Goal: Communication & Community: Answer question/provide support

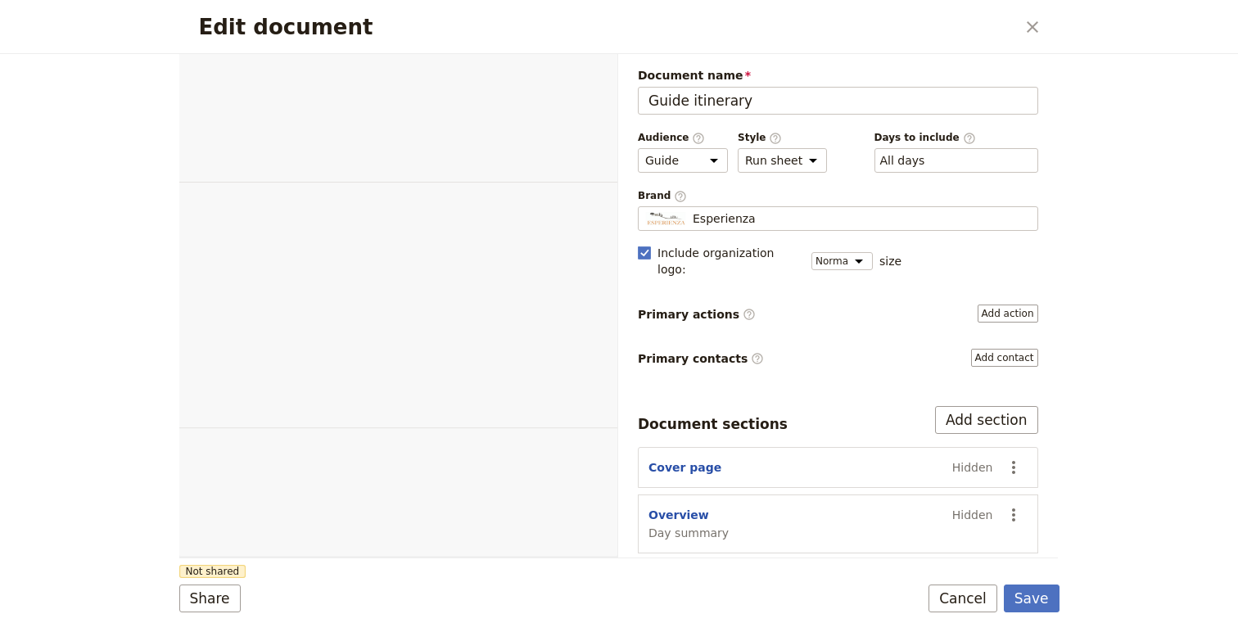
select select "STAFF"
select select "RUN_SHEET"
select select "DEFAULT"
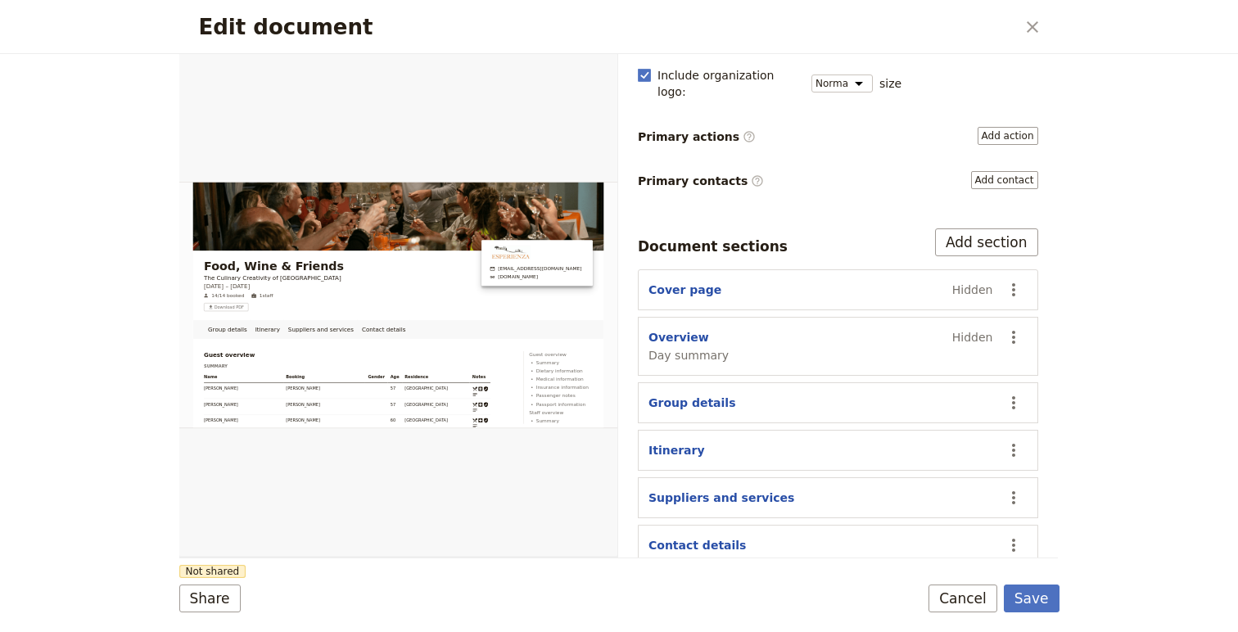
click at [1024, 32] on icon "Close dialog" at bounding box center [1033, 27] width 20 height 20
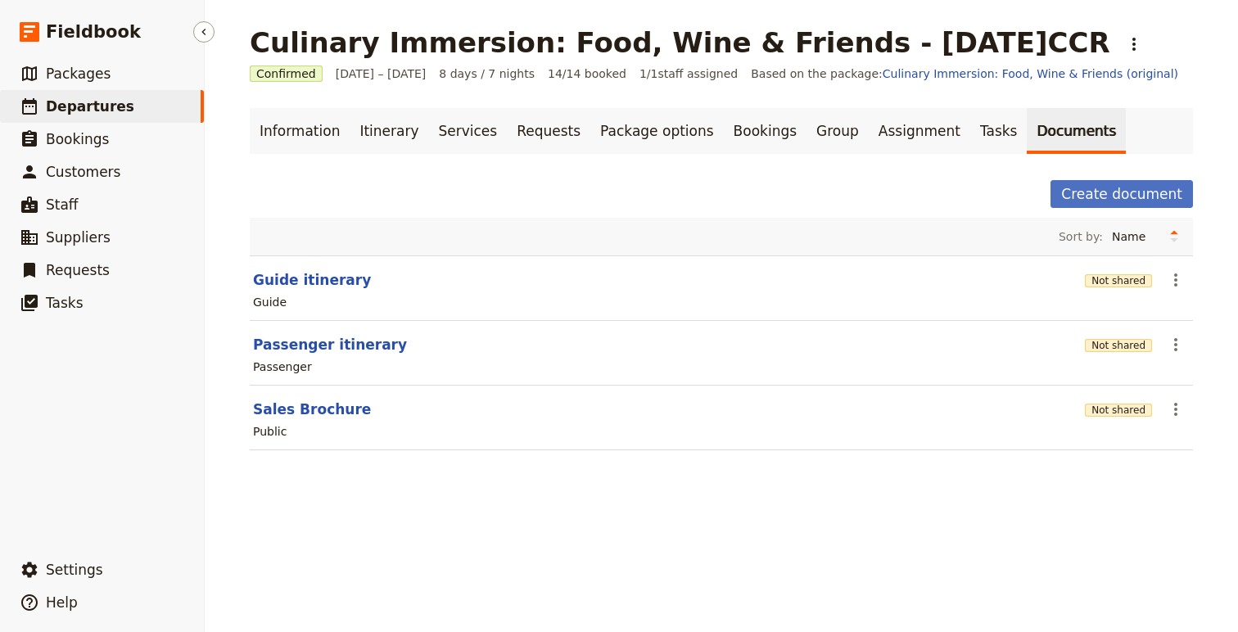
click at [82, 102] on span "Departures" at bounding box center [90, 106] width 88 height 16
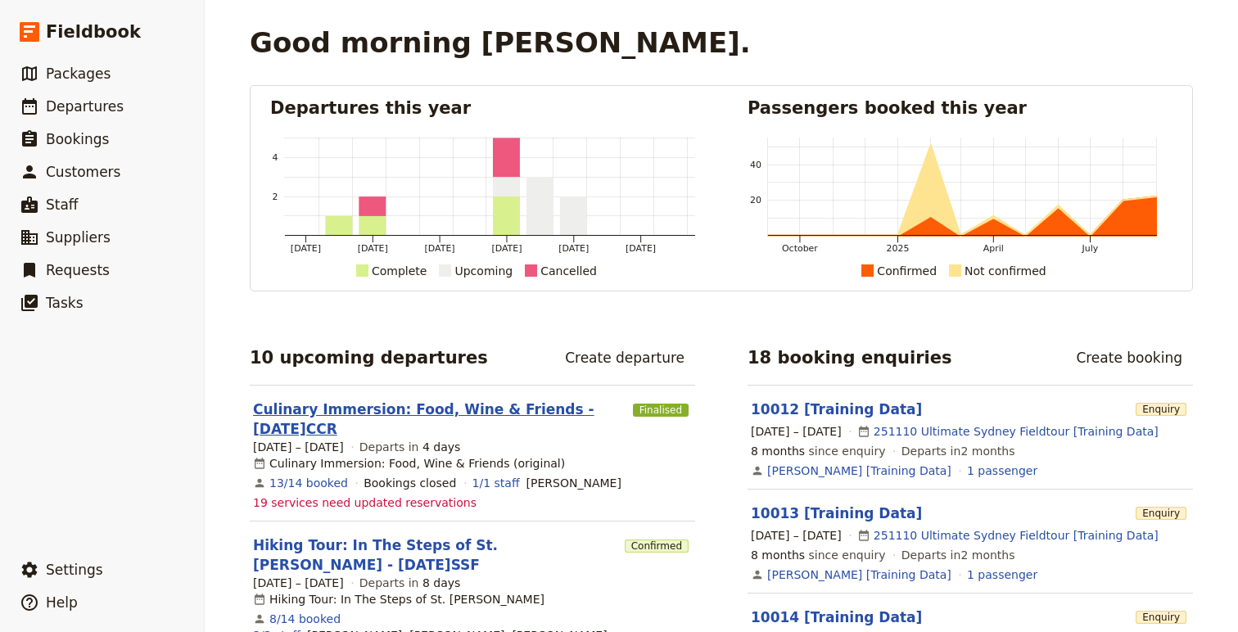
click at [352, 400] on link "Culinary Immersion: Food, Wine & Friends - [DATE]CCR" at bounding box center [439, 419] width 373 height 39
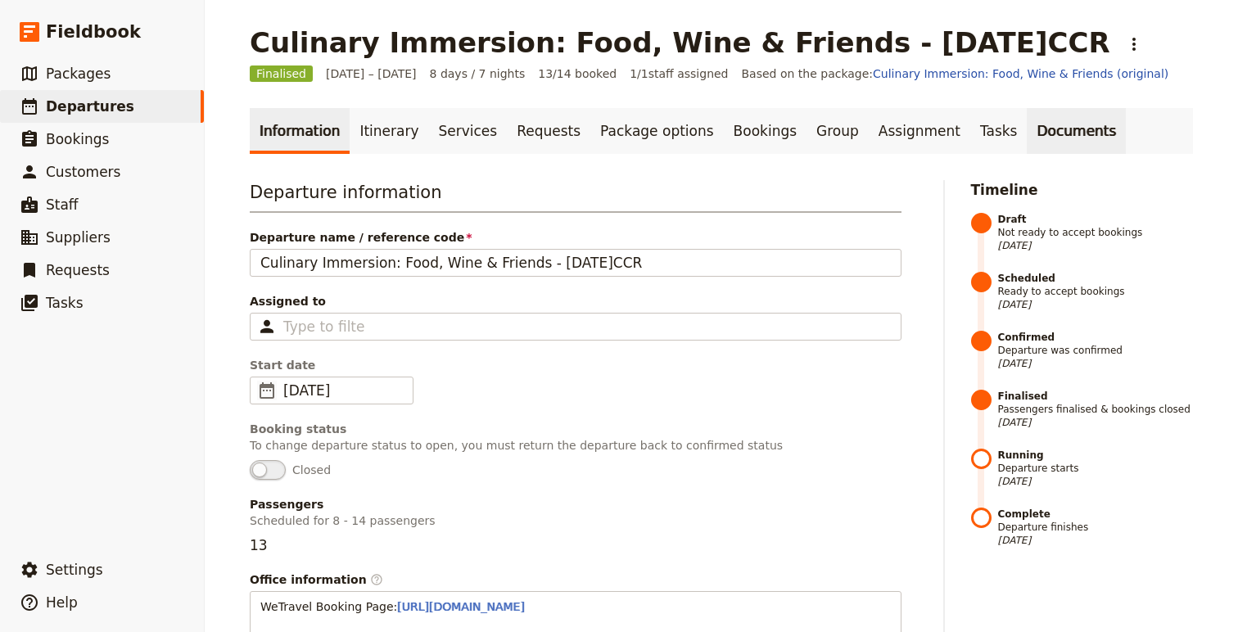
click at [1027, 131] on link "Documents" at bounding box center [1076, 131] width 99 height 46
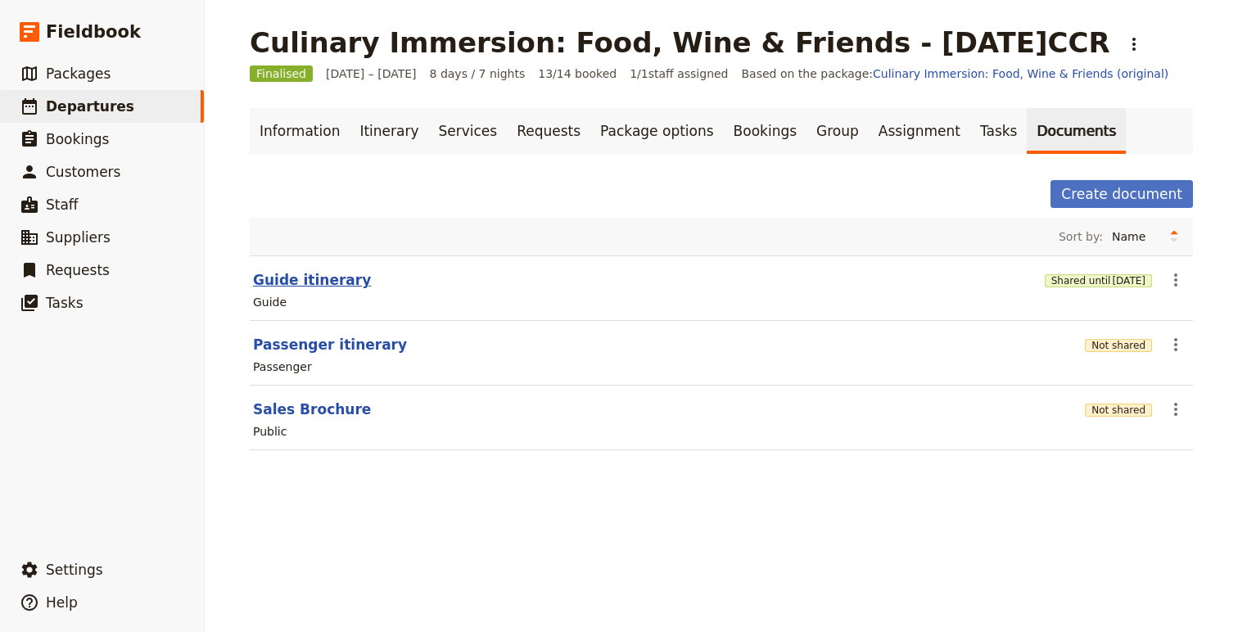
click at [303, 277] on button "Guide itinerary" at bounding box center [312, 280] width 118 height 20
select select "STAFF"
select select "RUN_SHEET"
select select "DEFAULT"
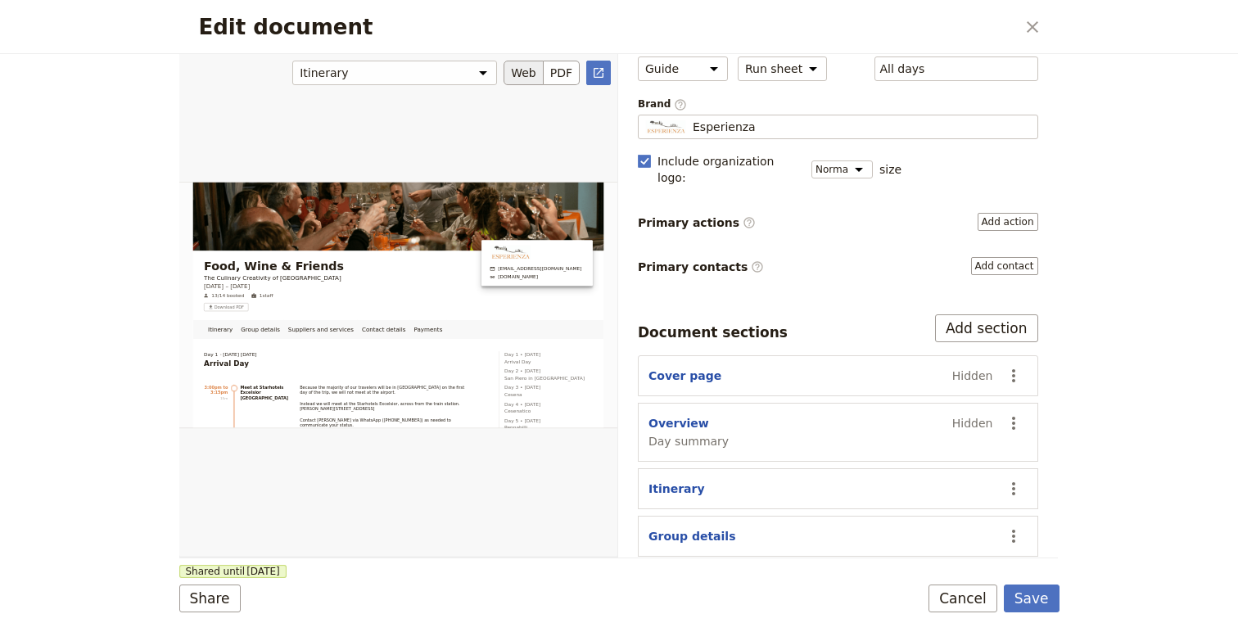
scroll to position [2, 0]
click at [592, 76] on icon "Open full preview" at bounding box center [598, 72] width 13 height 13
click at [1034, 28] on icon "Close dialog" at bounding box center [1033, 27] width 20 height 20
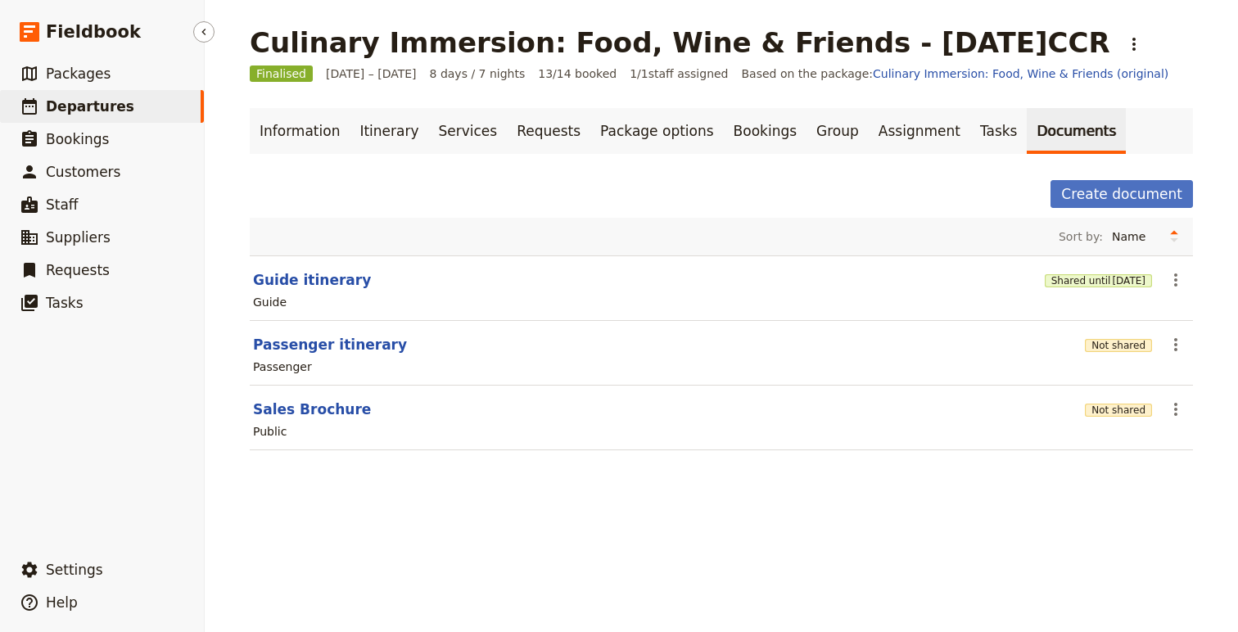
click at [135, 106] on link "​ Departures" at bounding box center [102, 106] width 204 height 33
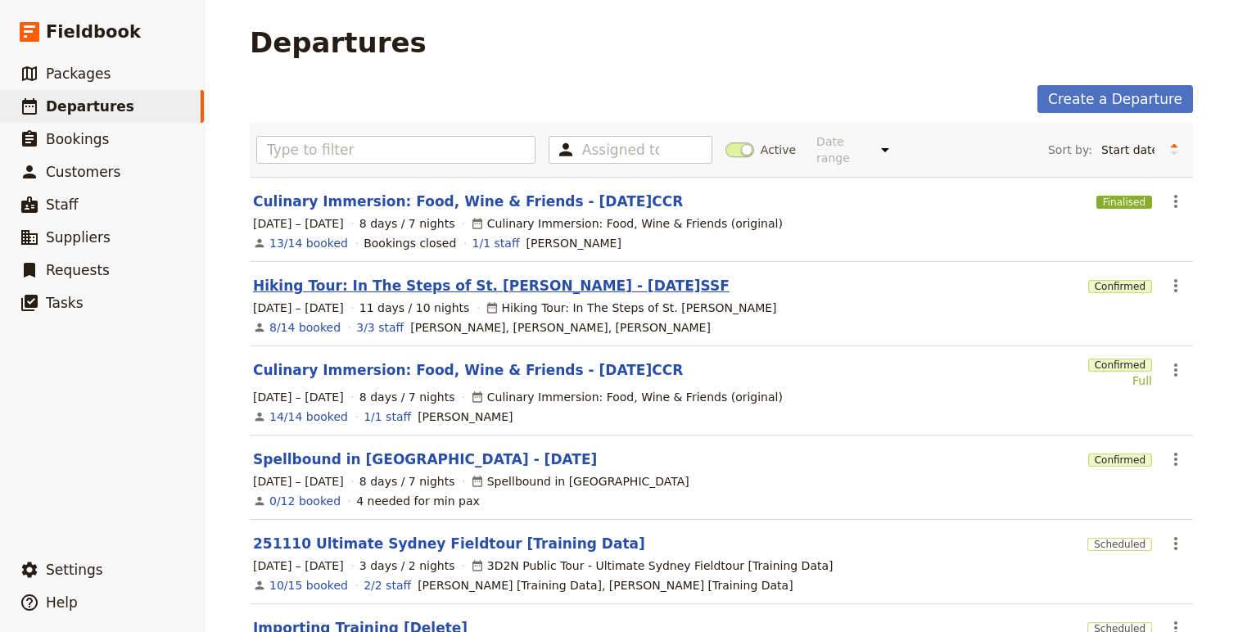
click at [393, 276] on link "Hiking Tour: In The Steps of St. Francis - 2025.10.02.SSF" at bounding box center [491, 286] width 477 height 20
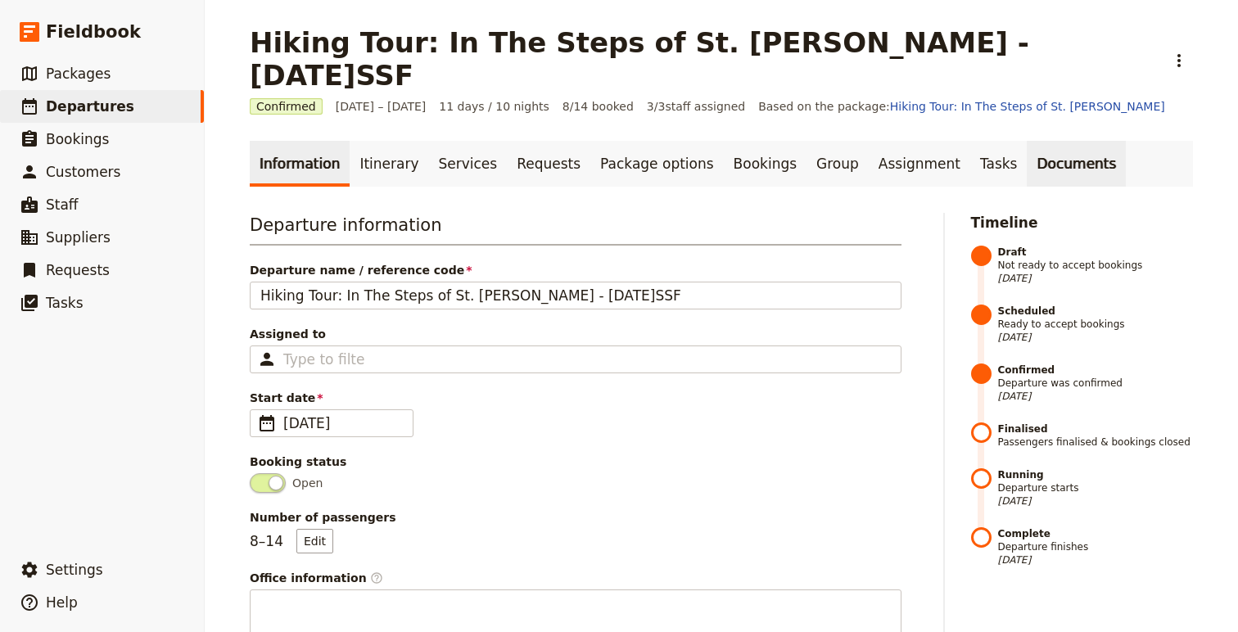
click at [1027, 141] on link "Documents" at bounding box center [1076, 164] width 99 height 46
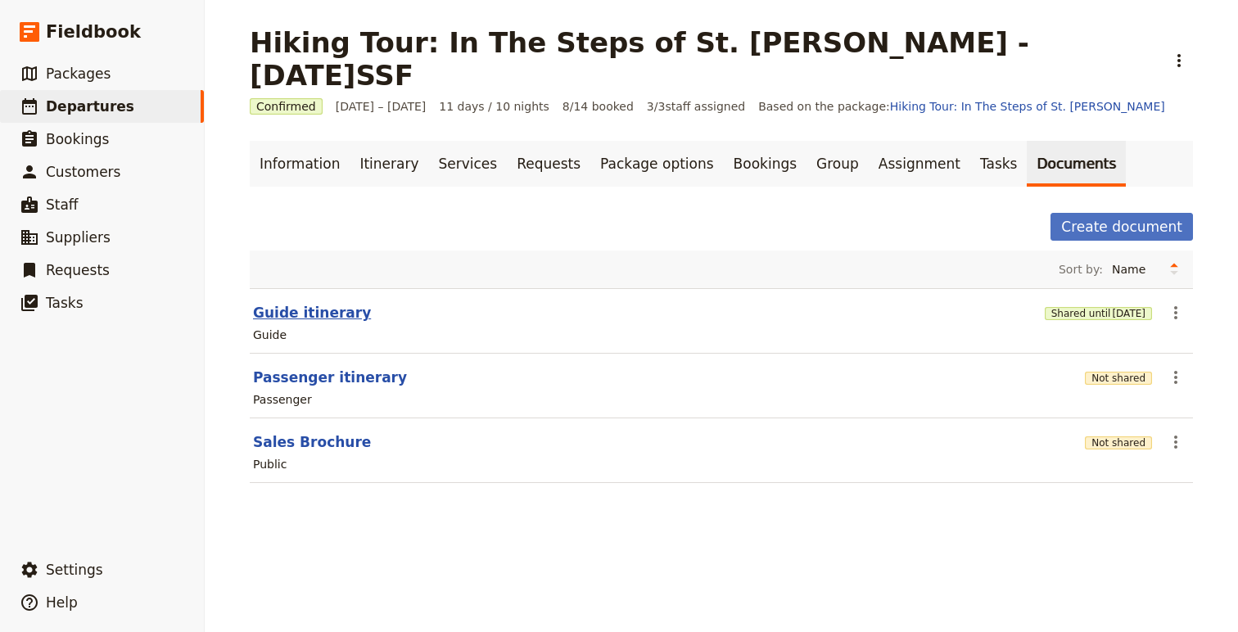
click at [303, 303] on button "Guide itinerary" at bounding box center [312, 313] width 118 height 20
select select "STAFF"
select select "RUN_SHEET"
select select "DEFAULT"
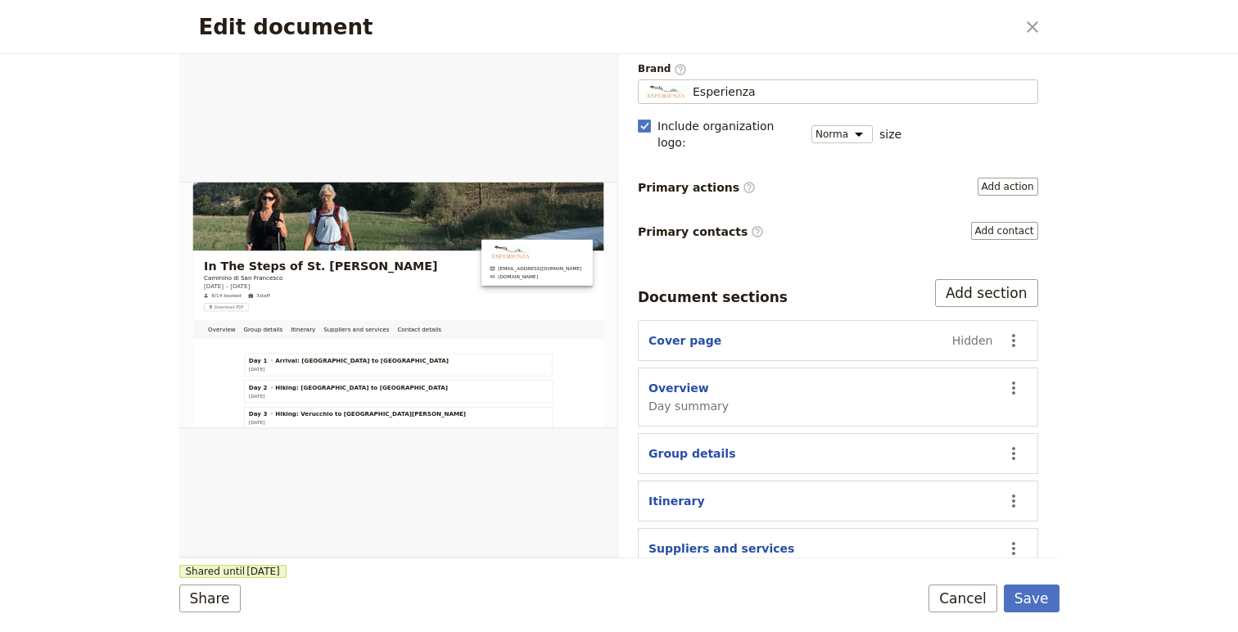
scroll to position [137, 0]
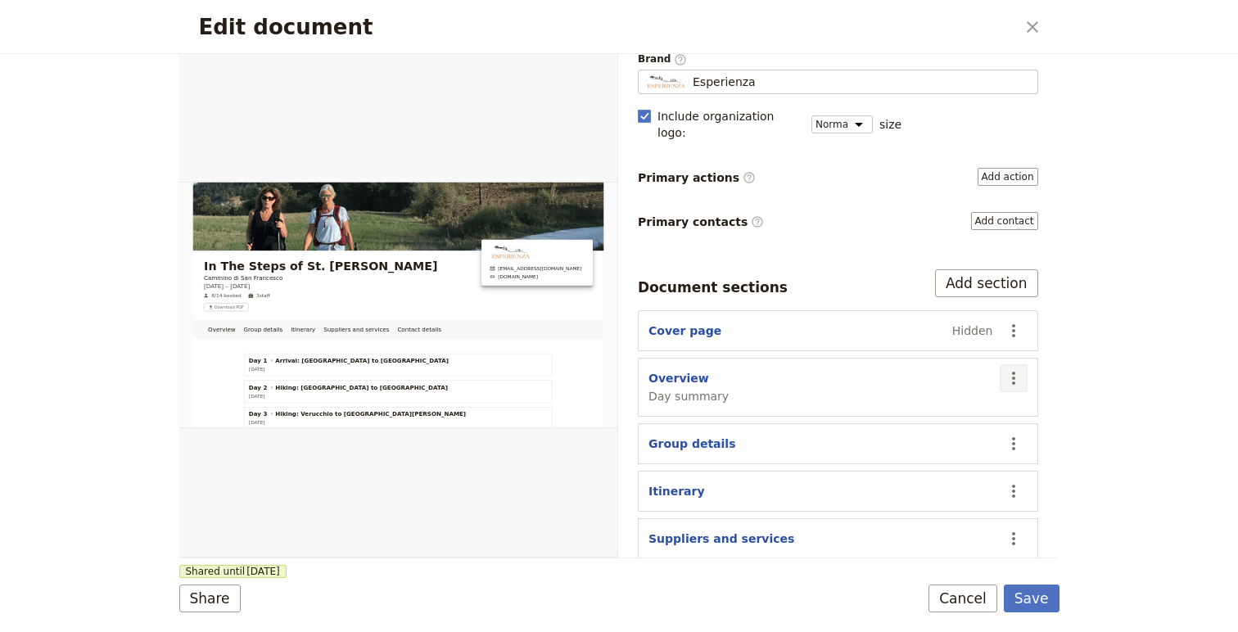
click at [1025, 366] on button "​" at bounding box center [1014, 378] width 28 height 28
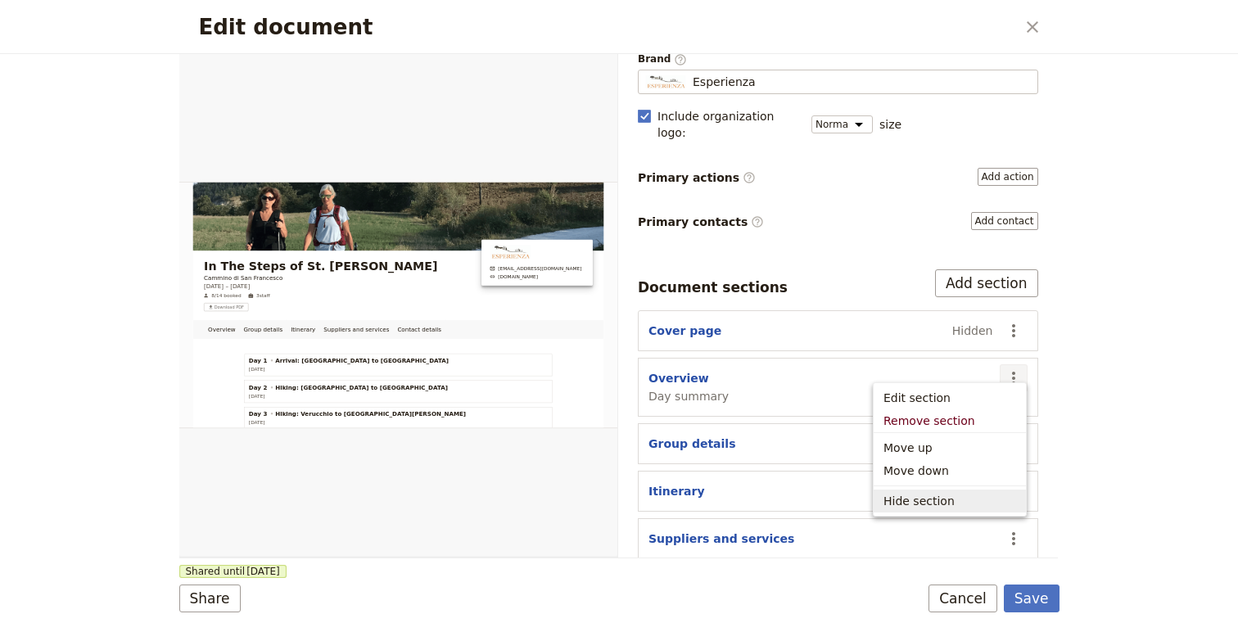
click at [968, 494] on span "Hide section" at bounding box center [949, 501] width 133 height 16
select select "68453f2b7339c93683ac016d"
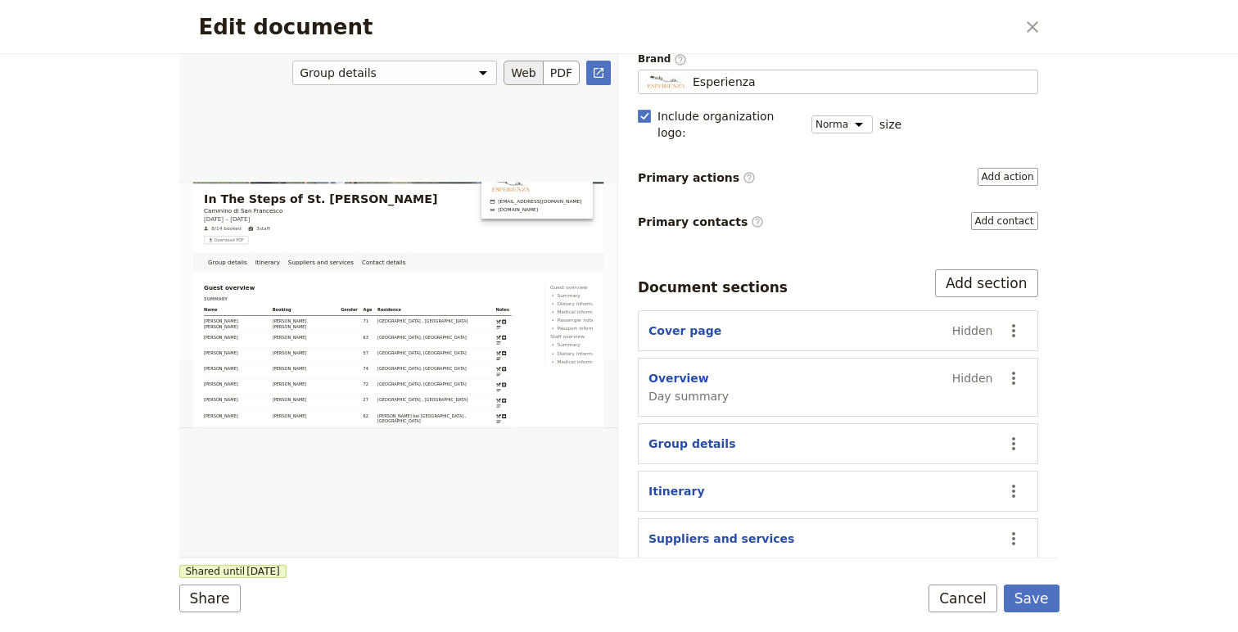
scroll to position [0, 0]
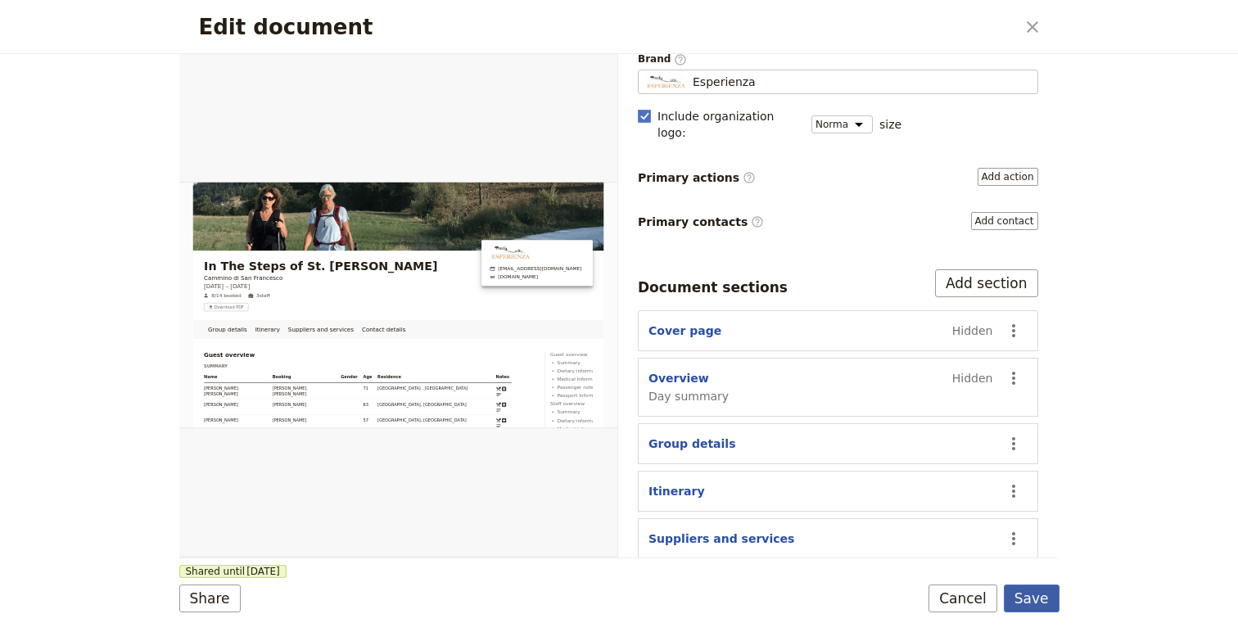
click at [1046, 602] on button "Save" at bounding box center [1032, 599] width 56 height 28
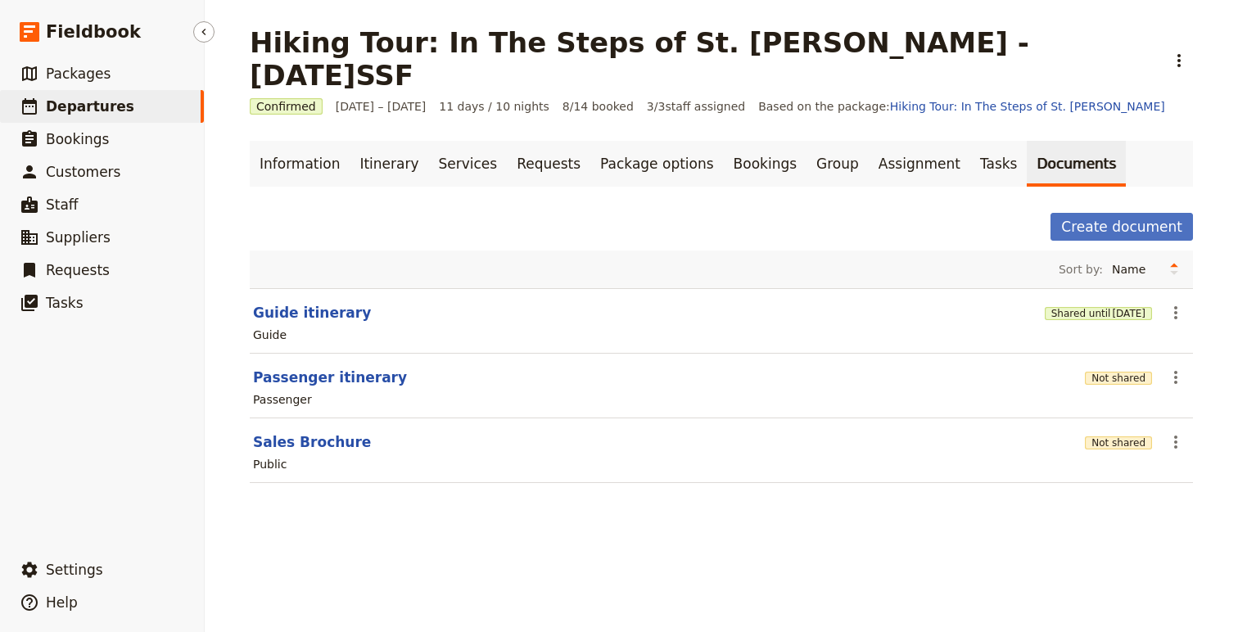
click at [99, 102] on span "Departures" at bounding box center [90, 106] width 88 height 16
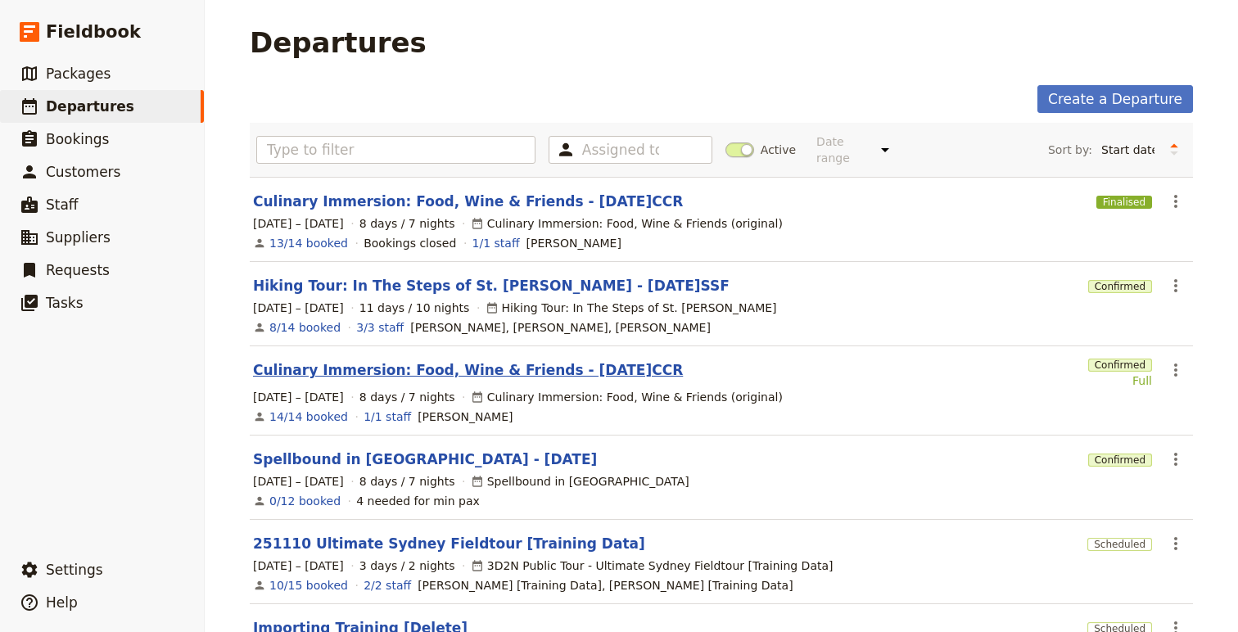
click at [506, 360] on link "Culinary Immersion: Food, Wine & Friends - 2025.10.10.CCR" at bounding box center [468, 370] width 430 height 20
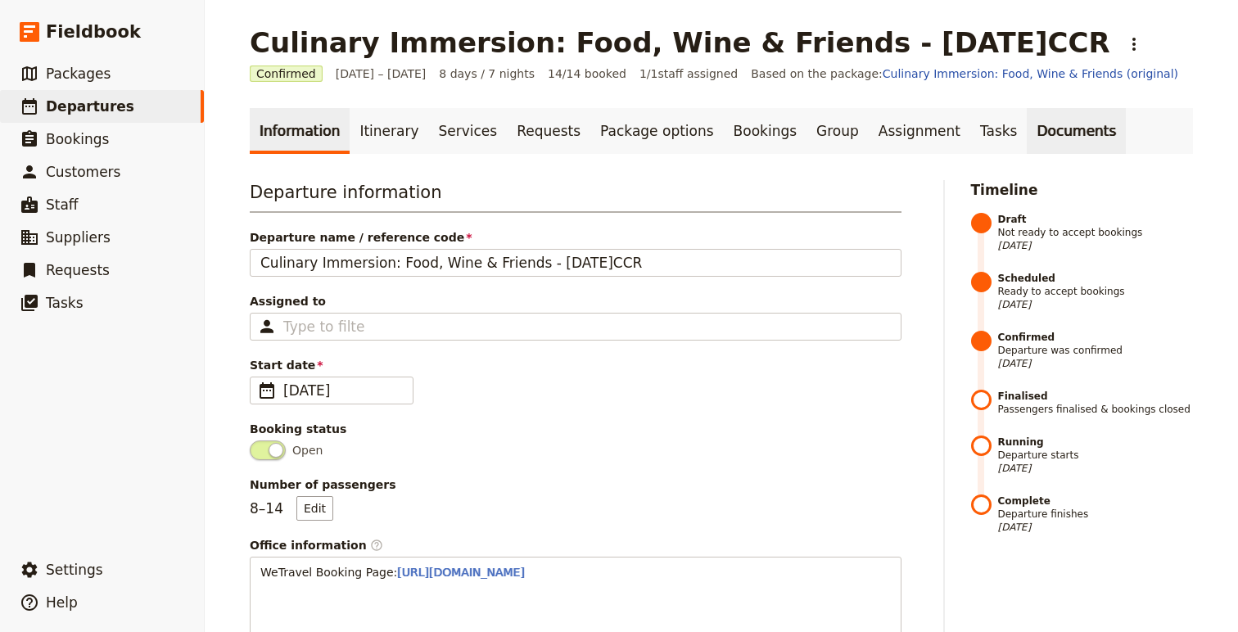
click at [1050, 132] on link "Documents" at bounding box center [1076, 131] width 99 height 46
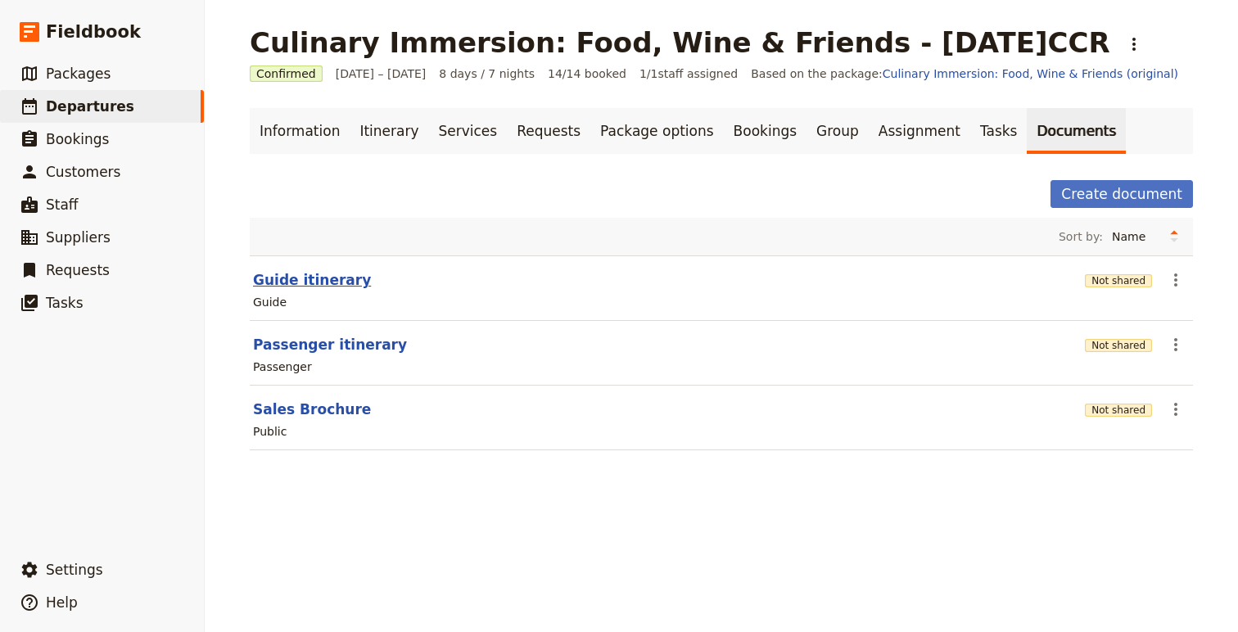
click at [296, 278] on button "Guide itinerary" at bounding box center [312, 280] width 118 height 20
select select "STAFF"
select select "RUN_SHEET"
select select "DEFAULT"
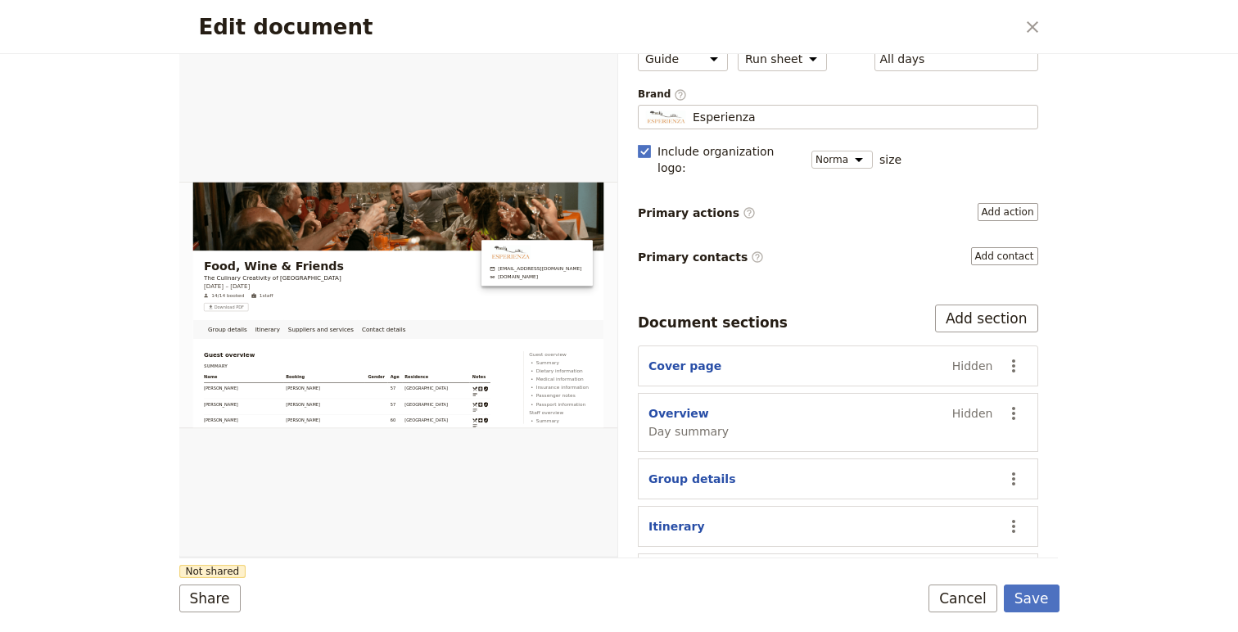
scroll to position [163, 0]
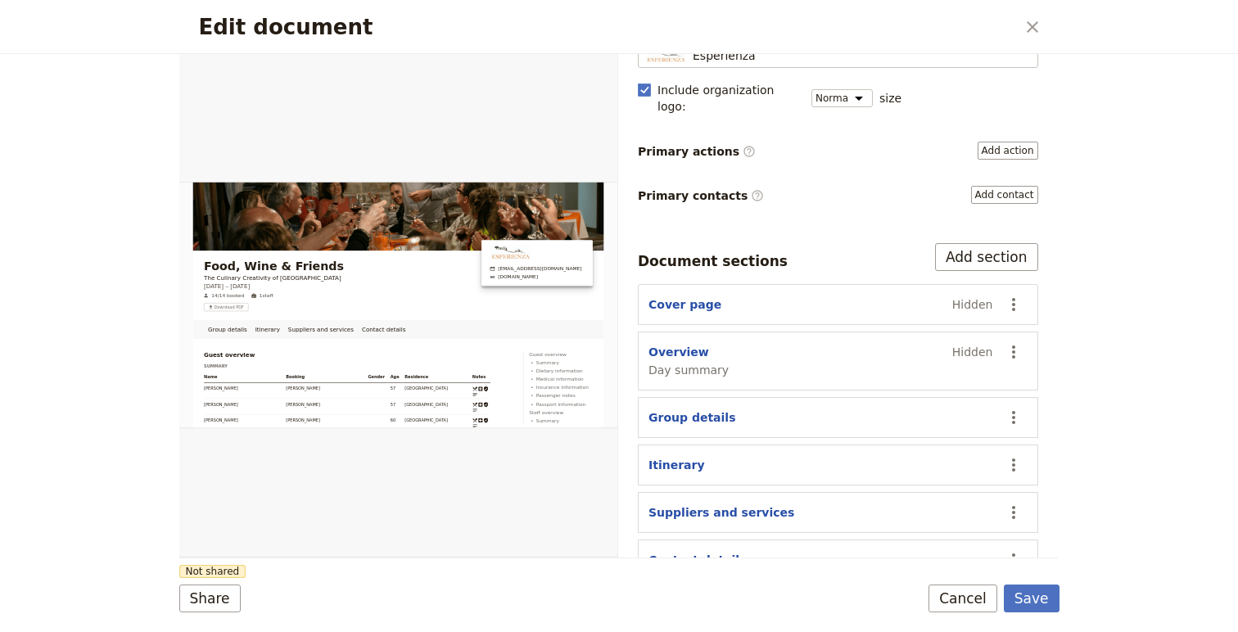
click at [936, 457] on div "Itinerary" at bounding box center [820, 465] width 345 height 16
click at [676, 457] on button "Itinerary" at bounding box center [676, 465] width 56 height 16
select select "ITINERARY"
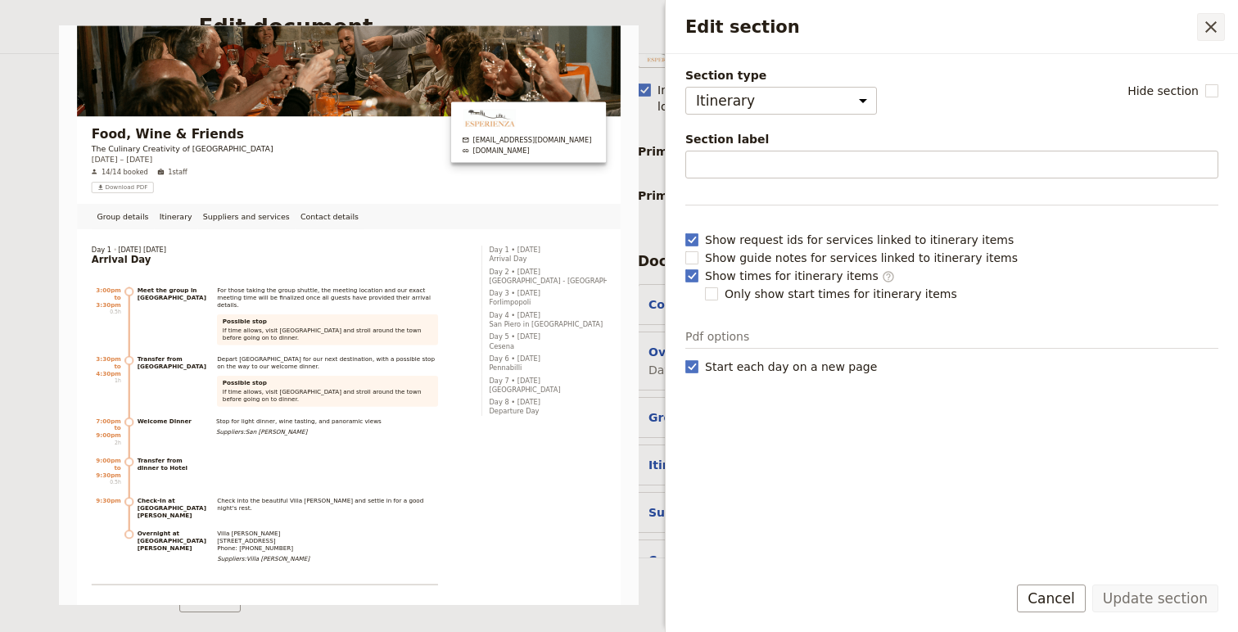
click at [1214, 27] on icon "Close drawer" at bounding box center [1211, 27] width 20 height 20
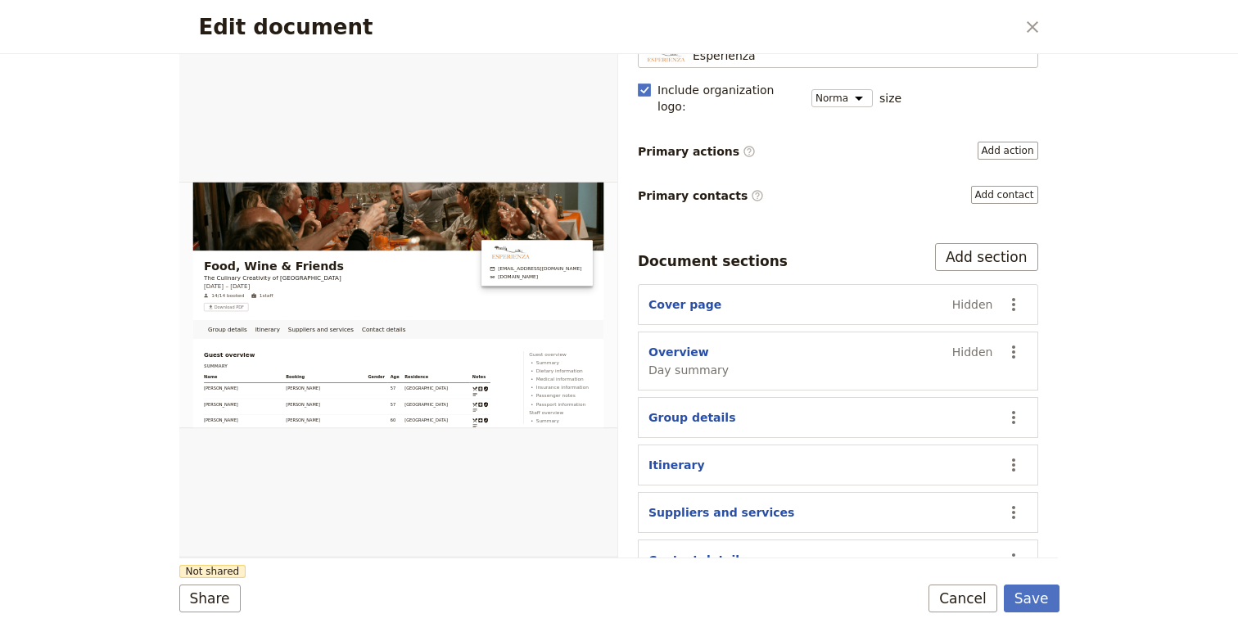
drag, startPoint x: 730, startPoint y: 450, endPoint x: 776, endPoint y: 468, distance: 49.7
click at [773, 468] on section "Itinerary ​" at bounding box center [838, 465] width 400 height 41
click at [1021, 455] on icon "Actions" at bounding box center [1014, 465] width 20 height 20
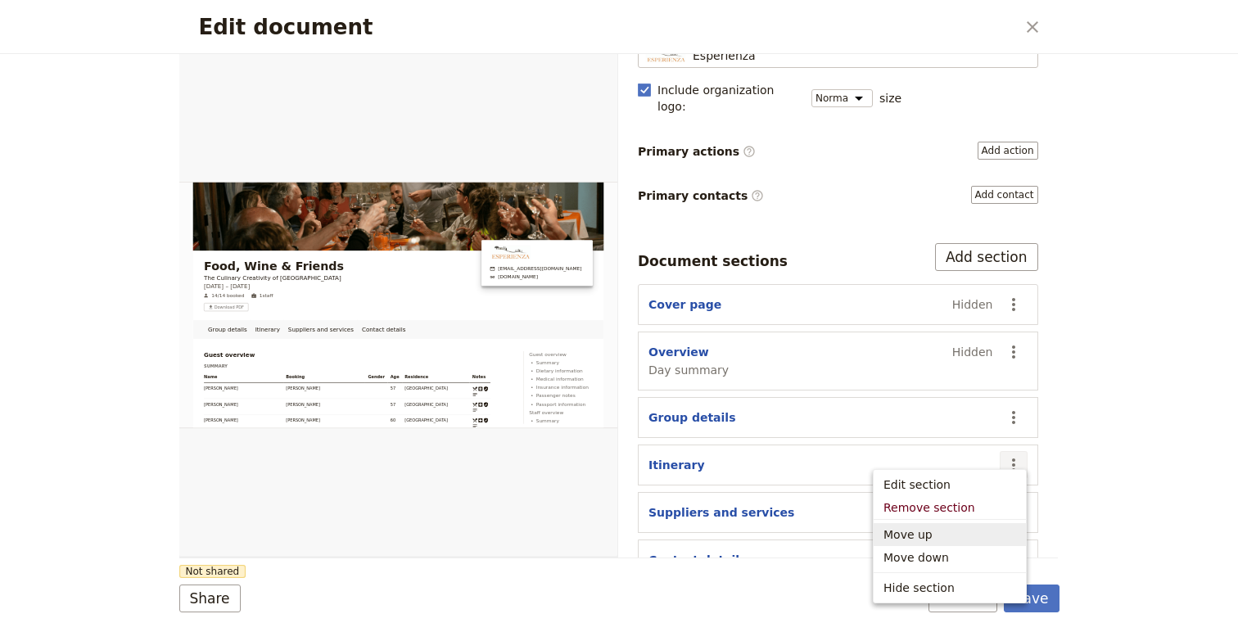
click at [945, 535] on span "Move up" at bounding box center [949, 534] width 133 height 16
select select "68499f3c440ff23b33ea5547"
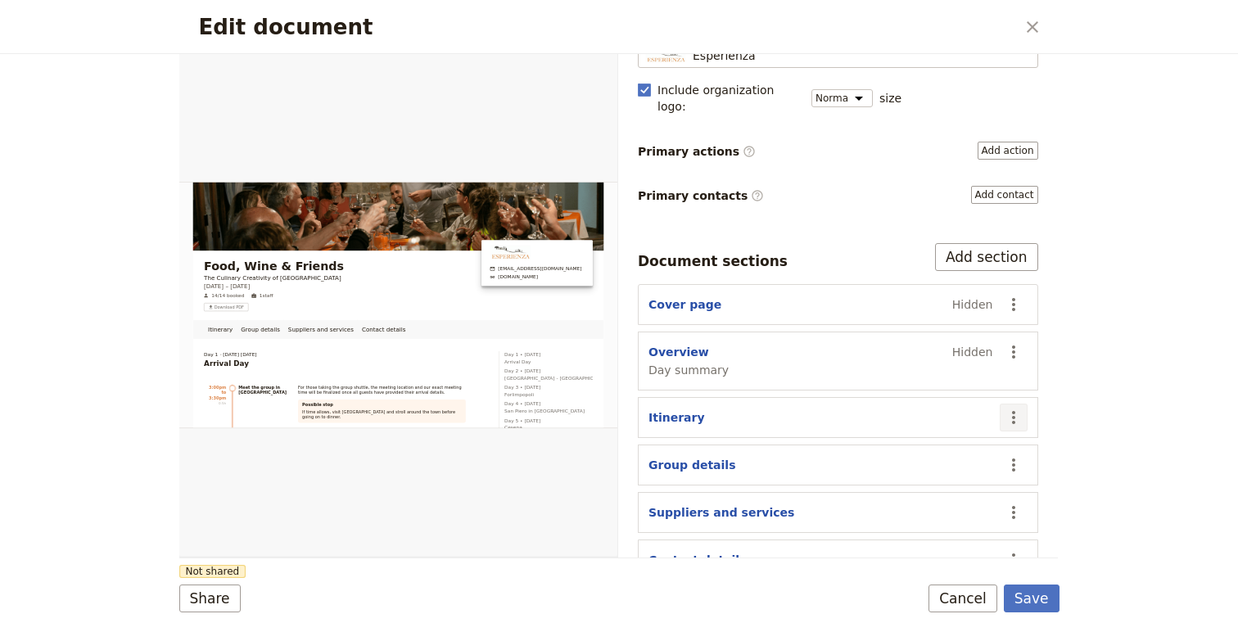
click at [1016, 408] on icon "Actions" at bounding box center [1014, 418] width 20 height 20
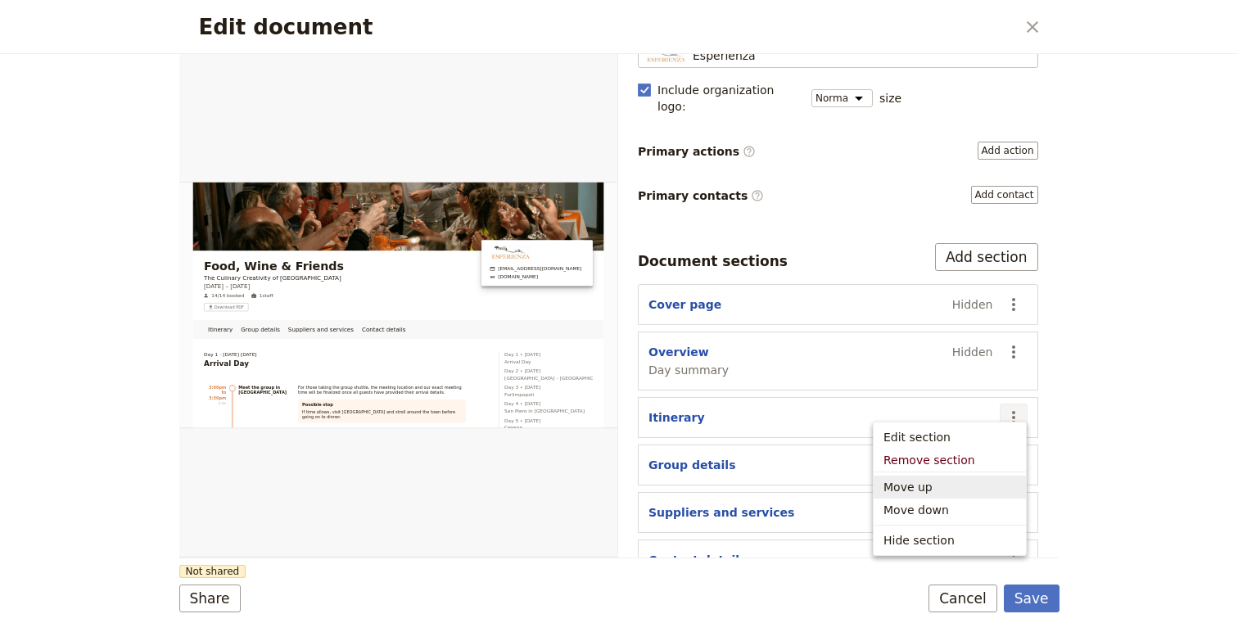
click at [979, 487] on span "Move up" at bounding box center [949, 487] width 133 height 16
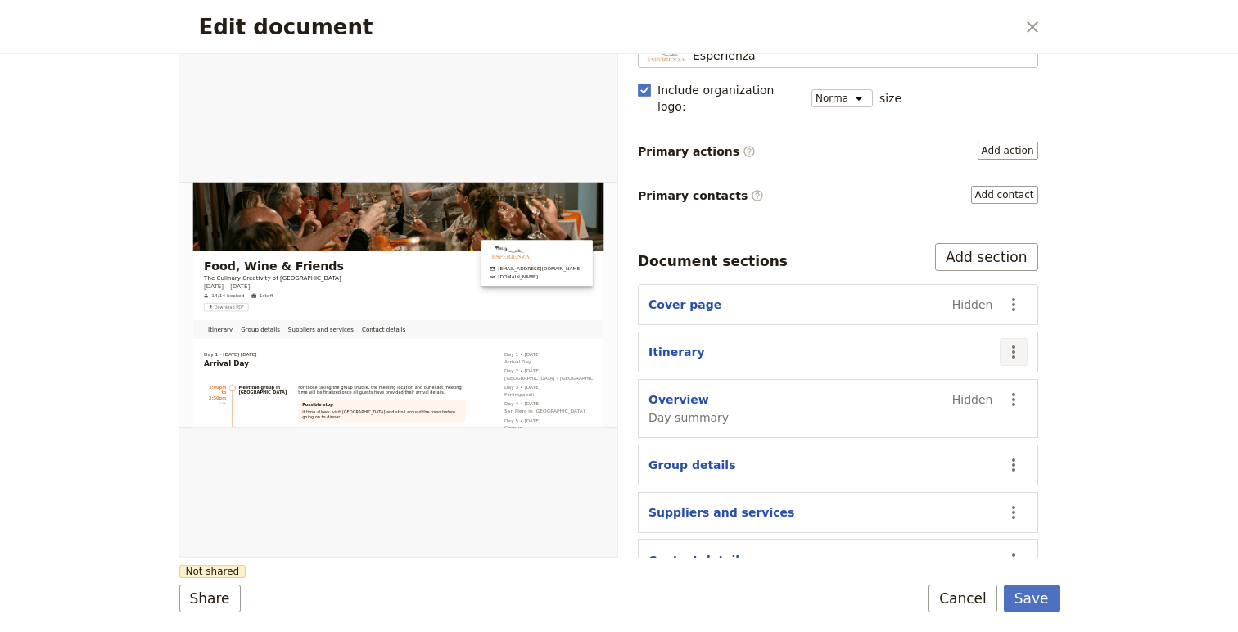
click at [1013, 342] on icon "Actions" at bounding box center [1014, 352] width 20 height 20
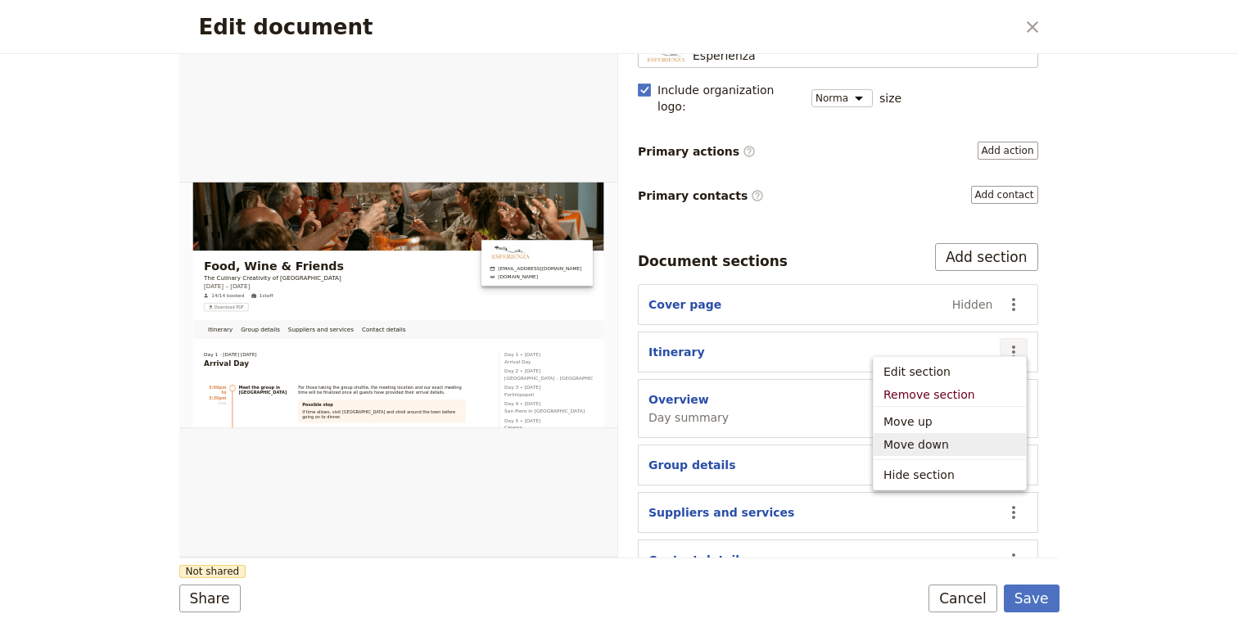
click at [937, 441] on span "Move down" at bounding box center [916, 444] width 66 height 16
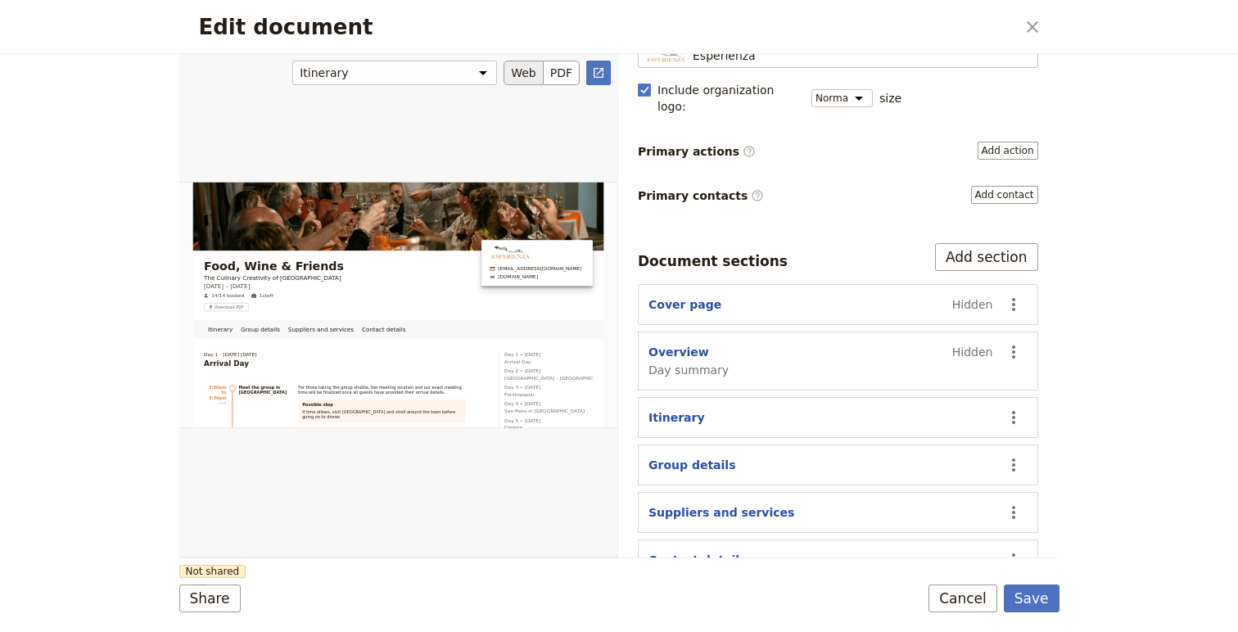
click at [459, 499] on div "Edit document" at bounding box center [398, 305] width 438 height 504
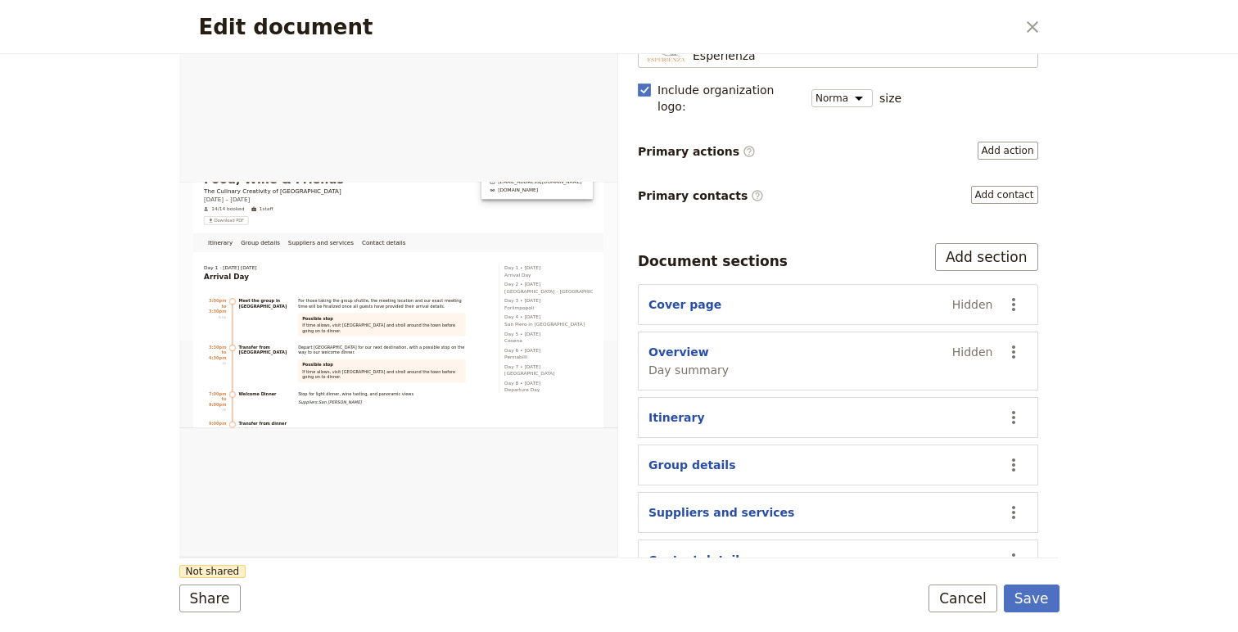
scroll to position [178, 0]
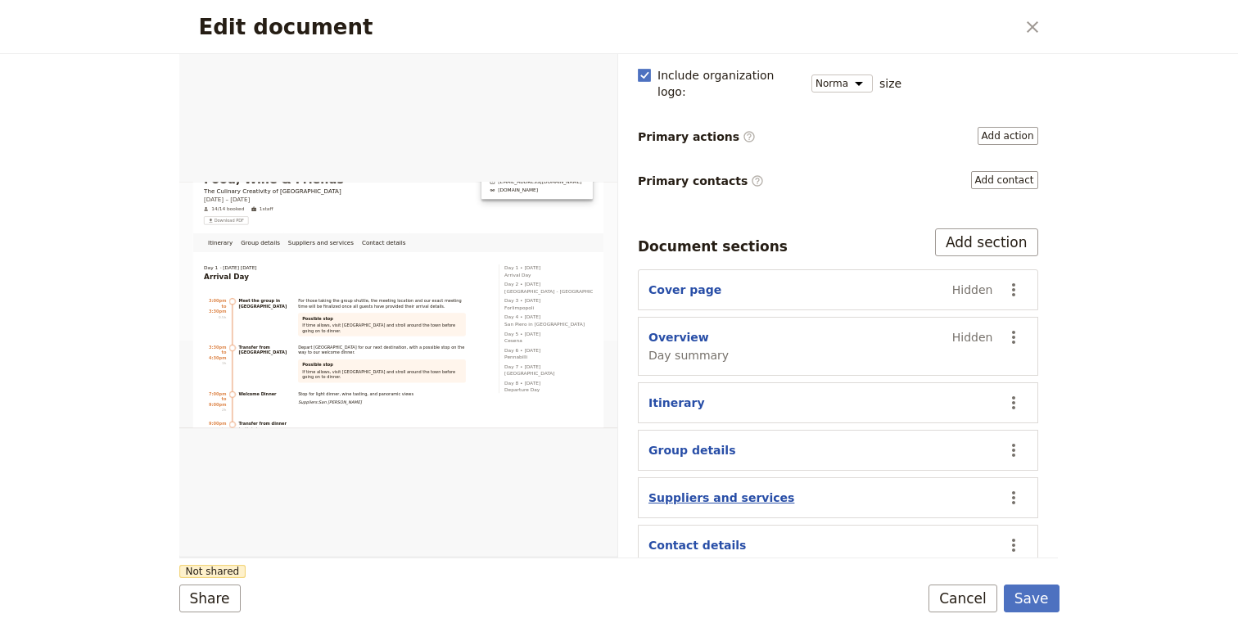
click at [739, 490] on button "Suppliers and services" at bounding box center [721, 498] width 146 height 16
select select "SUPPLIERS_AND_SERVICES"
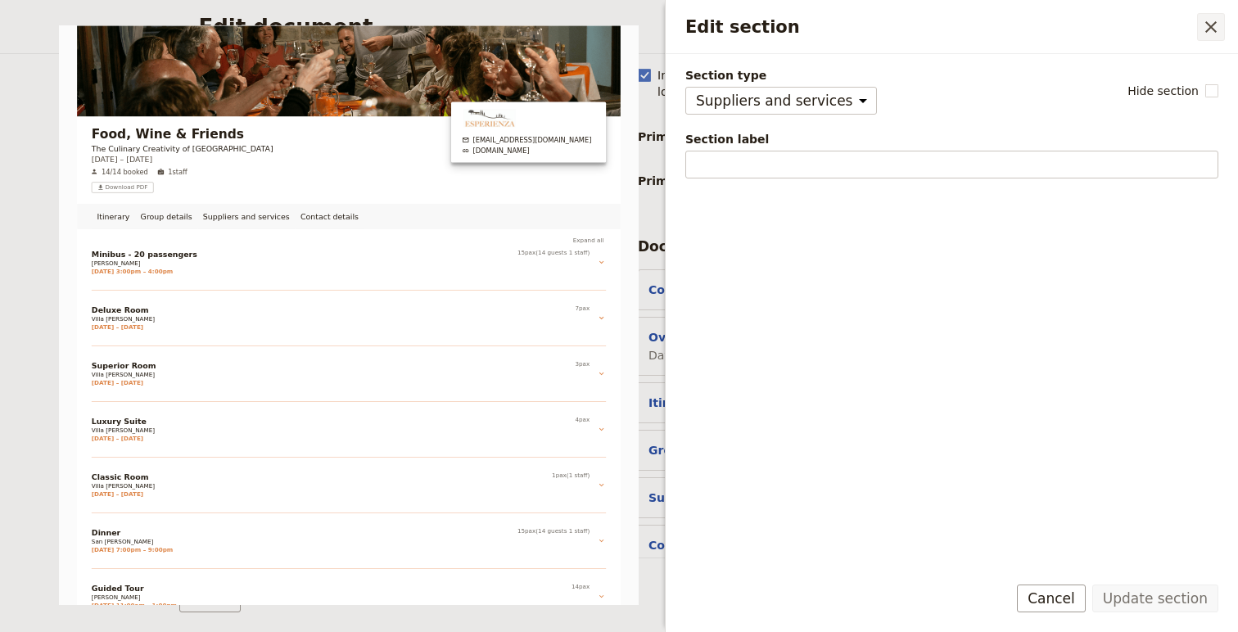
click at [1217, 26] on icon "Close drawer" at bounding box center [1211, 27] width 20 height 20
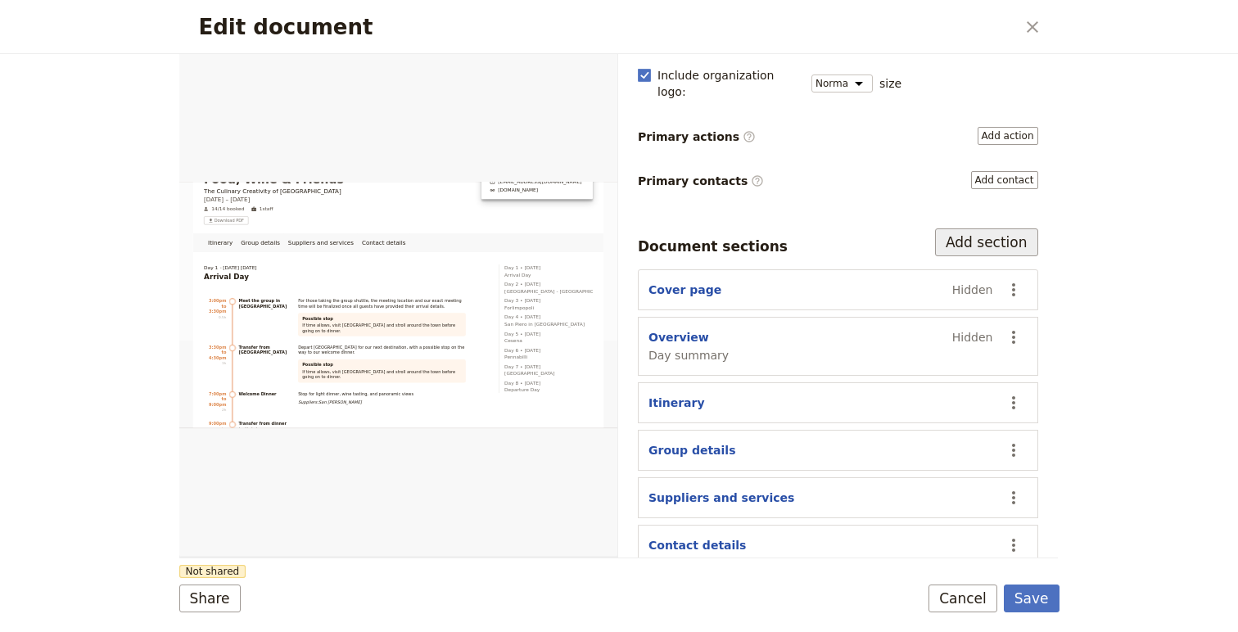
click at [981, 228] on button "Add section" at bounding box center [986, 242] width 103 height 28
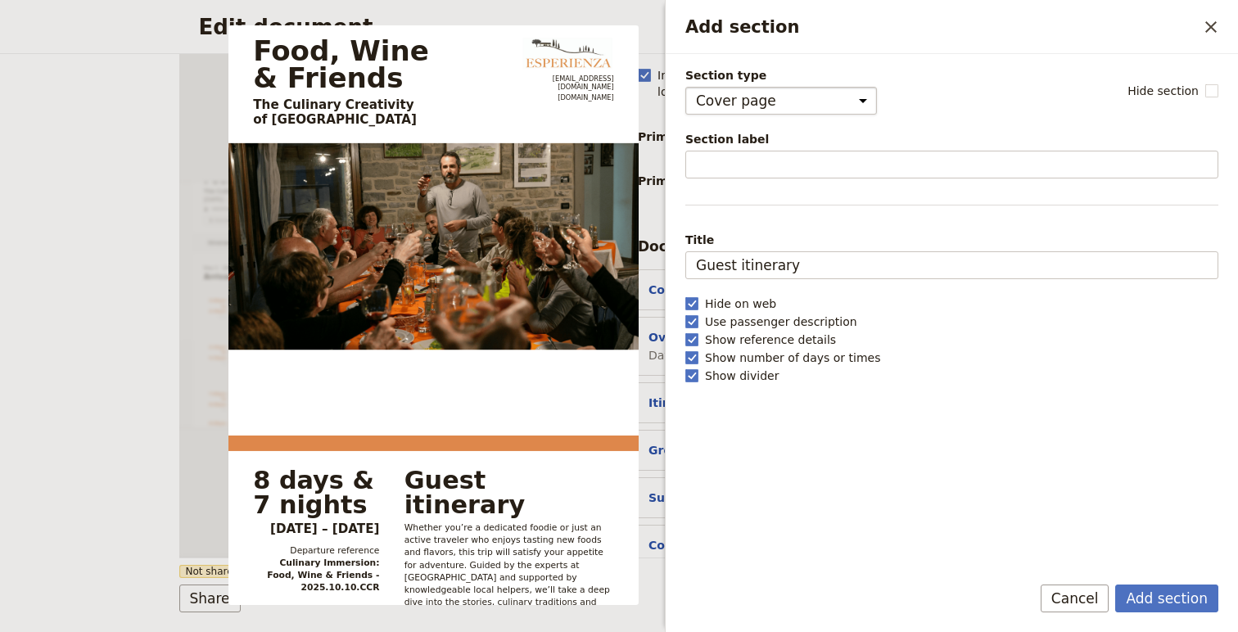
click at [758, 107] on select "Cover page Day summary Itinerary Group details Contact details Suppliers and se…" at bounding box center [781, 101] width 192 height 28
click at [685, 87] on select "Cover page Day summary Itinerary Group details Contact details Suppliers and se…" at bounding box center [781, 101] width 192 height 28
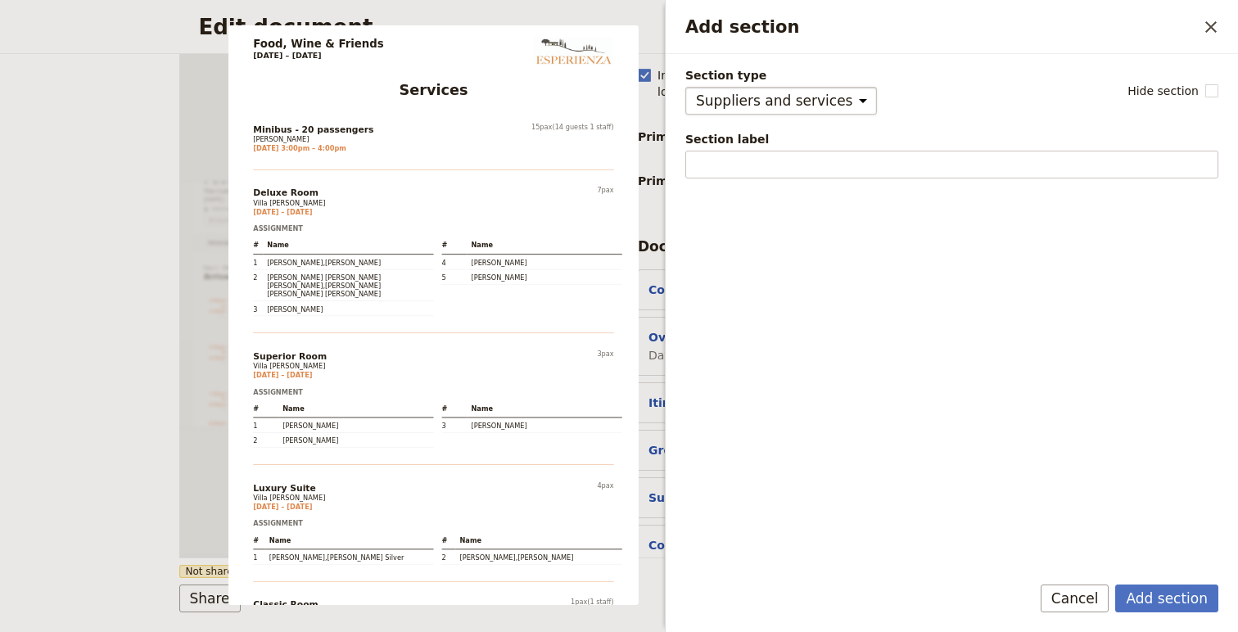
click at [835, 106] on select "Cover page Day summary Itinerary Group details Contact details Suppliers and se…" at bounding box center [781, 101] width 192 height 28
select select "CUSTOM"
click at [685, 87] on select "Cover page Day summary Itinerary Group details Contact details Suppliers and se…" at bounding box center [781, 101] width 192 height 28
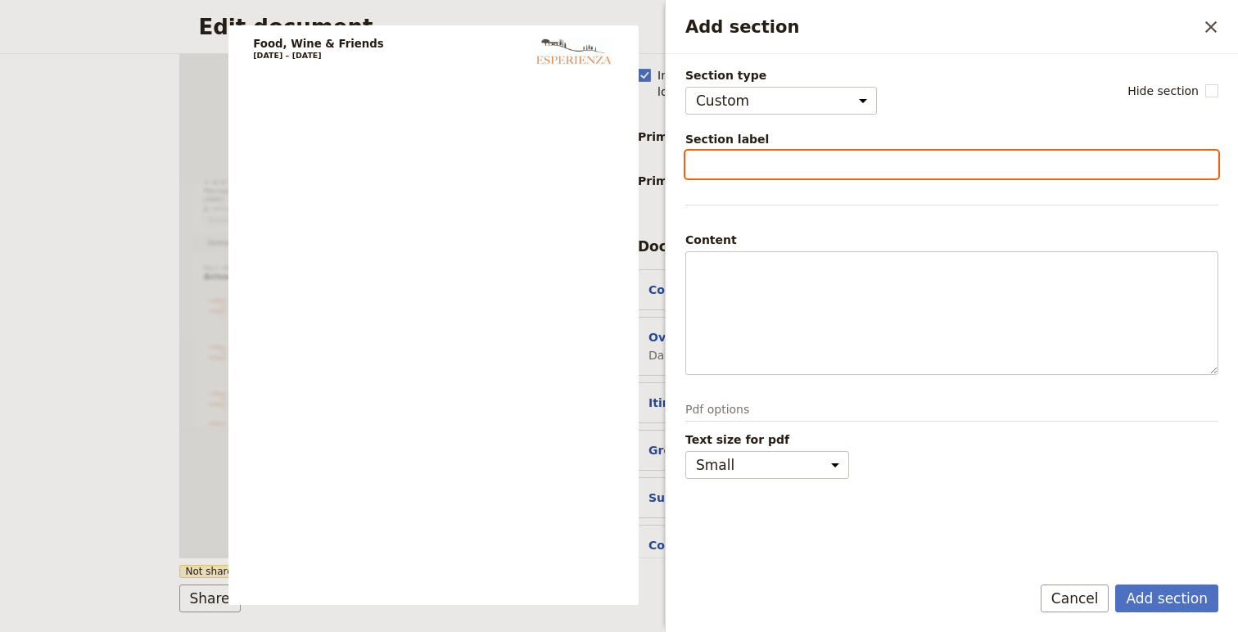
click at [779, 162] on input "Section label" at bounding box center [951, 165] width 533 height 28
type input "Payments"
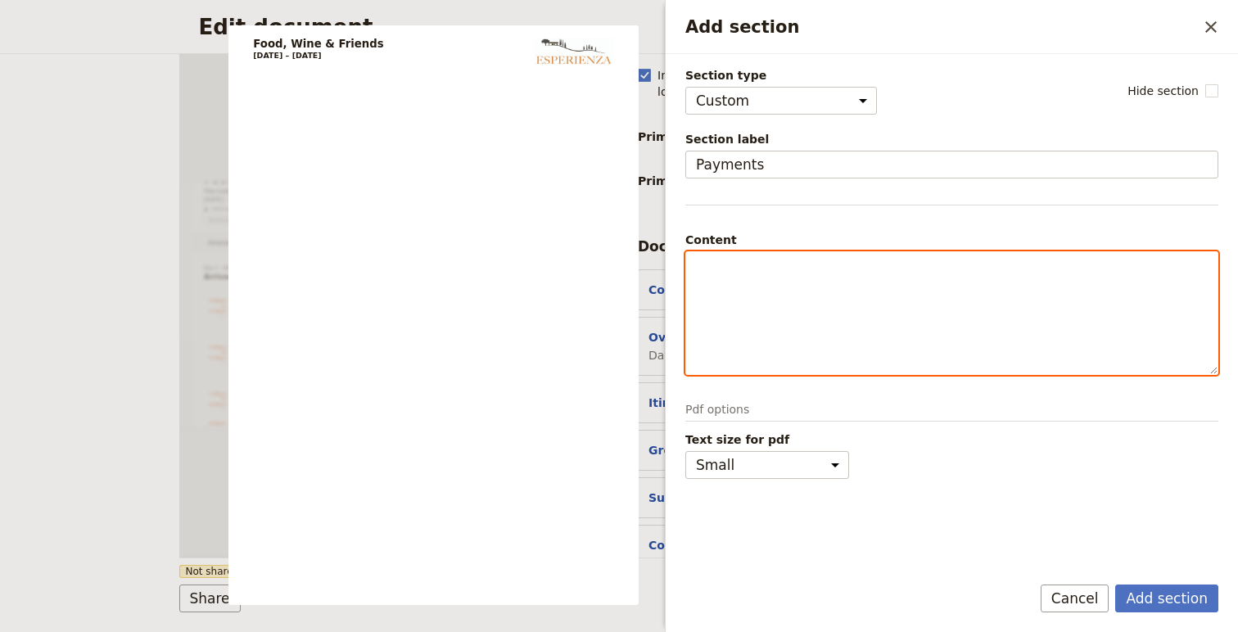
click at [778, 311] on div "Add section" at bounding box center [951, 313] width 531 height 122
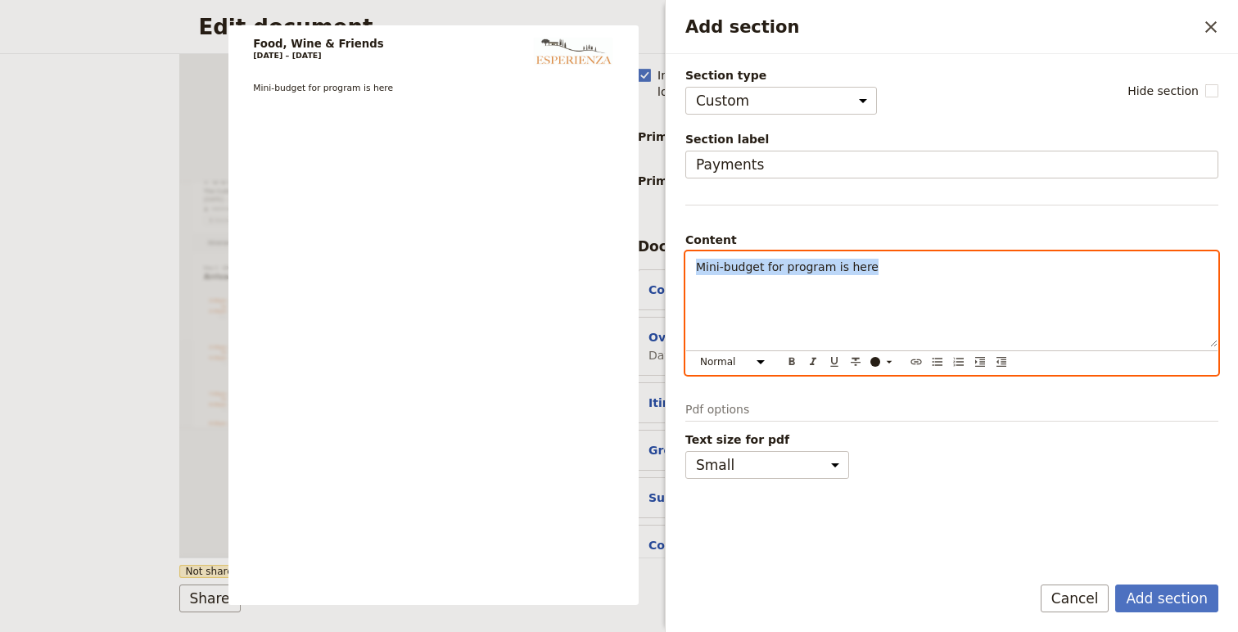
click at [692, 269] on div "Mini-budget for program is here" at bounding box center [951, 299] width 531 height 95
click at [914, 363] on icon "Insert link" at bounding box center [916, 361] width 13 height 13
type input "https://docs.google.com/spreadsheets/d/15NkjhQ0AGhy3BDwlBqI2GiCa2iHehmTL0VeL3qL…"
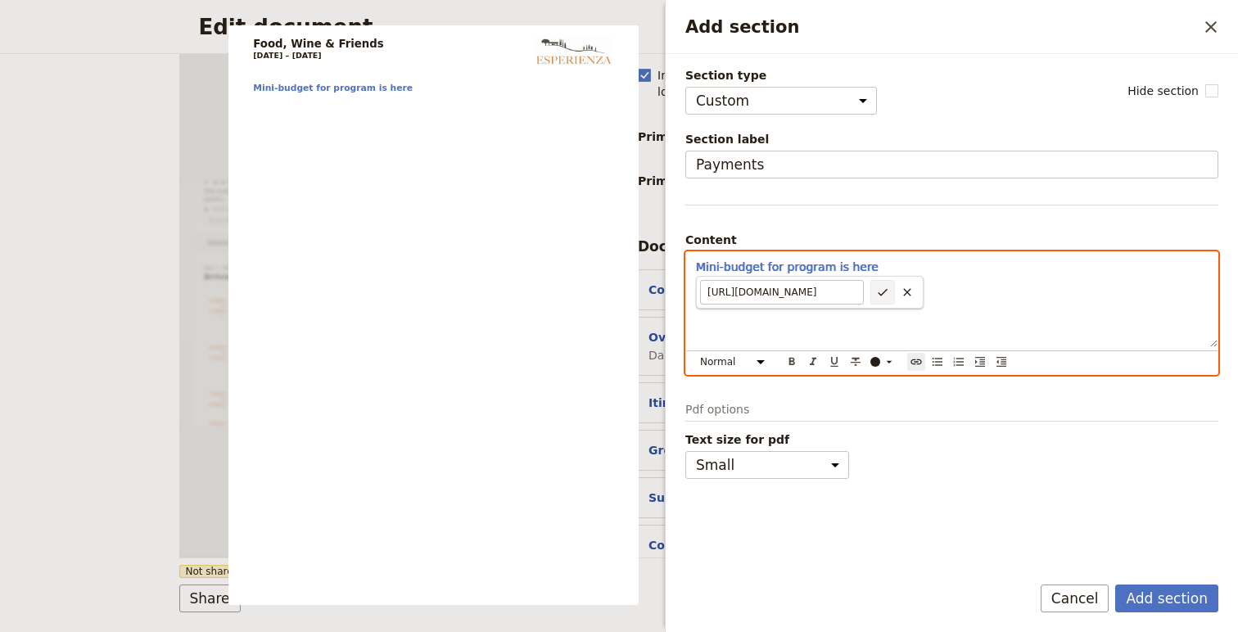
scroll to position [0, 0]
click at [883, 292] on icon "Confirm link url changes" at bounding box center [883, 292] width 10 height 7
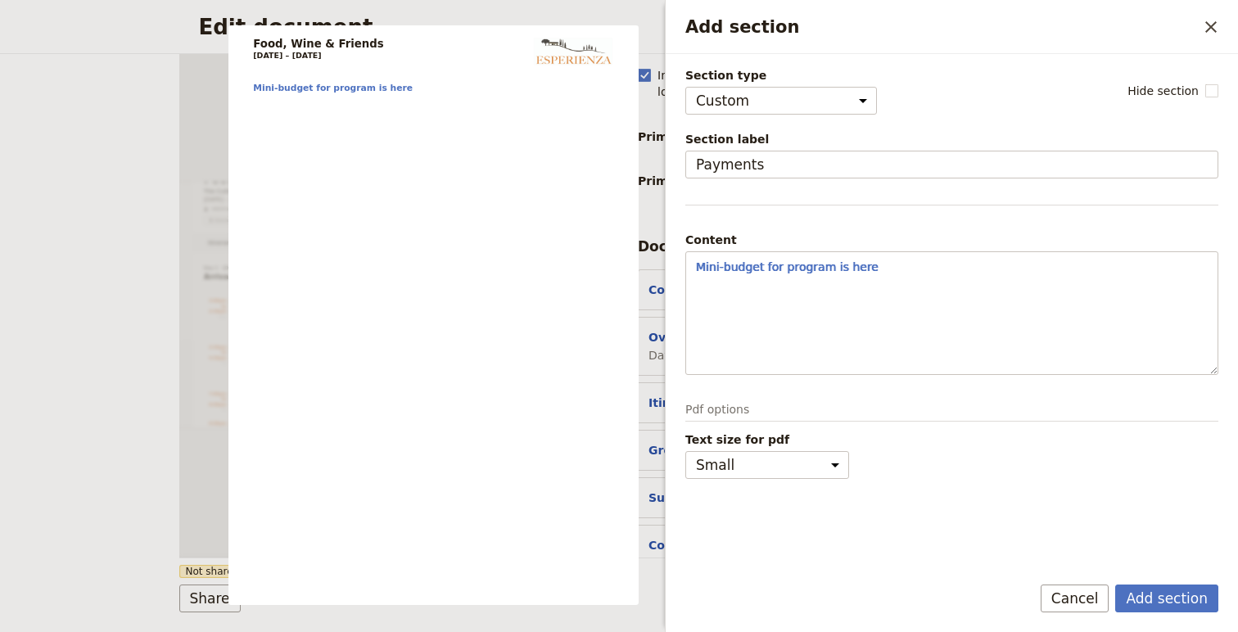
click at [992, 477] on div "Text size for pdf Small Medium" at bounding box center [951, 455] width 533 height 47
click at [1159, 602] on button "Add section" at bounding box center [1166, 599] width 103 height 28
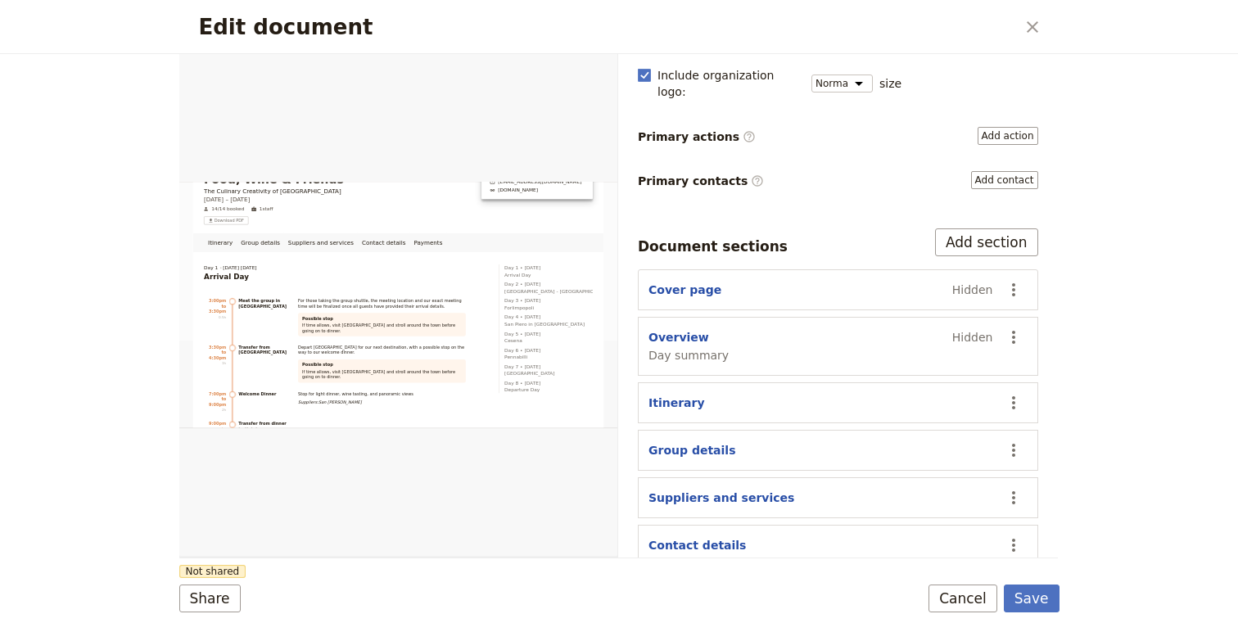
scroll to position [243, 0]
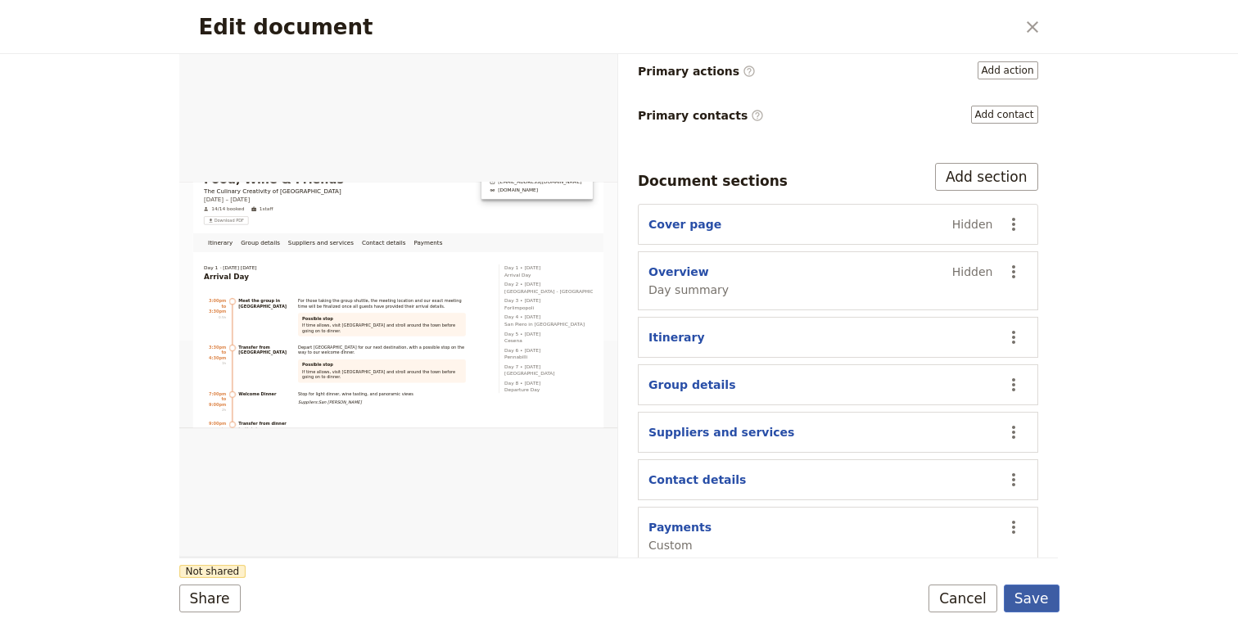
click at [1046, 610] on button "Save" at bounding box center [1032, 599] width 56 height 28
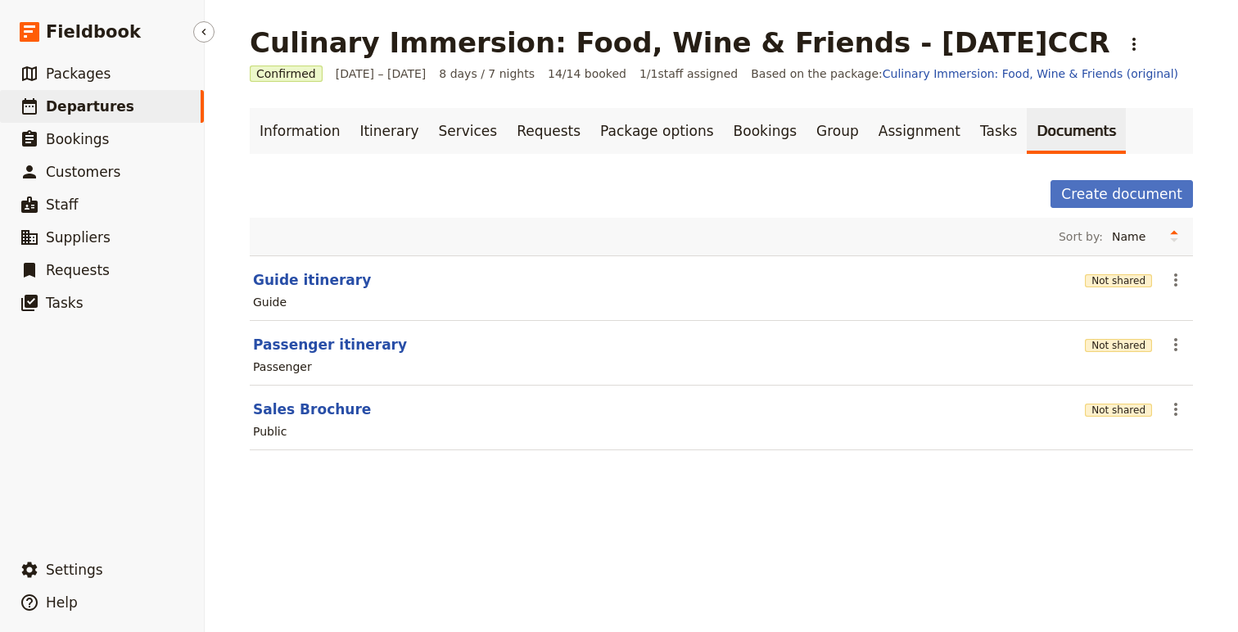
click at [84, 102] on span "Departures" at bounding box center [90, 106] width 88 height 16
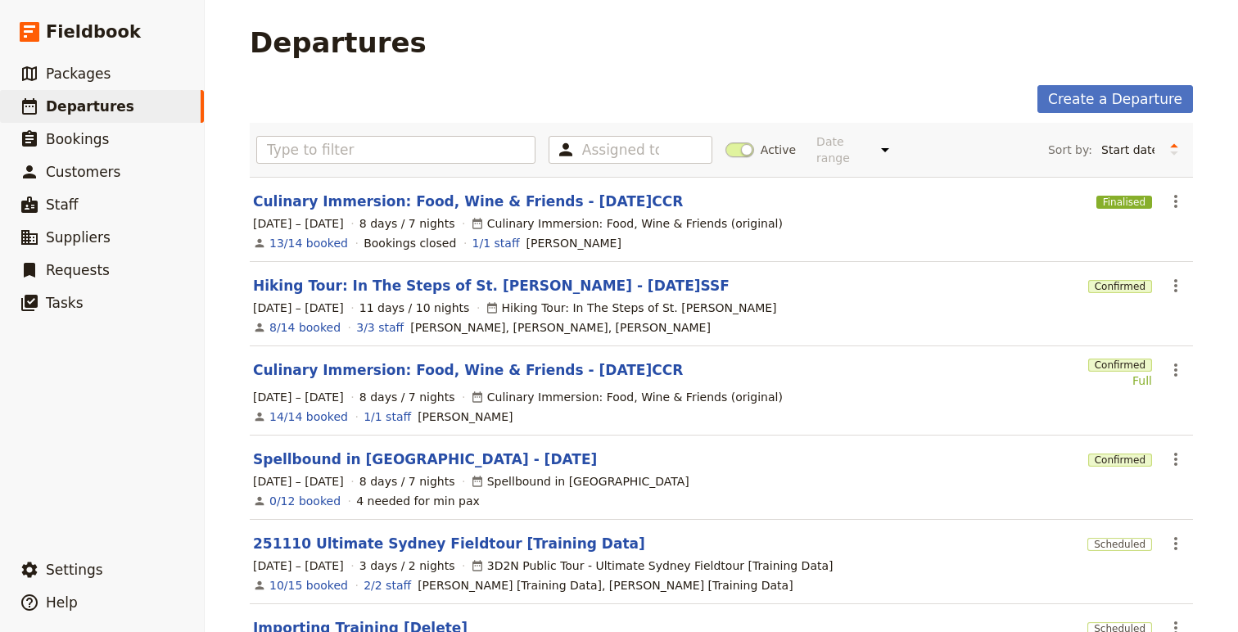
click at [497, 215] on div "Culinary Immersion: Food, Wine & Friends (original)" at bounding box center [627, 223] width 312 height 16
click at [497, 192] on link "Culinary Immersion: Food, Wine & Friends - 2025.09.28.CCR" at bounding box center [468, 202] width 430 height 20
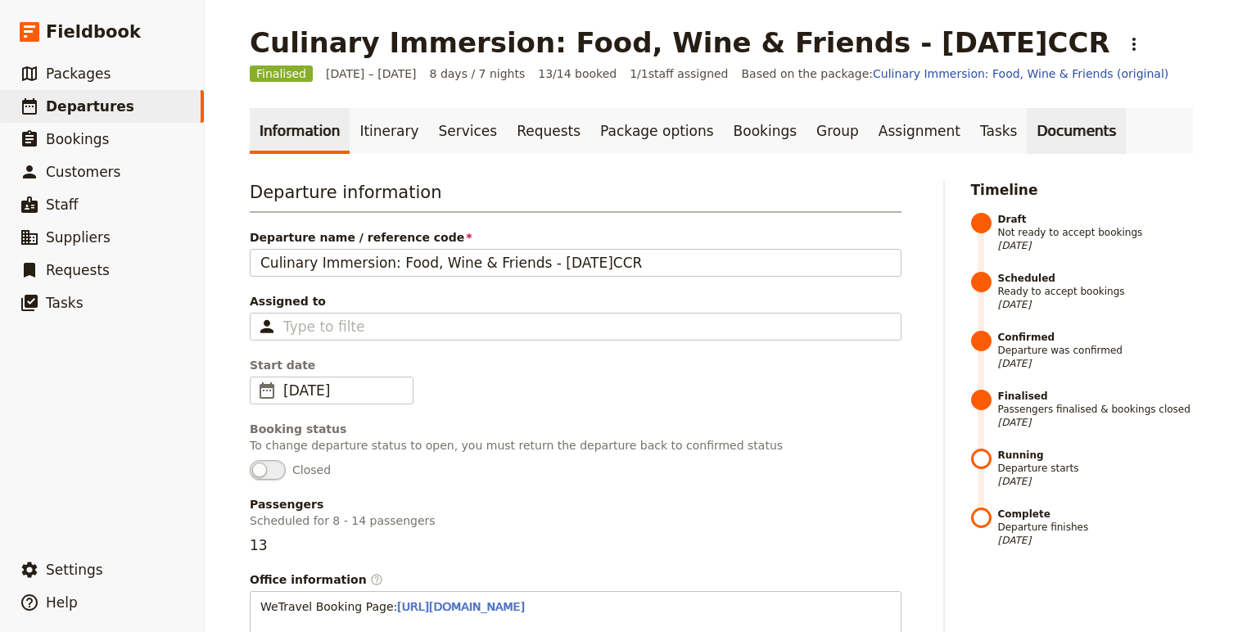
click at [1033, 129] on link "Documents" at bounding box center [1076, 131] width 99 height 46
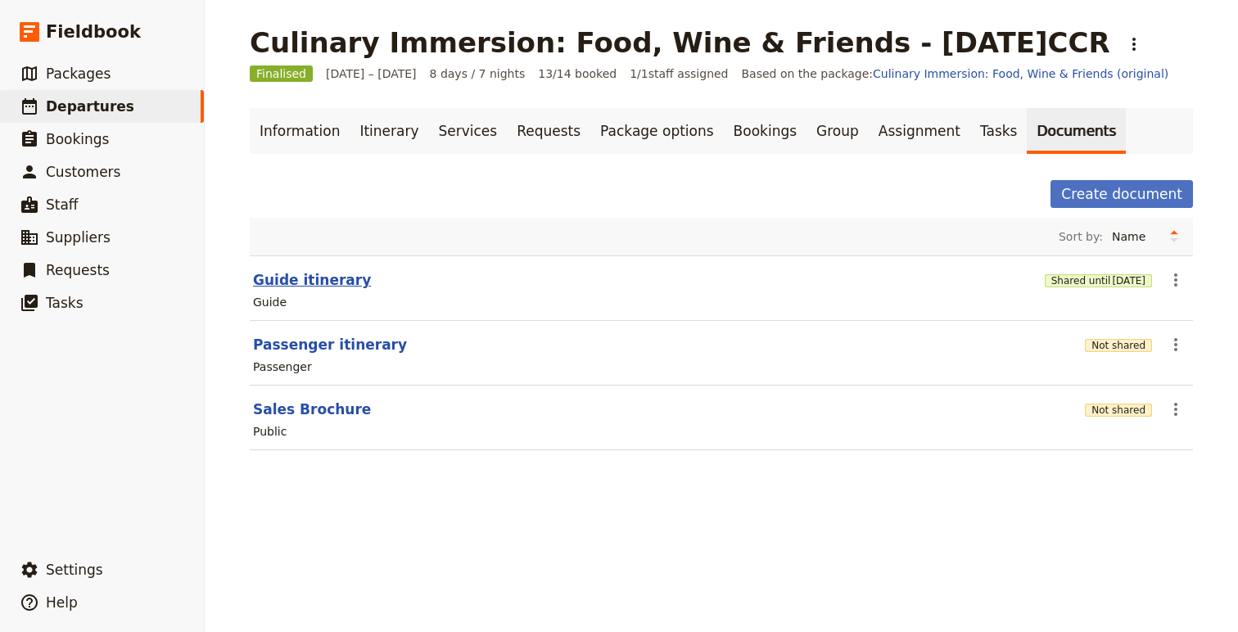
click at [317, 271] on button "Guide itinerary" at bounding box center [312, 280] width 118 height 20
select select "STAFF"
select select "RUN_SHEET"
select select "DEFAULT"
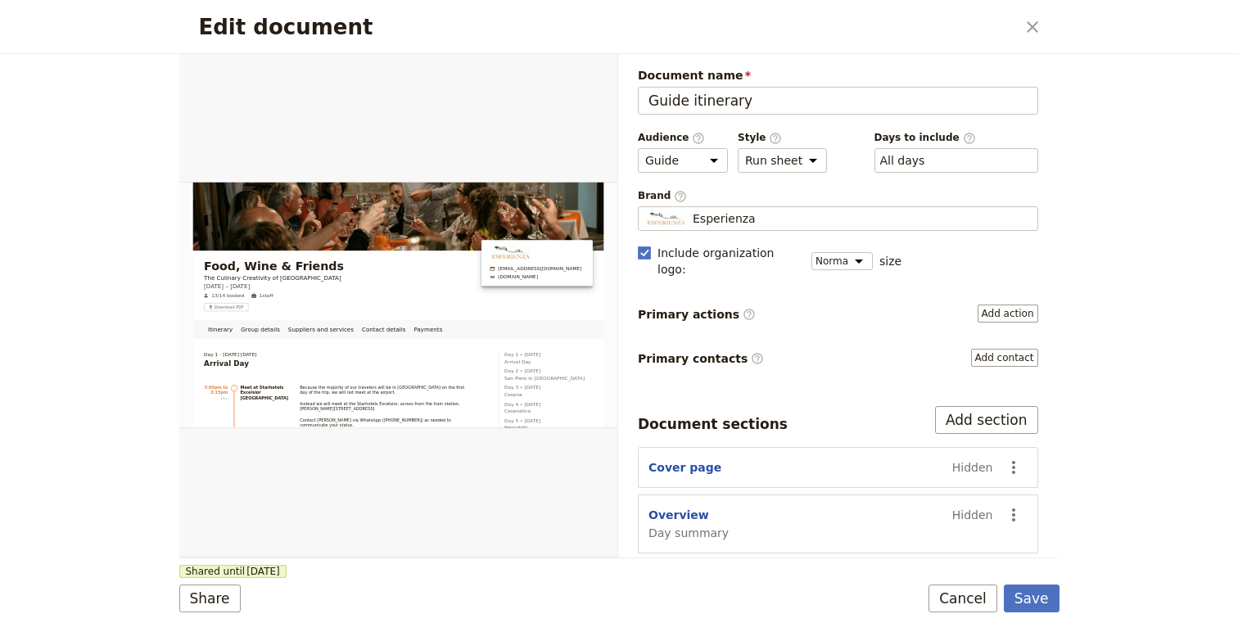
click at [1048, 25] on div "Edit document ​" at bounding box center [619, 27] width 880 height 54
click at [1019, 27] on button "​" at bounding box center [1033, 27] width 28 height 28
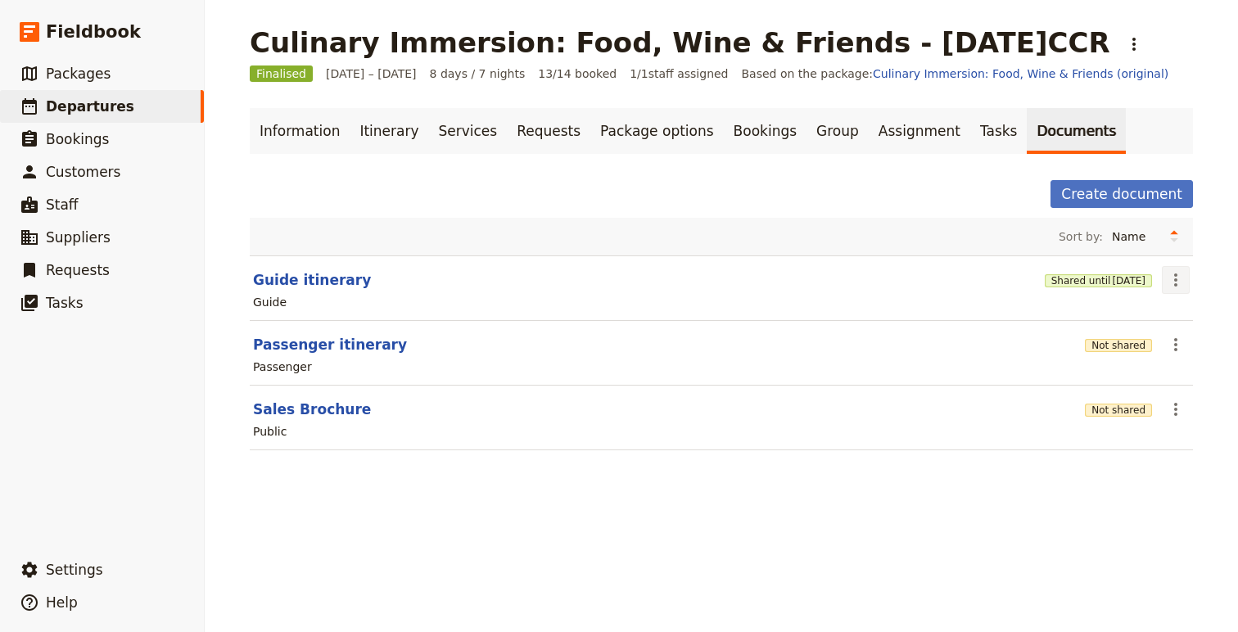
click at [1174, 283] on icon "Actions" at bounding box center [1176, 280] width 20 height 20
click at [1135, 317] on span "Share" at bounding box center [1129, 316] width 99 height 16
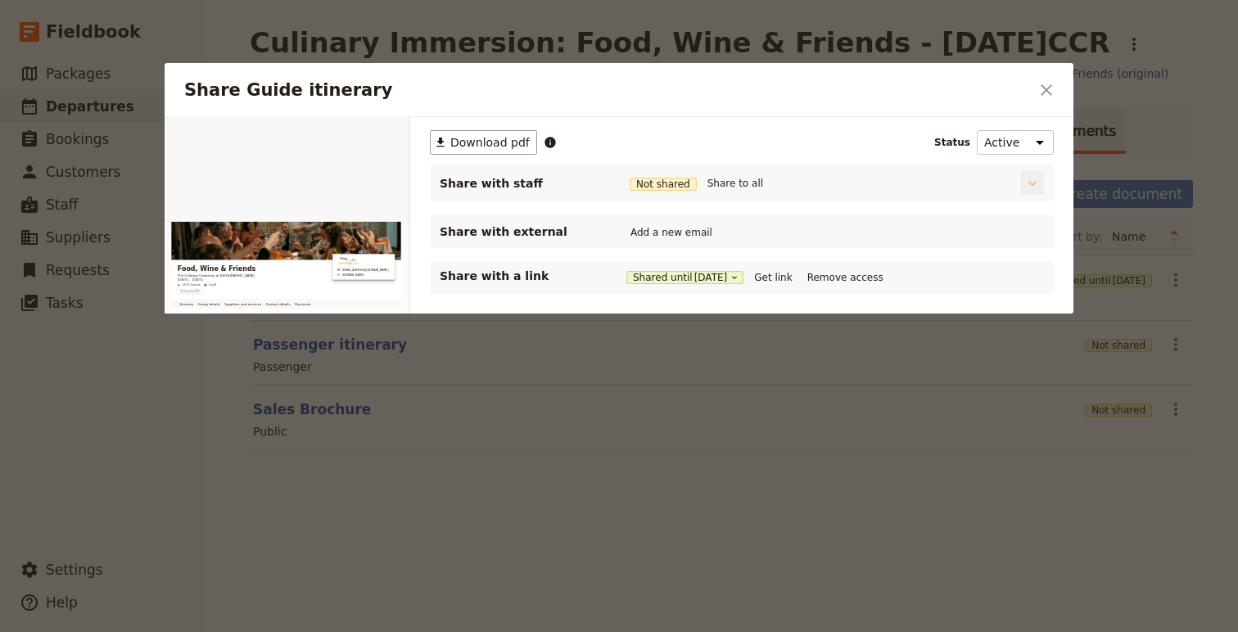
click at [1029, 179] on icon "Share Guide itinerary" at bounding box center [1032, 183] width 16 height 16
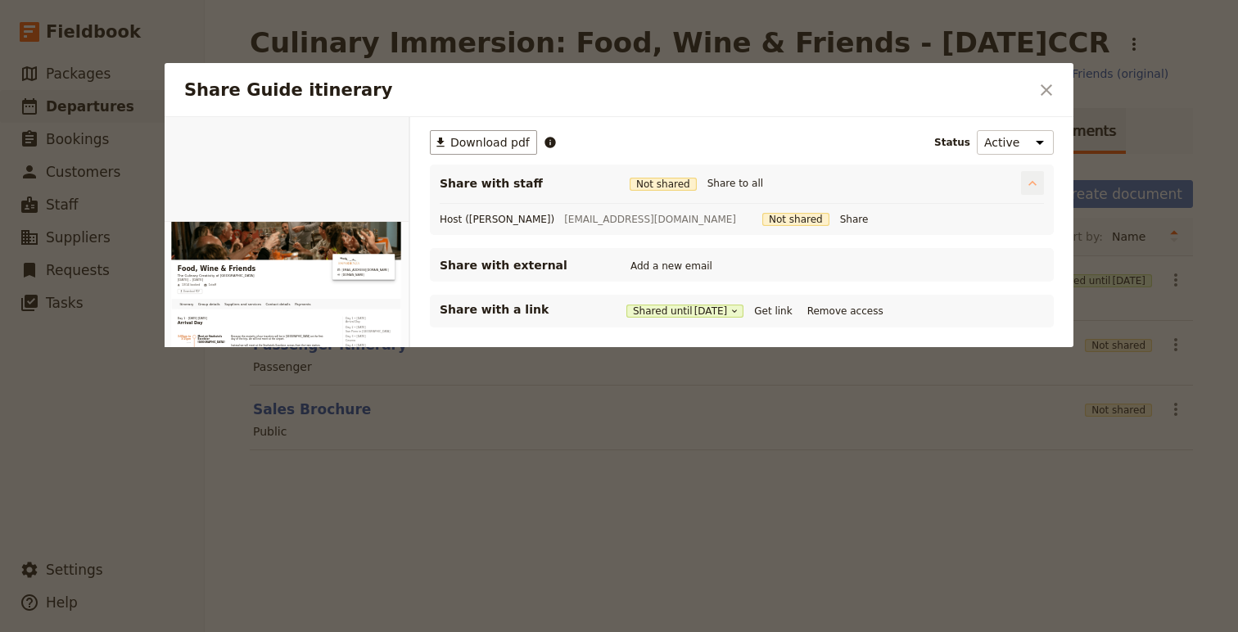
click at [1030, 183] on icon "Share Guide itinerary" at bounding box center [1032, 183] width 8 height 5
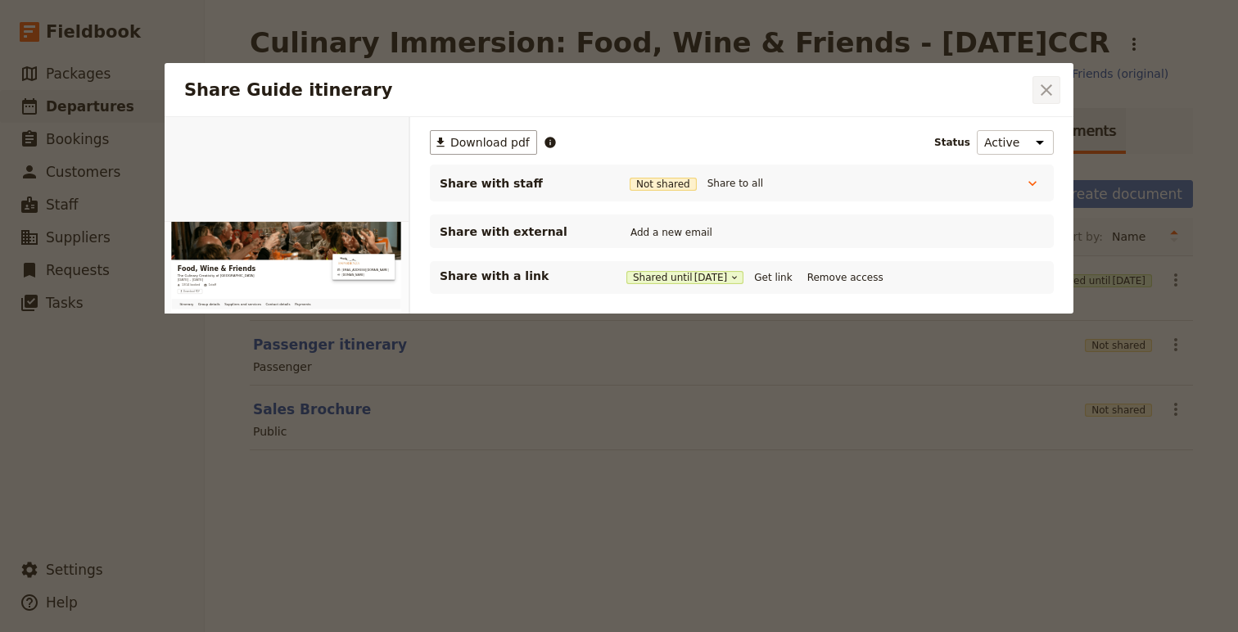
click at [1044, 96] on icon "Close dialog" at bounding box center [1047, 90] width 20 height 20
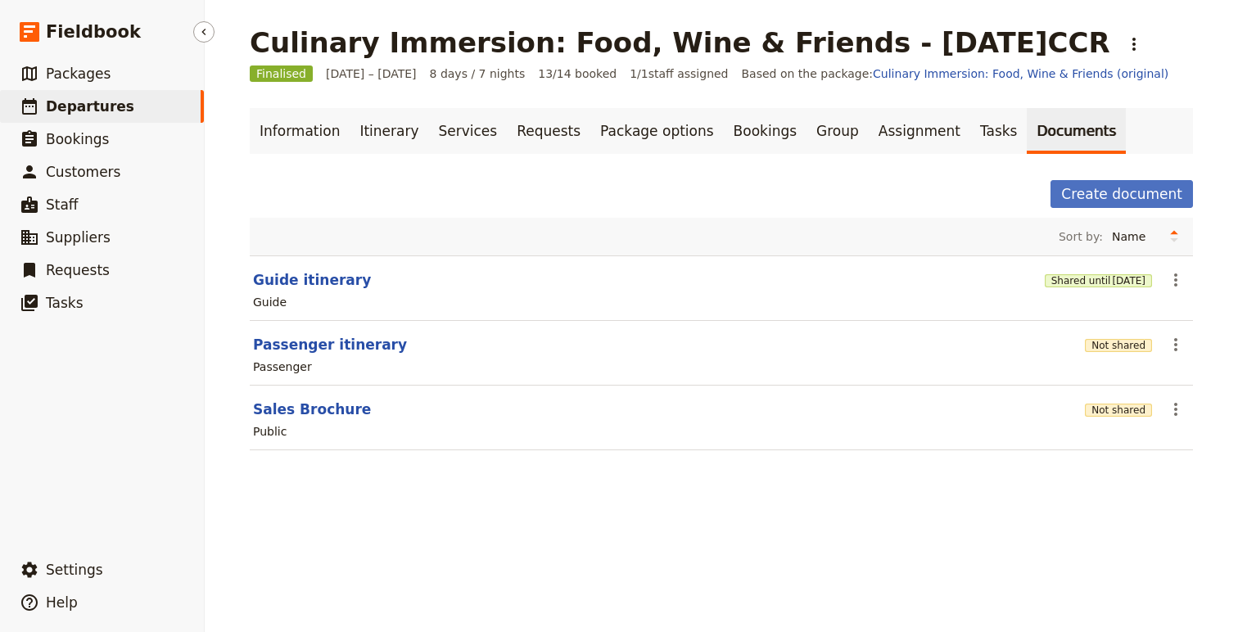
click at [101, 111] on span "Departures" at bounding box center [90, 106] width 88 height 16
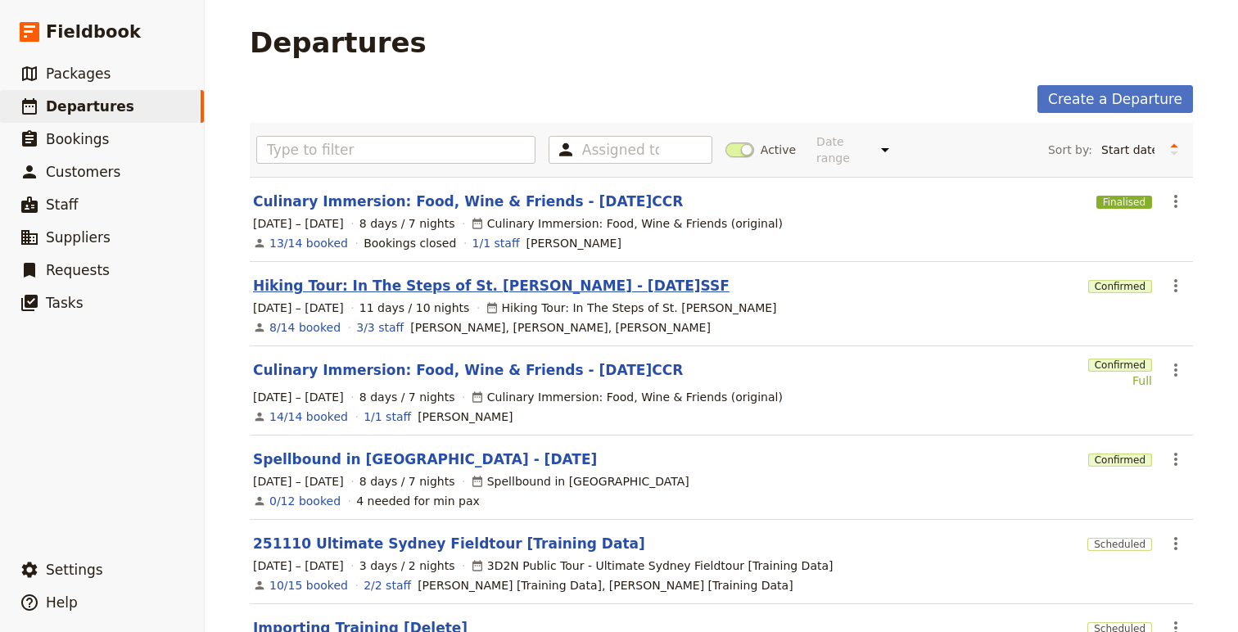
click at [404, 276] on link "Hiking Tour: In The Steps of St. Francis - 2025.10.02.SSF" at bounding box center [491, 286] width 477 height 20
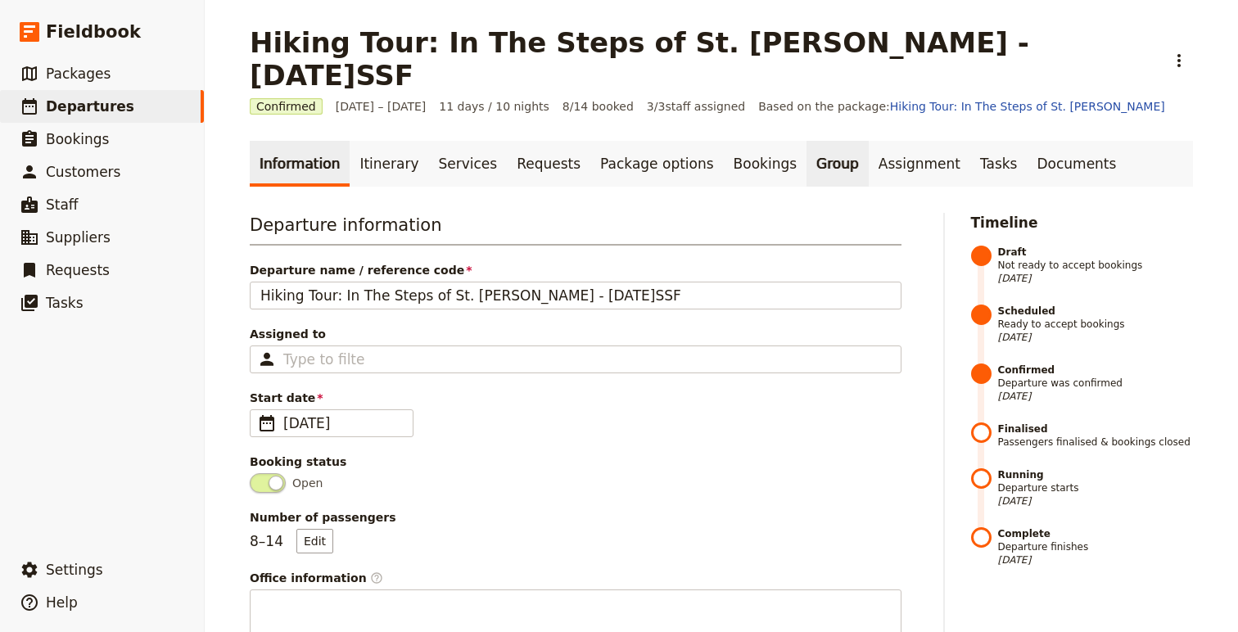
click at [807, 141] on link "Group" at bounding box center [838, 164] width 62 height 46
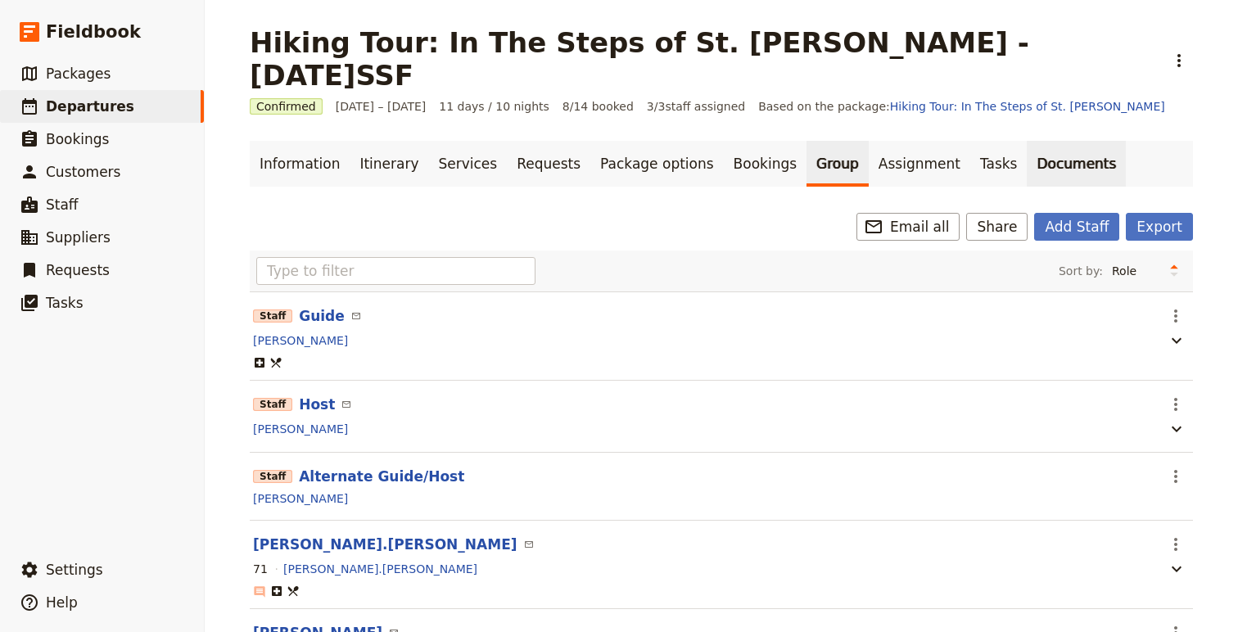
click at [1027, 141] on link "Documents" at bounding box center [1076, 164] width 99 height 46
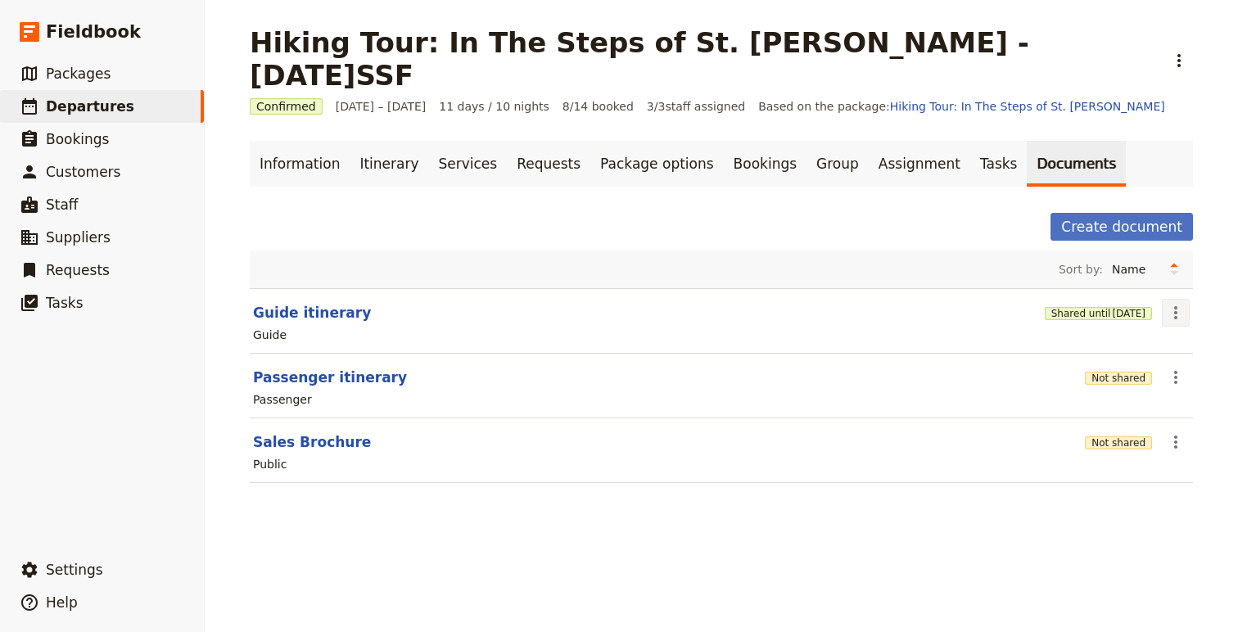
click at [1173, 303] on icon "Actions" at bounding box center [1176, 313] width 20 height 20
click at [1118, 322] on span "Share" at bounding box center [1129, 316] width 99 height 16
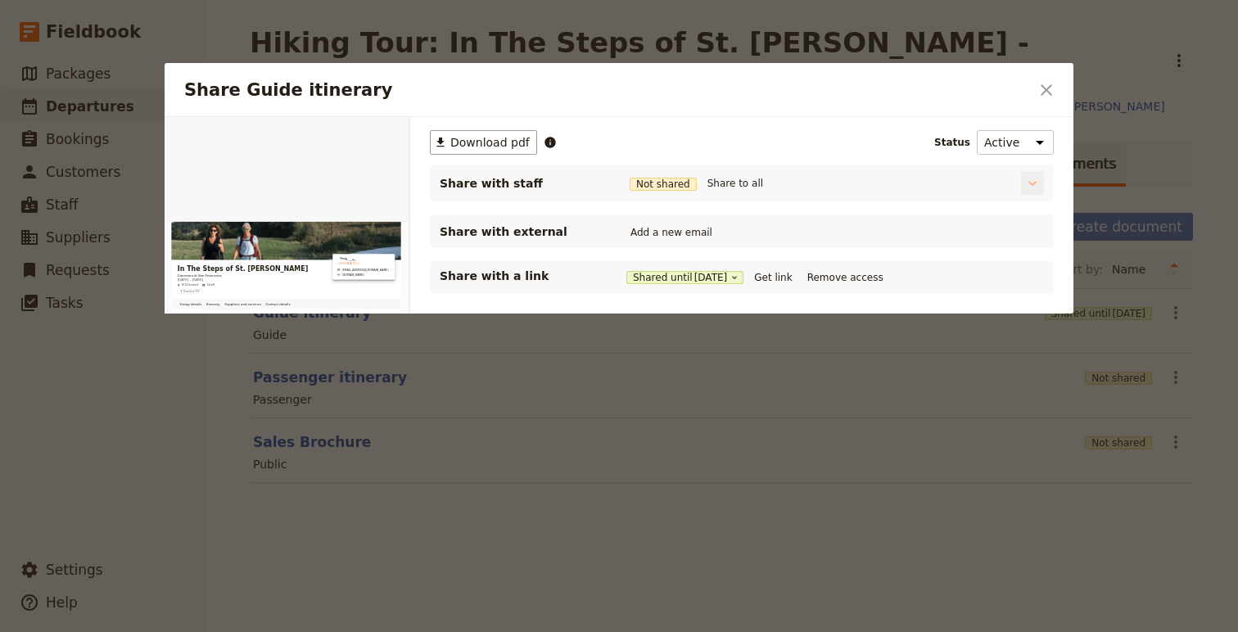
click at [1030, 179] on icon "Share Guide itinerary" at bounding box center [1032, 183] width 16 height 16
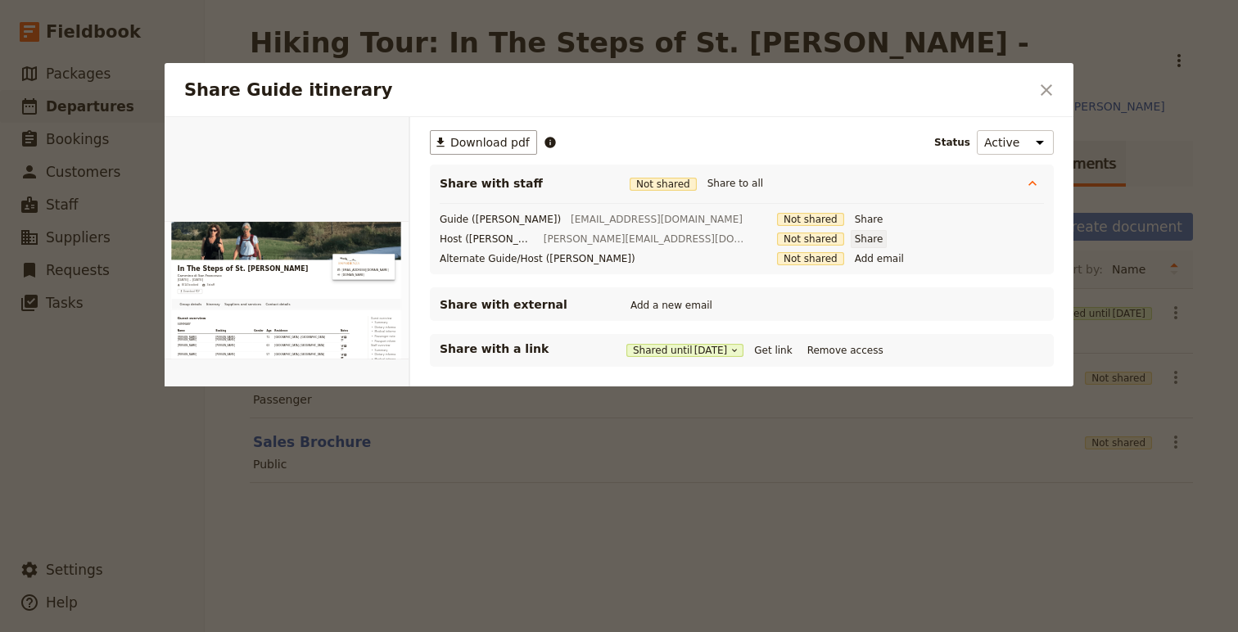
click at [851, 238] on button "Share" at bounding box center [869, 239] width 37 height 18
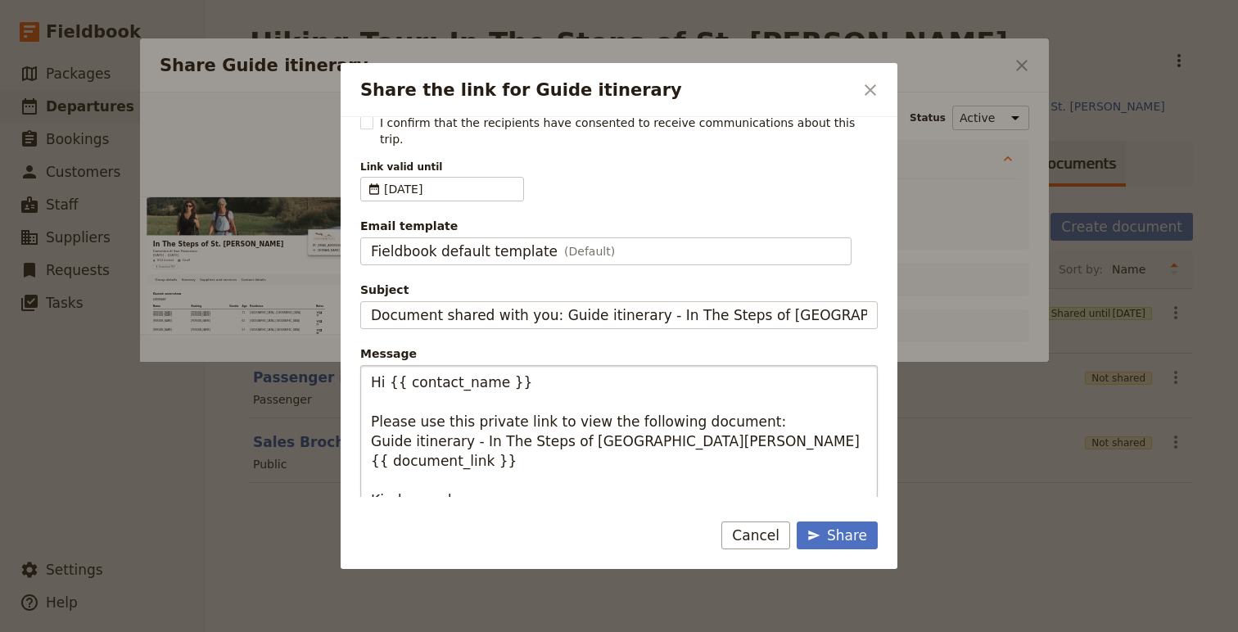
scroll to position [61, 0]
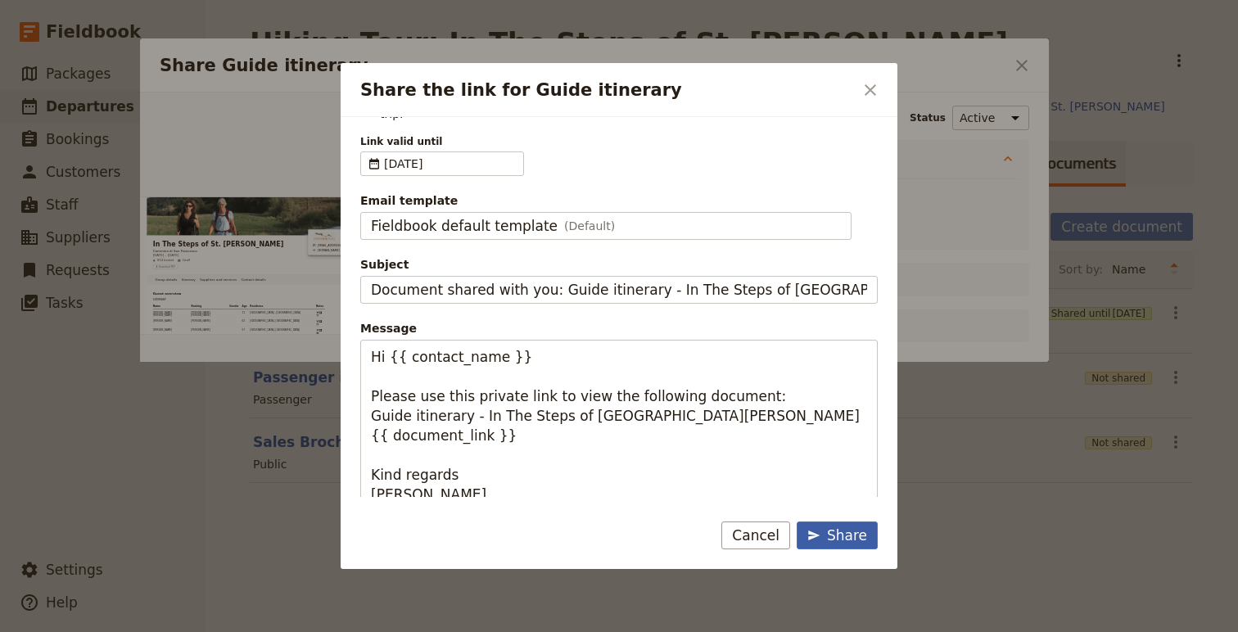
click at [853, 535] on div "Share" at bounding box center [837, 536] width 60 height 20
click at [838, 541] on div "Share" at bounding box center [837, 536] width 60 height 20
click at [828, 526] on div "Share" at bounding box center [837, 536] width 60 height 20
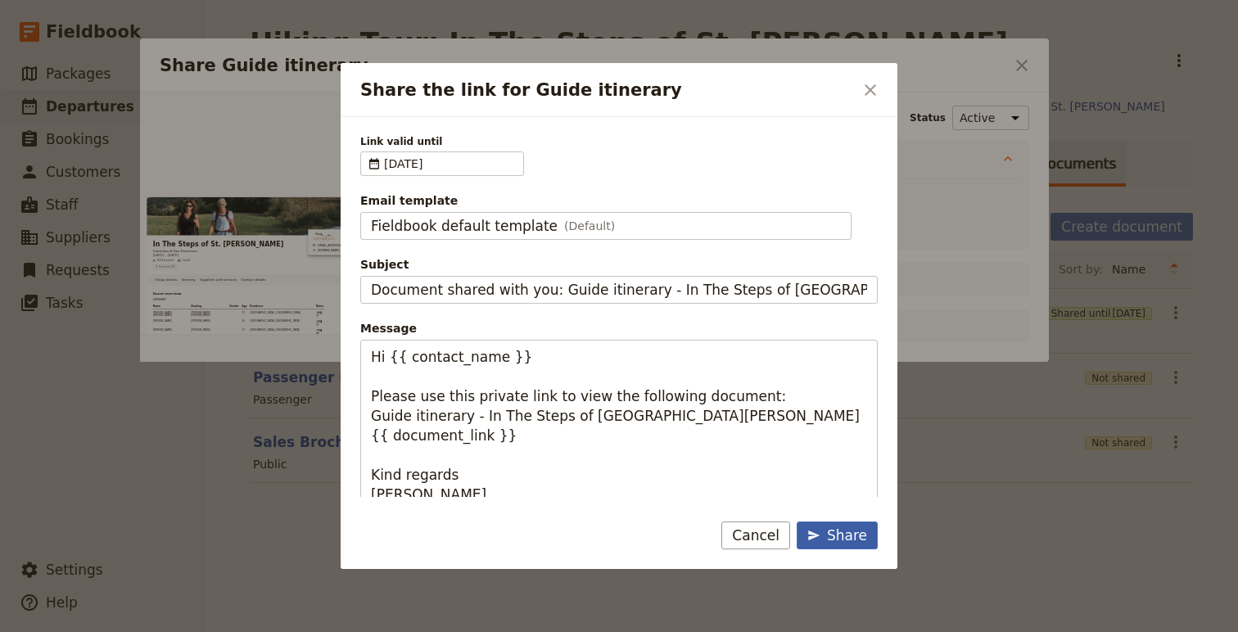
click at [828, 526] on div "Share" at bounding box center [837, 536] width 60 height 20
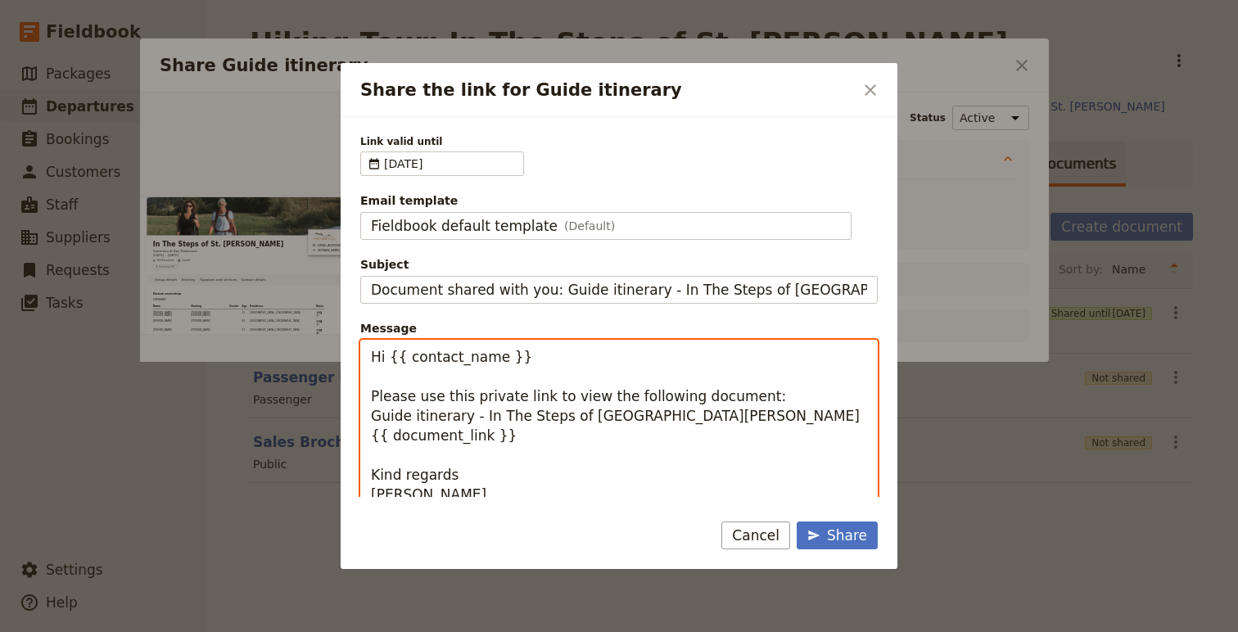
click at [640, 374] on textarea "Hi {{ contact_name }} Please use this private link to view the following docume…" at bounding box center [618, 426] width 517 height 172
click at [420, 488] on textarea "Hi {{ contact_name }} Please use this private link to view the following docume…" at bounding box center [618, 426] width 517 height 172
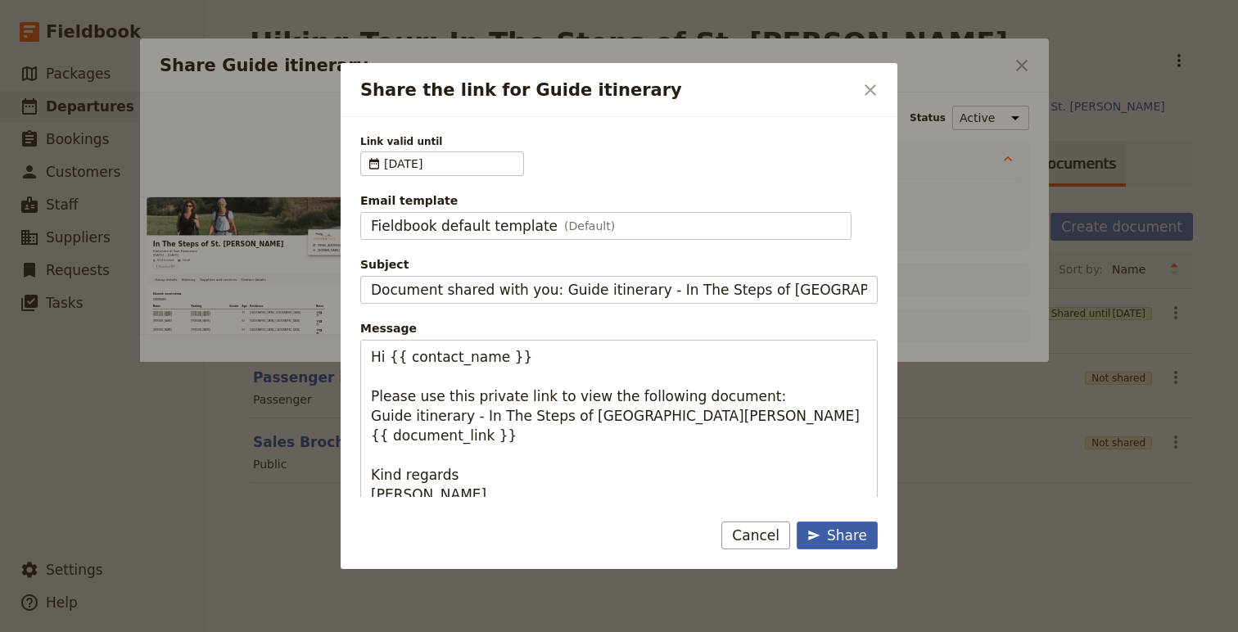
click at [834, 547] on button "Share" at bounding box center [837, 536] width 81 height 28
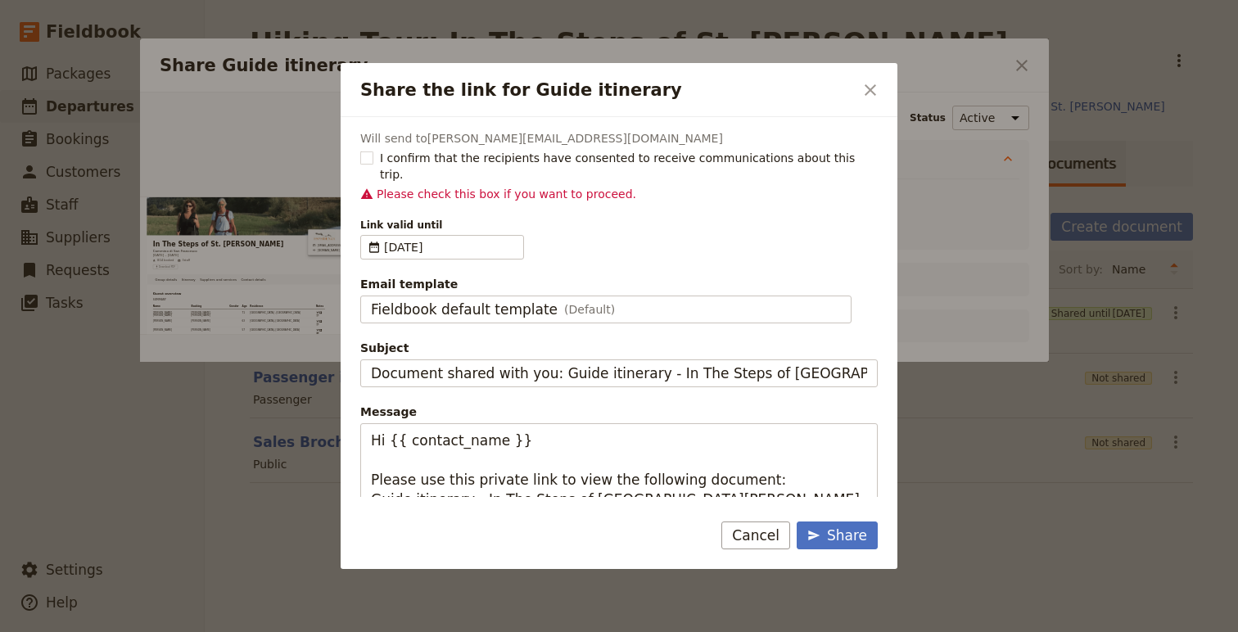
click at [372, 167] on div "I confirm that the recipients have consented to receive communications about th…" at bounding box center [618, 178] width 517 height 56
click at [372, 148] on div "Will send to karen@esperienza.org I confirm that the recipients have consented …" at bounding box center [618, 362] width 517 height 465
click at [367, 156] on rect "Share the link for Guide itinerary" at bounding box center [366, 158] width 12 height 12
click at [360, 150] on input "I confirm that the recipients have consented to receive communications about th…" at bounding box center [359, 149] width 1 height 1
checkbox input "true"
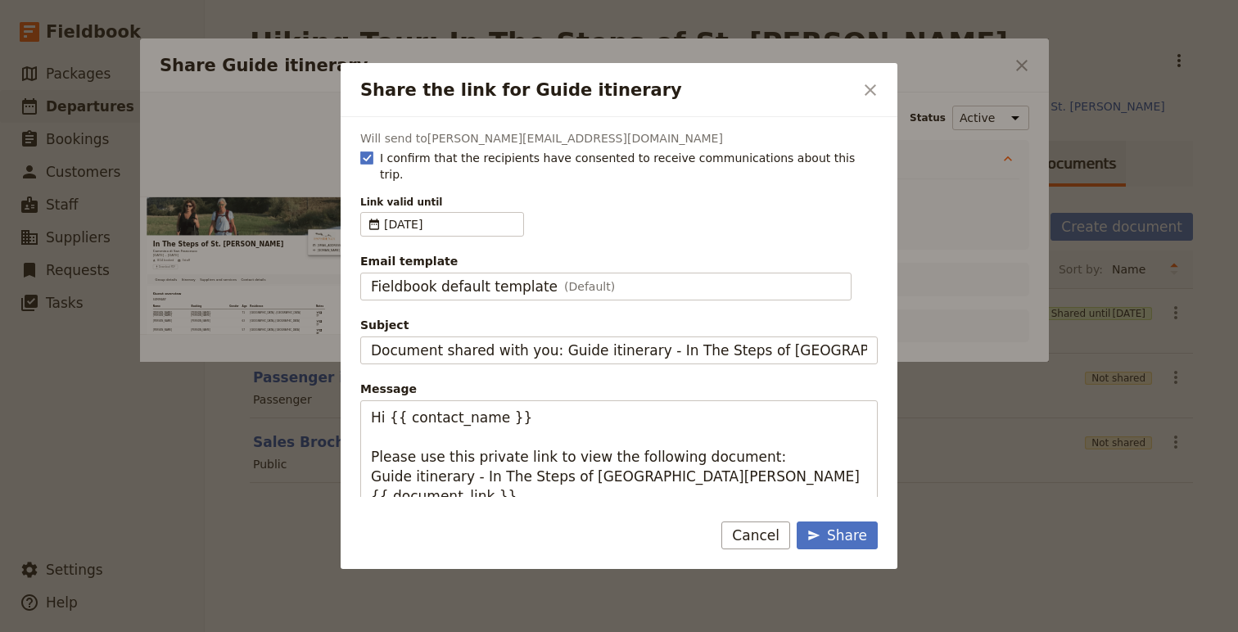
scroll to position [61, 0]
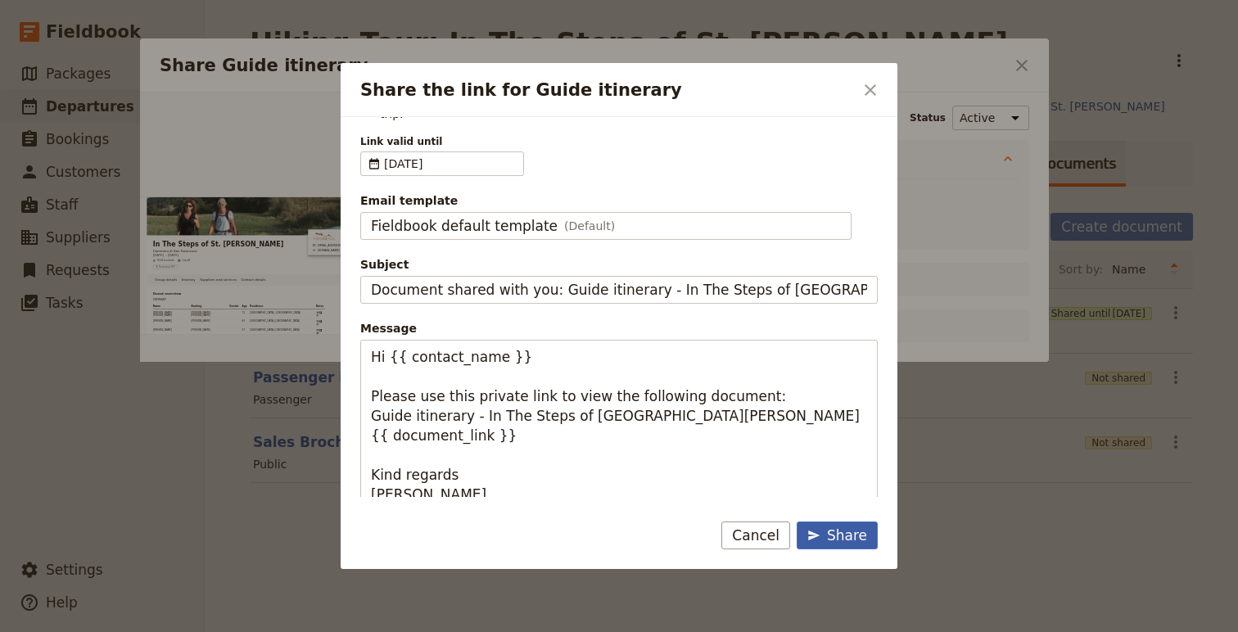
click at [835, 526] on div "Share" at bounding box center [837, 536] width 60 height 20
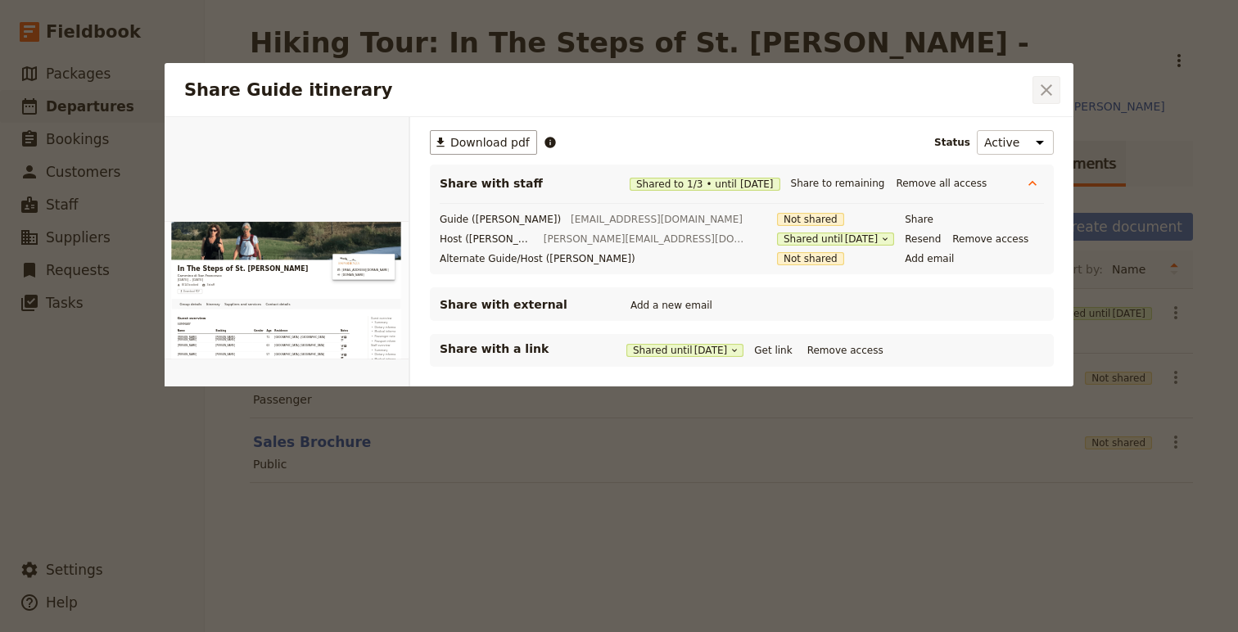
click at [1044, 88] on icon "Close dialog" at bounding box center [1046, 89] width 11 height 11
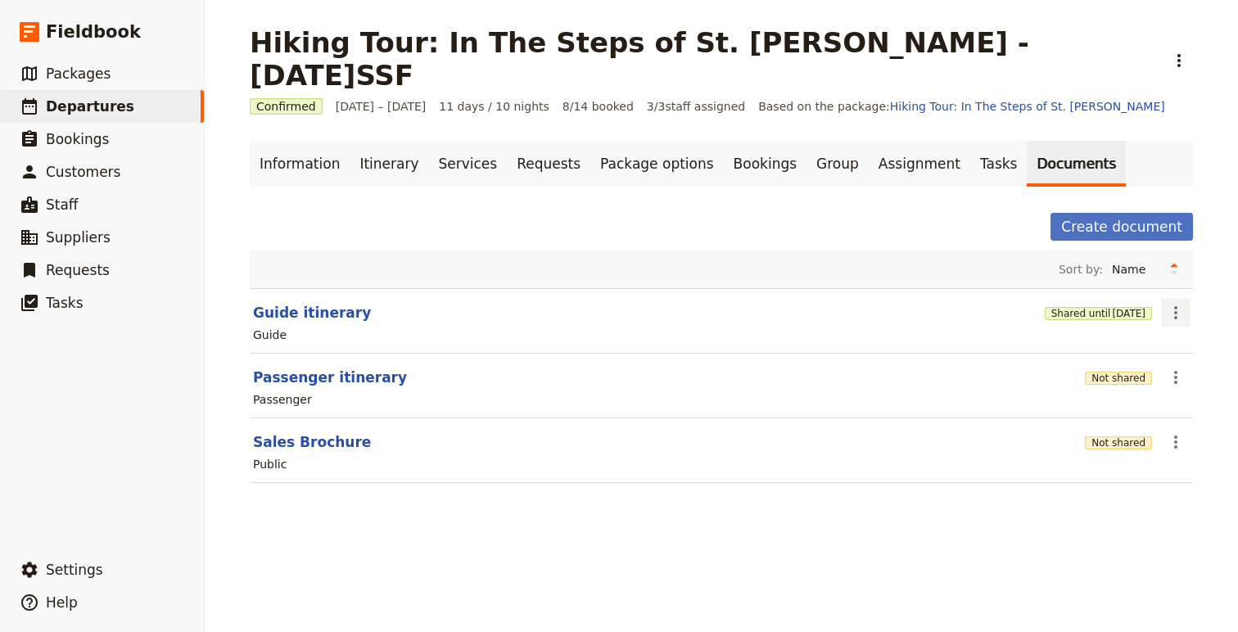
click at [1177, 303] on icon "Actions" at bounding box center [1176, 313] width 20 height 20
click at [1113, 319] on span "Share" at bounding box center [1096, 316] width 33 height 16
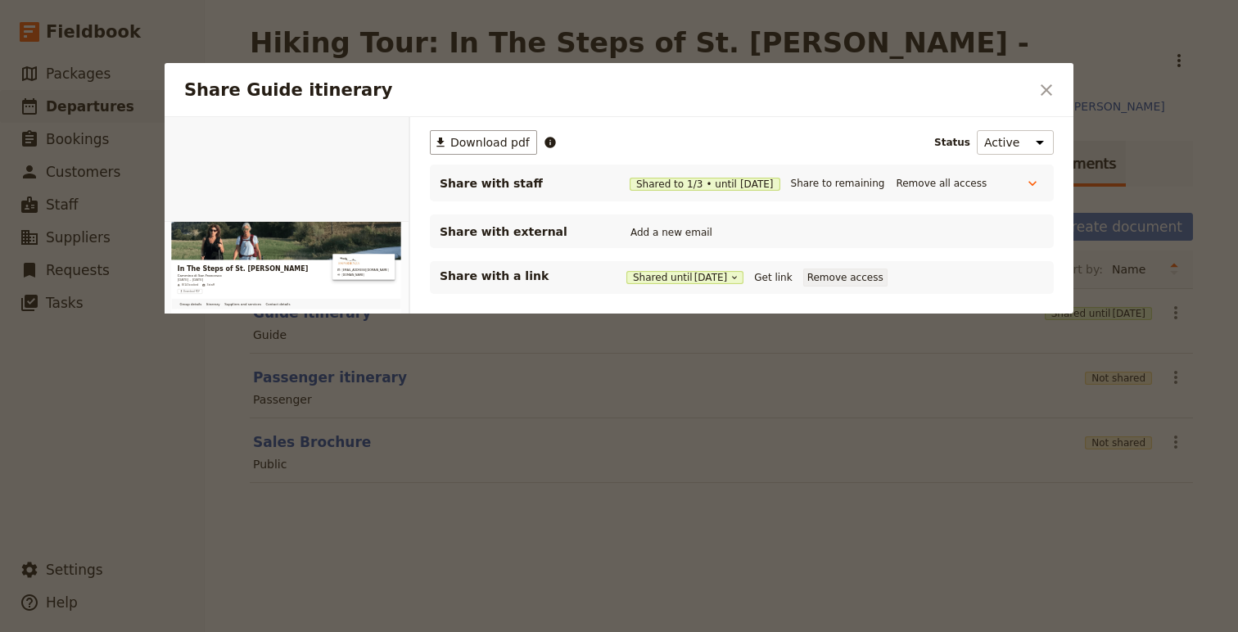
click at [859, 280] on button "Remove access" at bounding box center [845, 278] width 84 height 18
click at [1045, 90] on icon "Close dialog" at bounding box center [1047, 90] width 20 height 20
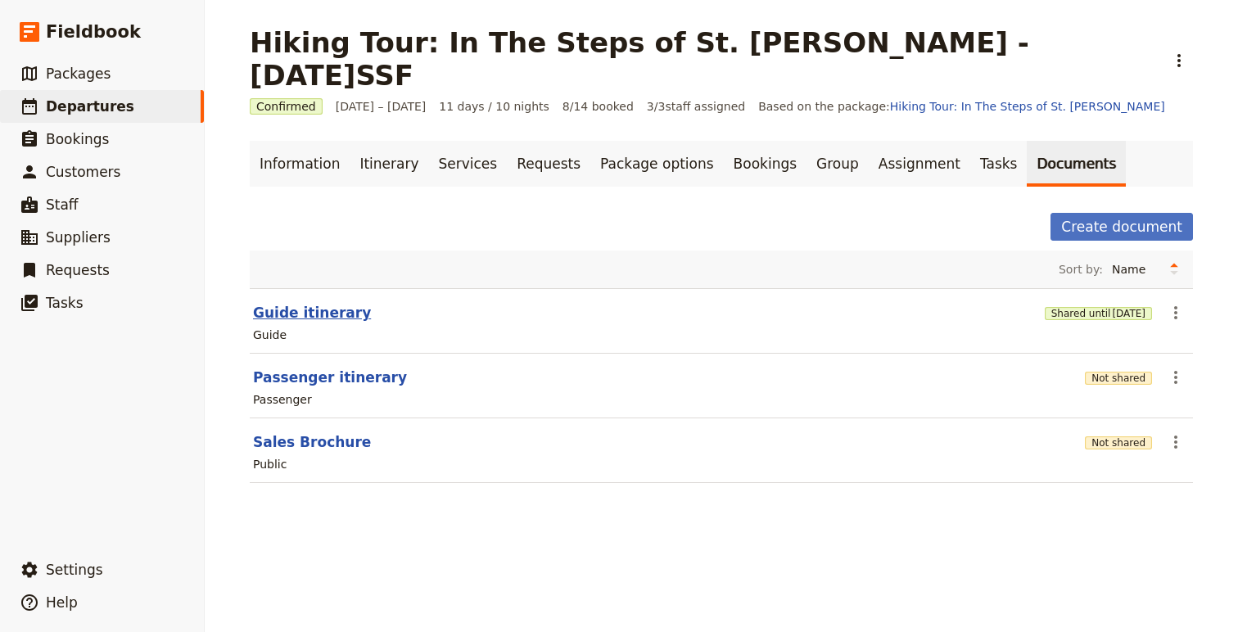
click at [299, 303] on button "Guide itinerary" at bounding box center [312, 313] width 118 height 20
select select "STAFF"
select select "RUN_SHEET"
select select "DEFAULT"
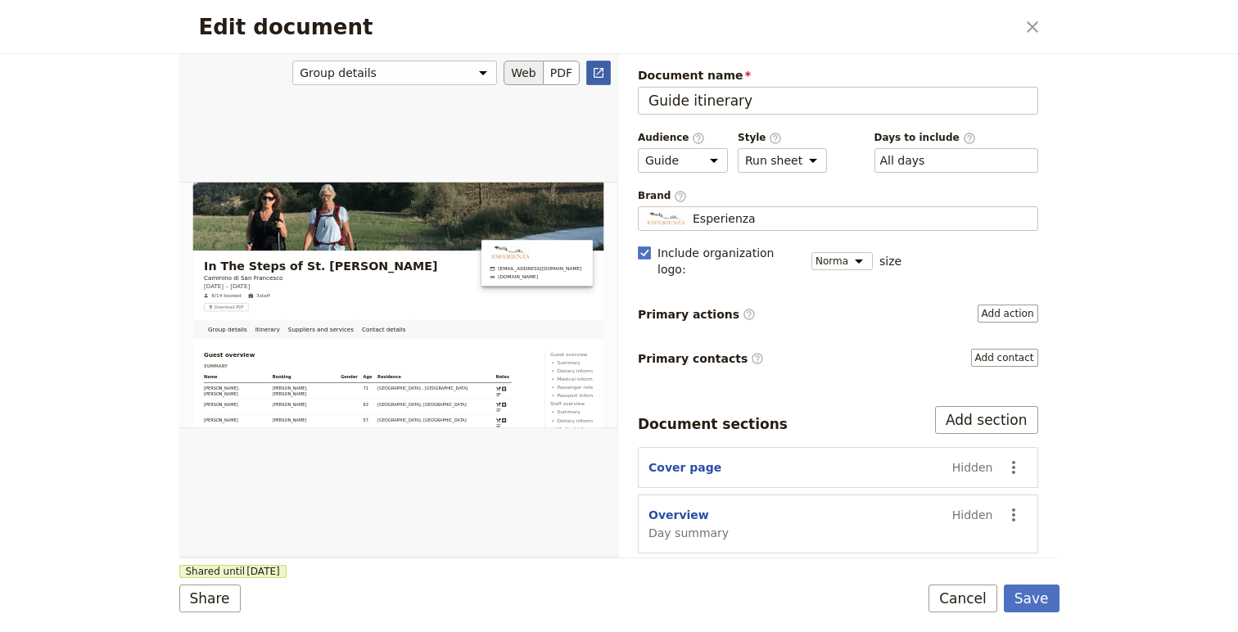
click at [595, 78] on icon "Open full preview" at bounding box center [598, 72] width 13 height 13
click at [1035, 599] on button "Save" at bounding box center [1032, 599] width 56 height 28
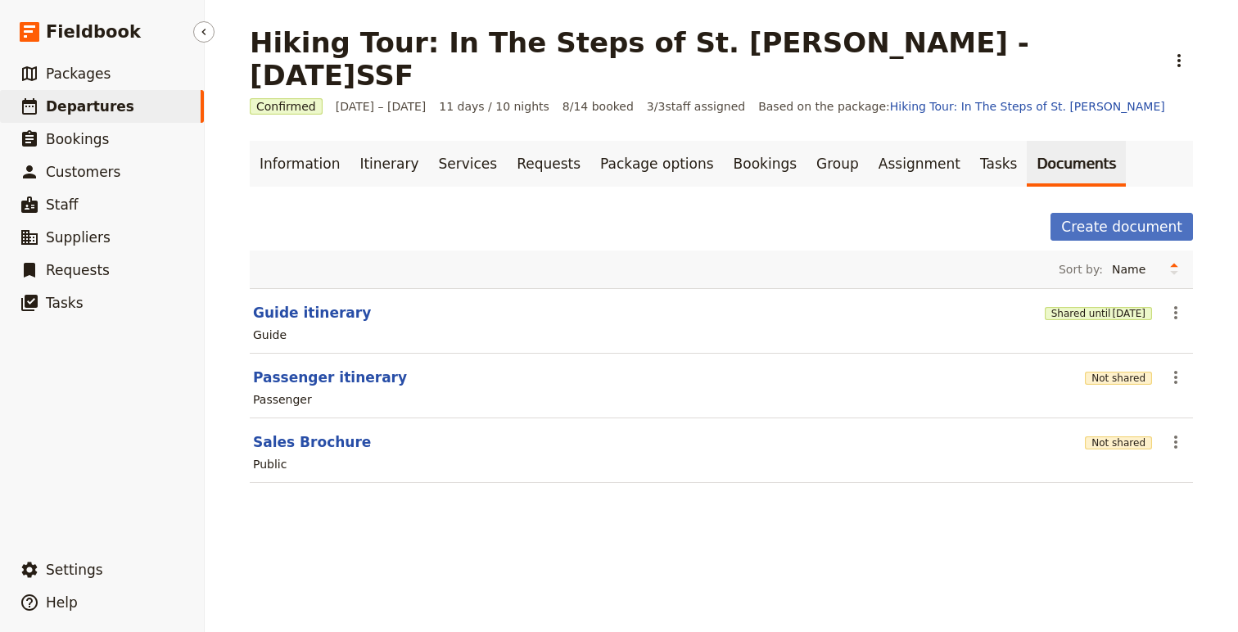
click at [74, 102] on span "Departures" at bounding box center [90, 106] width 88 height 16
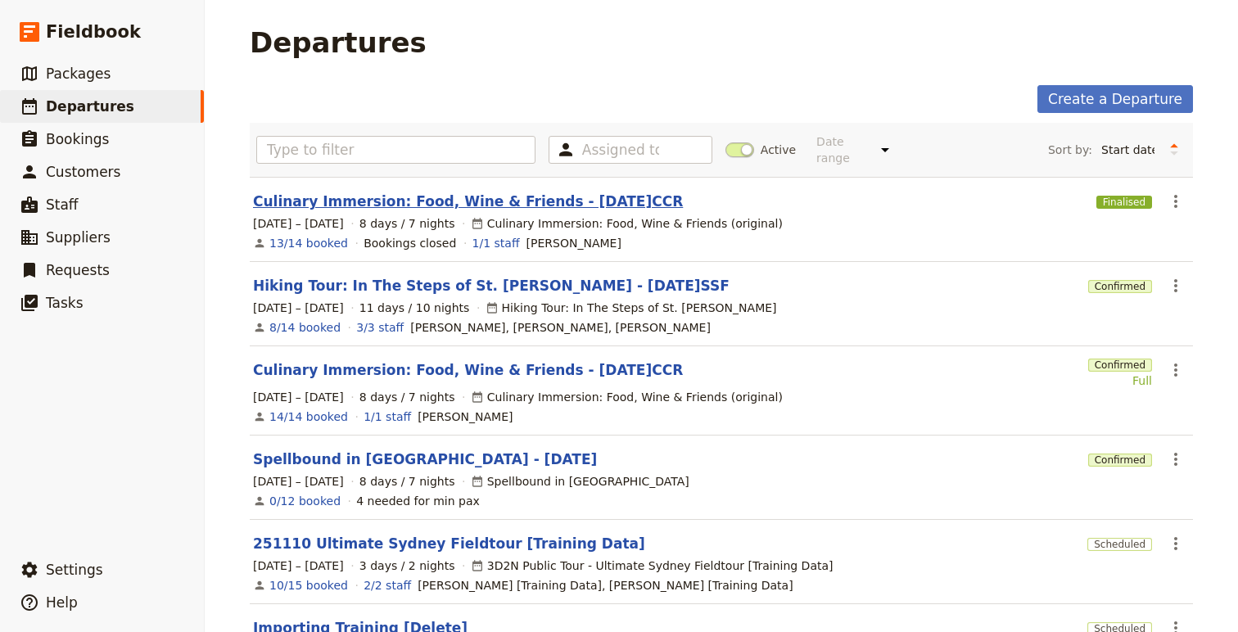
click at [420, 192] on link "Culinary Immersion: Food, Wine & Friends - 2025.09.28.CCR" at bounding box center [468, 202] width 430 height 20
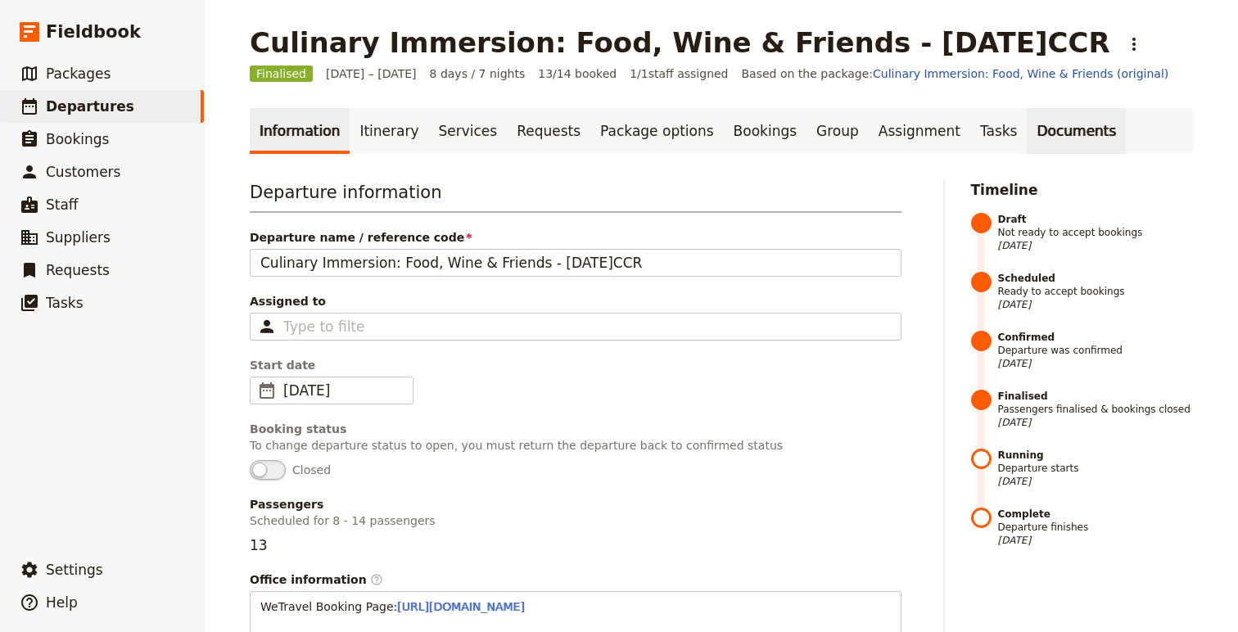
click at [1055, 142] on link "Documents" at bounding box center [1076, 131] width 99 height 46
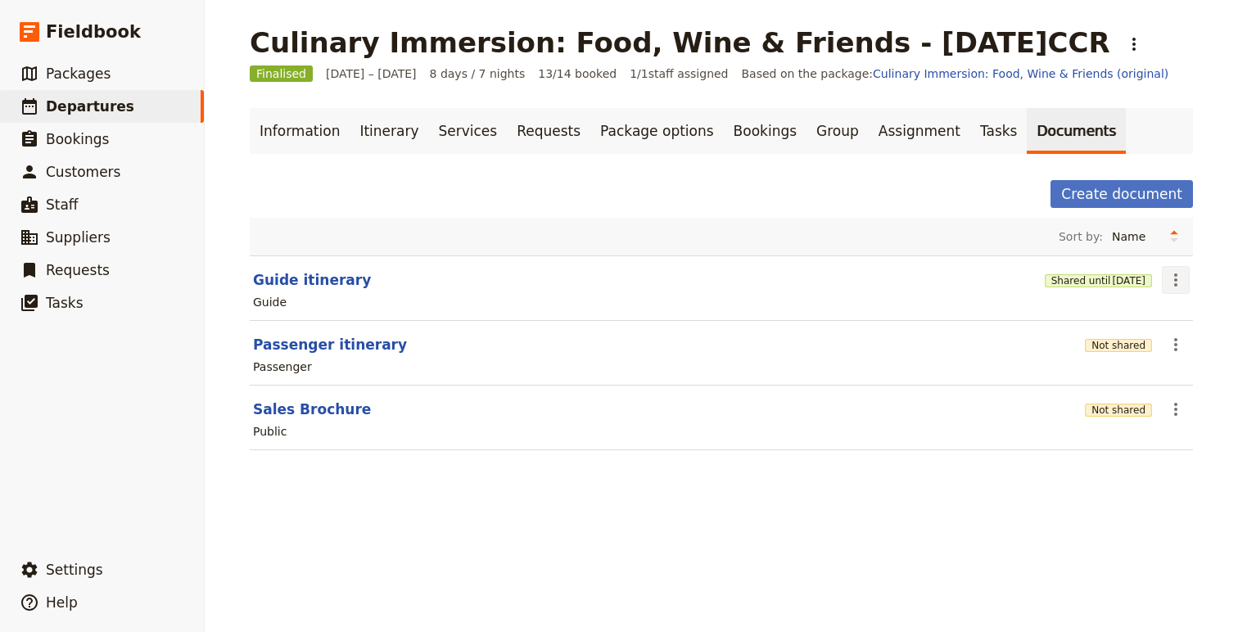
click at [1184, 280] on icon "Actions" at bounding box center [1176, 280] width 20 height 20
click at [1168, 333] on span "Edit document" at bounding box center [1129, 339] width 99 height 16
select select "STAFF"
select select "RUN_SHEET"
select select "DEFAULT"
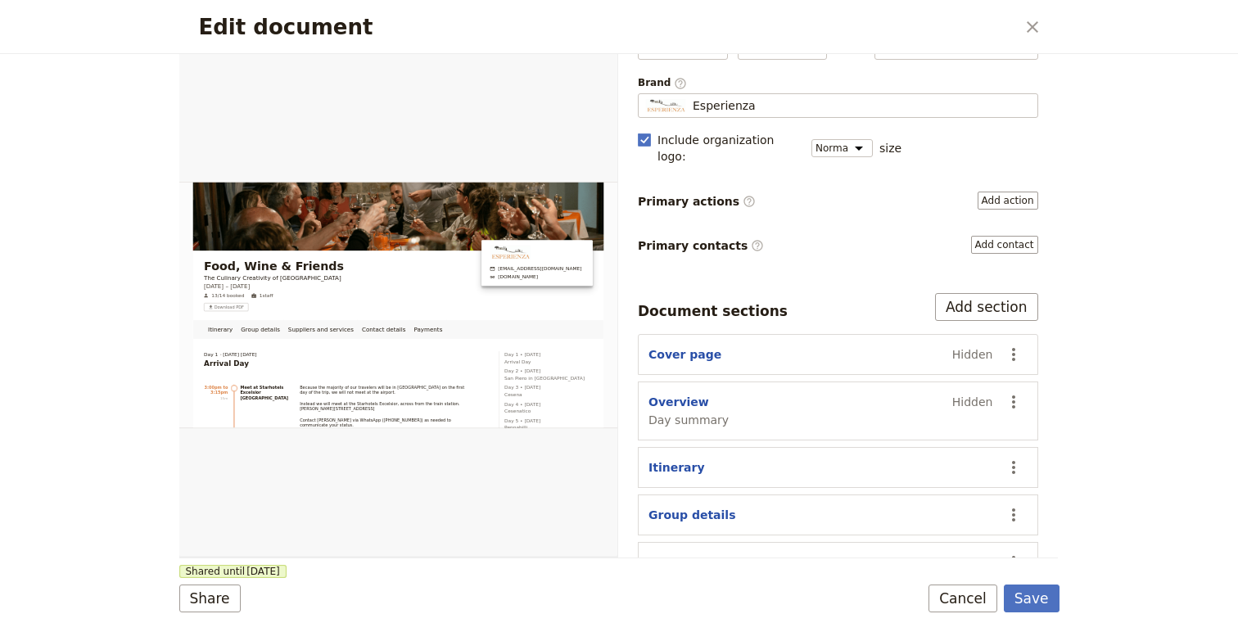
scroll to position [243, 0]
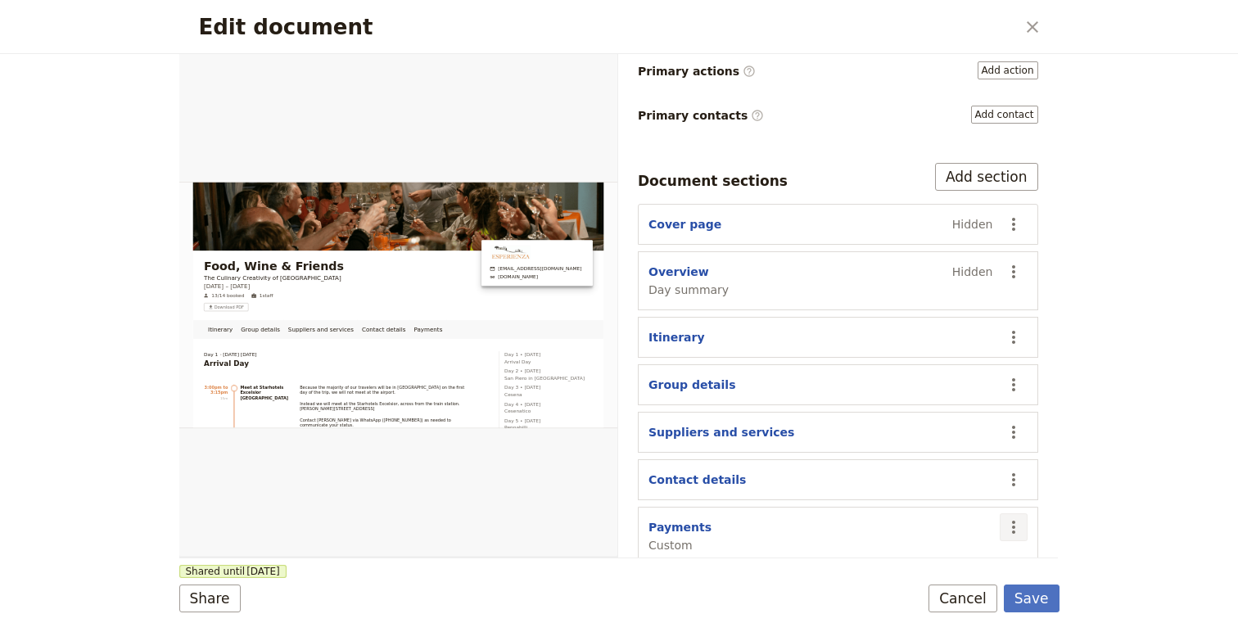
click at [1006, 517] on icon "Actions" at bounding box center [1014, 527] width 20 height 20
click at [928, 391] on span "Edit section" at bounding box center [916, 394] width 67 height 16
select select "CUSTOM"
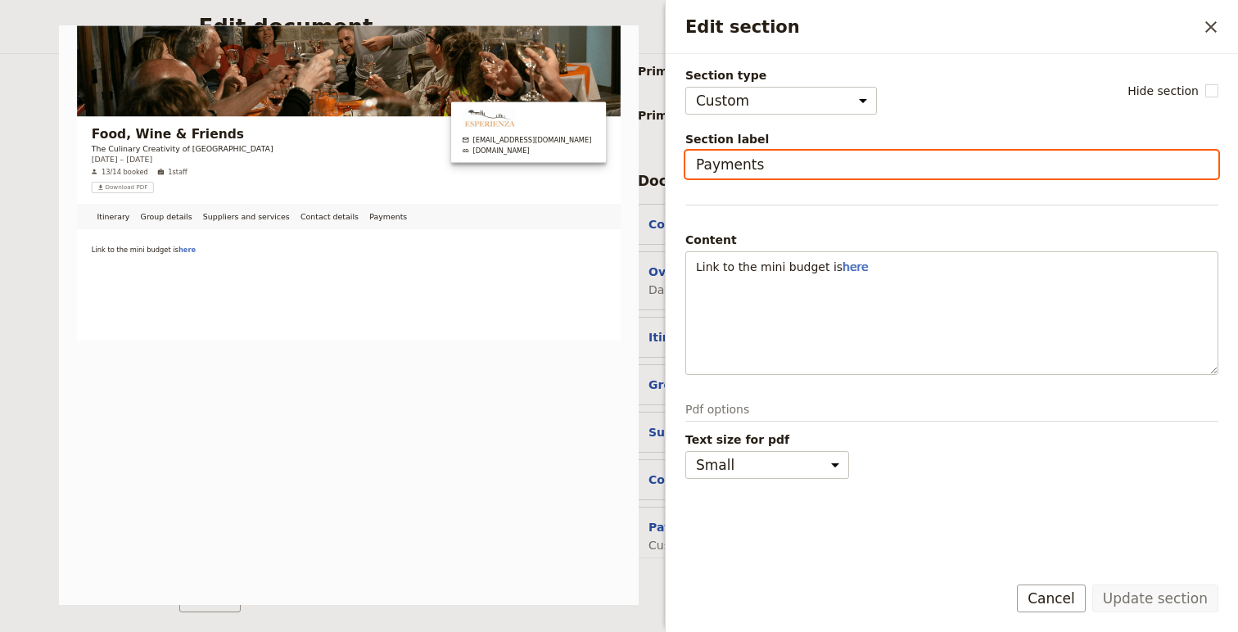
click at [712, 172] on input "Payments" at bounding box center [951, 165] width 533 height 28
type input "Helpful Documents & Links"
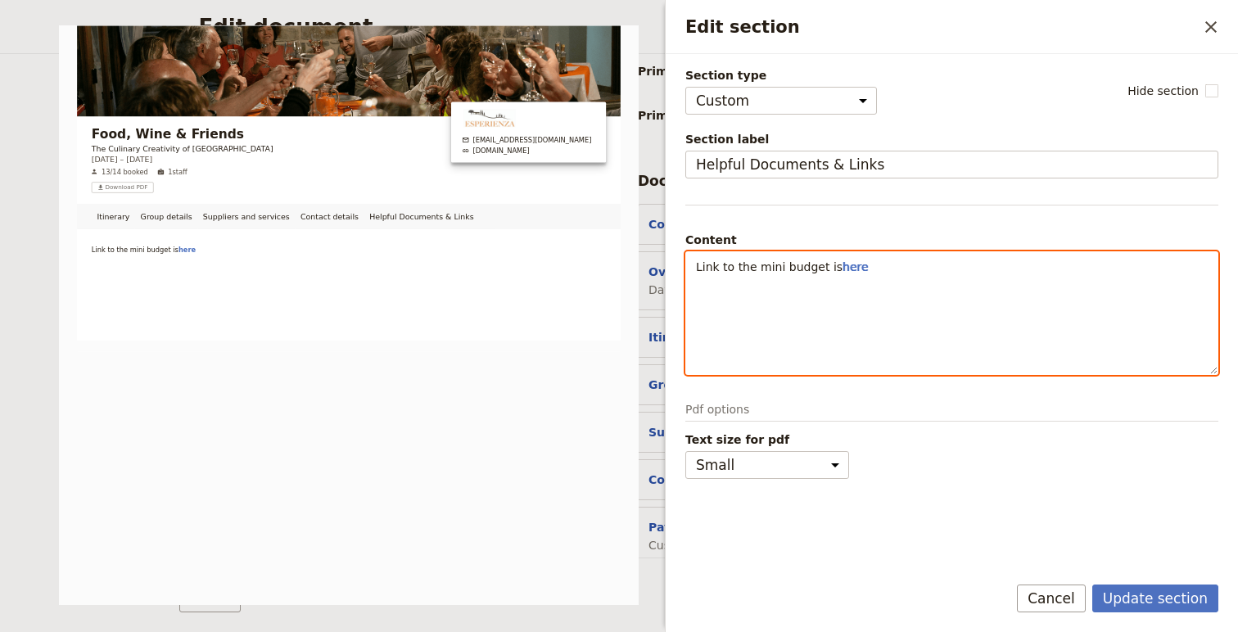
click at [691, 260] on div "Link to the mini budget is here" at bounding box center [951, 313] width 531 height 122
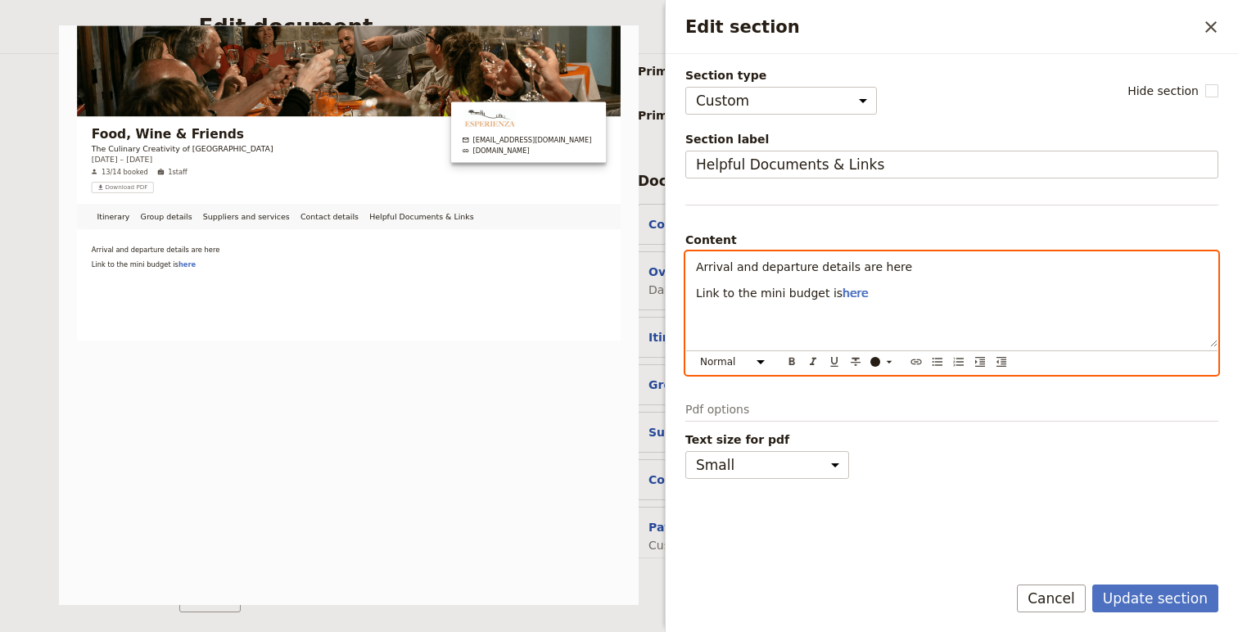
click at [875, 271] on span "Arrival and departure details are here" at bounding box center [804, 266] width 216 height 13
click at [915, 364] on icon "Insert link" at bounding box center [916, 361] width 13 height 13
type input "https://drive.google.com/file/d/1lPar-h2luKpGcNhGruZHRl8Whe9ppEGy/view?usp=shar…"
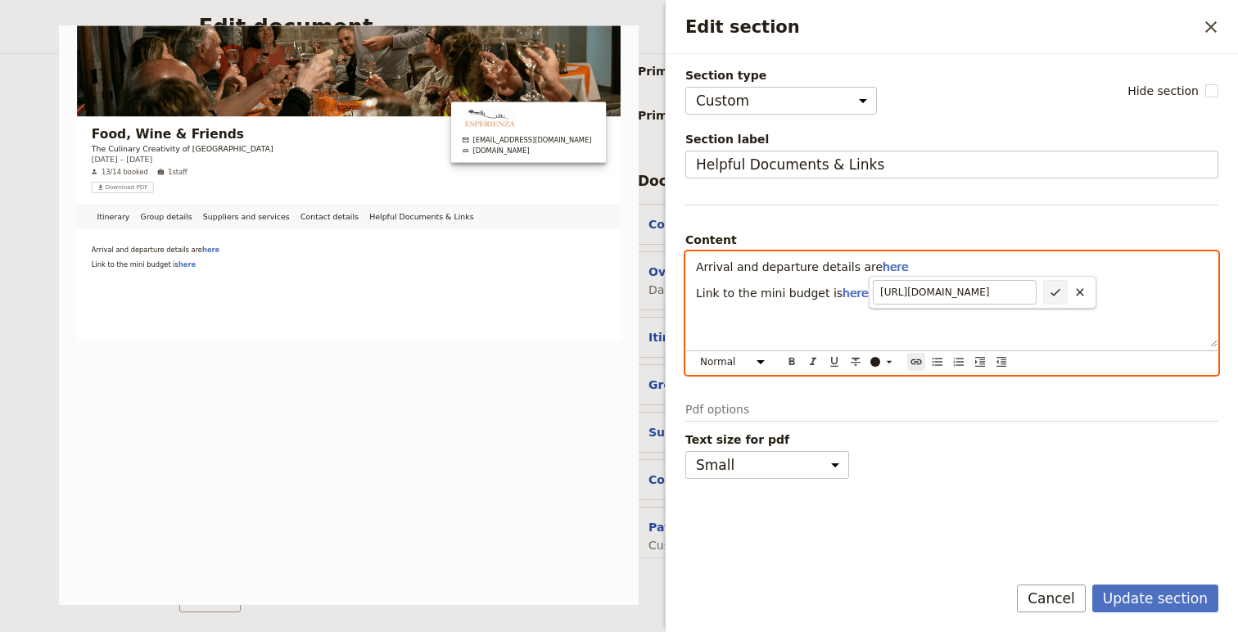
scroll to position [0, 0]
click at [1055, 293] on icon "Confirm link url changes" at bounding box center [1056, 292] width 10 height 7
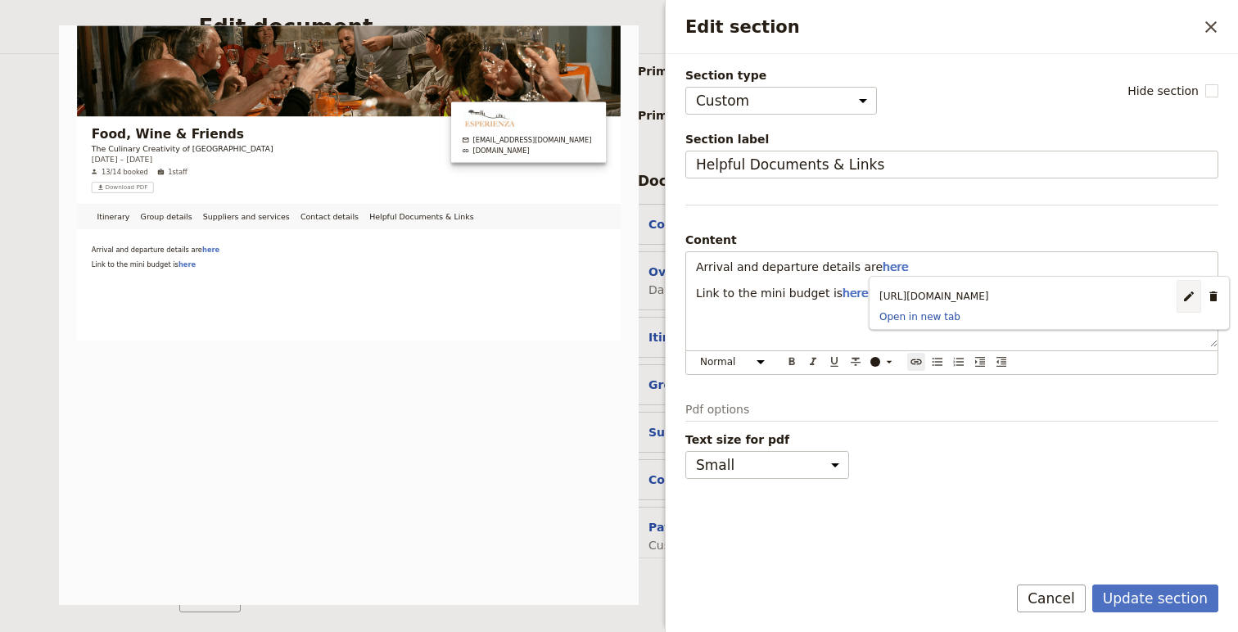
click at [1179, 436] on span "Text size for pdf" at bounding box center [951, 440] width 533 height 16
click at [849, 451] on select "Small Medium" at bounding box center [767, 465] width 164 height 28
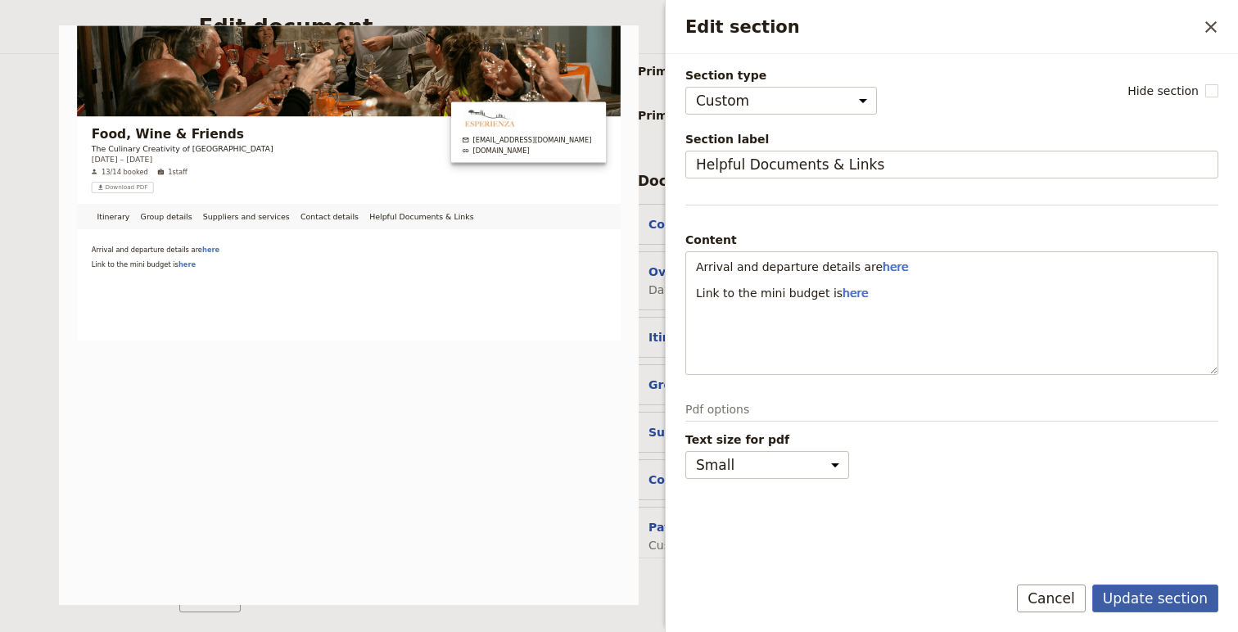
click at [1140, 604] on button "Update section" at bounding box center [1155, 599] width 126 height 28
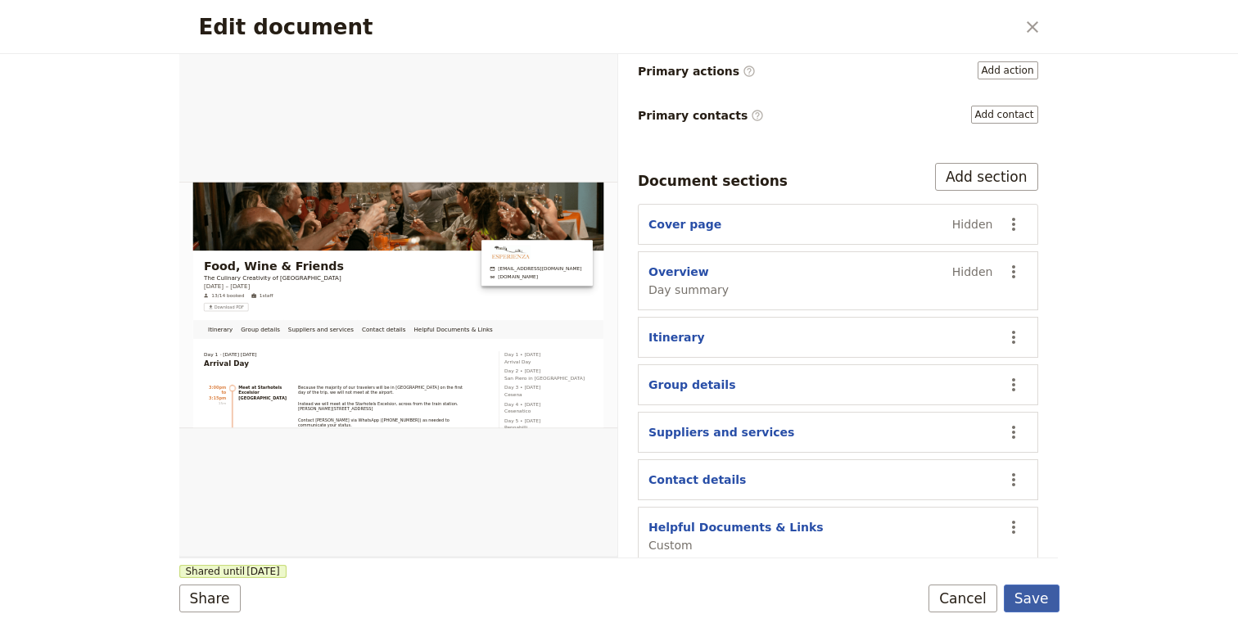
click at [1039, 603] on button "Save" at bounding box center [1032, 599] width 56 height 28
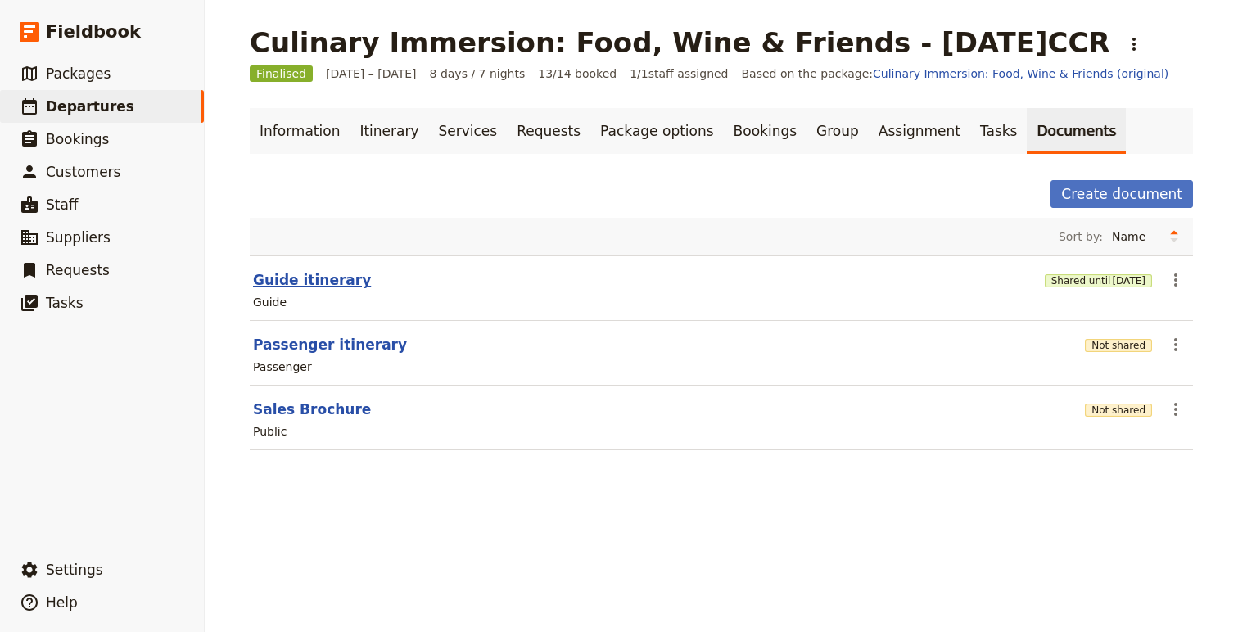
click at [340, 279] on button "Guide itinerary" at bounding box center [312, 280] width 118 height 20
select select "STAFF"
select select "RUN_SHEET"
select select "DEFAULT"
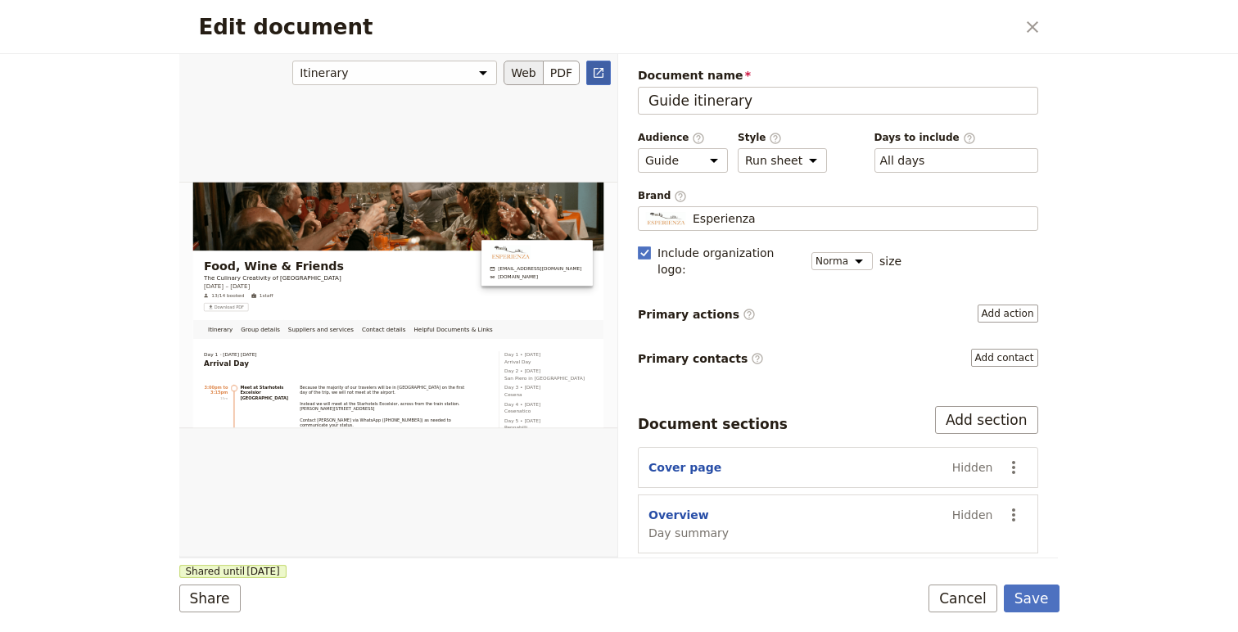
click at [601, 76] on icon "Open full preview" at bounding box center [598, 72] width 13 height 13
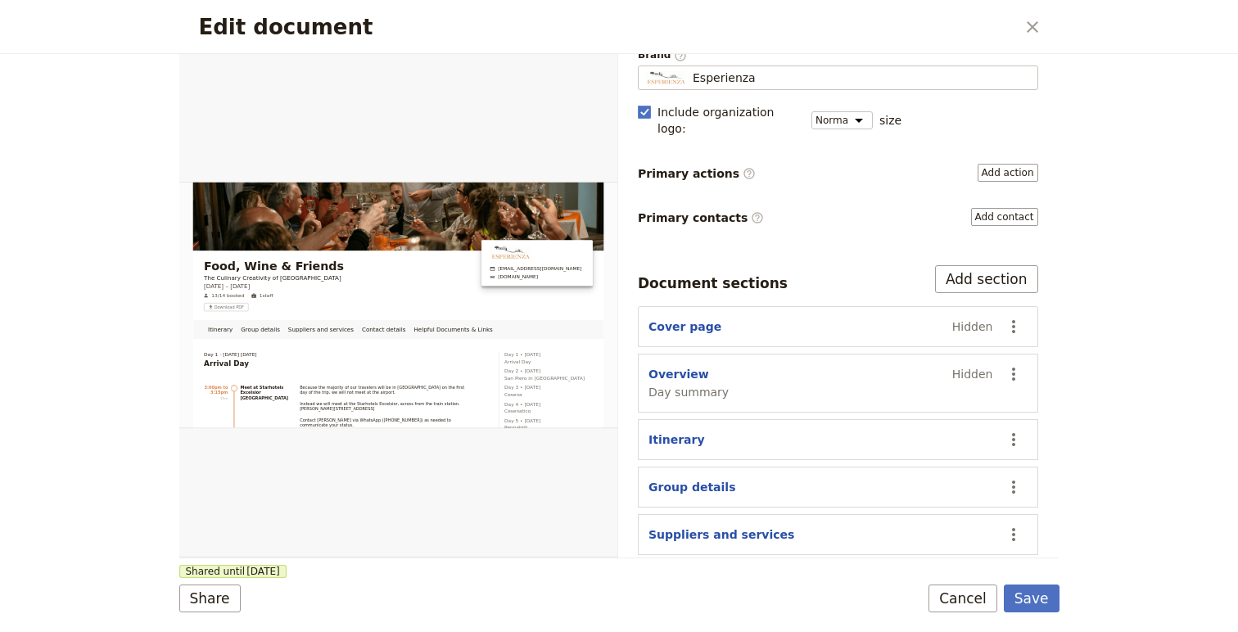
scroll to position [243, 0]
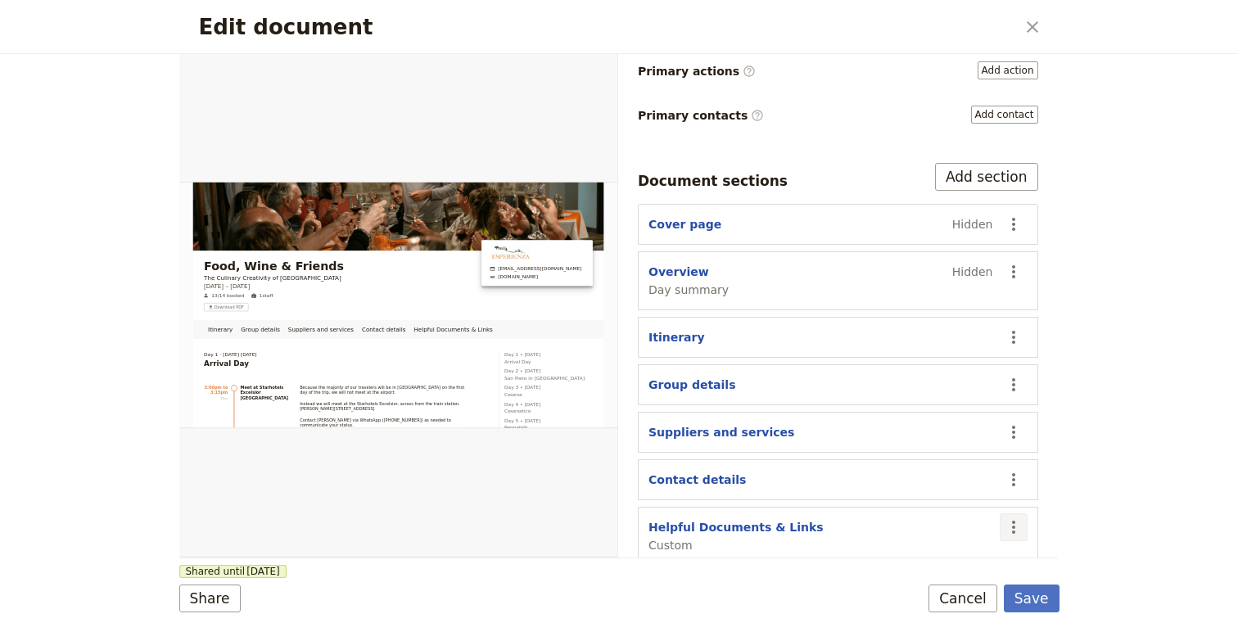
click at [1015, 517] on icon "Actions" at bounding box center [1014, 527] width 20 height 20
click at [956, 392] on span "Edit section" at bounding box center [949, 394] width 133 height 16
select select "CUSTOM"
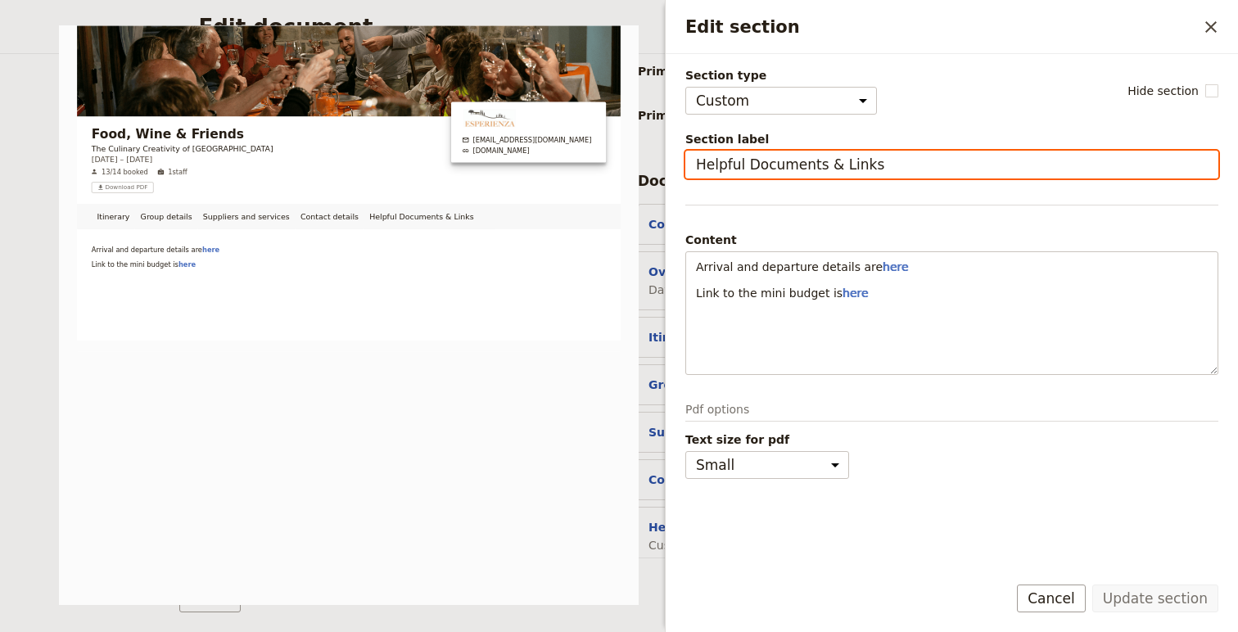
click at [721, 167] on input "Helpful Documents & Links" at bounding box center [951, 165] width 533 height 28
type input "Documents & Links"
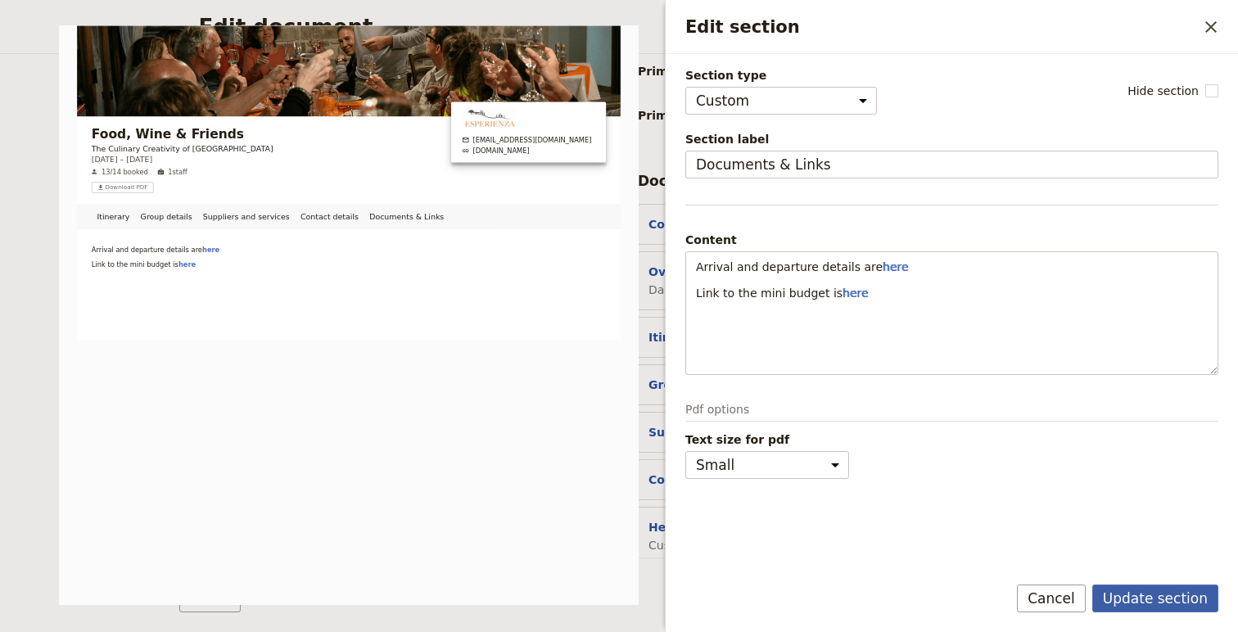
click at [1148, 587] on button "Update section" at bounding box center [1155, 599] width 126 height 28
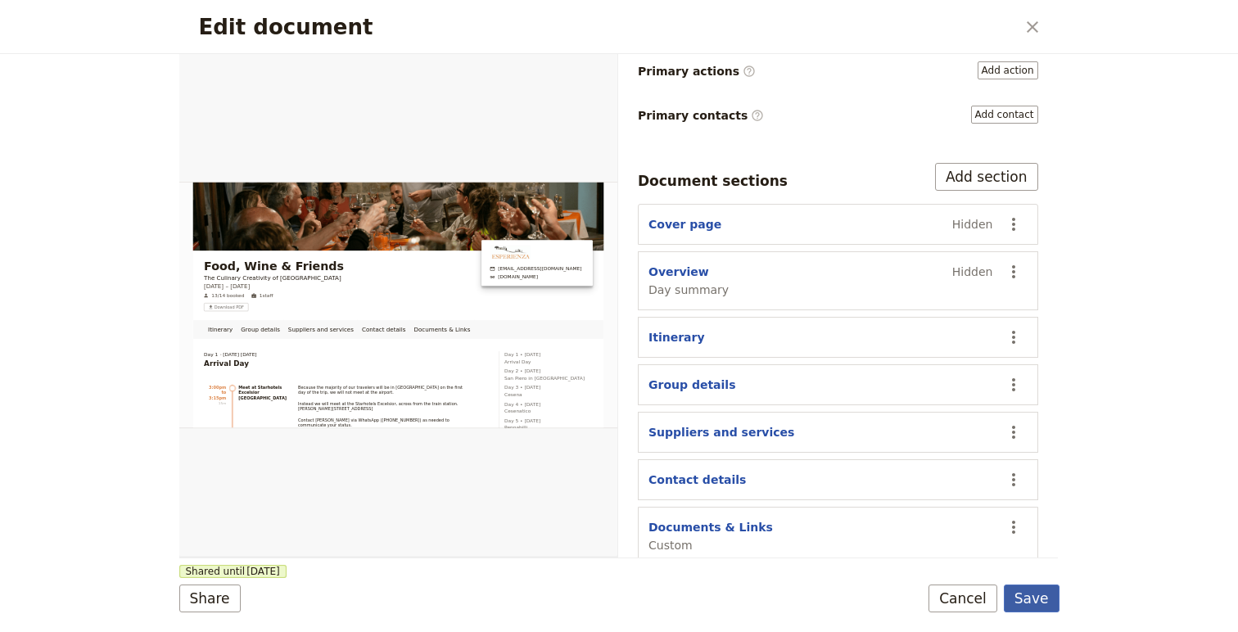
click at [1026, 594] on button "Save" at bounding box center [1032, 599] width 56 height 28
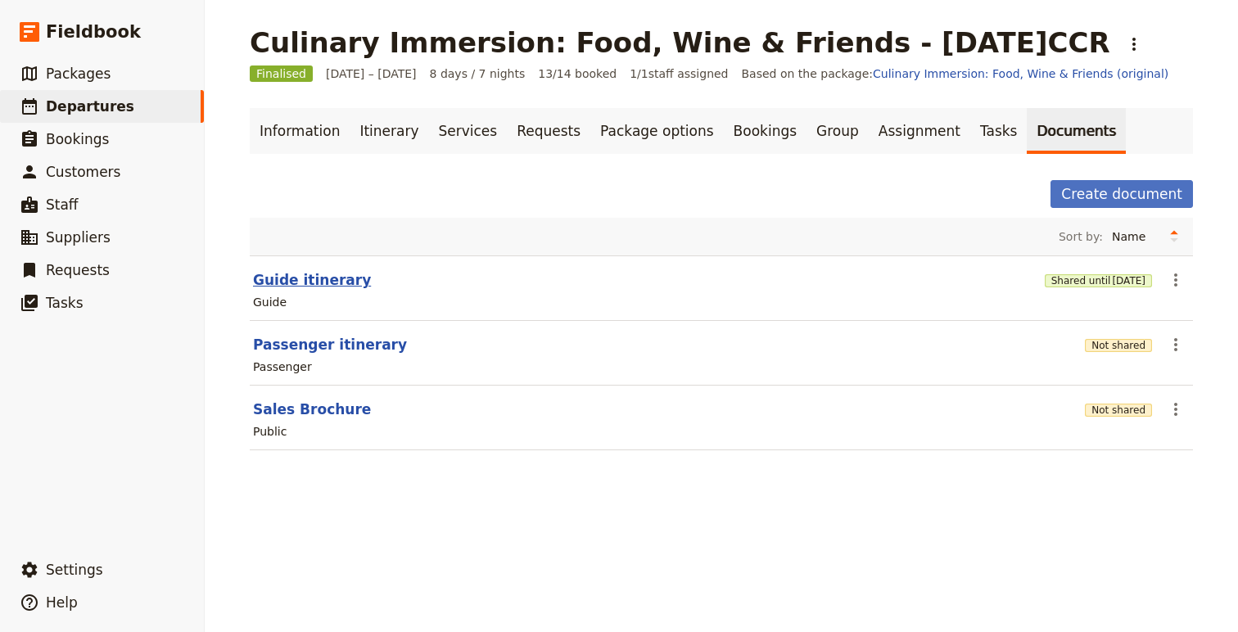
click at [301, 272] on button "Guide itinerary" at bounding box center [312, 280] width 118 height 20
select select "STAFF"
select select "RUN_SHEET"
select select "DEFAULT"
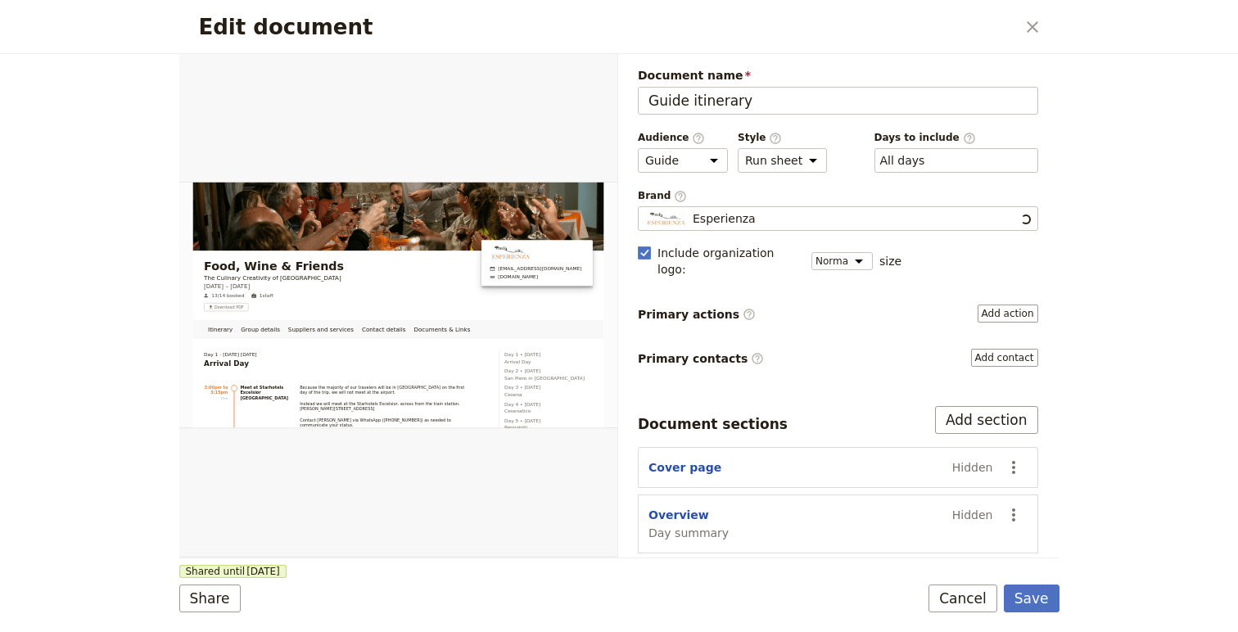
scroll to position [0, 0]
click at [591, 81] on link "​" at bounding box center [598, 73] width 25 height 25
click at [1031, 21] on icon "Close dialog" at bounding box center [1033, 27] width 20 height 20
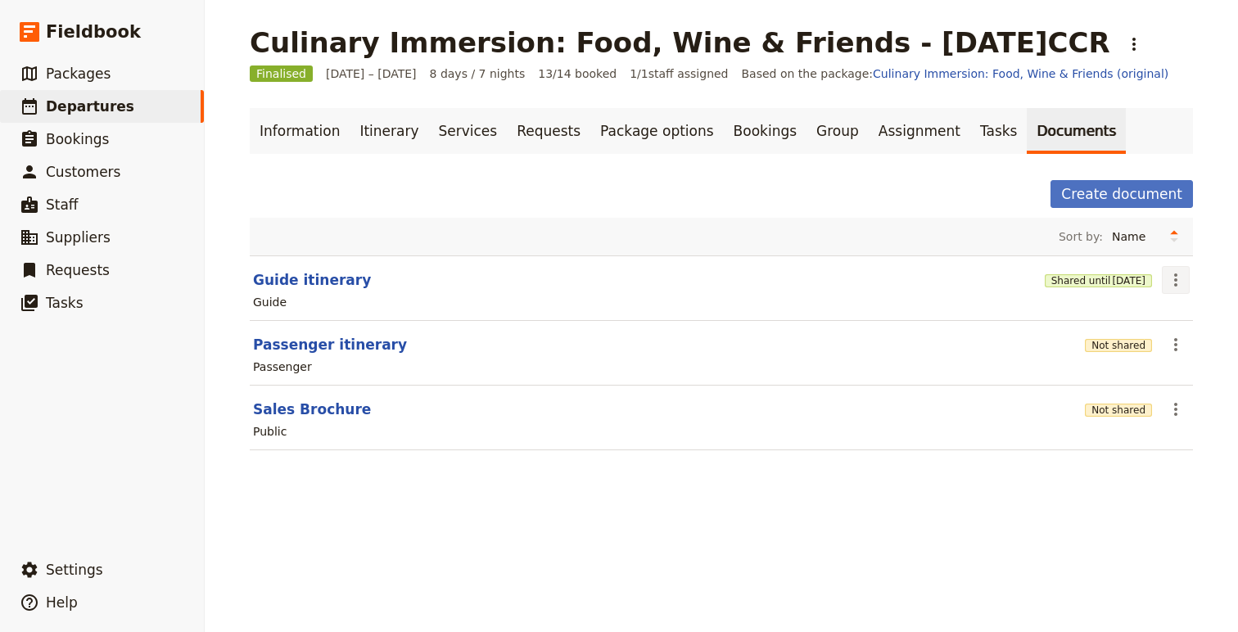
click at [1175, 273] on icon "Actions" at bounding box center [1175, 279] width 3 height 13
click at [1164, 310] on span "Share" at bounding box center [1129, 316] width 99 height 16
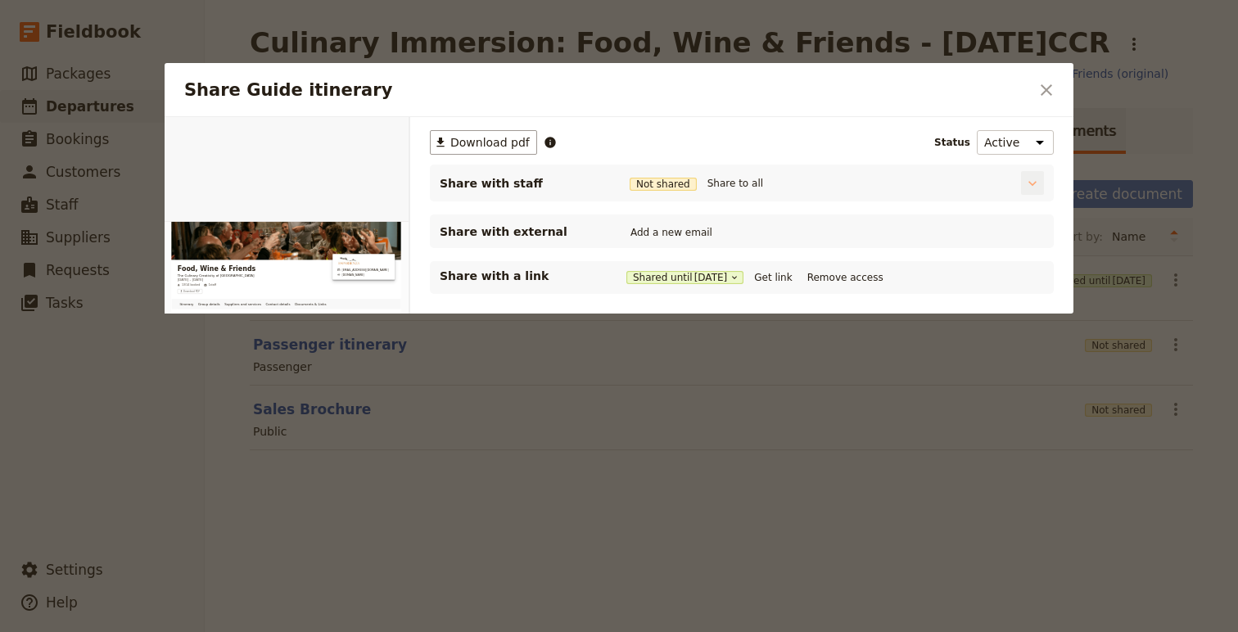
click at [1034, 187] on icon "Share Guide itinerary" at bounding box center [1032, 183] width 16 height 16
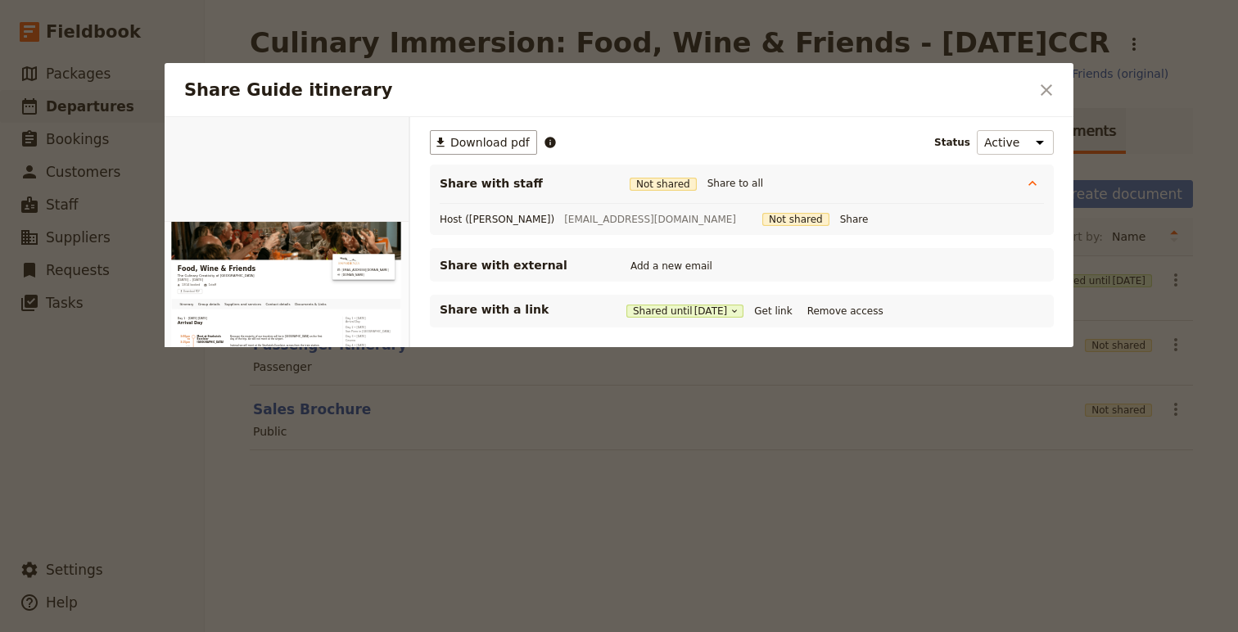
click at [1092, 338] on div at bounding box center [619, 316] width 1238 height 632
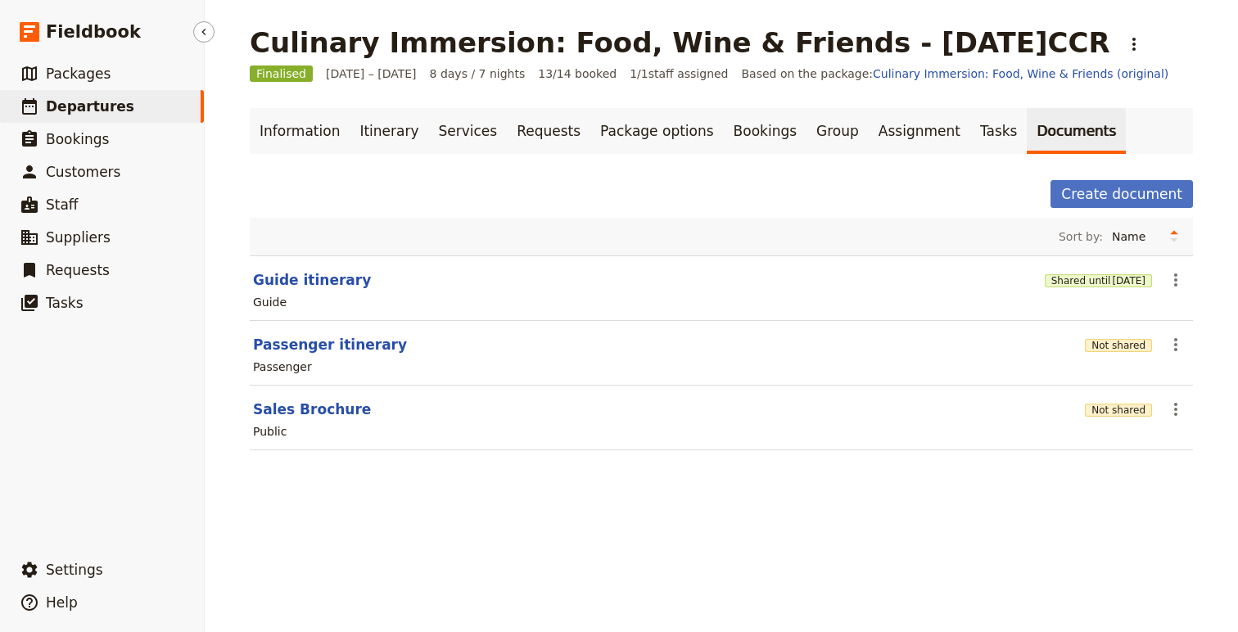
click at [86, 99] on span "Departures" at bounding box center [90, 106] width 88 height 16
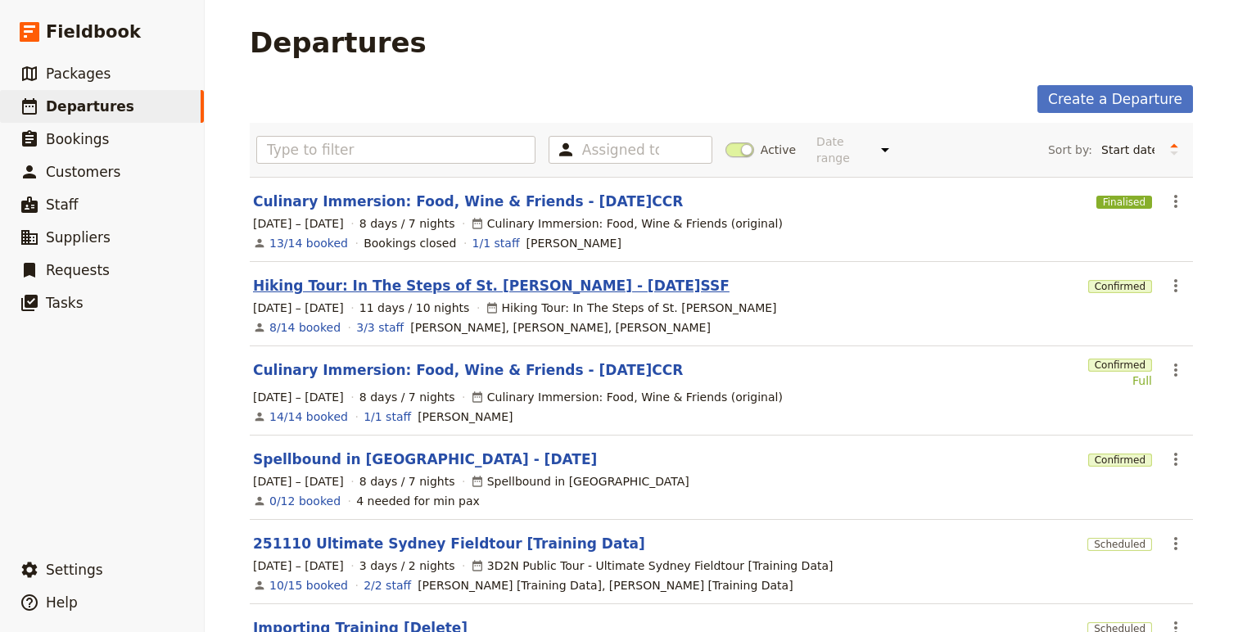
click at [463, 278] on link "Hiking Tour: In The Steps of St. Francis - 2025.10.02.SSF" at bounding box center [491, 286] width 477 height 20
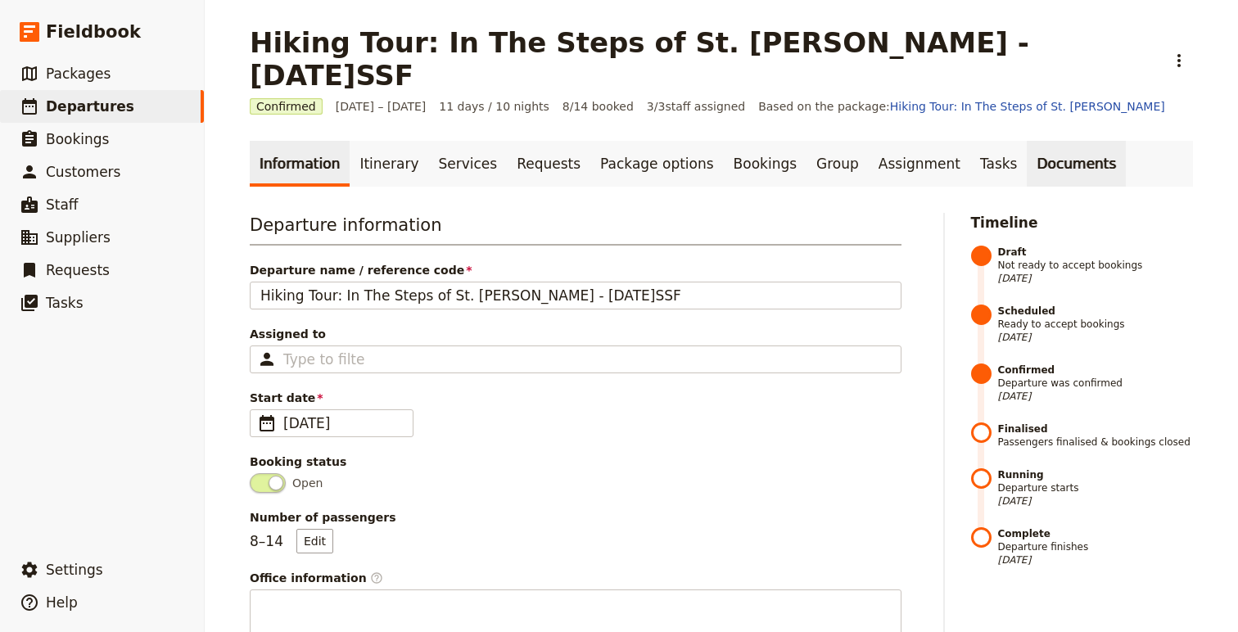
click at [1027, 141] on link "Documents" at bounding box center [1076, 164] width 99 height 46
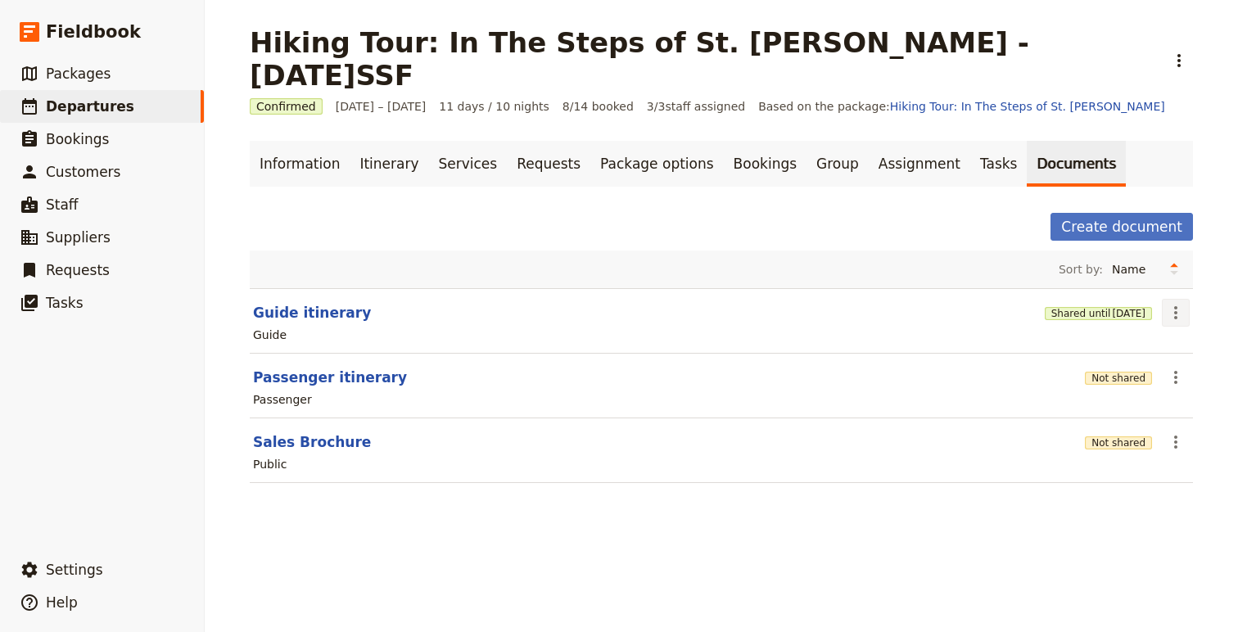
click at [1170, 303] on icon "Actions" at bounding box center [1176, 313] width 20 height 20
click at [1128, 310] on span "Share" at bounding box center [1129, 316] width 99 height 16
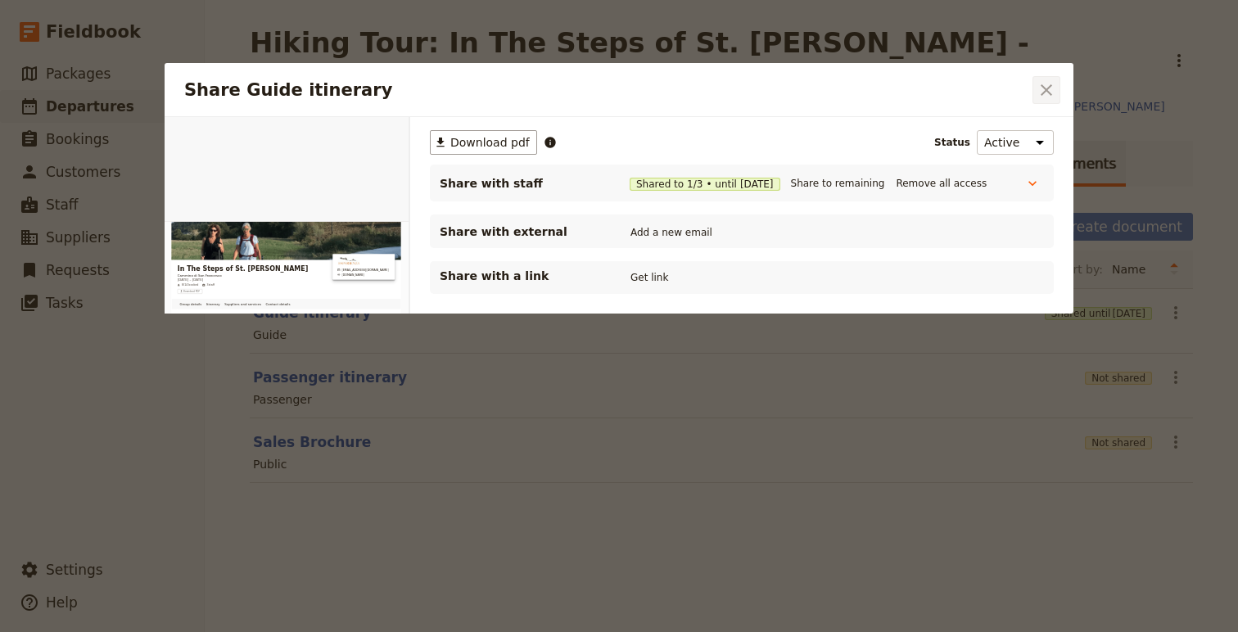
click at [1049, 87] on icon "Close dialog" at bounding box center [1046, 89] width 11 height 11
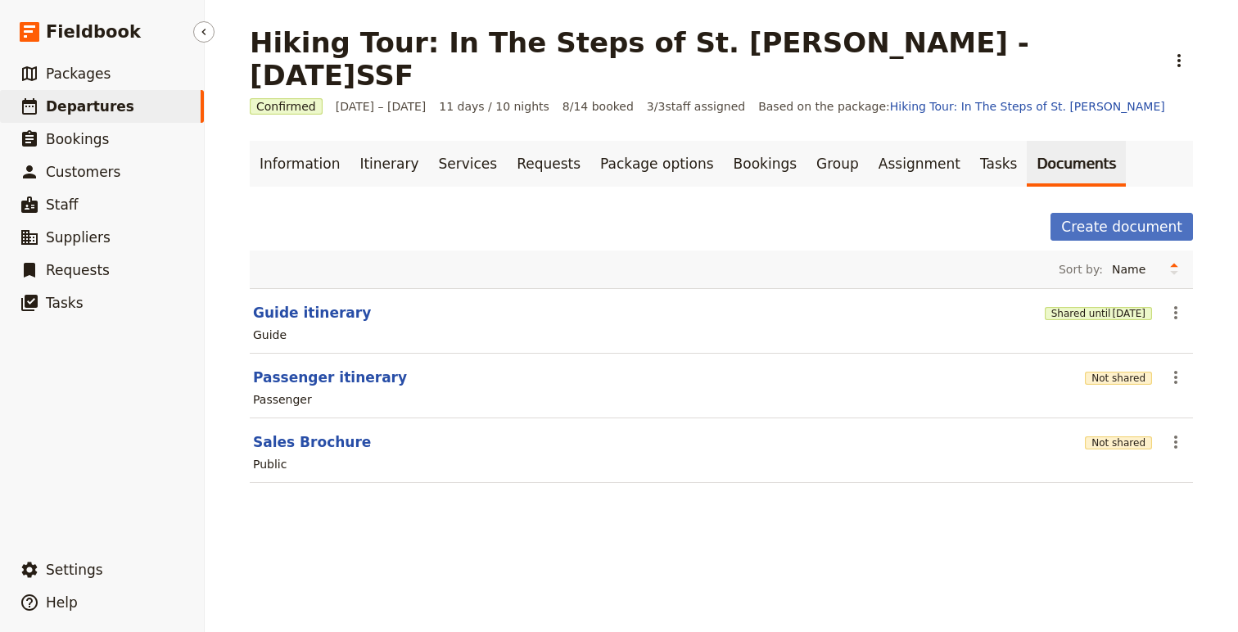
click at [98, 111] on span "Departures" at bounding box center [90, 106] width 88 height 16
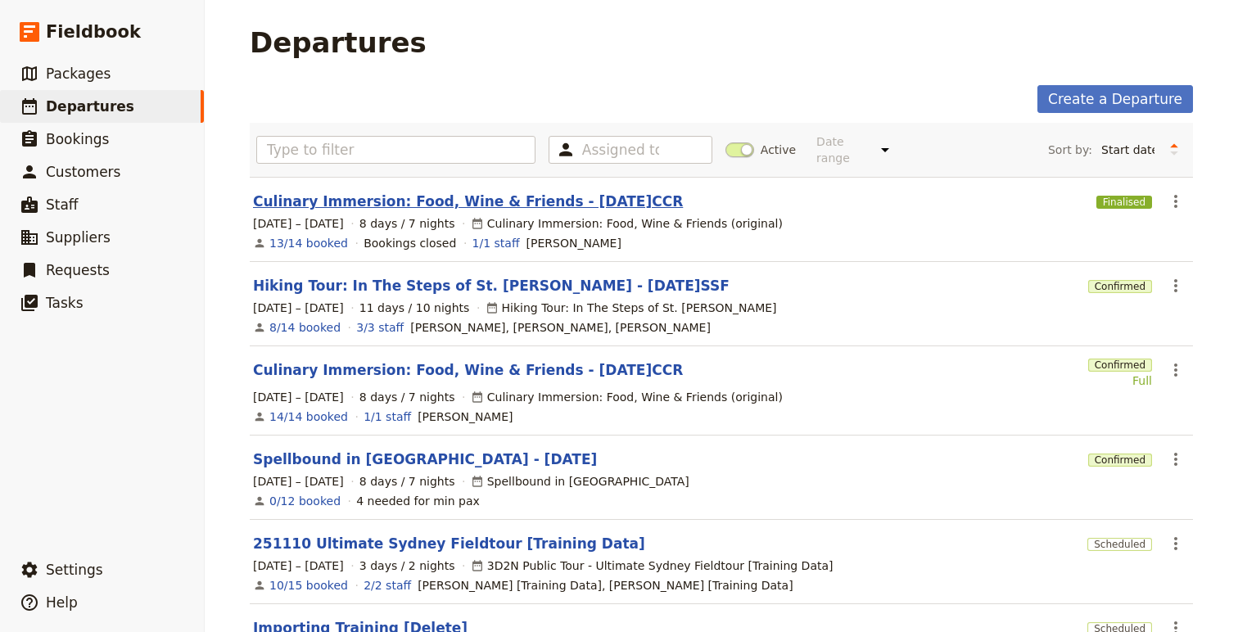
click at [466, 192] on link "Culinary Immersion: Food, Wine & Friends - 2025.09.28.CCR" at bounding box center [468, 202] width 430 height 20
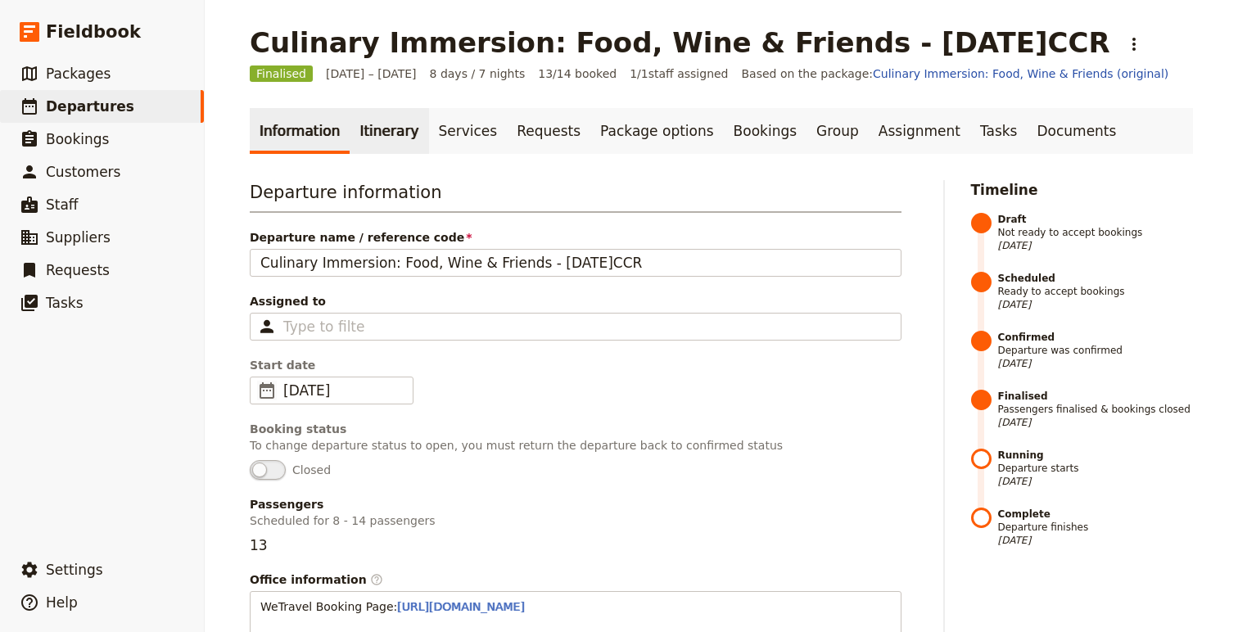
click at [373, 138] on link "Itinerary" at bounding box center [389, 131] width 79 height 46
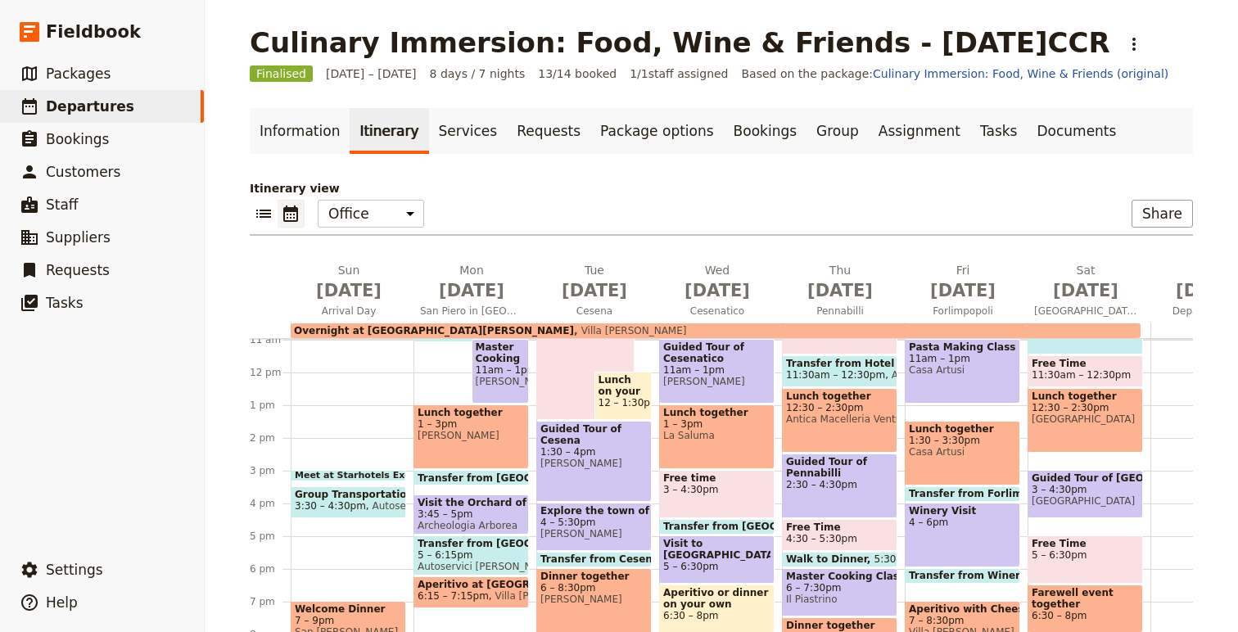
scroll to position [388, 0]
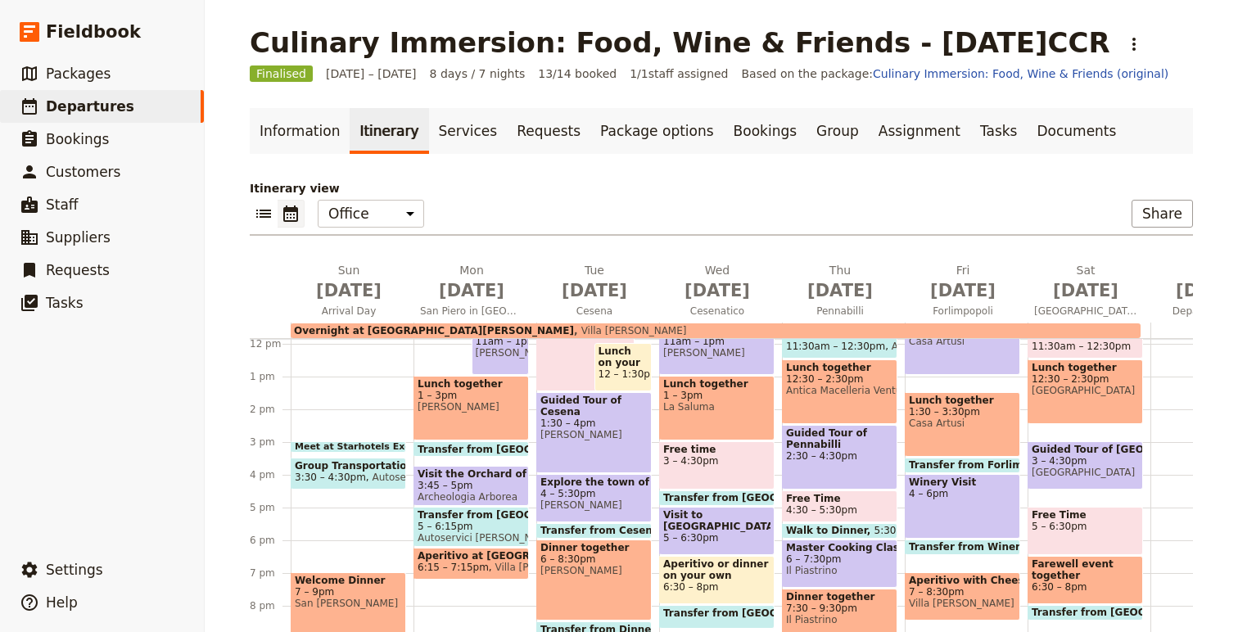
click at [356, 445] on span at bounding box center [348, 448] width 114 height 7
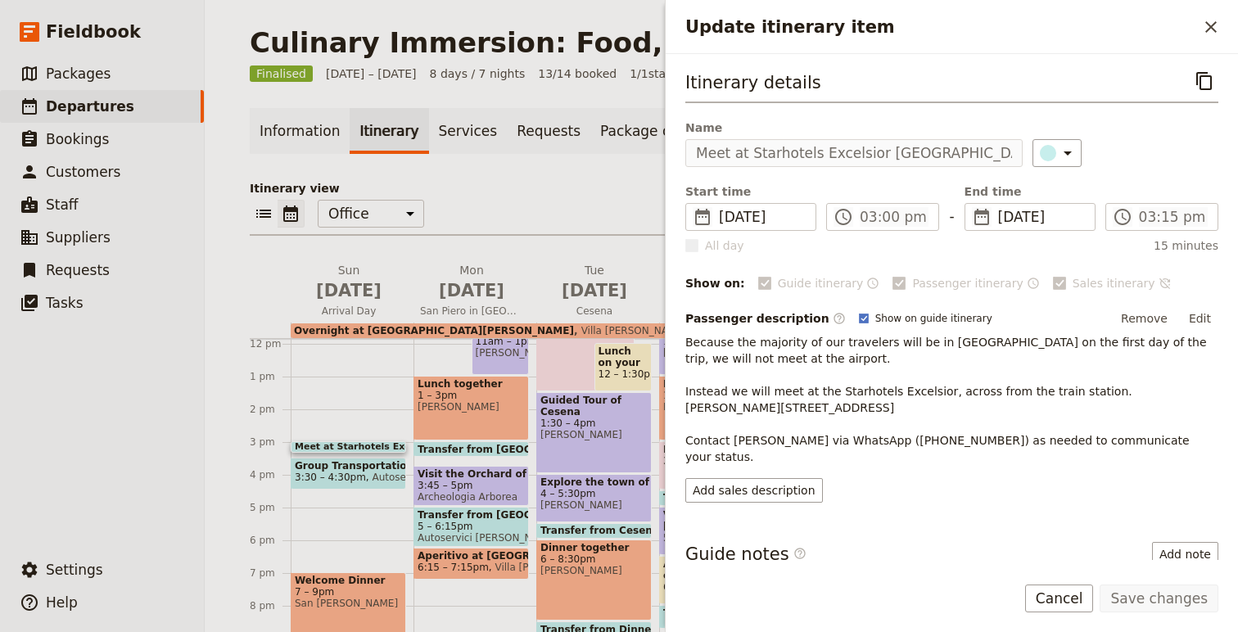
click at [690, 391] on span "Because the majority of our travelers will be in Bologna on the first day of th…" at bounding box center [947, 400] width 525 height 128
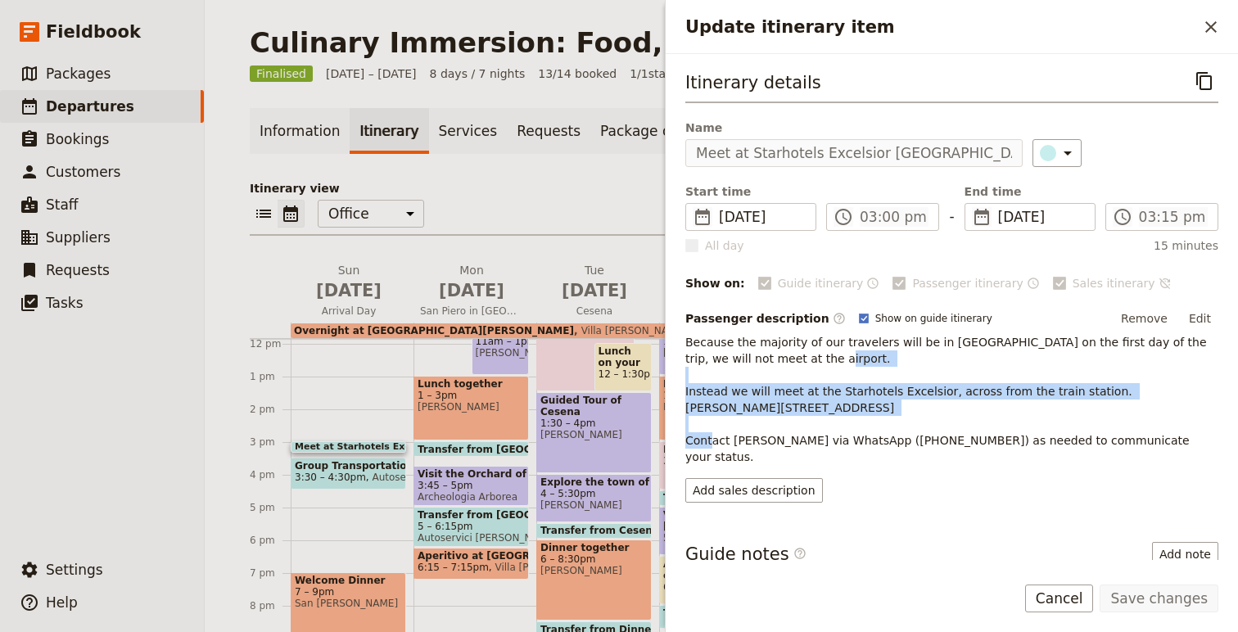
drag, startPoint x: 690, startPoint y: 391, endPoint x: 1028, endPoint y: 413, distance: 338.9
click at [1028, 413] on p "Because the majority of our travelers will be in Bologna on the first day of th…" at bounding box center [951, 399] width 533 height 131
copy span "Instead we will meet at the Starhotels Excelsior, across from the train station…"
click at [79, 386] on ul "​ Packages ​ Departures ​ Bookings ​ Customers ​ Staff ​ Suppliers ​ Requests ​…" at bounding box center [102, 302] width 204 height 490
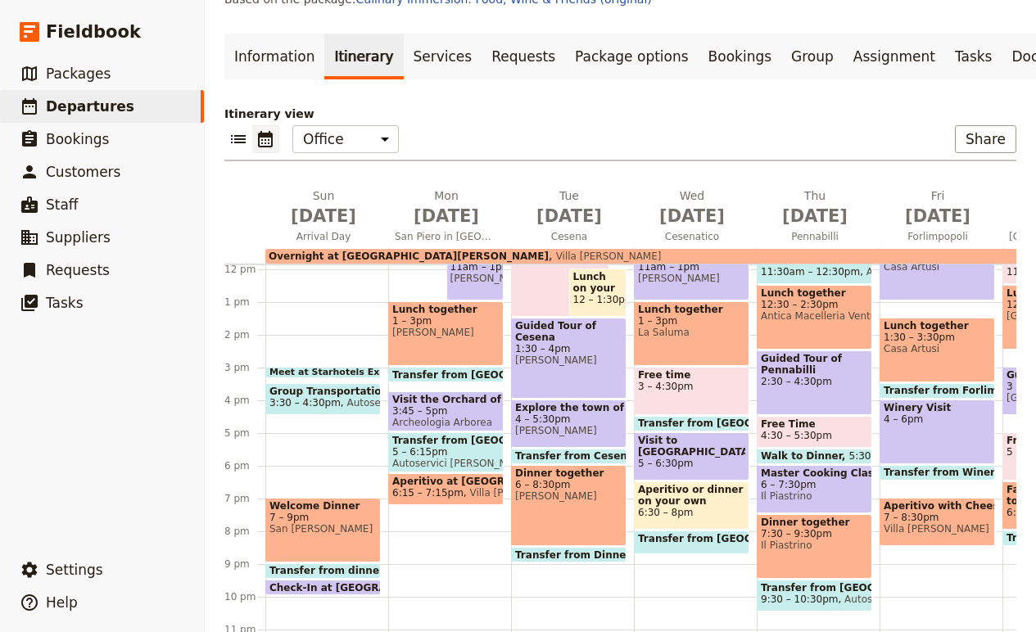
scroll to position [139, 0]
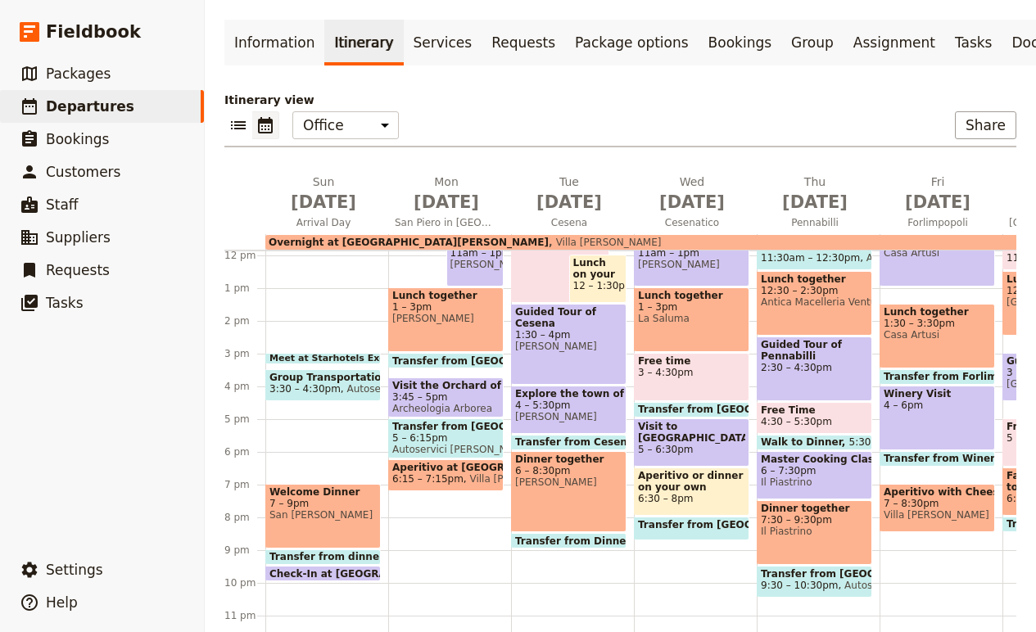
click at [325, 360] on span at bounding box center [323, 360] width 114 height 7
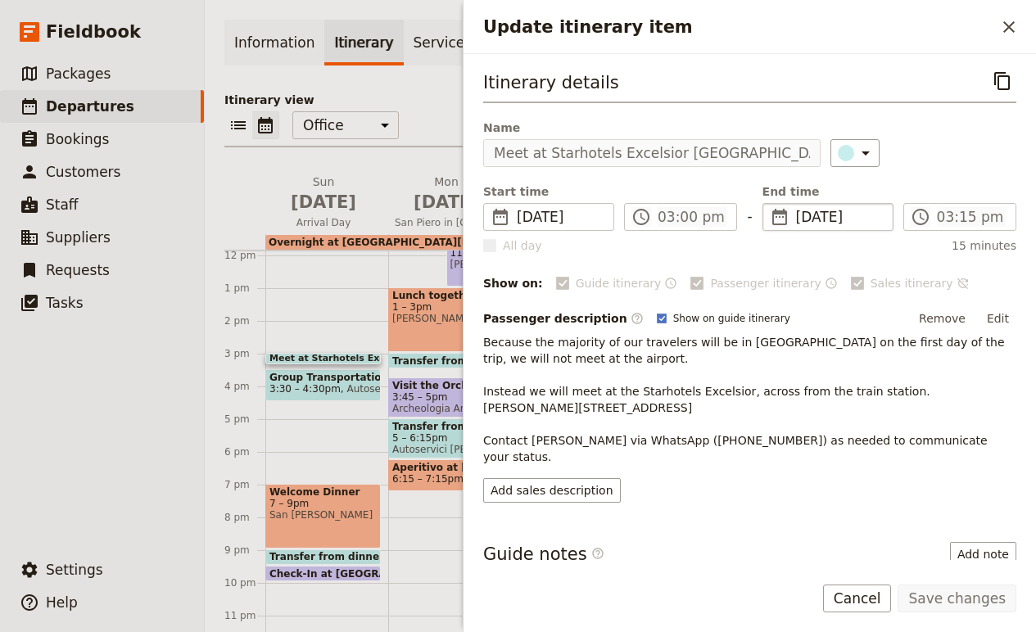
click at [793, 216] on fieldset "​ 28 Sep 2025 28/09/2025" at bounding box center [827, 217] width 131 height 28
click at [961, 135] on div "Name Meet at Starhotels Excelsior Bologna ​" at bounding box center [749, 143] width 533 height 47
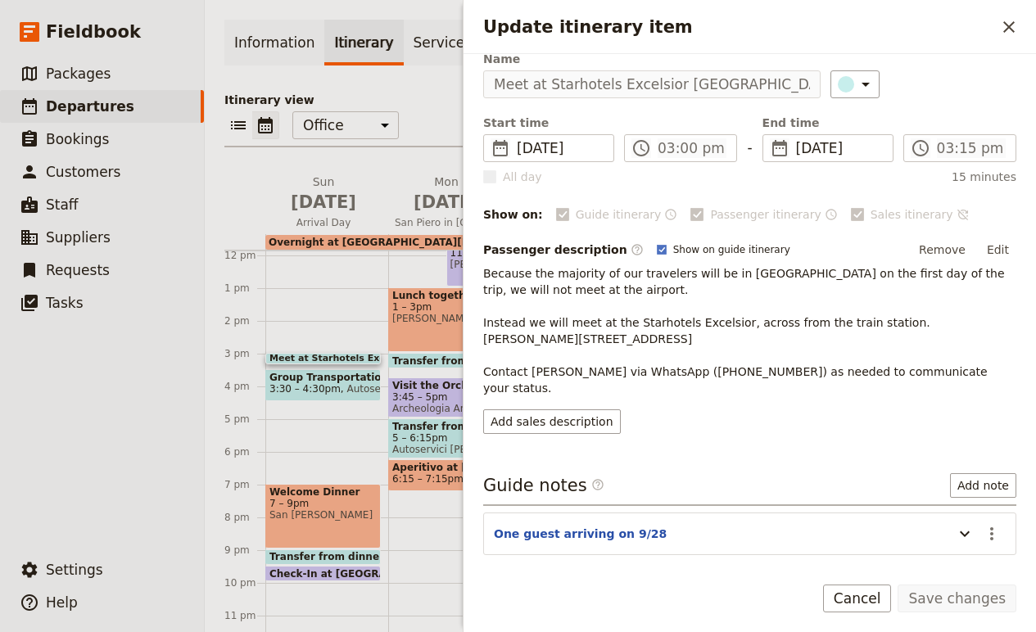
scroll to position [98, 0]
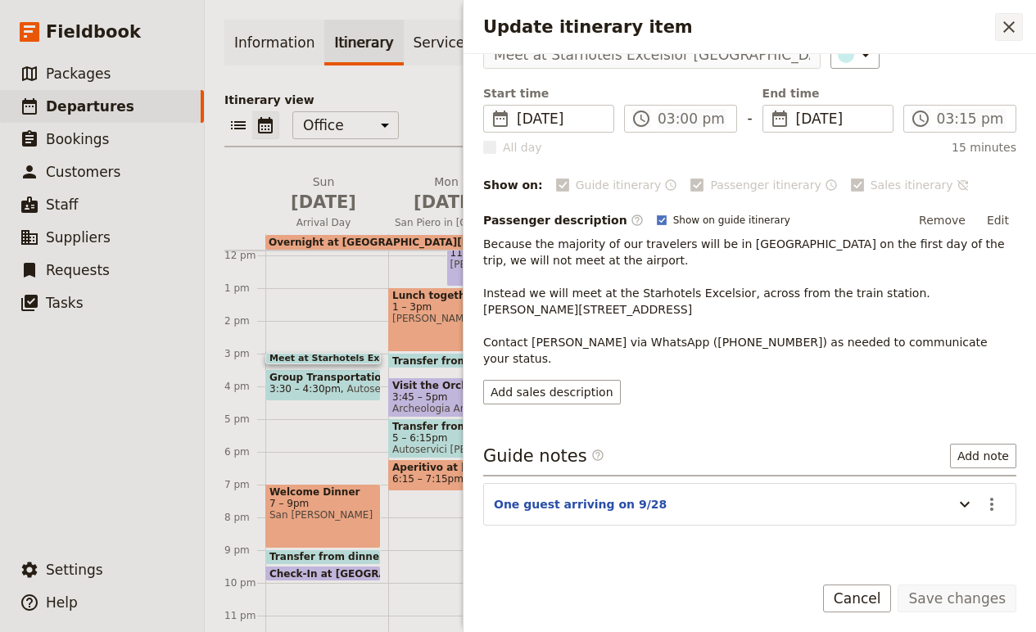
click at [1011, 25] on icon "Close drawer" at bounding box center [1009, 27] width 20 height 20
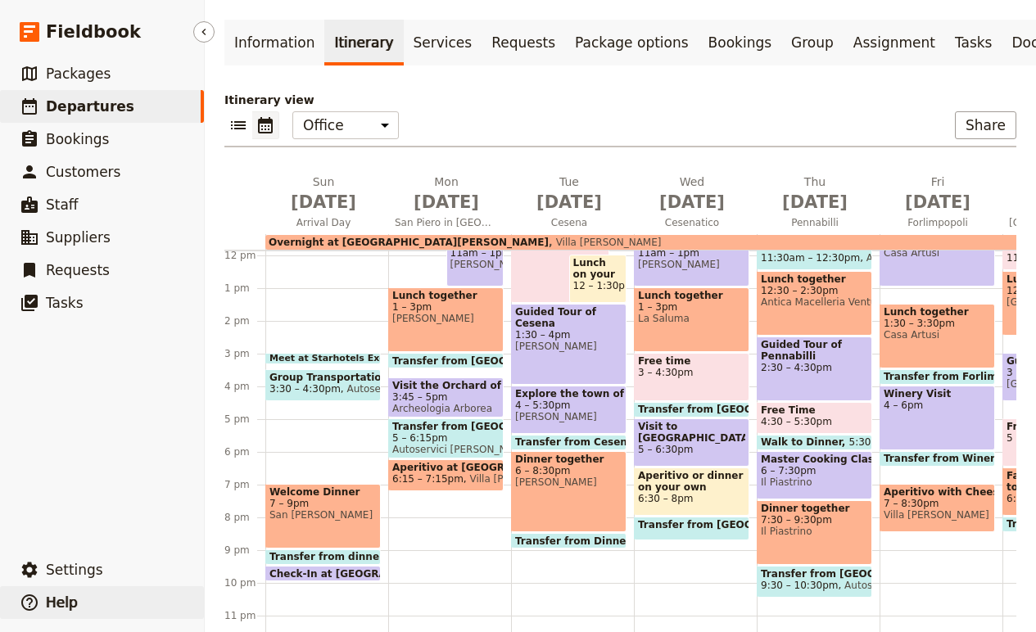
click at [58, 594] on span "Help" at bounding box center [62, 603] width 32 height 20
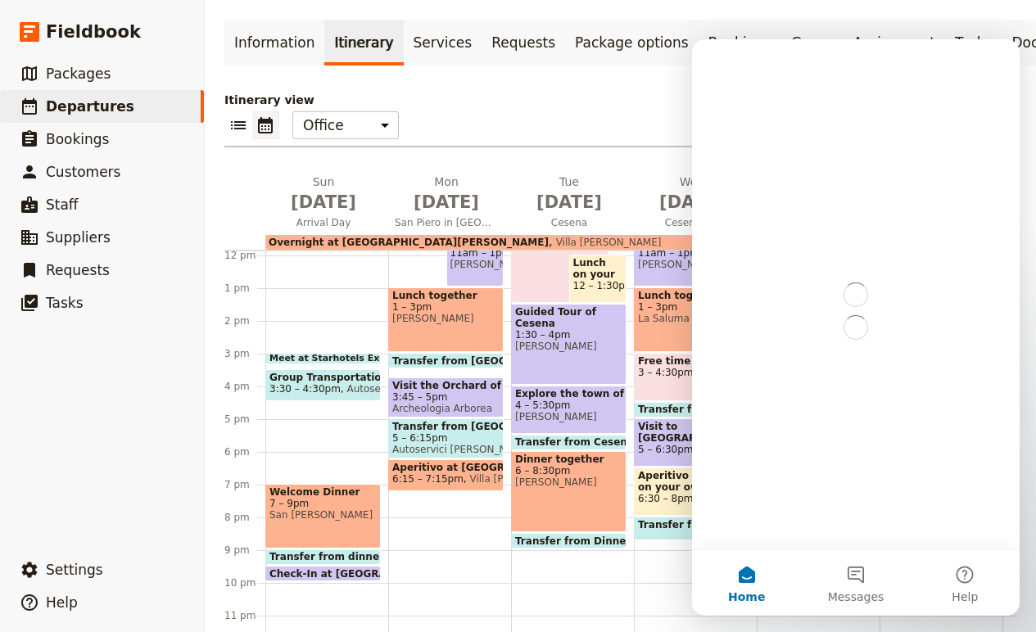
scroll to position [0, 0]
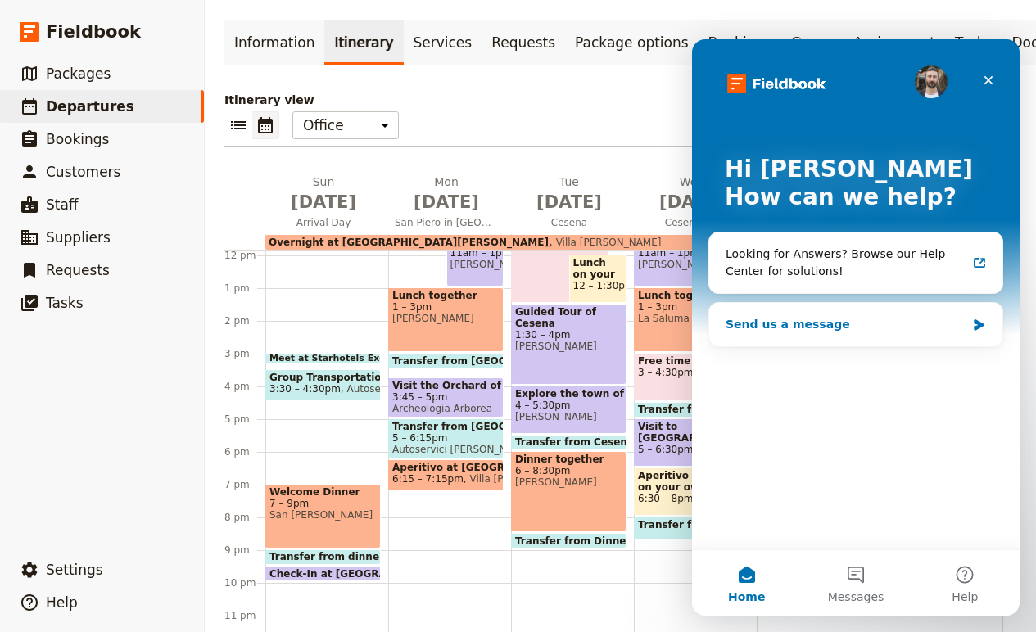
click at [852, 332] on div "Send us a message" at bounding box center [845, 324] width 240 height 17
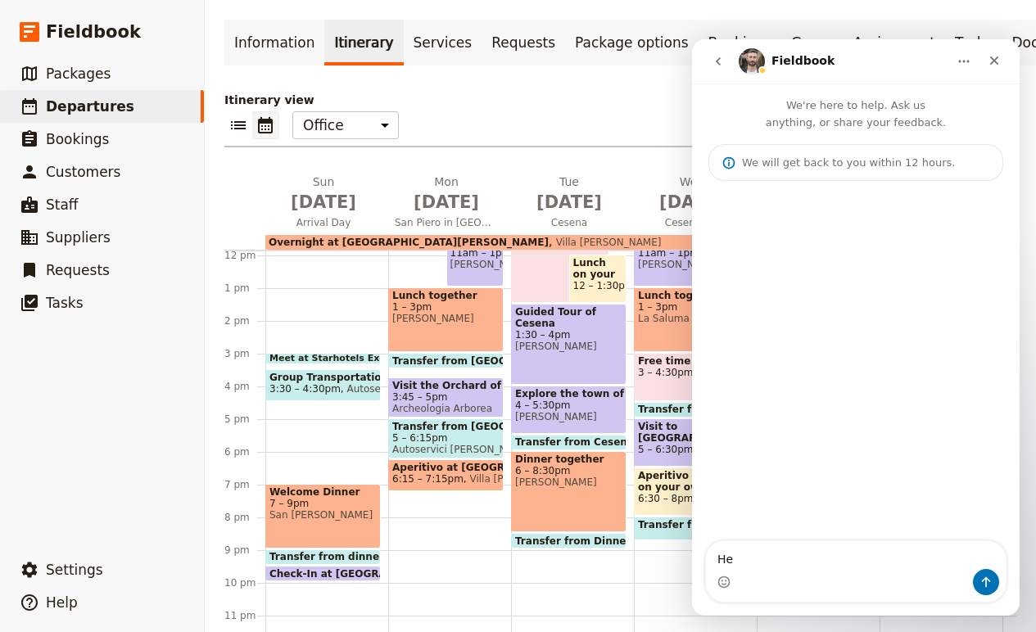
type textarea "H"
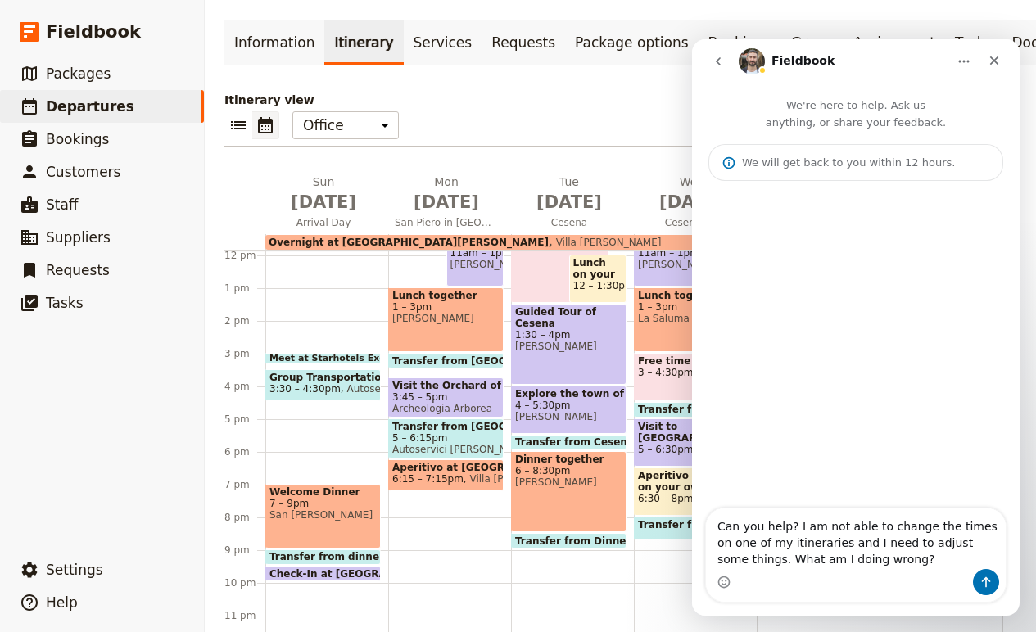
type textarea "Can you help? I am not able to change the times on one of my itineraries and I …"
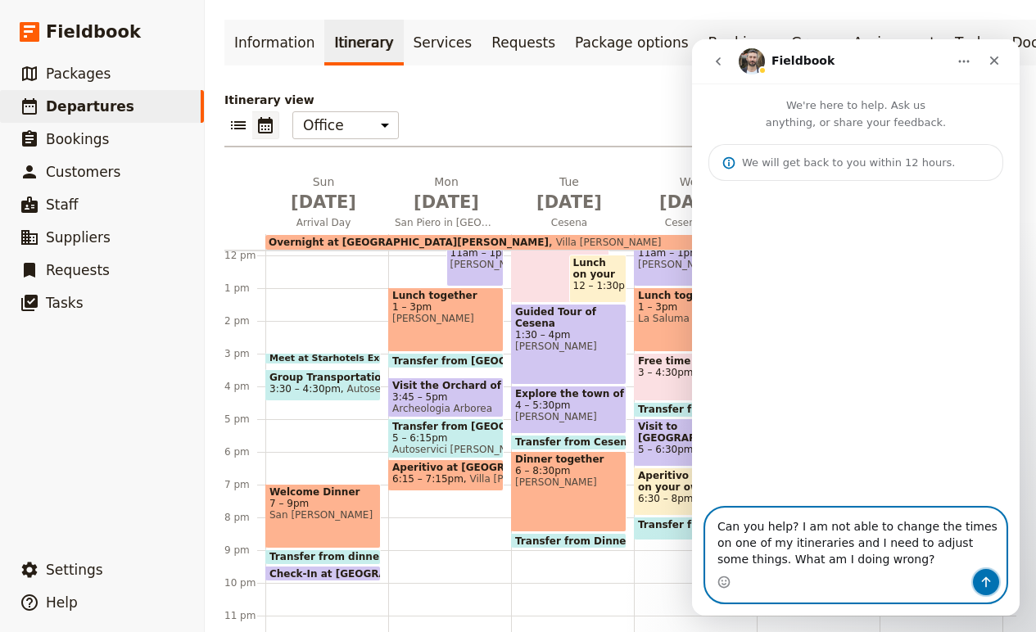
click at [990, 591] on button "Send a message…" at bounding box center [986, 582] width 26 height 26
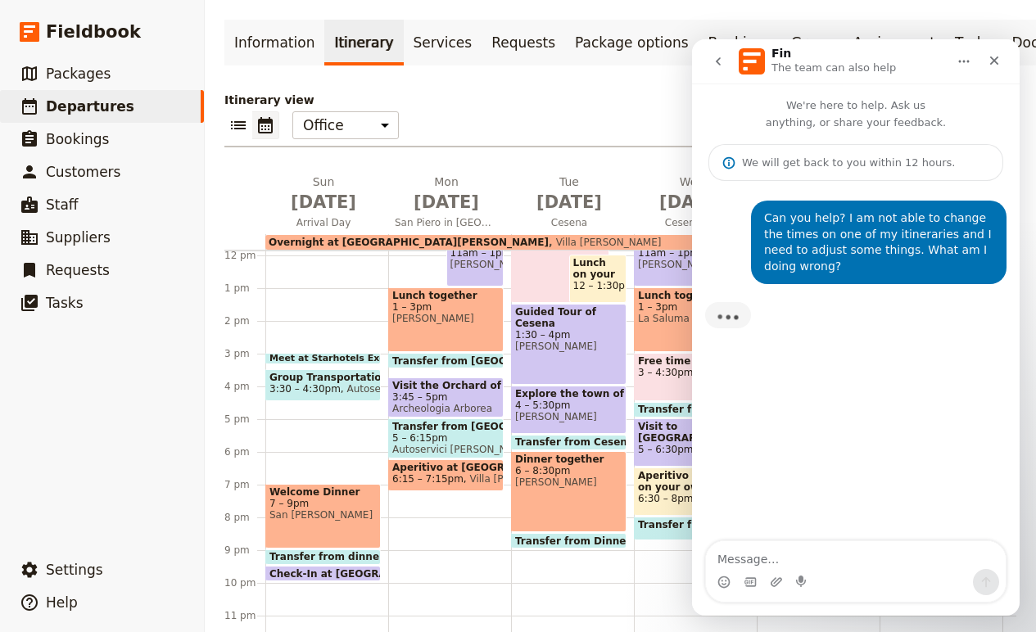
click at [338, 355] on span "Meet at Starhotels Excelsior Bologna" at bounding box center [398, 359] width 259 height 10
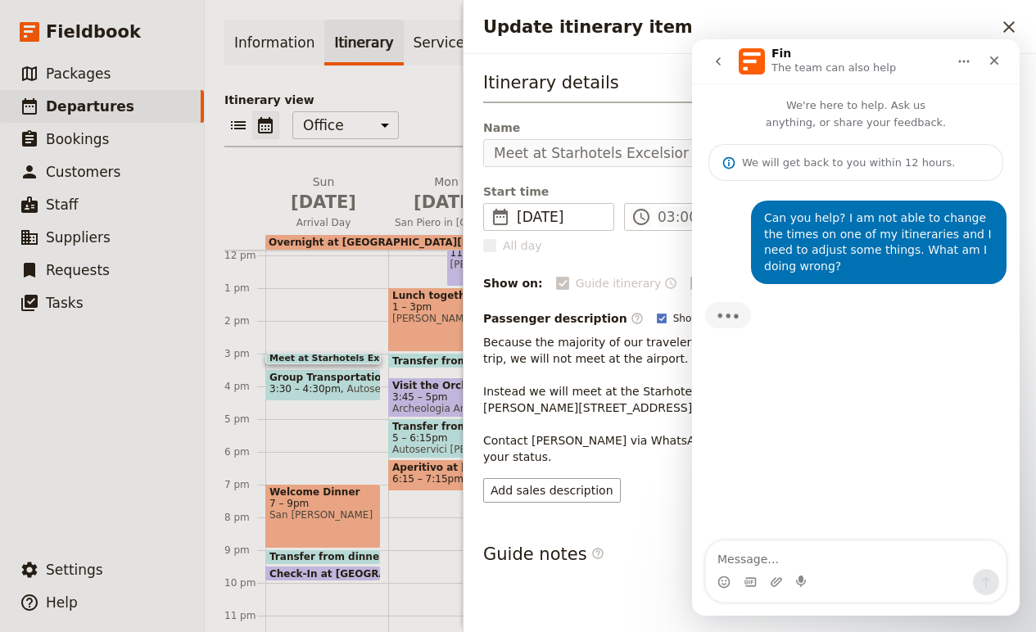
click at [543, 378] on p "Because the majority of our travelers will be in Bologna on the first day of th…" at bounding box center [749, 399] width 533 height 131
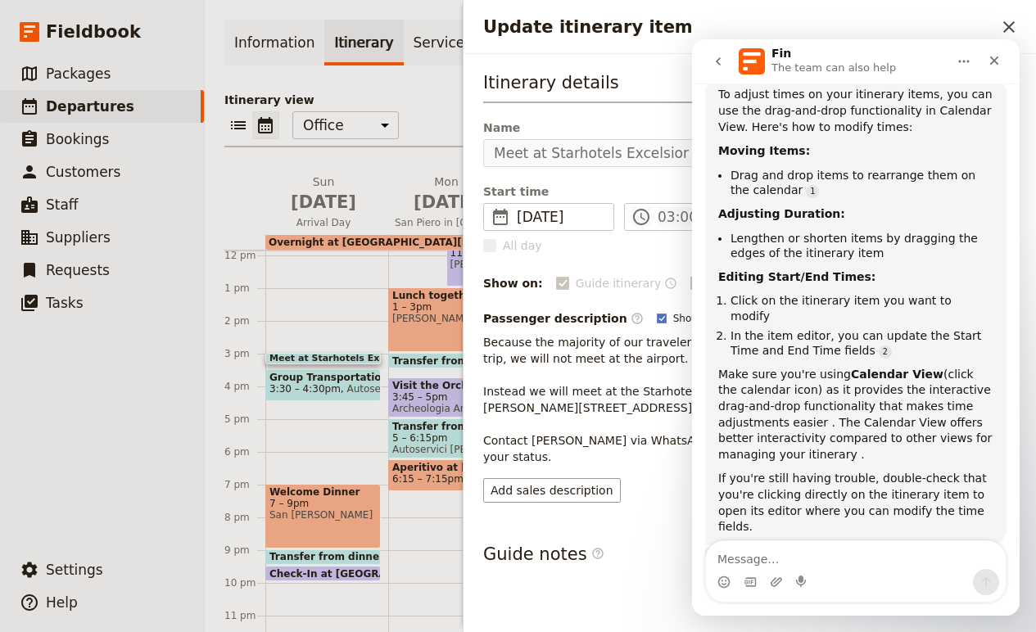
scroll to position [264, 0]
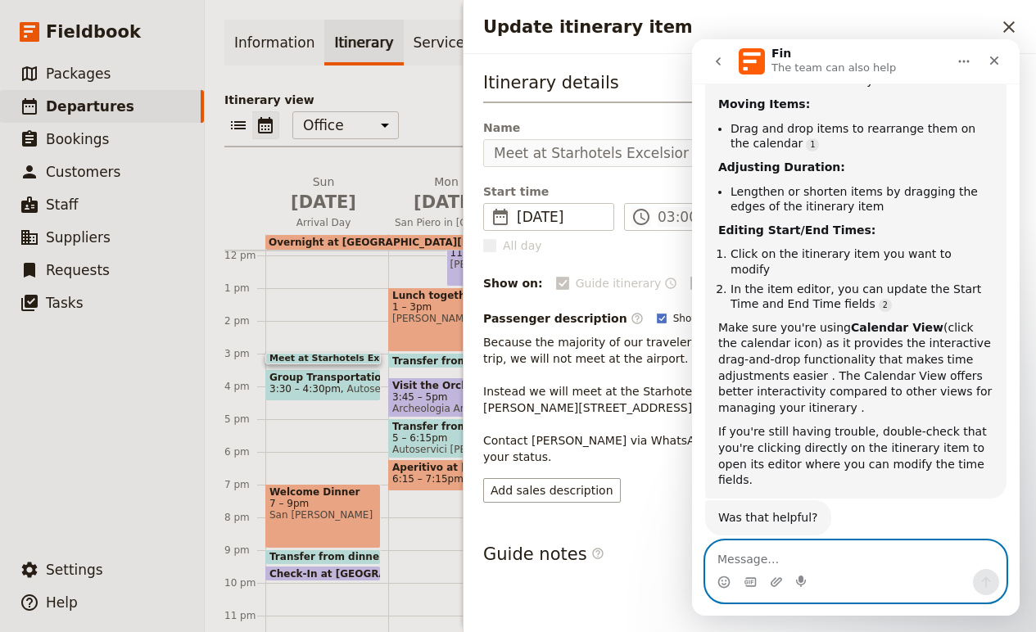
click at [817, 558] on textarea "Message…" at bounding box center [856, 555] width 300 height 28
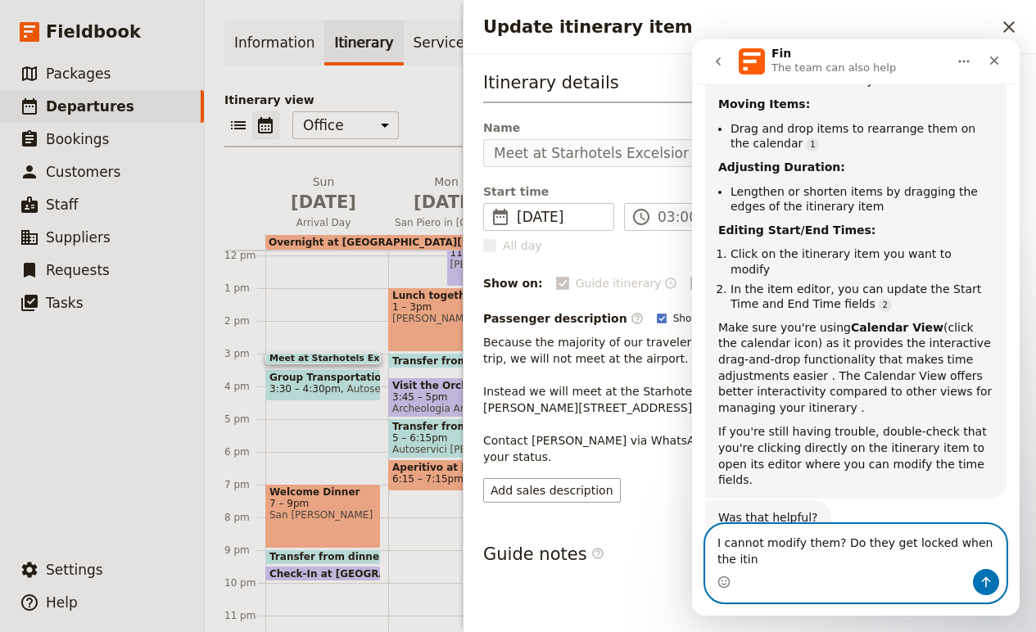
scroll to position [281, 0]
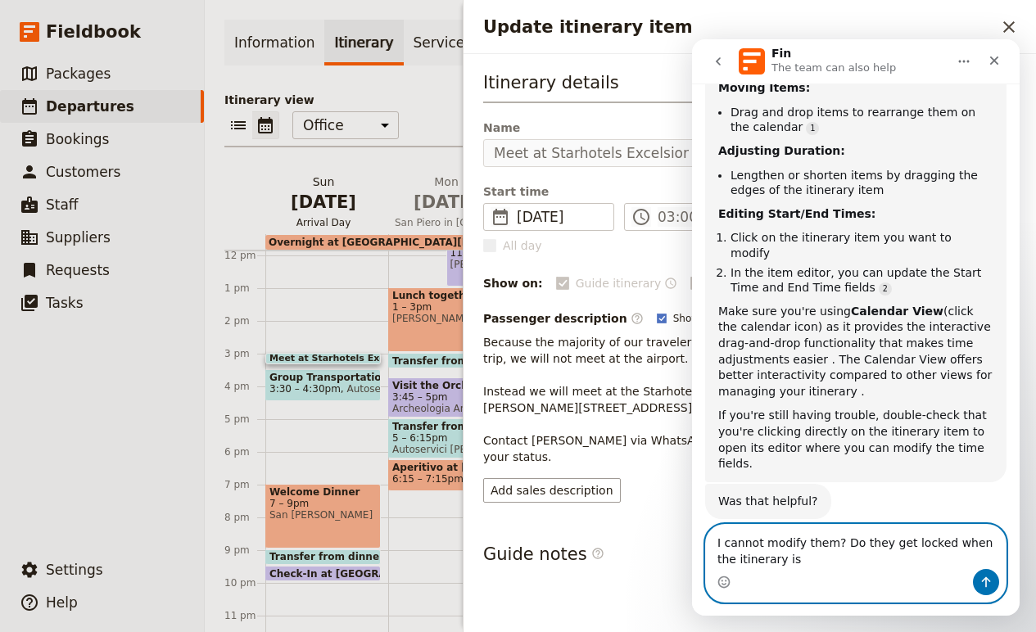
click at [355, 196] on span "Sep 28" at bounding box center [323, 202] width 103 height 25
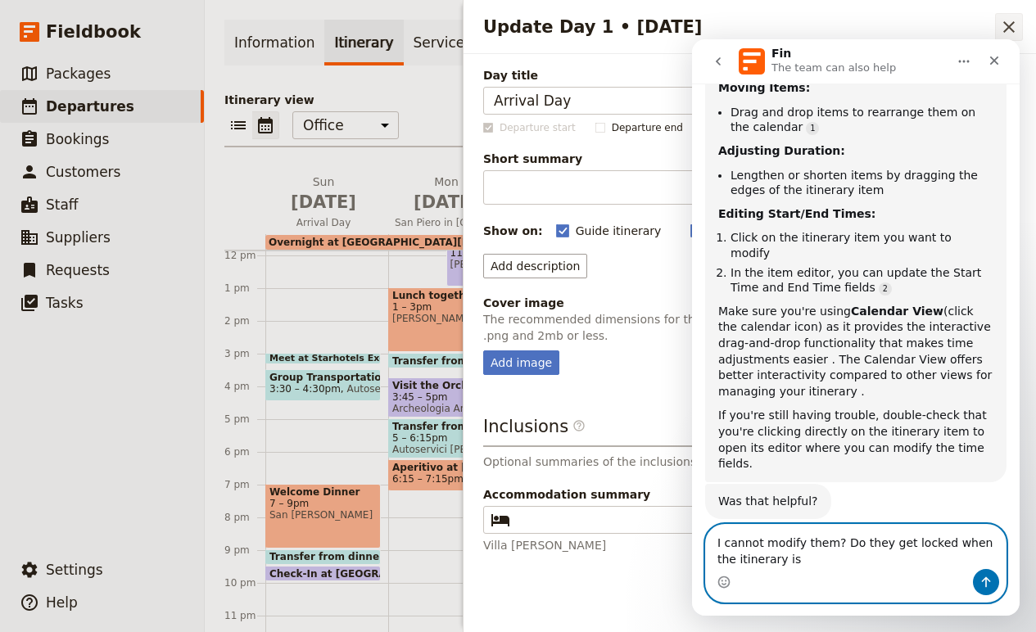
type textarea "I cannot modify them? Do they get locked when the itinerary is"
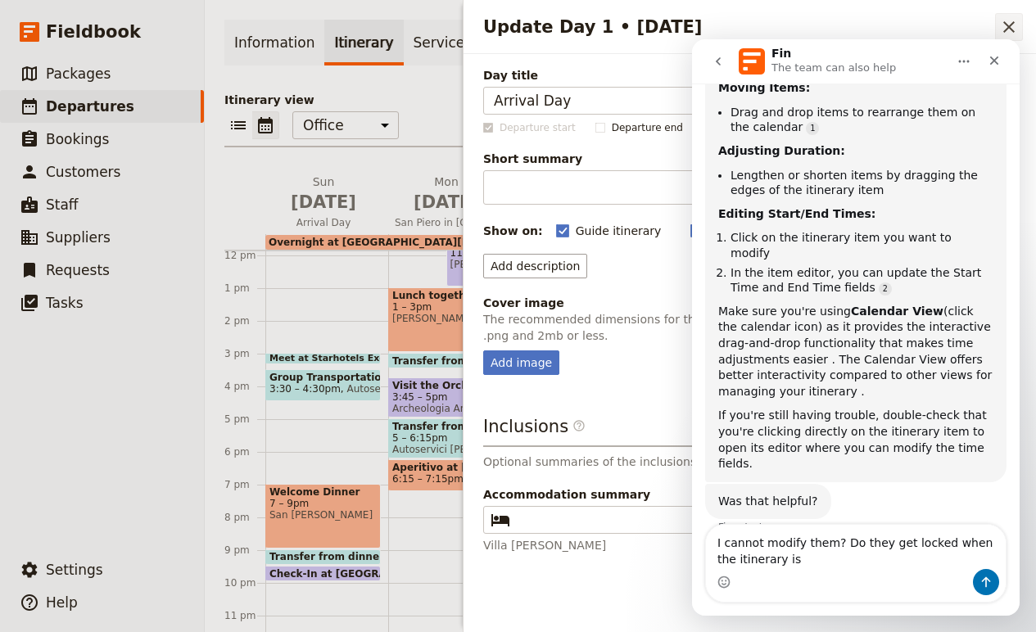
click at [1008, 25] on icon "Close drawer" at bounding box center [1009, 27] width 20 height 20
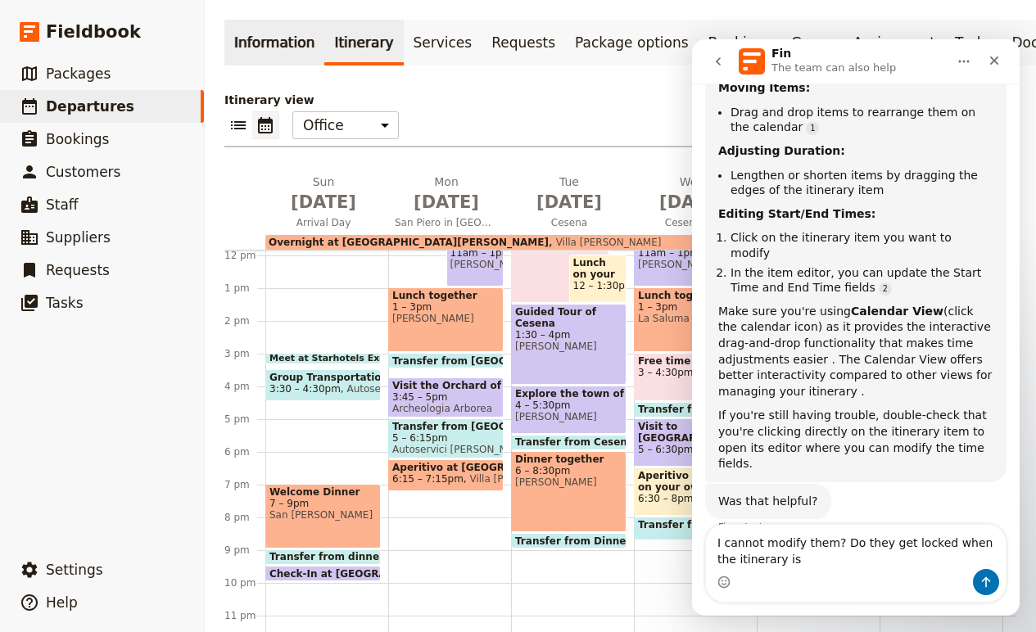
click at [292, 45] on link "Information" at bounding box center [274, 43] width 100 height 46
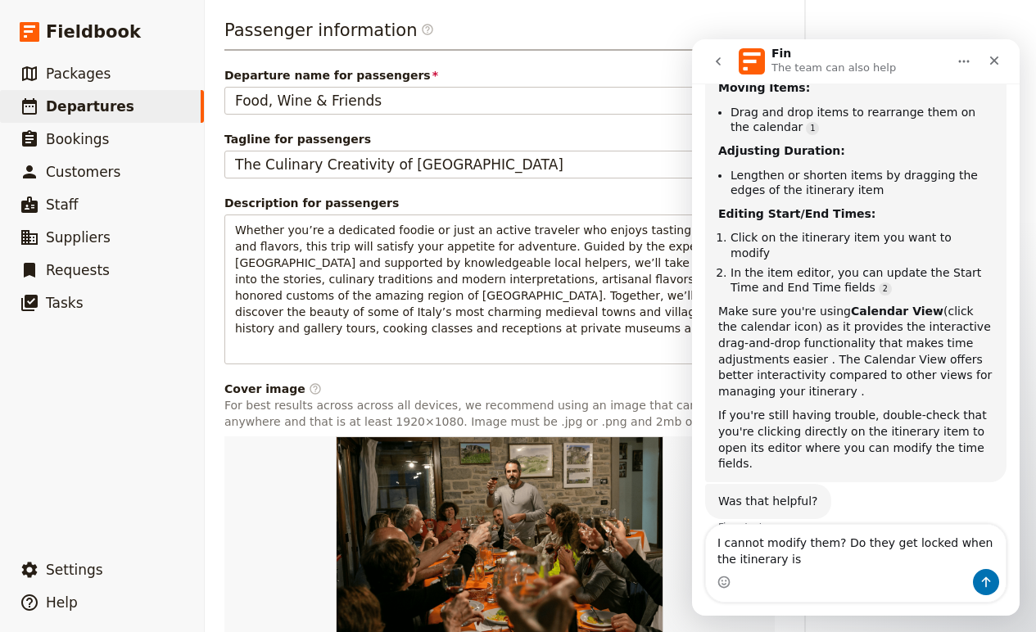
scroll to position [902, 0]
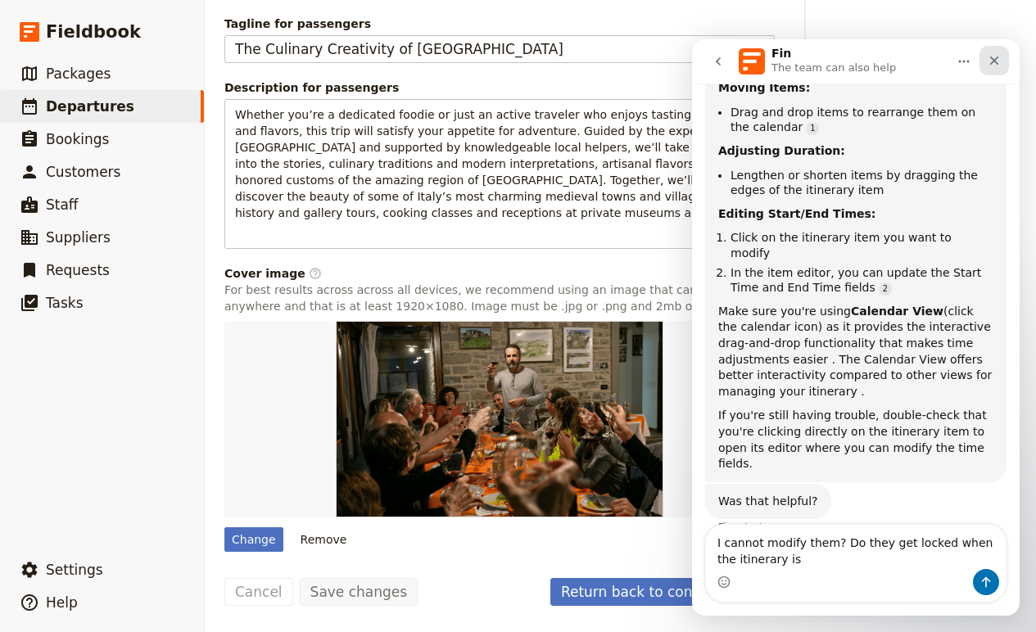
click at [993, 61] on icon "Close" at bounding box center [994, 60] width 9 height 9
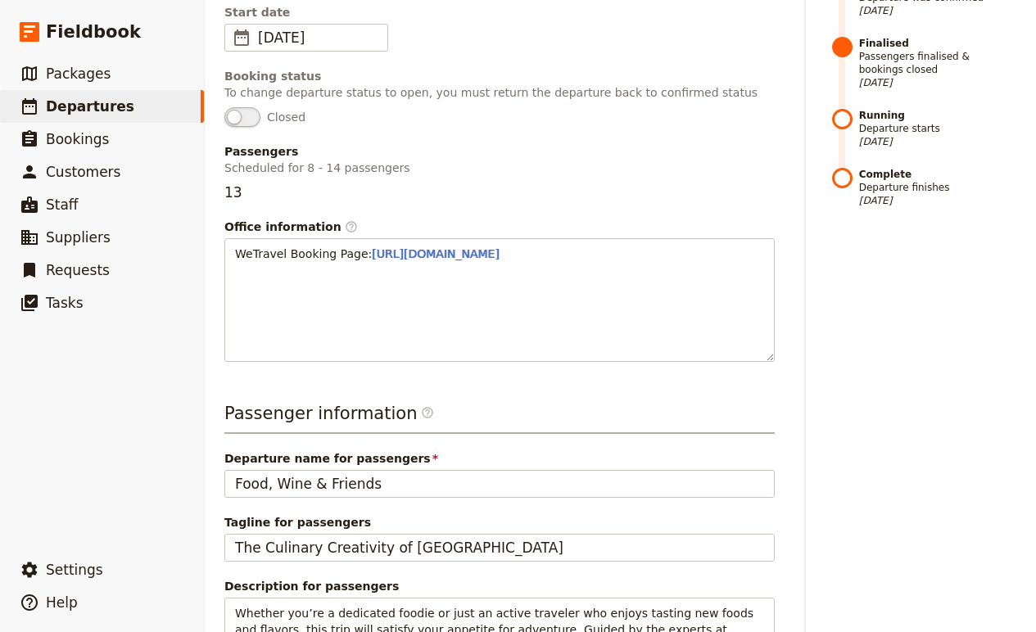
scroll to position [0, 0]
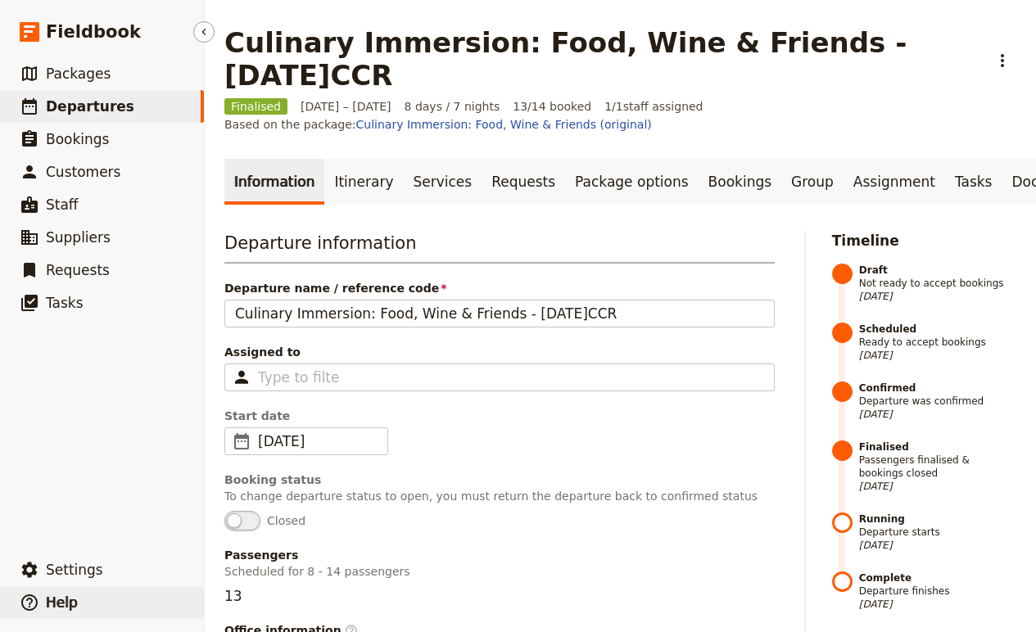
click at [55, 602] on span "Help" at bounding box center [62, 602] width 32 height 16
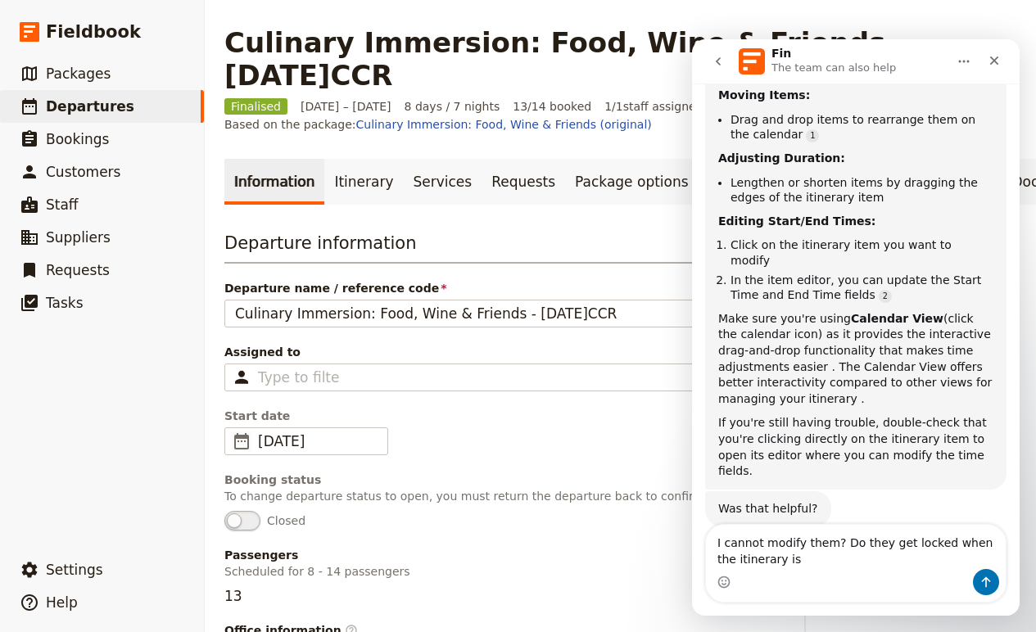
scroll to position [281, 0]
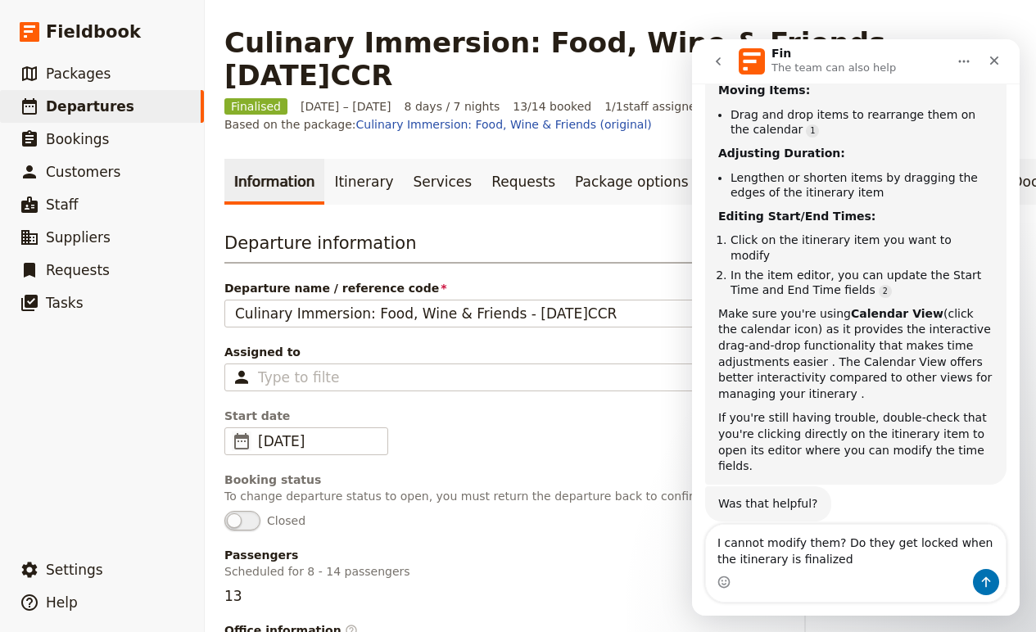
type textarea "I cannot modify them? Do they get locked when the itinerary is finalized?"
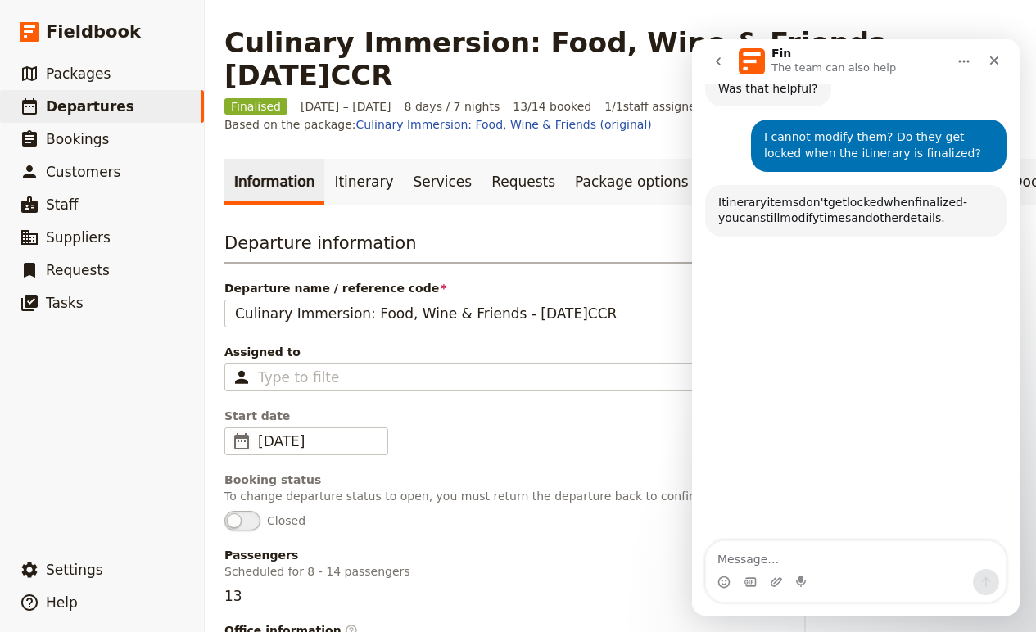
scroll to position [705, 0]
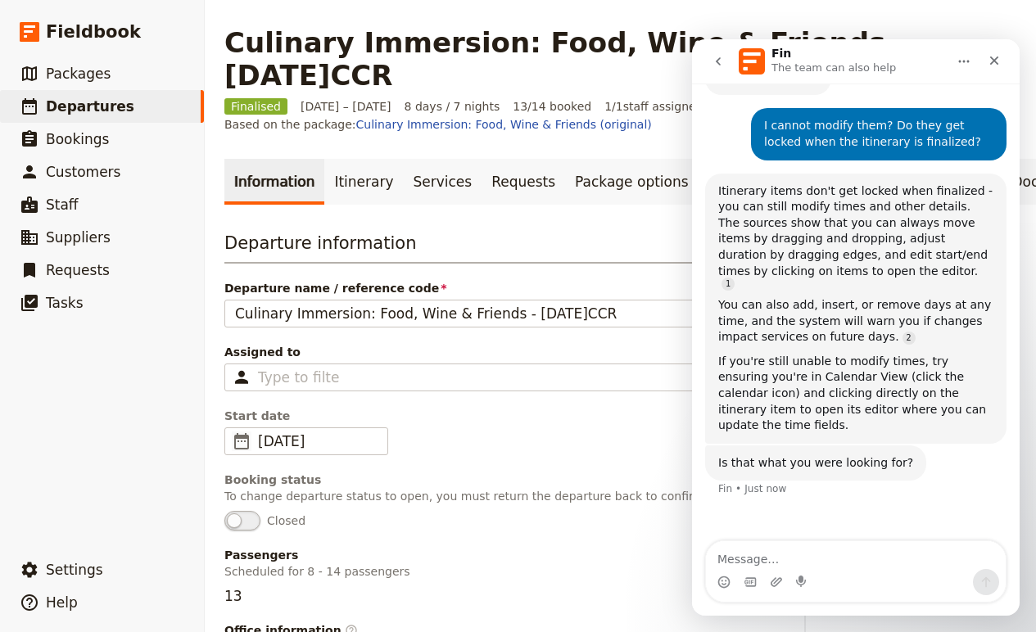
click at [488, 456] on div "Departure information Departure name / reference code Culinary Immersion: Food,…" at bounding box center [499, 498] width 550 height 535
click at [324, 183] on link "Itinerary" at bounding box center [363, 182] width 79 height 46
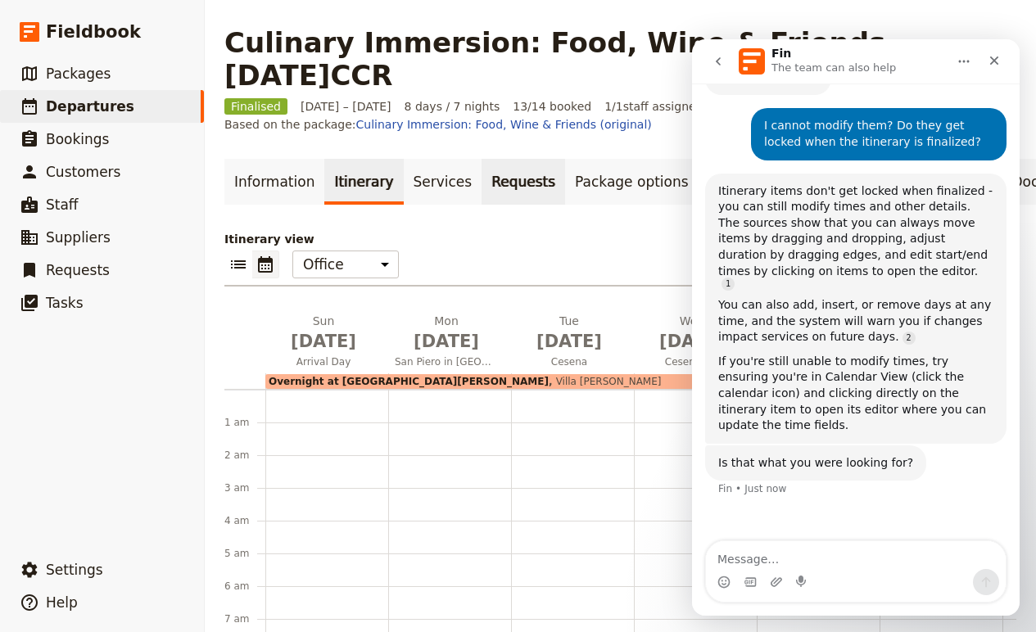
scroll to position [164, 0]
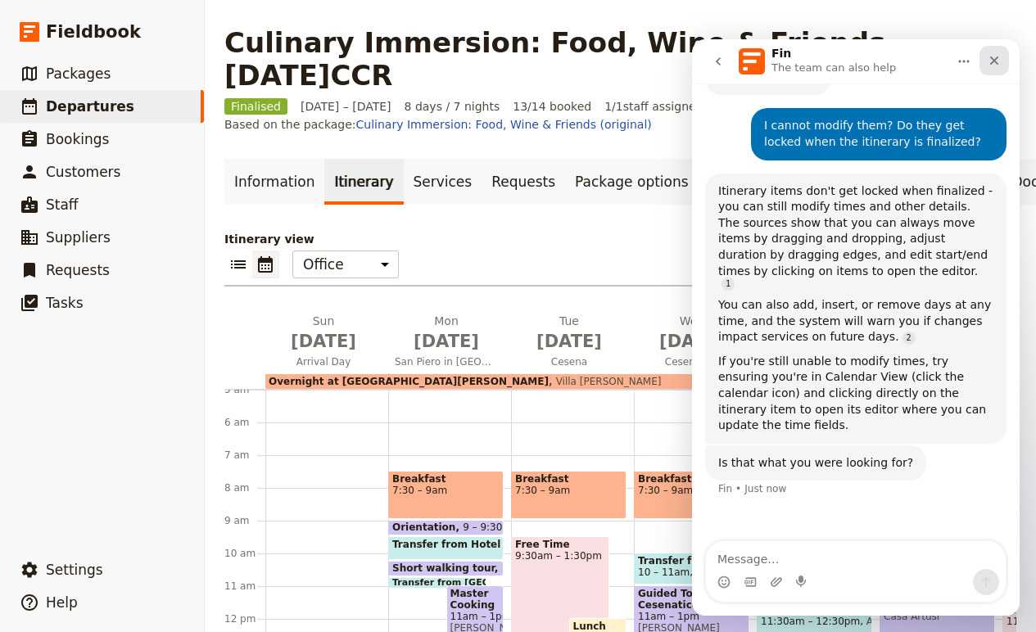
click at [990, 61] on icon "Close" at bounding box center [993, 60] width 13 height 13
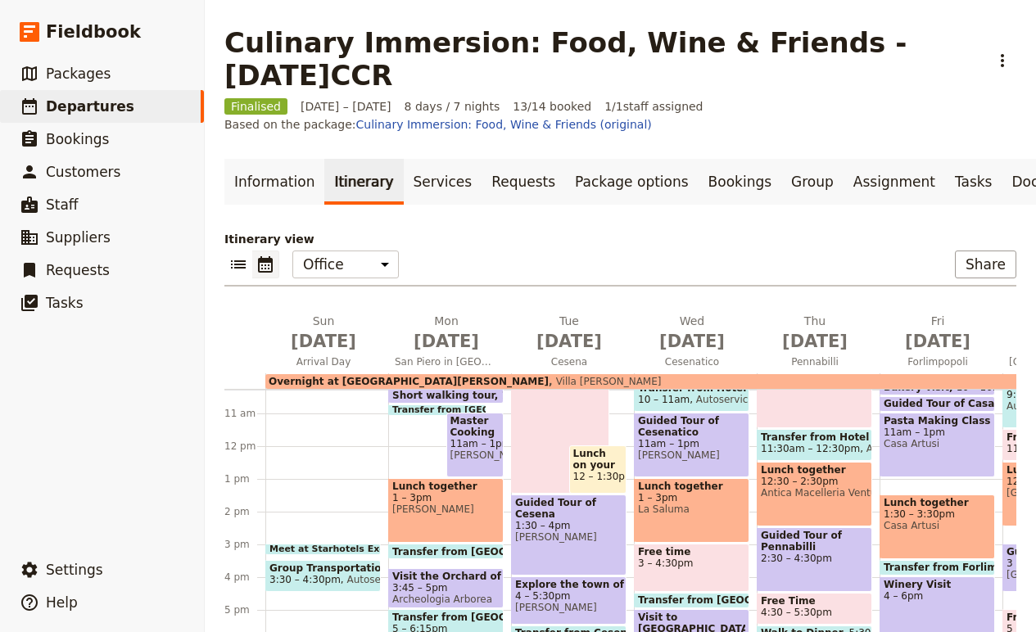
scroll to position [308, 0]
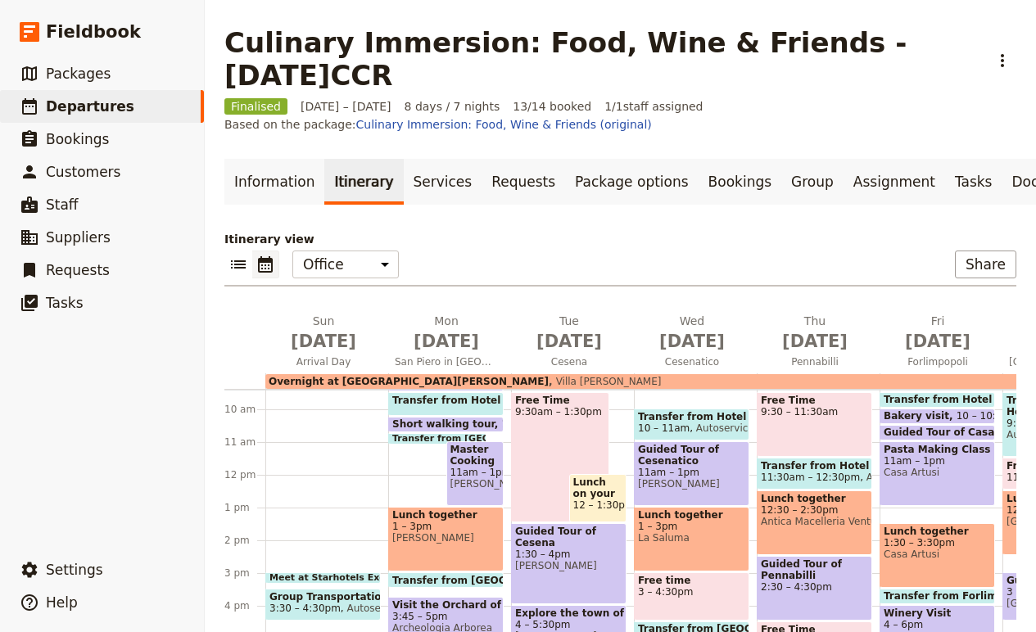
click at [317, 576] on span at bounding box center [323, 579] width 114 height 7
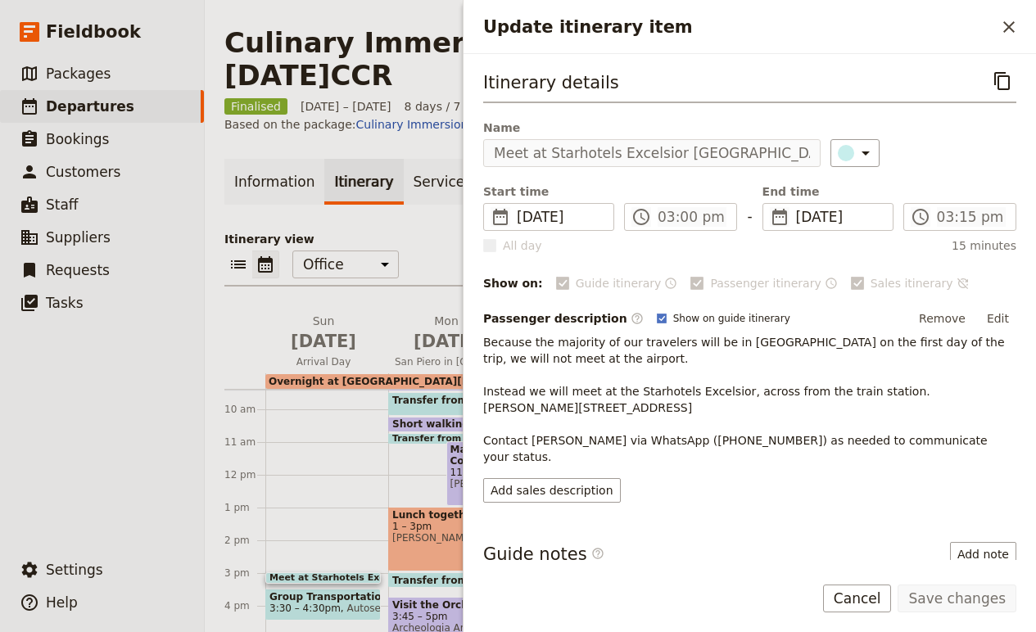
click at [317, 576] on span at bounding box center [323, 579] width 114 height 7
click at [1013, 30] on icon "Close drawer" at bounding box center [1008, 26] width 11 height 11
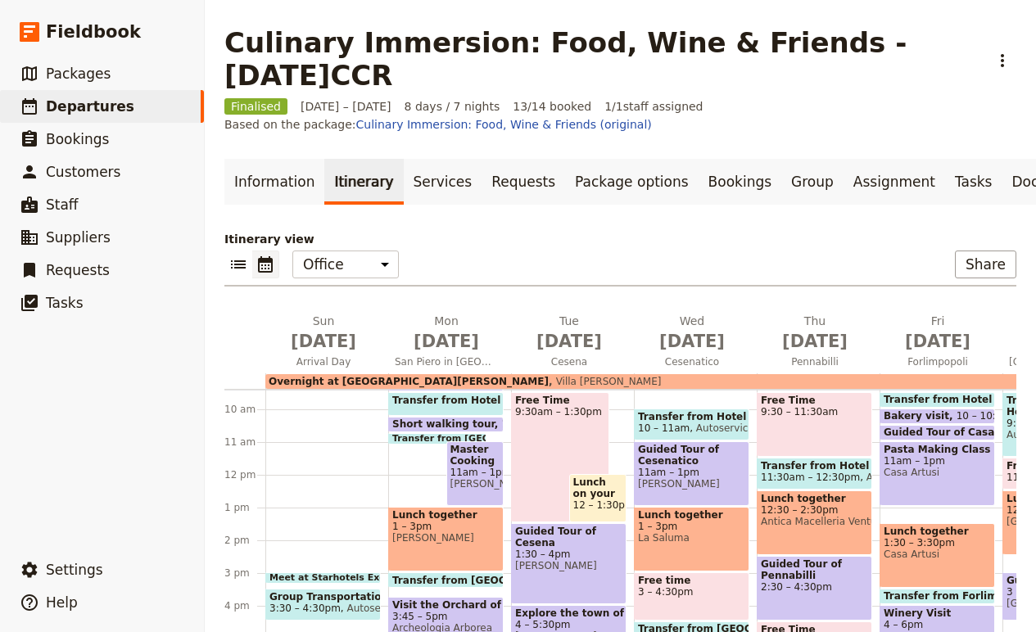
click at [337, 576] on span at bounding box center [323, 579] width 114 height 7
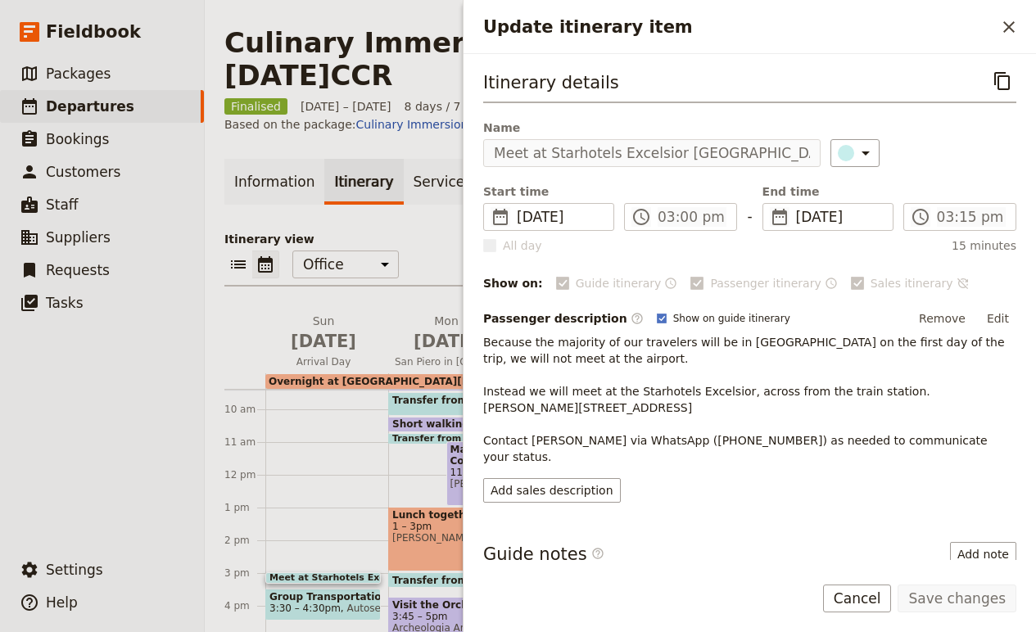
click at [874, 594] on button "Cancel" at bounding box center [857, 599] width 69 height 28
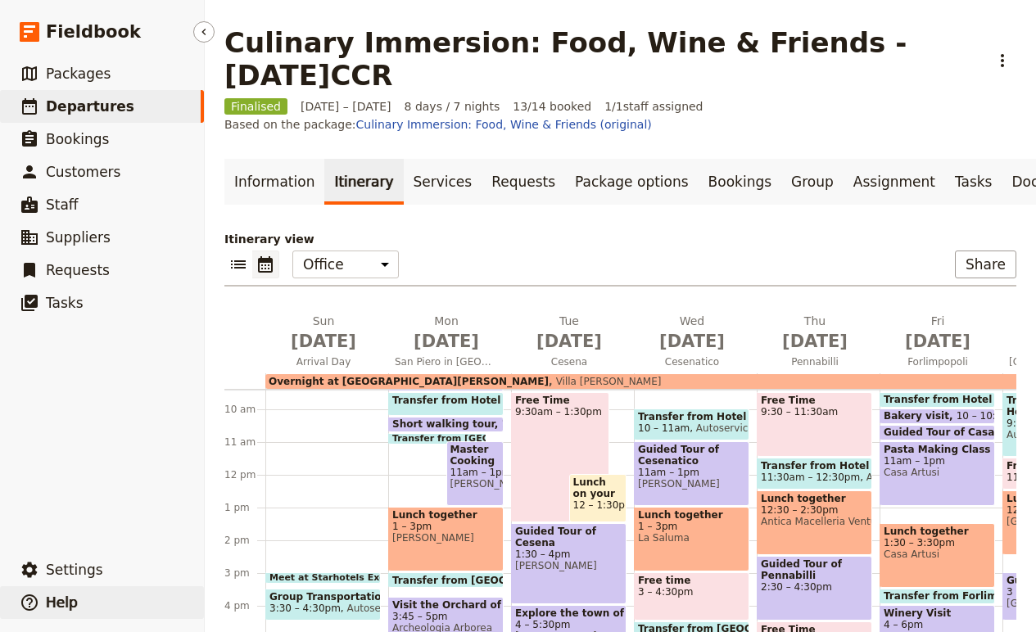
click at [76, 600] on button "​ Help" at bounding box center [102, 602] width 204 height 33
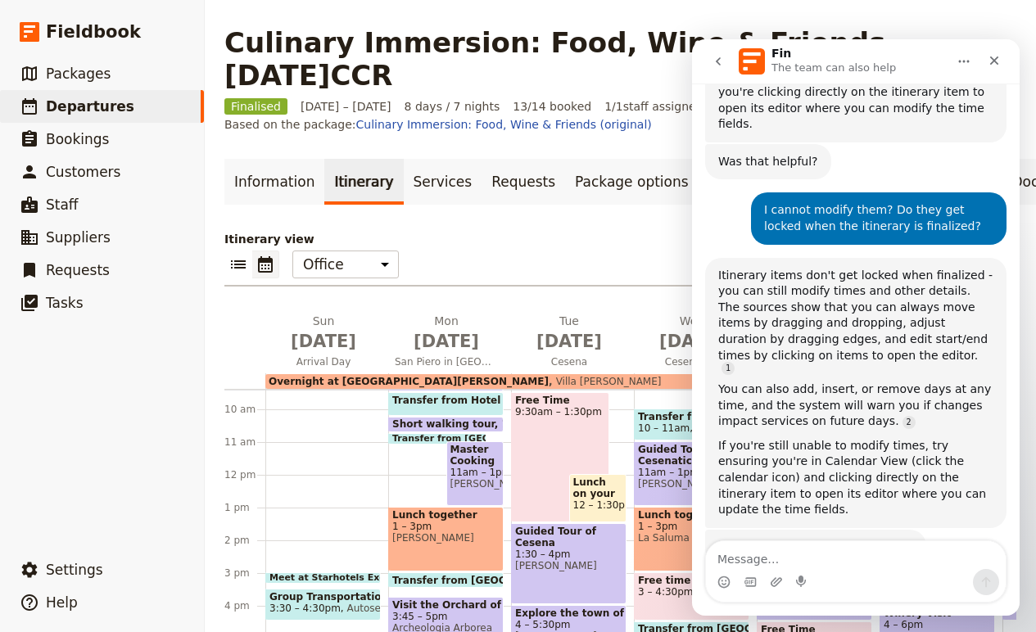
scroll to position [624, 0]
type textarea "no"
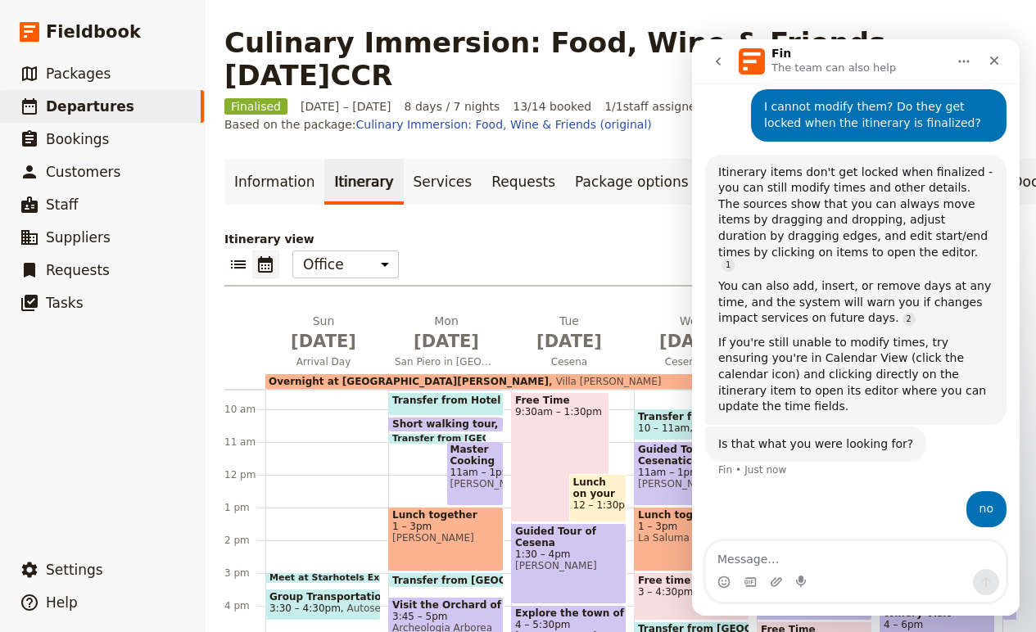
scroll to position [726, 0]
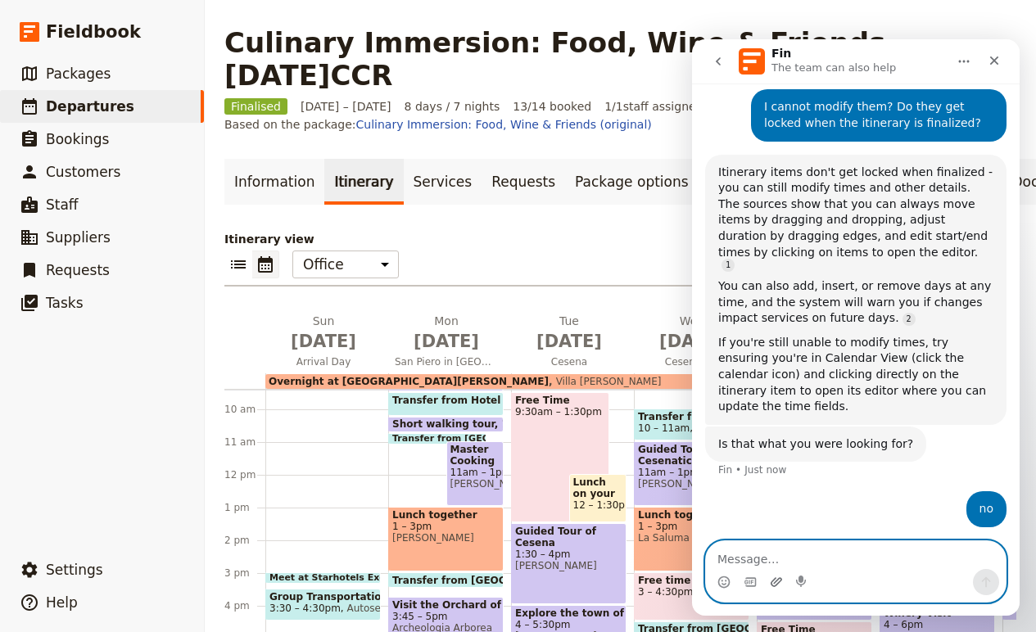
click at [770, 583] on icon "Upload attachment" at bounding box center [776, 582] width 13 height 13
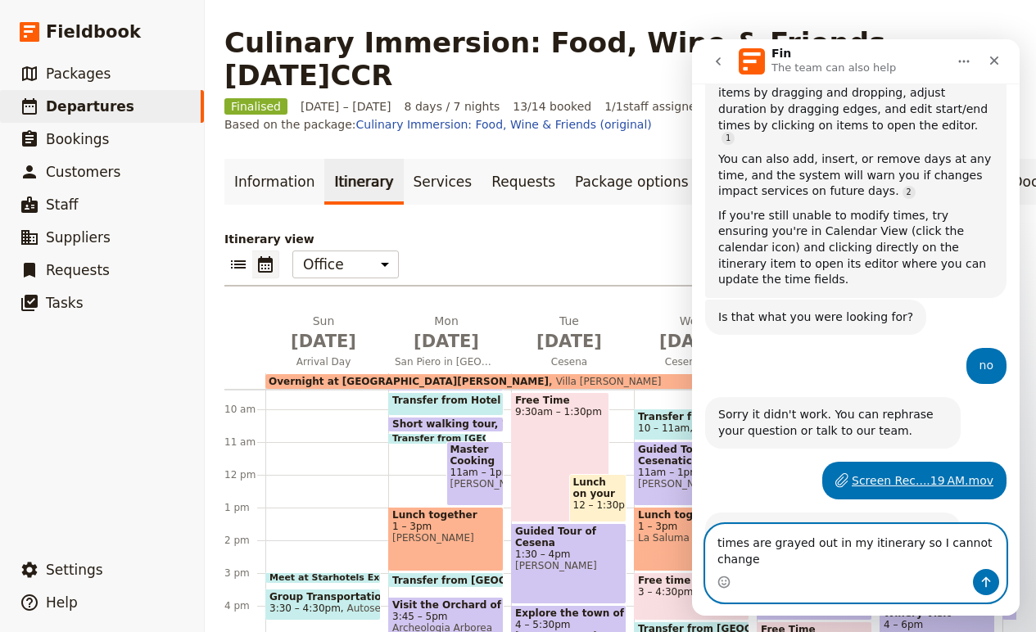
scroll to position [870, 0]
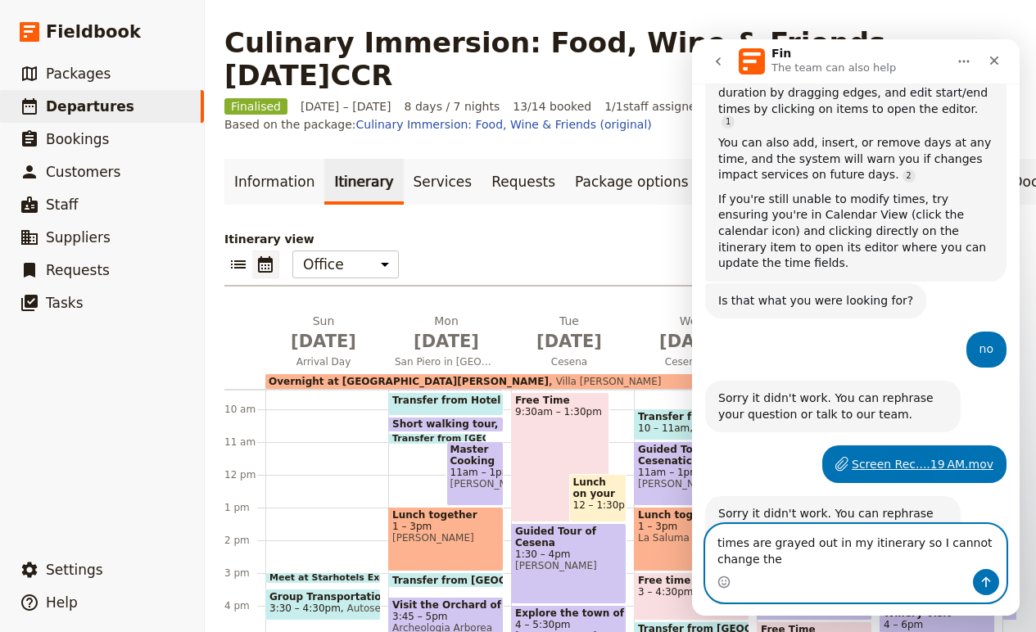
type textarea "times are grayed out in my itinerary so I cannot change them"
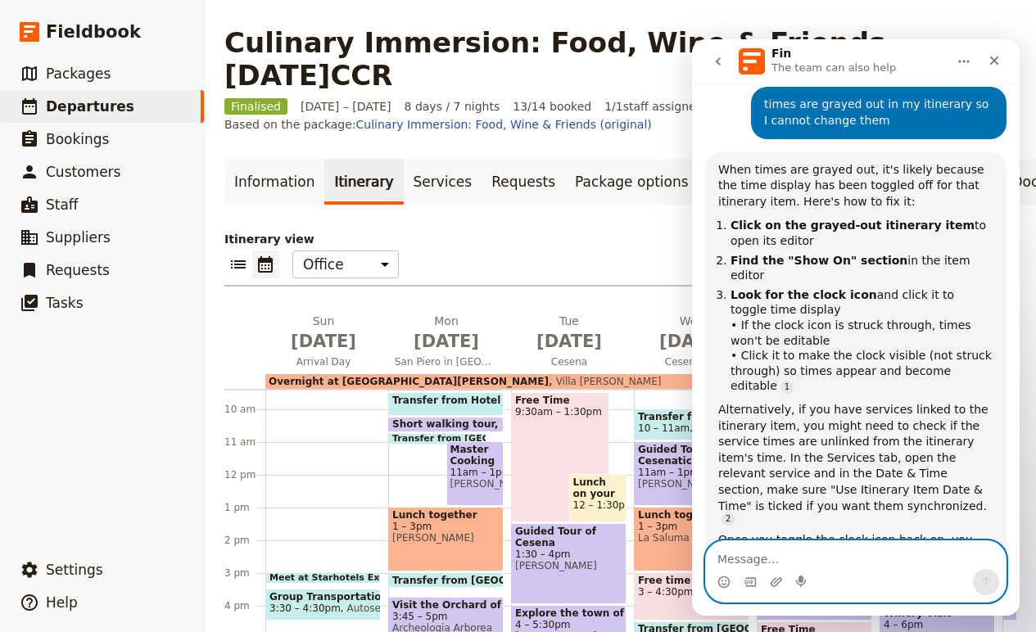
scroll to position [1344, 0]
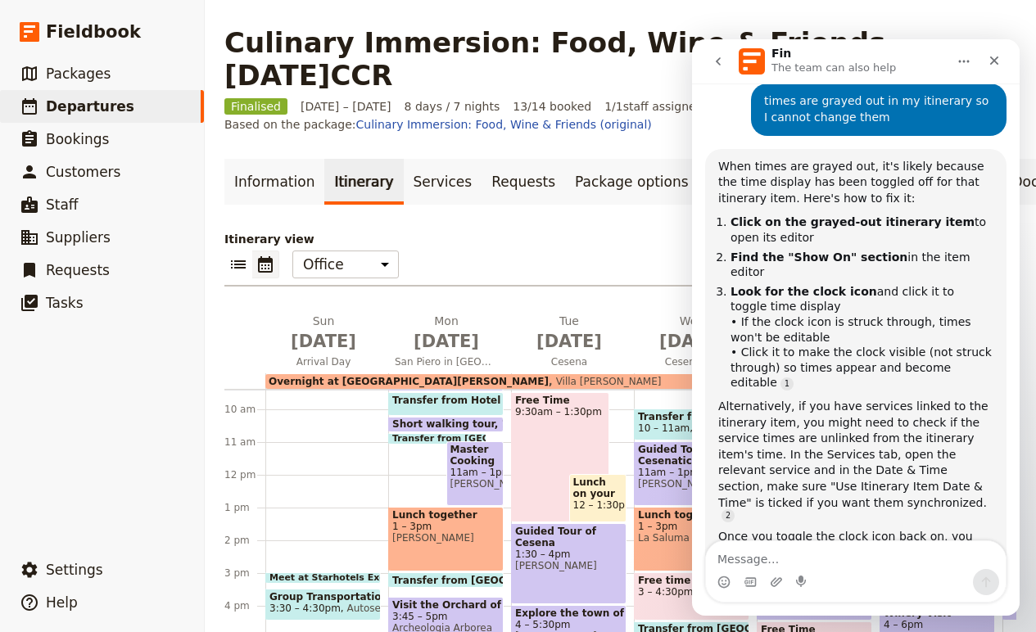
click at [610, 219] on div "Information Itinerary Services Requests Package options Bookings Group Assignme…" at bounding box center [620, 473] width 792 height 629
click at [341, 574] on span "Meet at Starhotels Excelsior Bologna" at bounding box center [398, 578] width 259 height 10
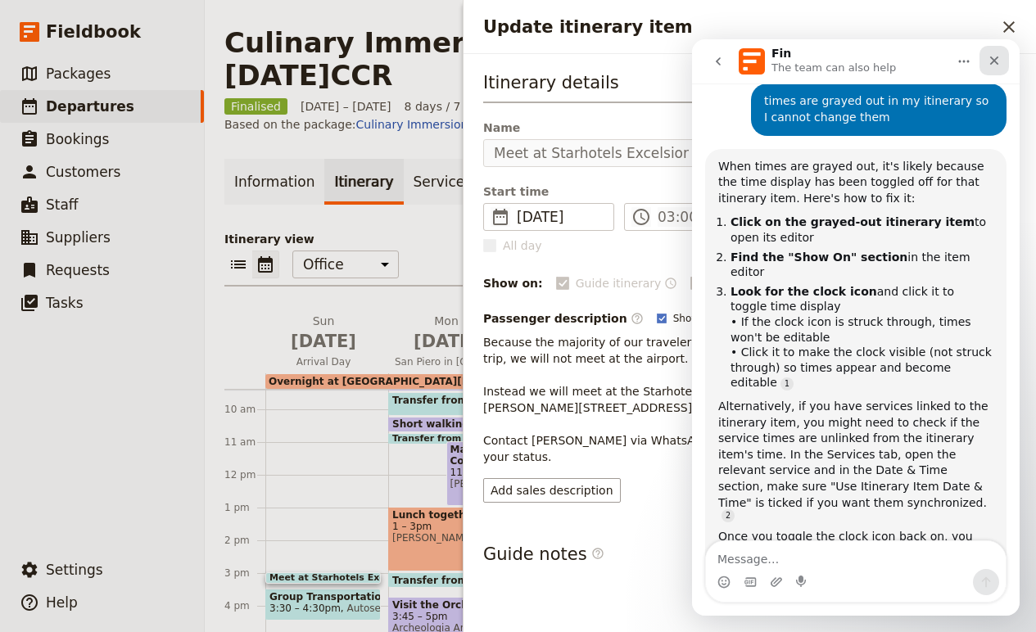
click at [994, 61] on icon "Close" at bounding box center [994, 60] width 9 height 9
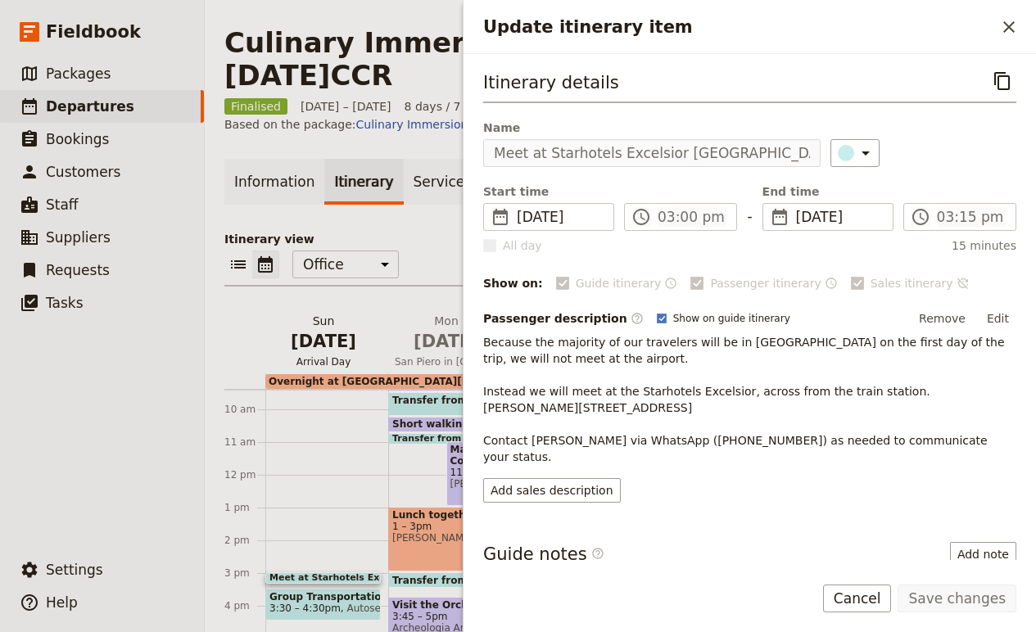
click at [280, 326] on h2 "Sun Sep 28 Arrival Day" at bounding box center [323, 333] width 103 height 41
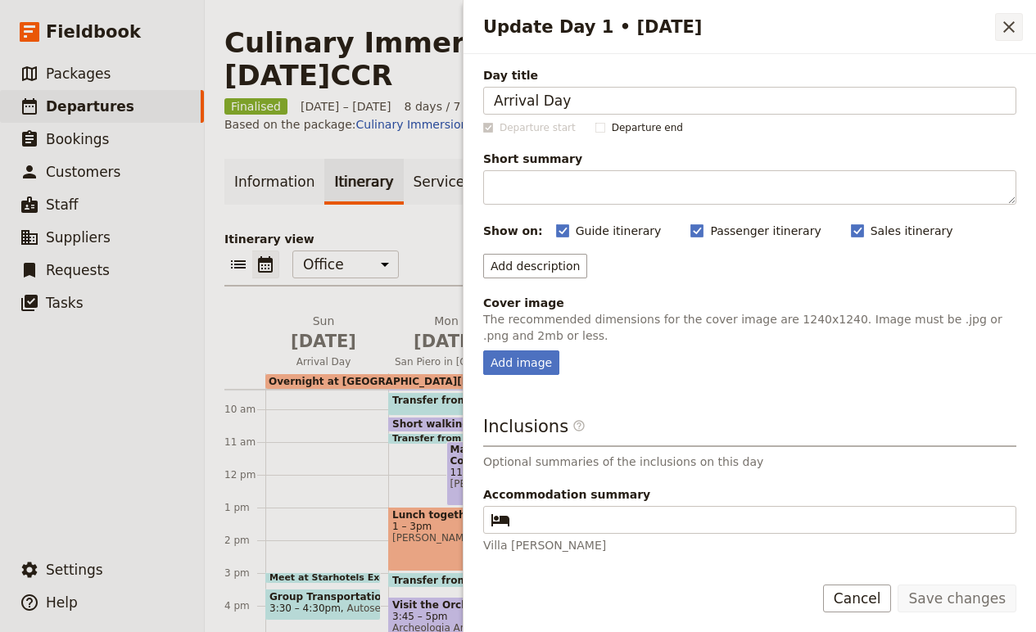
click at [1010, 21] on icon "Close drawer" at bounding box center [1009, 27] width 20 height 20
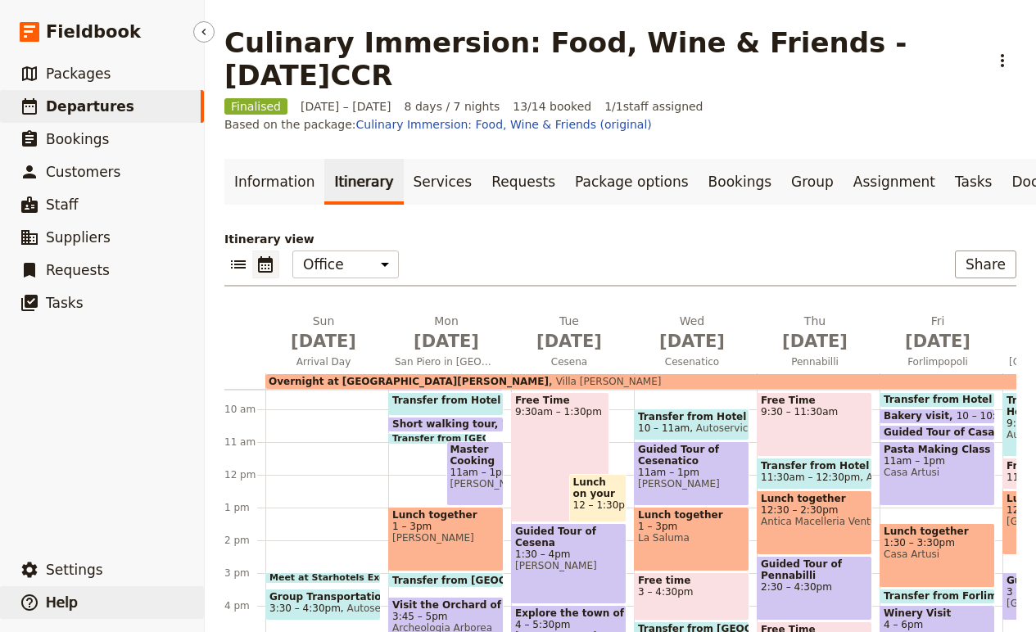
click at [52, 603] on span "Help" at bounding box center [62, 602] width 32 height 16
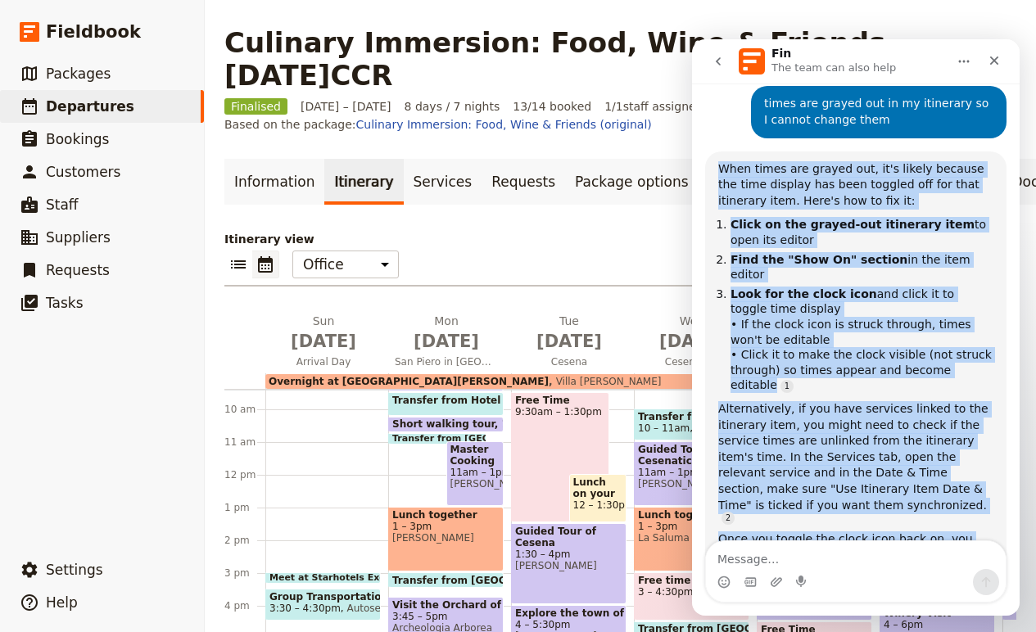
drag, startPoint x: 720, startPoint y: 107, endPoint x: 923, endPoint y: 509, distance: 450.4
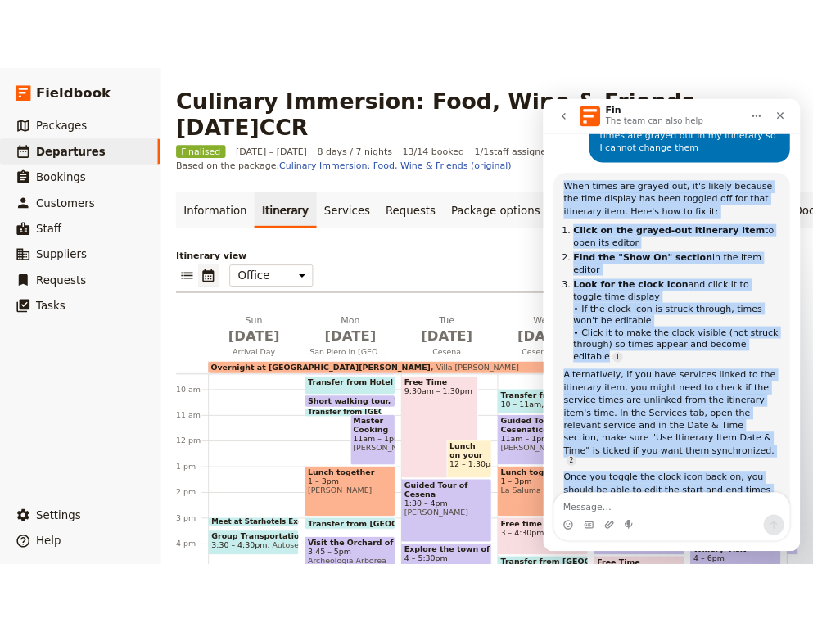
scroll to position [1361, 0]
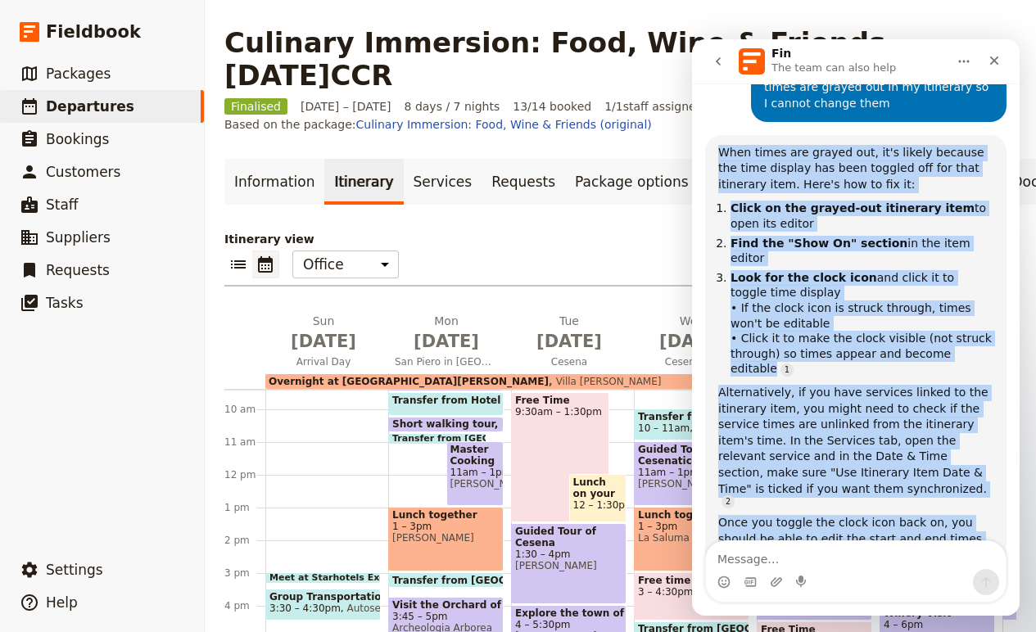
copy div "When times are grayed out, it's likely because the time display has been toggle…"
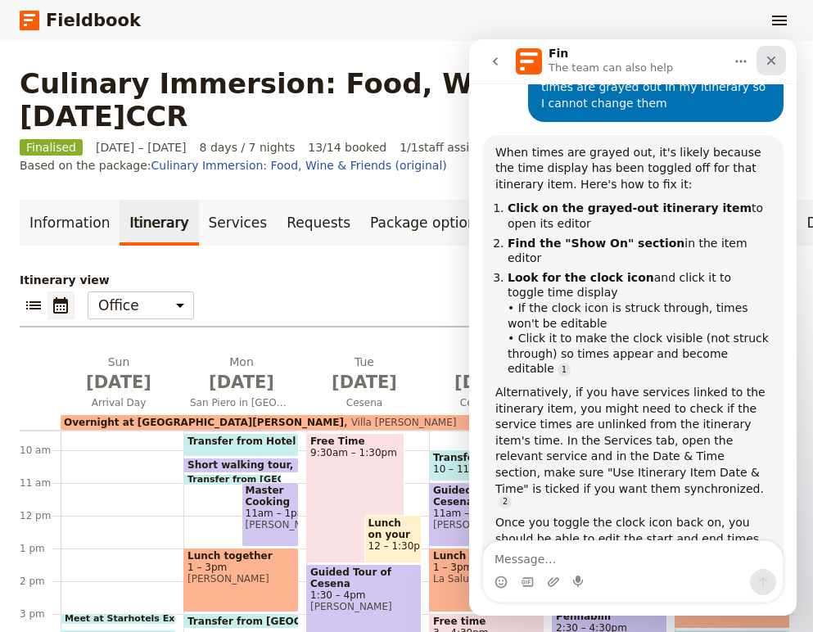
drag, startPoint x: 769, startPoint y: 57, endPoint x: 1168, endPoint y: 160, distance: 411.9
click at [769, 57] on icon "Close" at bounding box center [771, 60] width 9 height 9
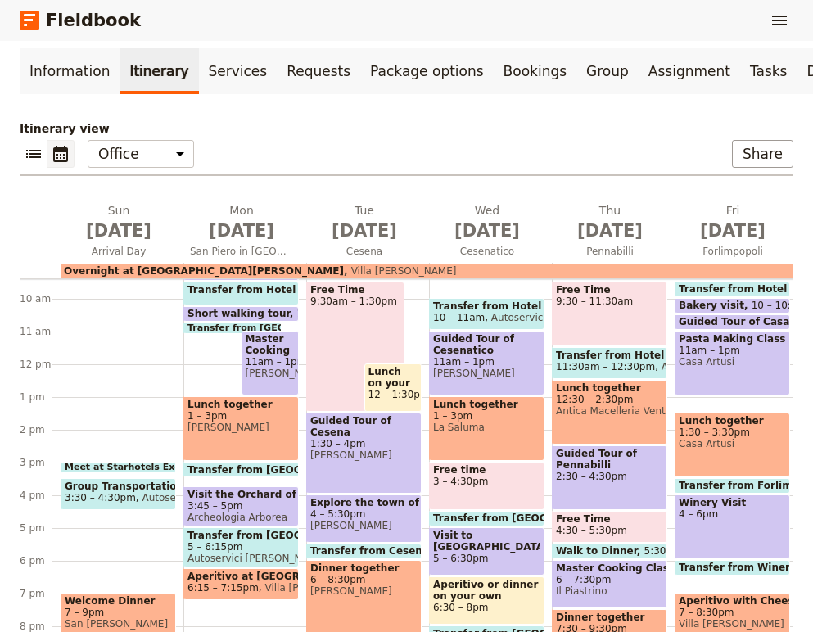
scroll to position [158, 0]
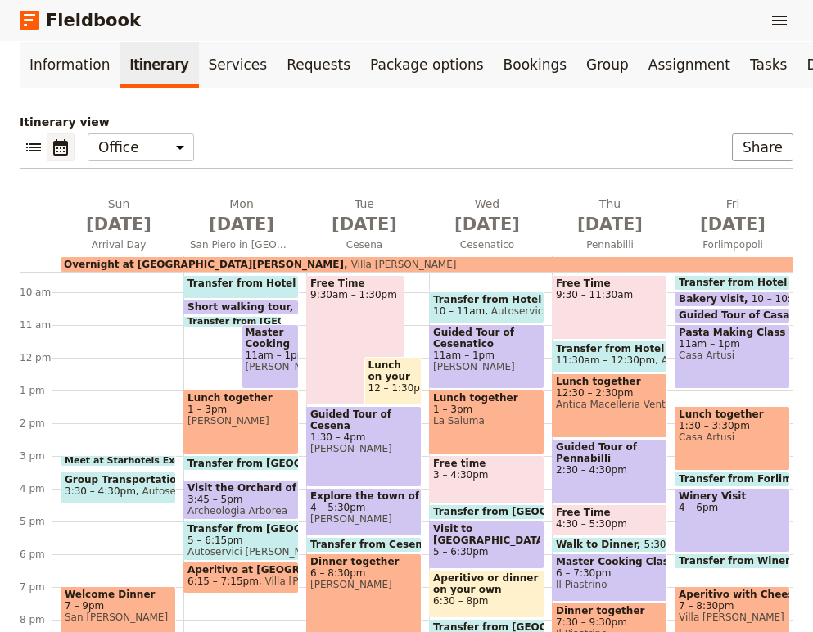
click at [227, 435] on div "Lunch together 1 – 3pm da Gorini" at bounding box center [240, 422] width 115 height 65
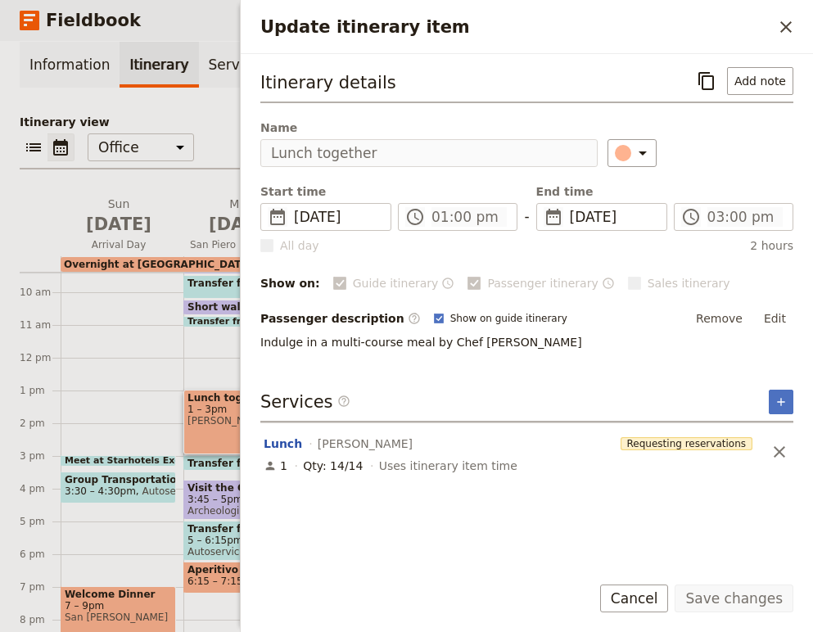
click at [227, 435] on div "Lunch together 1 – 3pm da Gorini" at bounding box center [240, 422] width 115 height 65
click at [788, 25] on icon "Close drawer" at bounding box center [785, 26] width 11 height 11
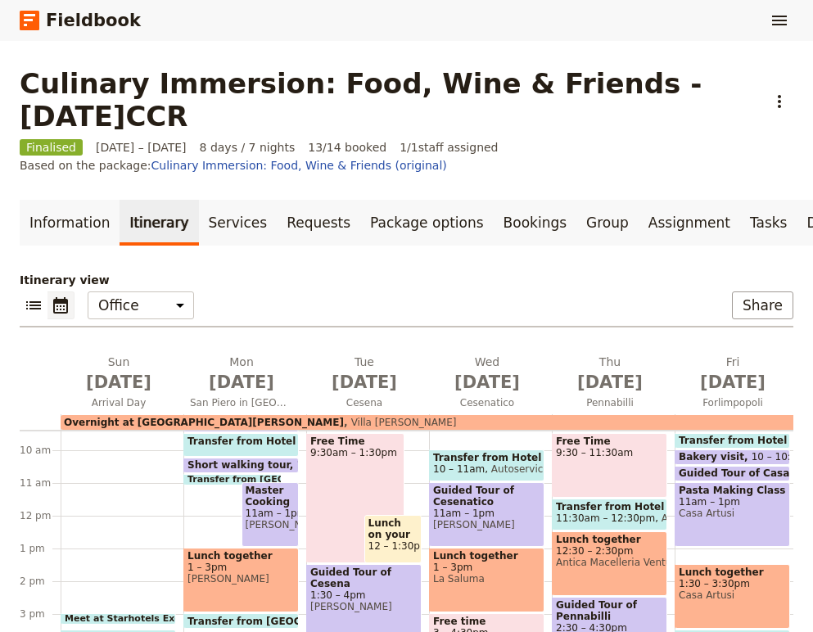
scroll to position [388, 0]
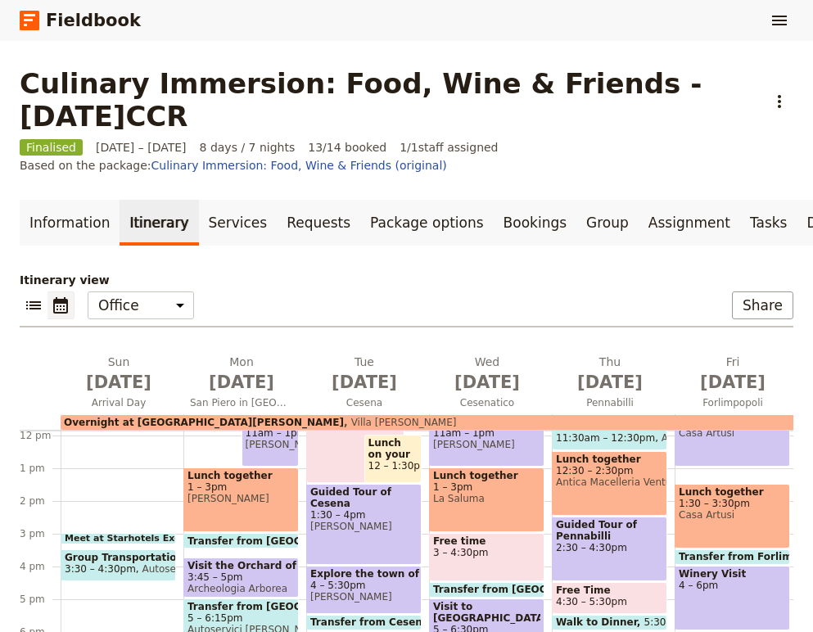
click at [147, 535] on span "Meet at Starhotels Excelsior Bologna" at bounding box center [194, 539] width 259 height 10
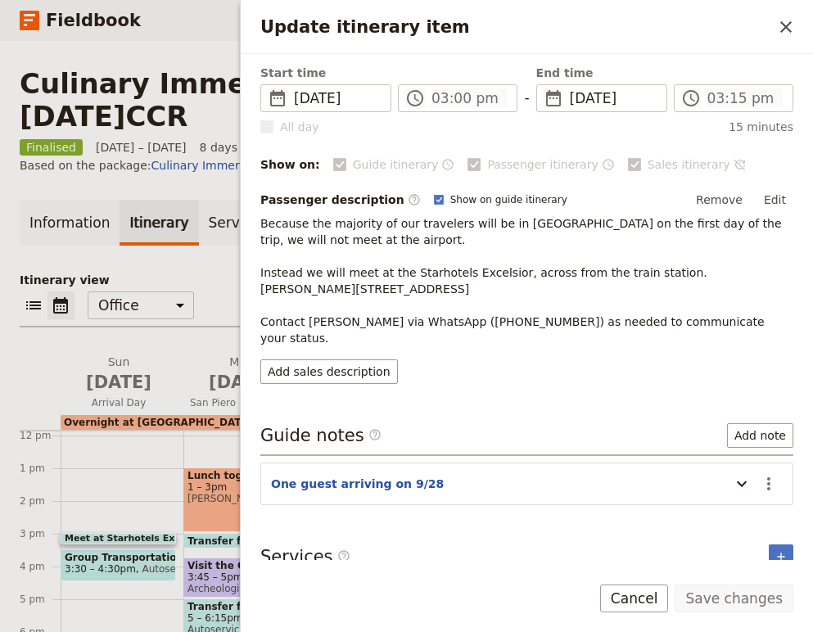
scroll to position [0, 0]
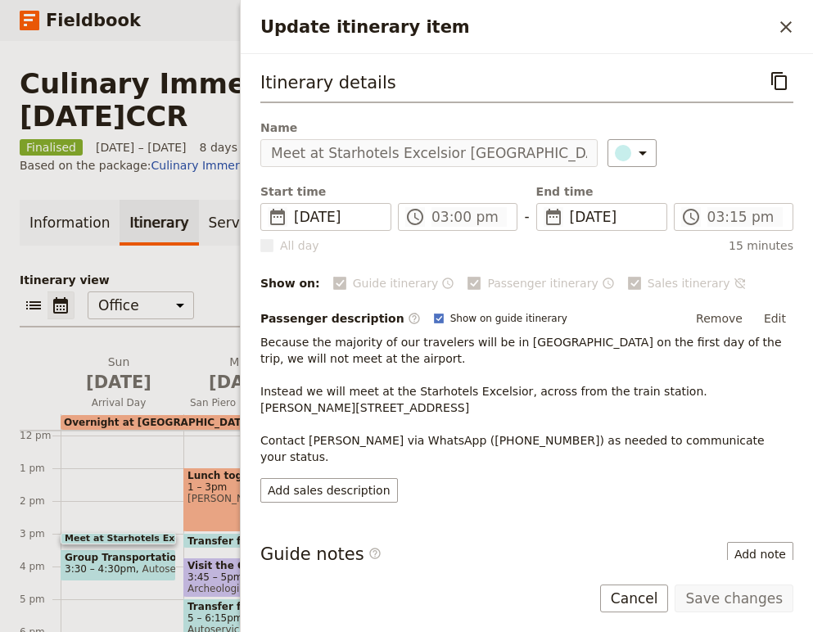
click at [757, 242] on span "15 minutes" at bounding box center [761, 245] width 65 height 16
click at [301, 246] on span "All day" at bounding box center [299, 245] width 39 height 16
click at [809, 65] on div "Itinerary details ​ Name Meet at Starhotels Excelsior Bologna ​ Start time ​ 28…" at bounding box center [527, 307] width 572 height 506
click at [413, 218] on span "​" at bounding box center [415, 217] width 20 height 20
click at [451, 230] on label "​ 03:00 pm" at bounding box center [458, 217] width 120 height 28
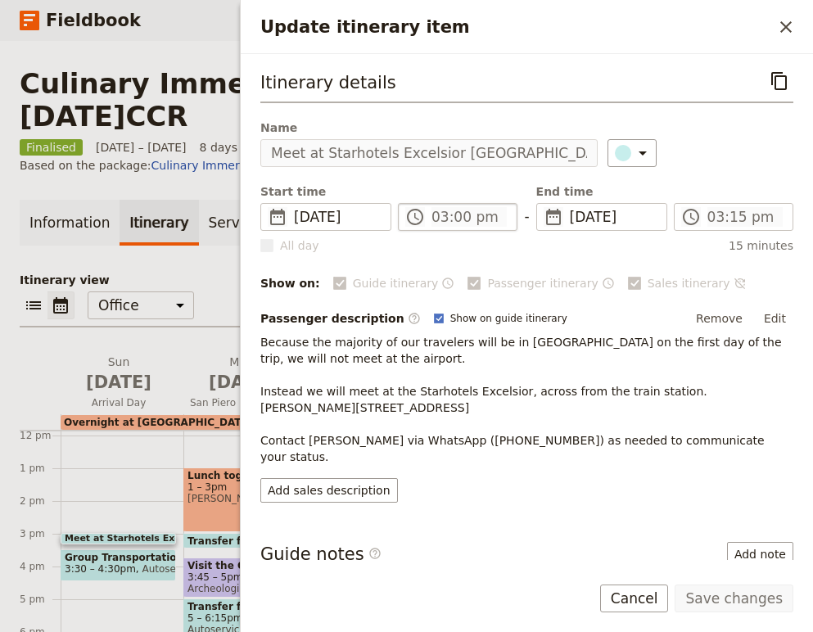
click at [421, 217] on span "​" at bounding box center [415, 217] width 20 height 20
click at [421, 216] on span "​" at bounding box center [415, 217] width 20 height 20
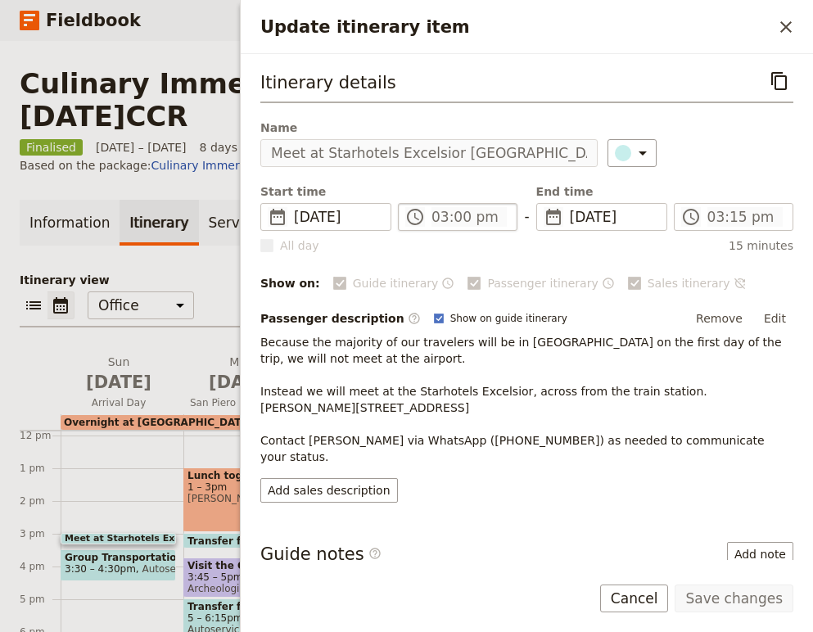
click at [421, 216] on span "​" at bounding box center [415, 217] width 20 height 20
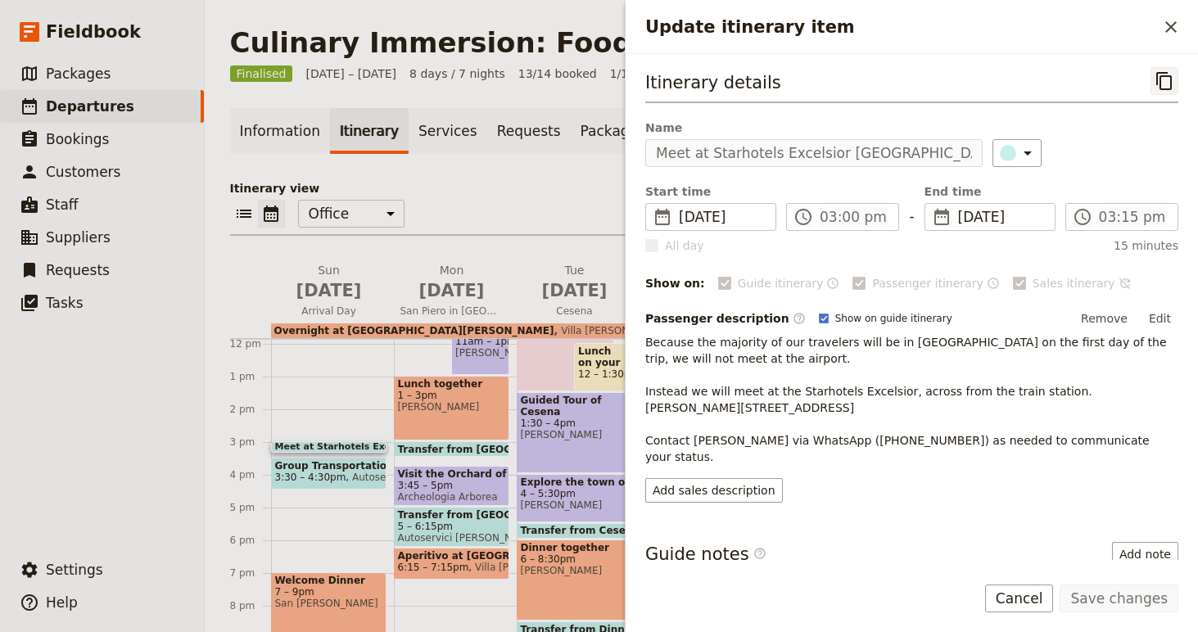
click at [1164, 76] on icon "Copy itinerary item" at bounding box center [1164, 81] width 16 height 18
click at [1177, 20] on icon "Close drawer" at bounding box center [1171, 27] width 20 height 20
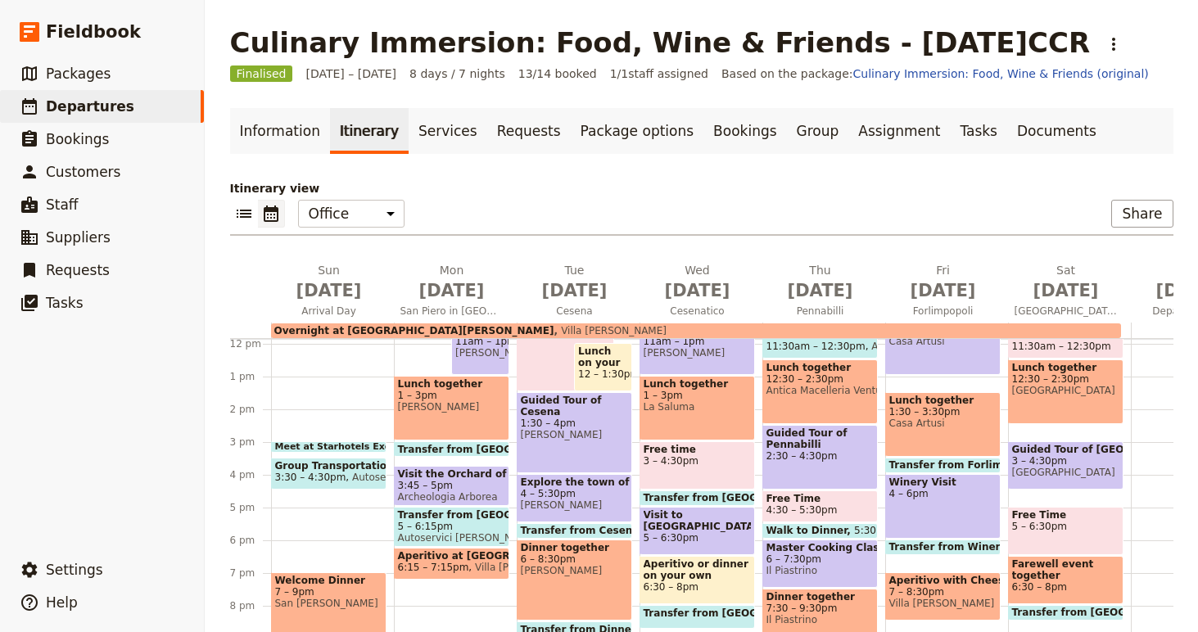
click at [323, 495] on div "Meet at Starhotels Excelsior Bologna 3 – 3:15pm Group Transportation from Bolog…" at bounding box center [332, 344] width 123 height 786
click at [372, 431] on div "Meet at Starhotels Excelsior Bologna 3 – 3:15pm Group Transportation from Bolog…" at bounding box center [332, 344] width 123 height 786
click at [369, 447] on span at bounding box center [329, 448] width 114 height 7
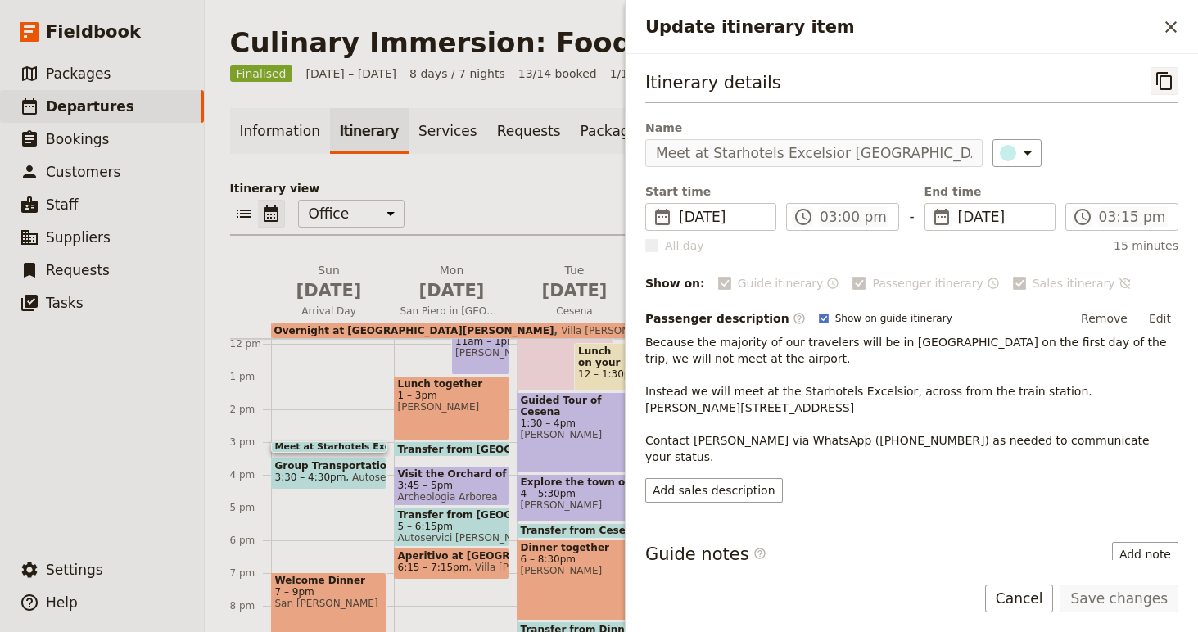
click at [1162, 81] on icon "Copy itinerary item" at bounding box center [1165, 81] width 20 height 20
click at [1170, 25] on icon "Close drawer" at bounding box center [1170, 26] width 11 height 11
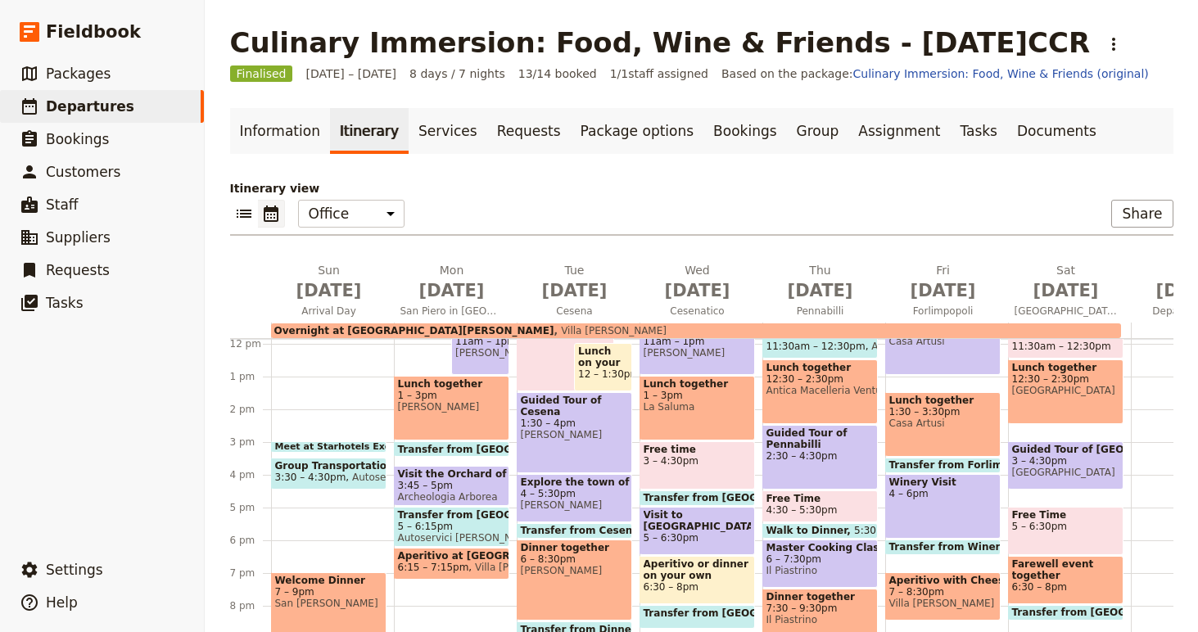
click at [310, 420] on div "Meet at Starhotels Excelsior Bologna 3 – 3:15pm Group Transportation from Bolog…" at bounding box center [332, 344] width 123 height 786
click at [351, 433] on div "Meet at Starhotels Excelsior Bologna 3 – 3:15pm Group Transportation from Bolog…" at bounding box center [332, 344] width 123 height 786
click at [330, 522] on div "Meet at Starhotels Excelsior Bologna 3 – 3:15pm Group Transportation from Bolog…" at bounding box center [332, 344] width 123 height 786
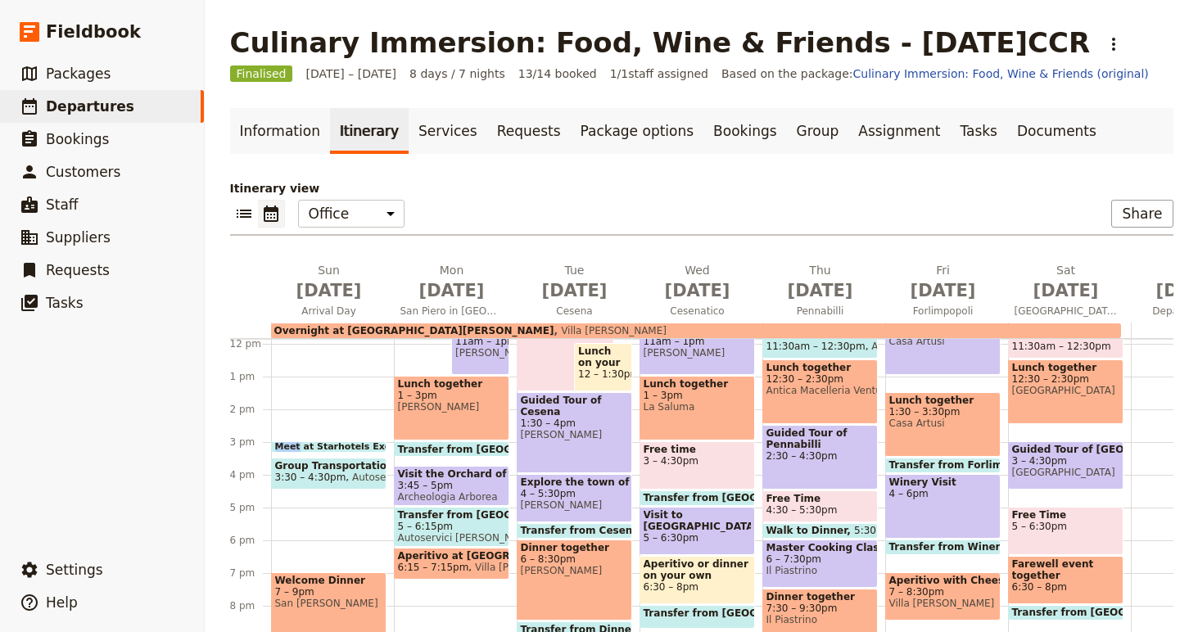
click at [330, 522] on div "Meet at Starhotels Excelsior Bologna 3 – 3:15pm Group Transportation from Bolog…" at bounding box center [332, 344] width 123 height 786
click at [934, 414] on span "1:30 – 3:30pm" at bounding box center [942, 411] width 107 height 11
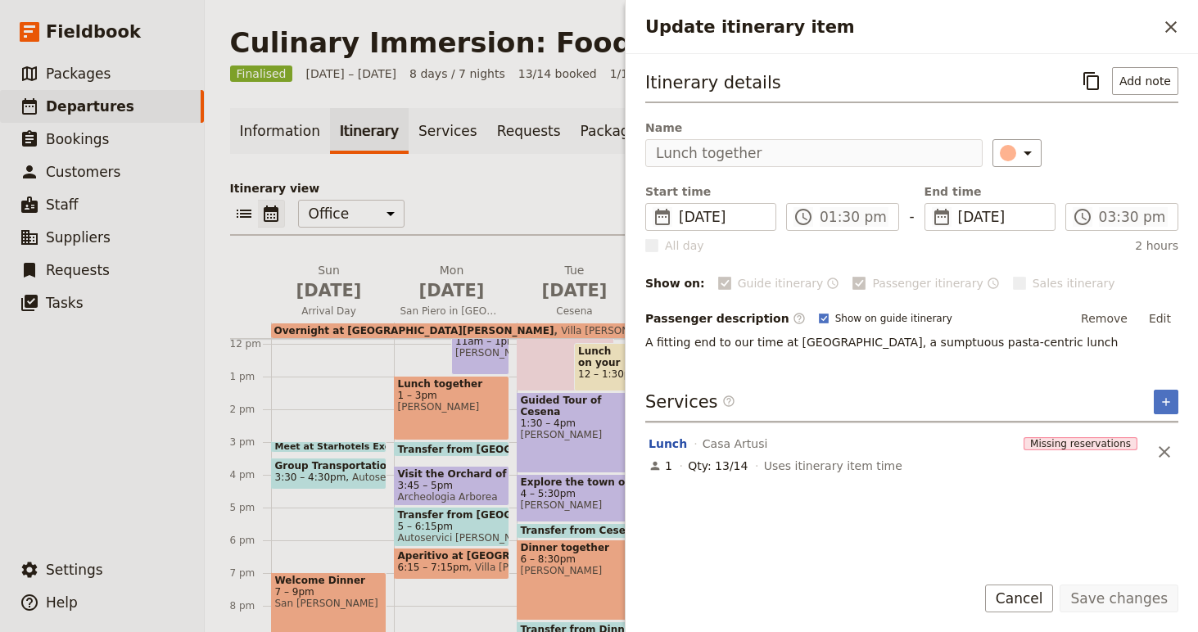
click at [851, 199] on div "Start time ​ 3 Oct 2025 03/10/2025 2025-10-03 13:30 ​ 01:30 pm - End time ​ 3 O…" at bounding box center [911, 206] width 533 height 47
click at [1165, 38] on button "​" at bounding box center [1171, 27] width 28 height 28
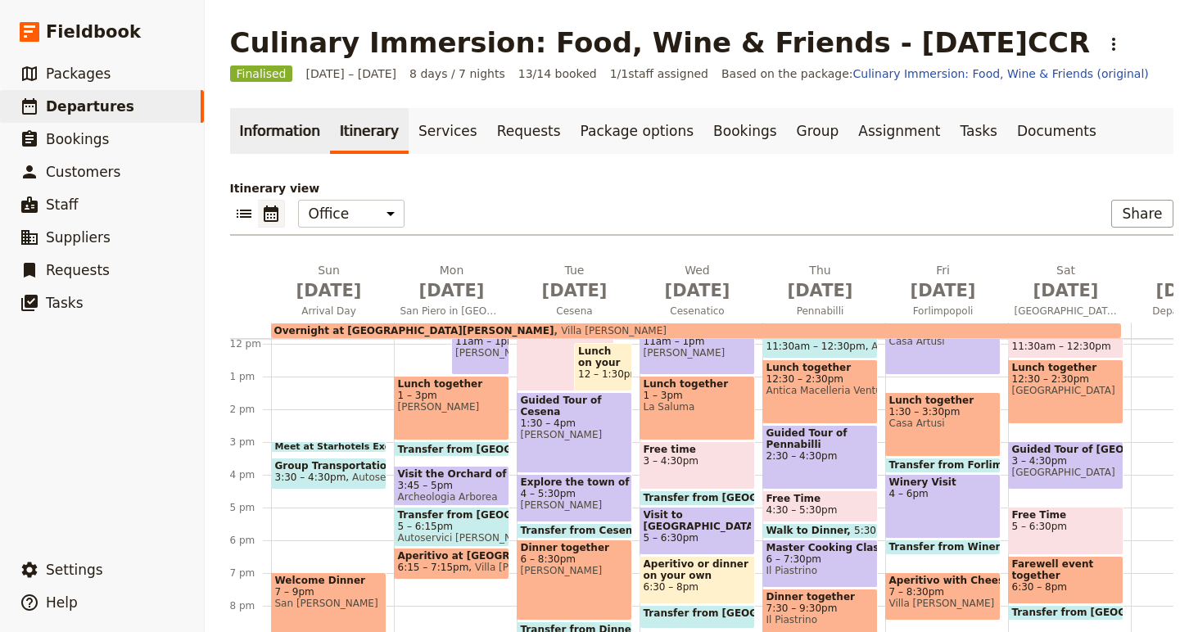
click at [255, 141] on link "Information" at bounding box center [280, 131] width 100 height 46
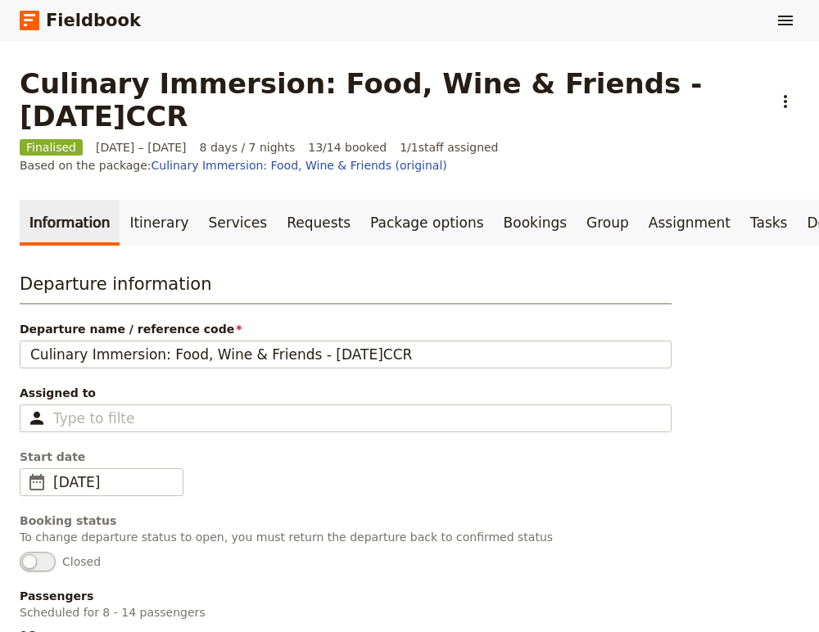
click at [215, 554] on span "Closed" at bounding box center [346, 562] width 652 height 20
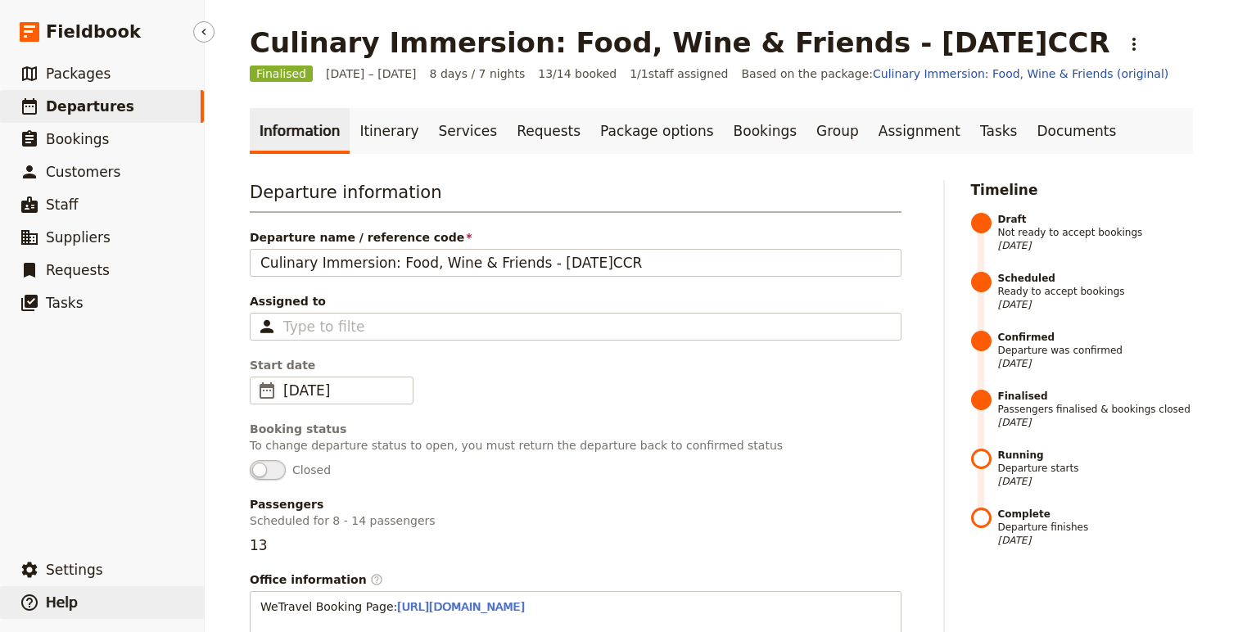
click at [107, 601] on button "​ Help" at bounding box center [102, 602] width 204 height 33
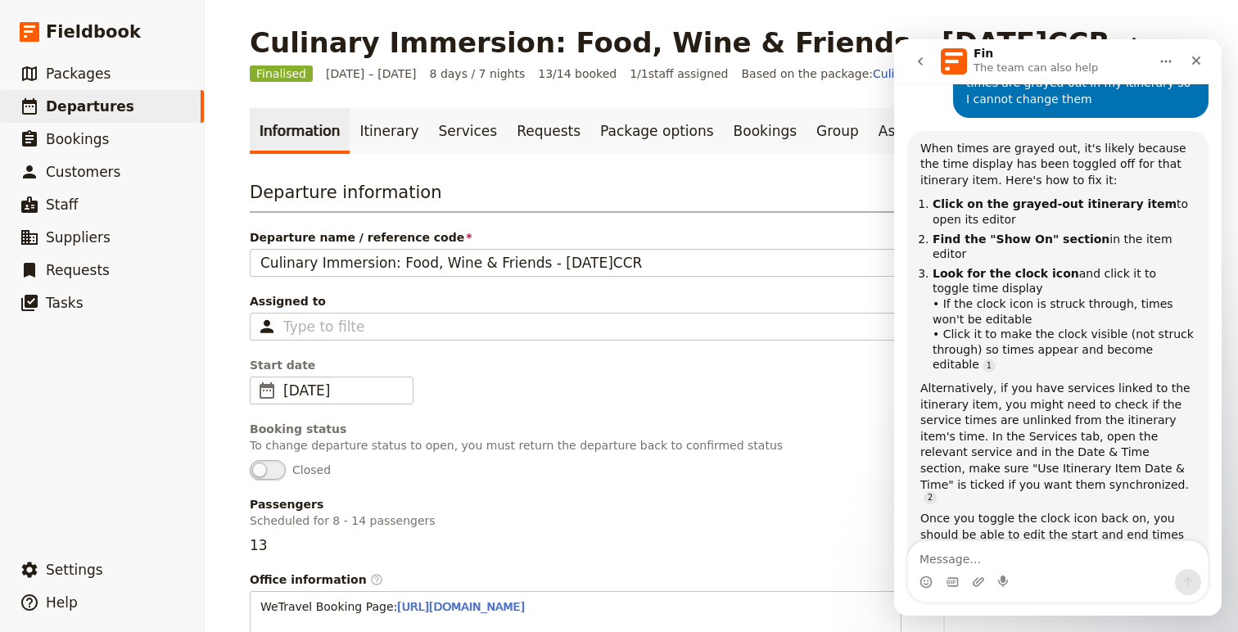
scroll to position [1366, 0]
click at [1060, 558] on textarea "Message…" at bounding box center [1058, 555] width 300 height 28
type textarea "no"
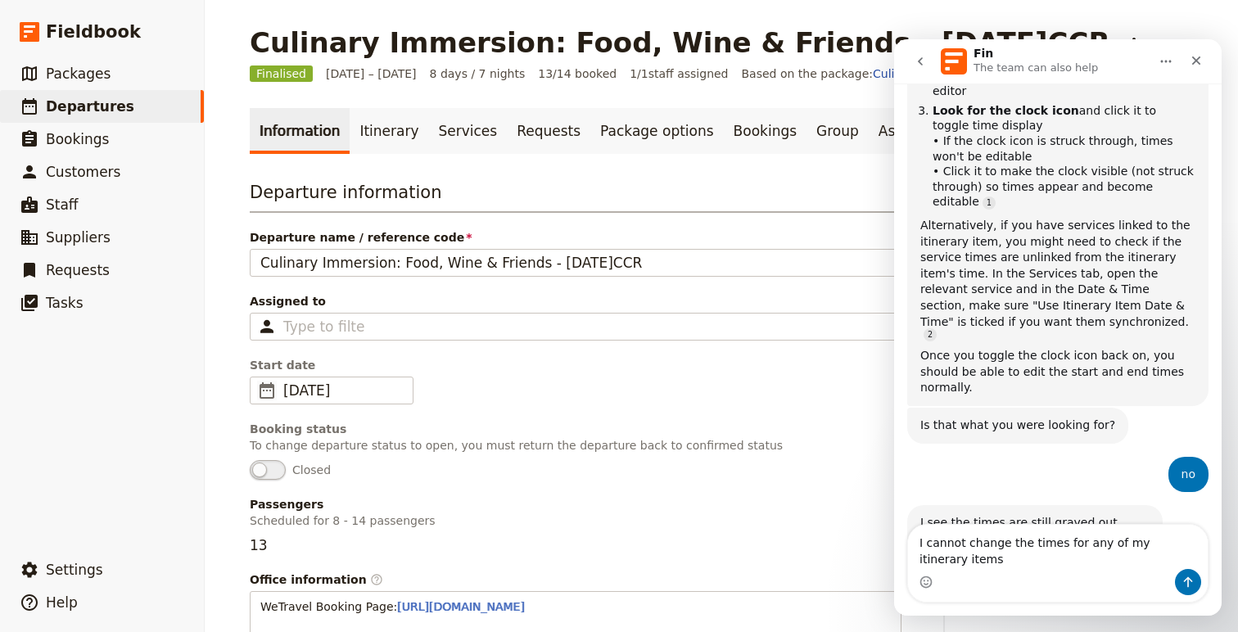
scroll to position [1544, 0]
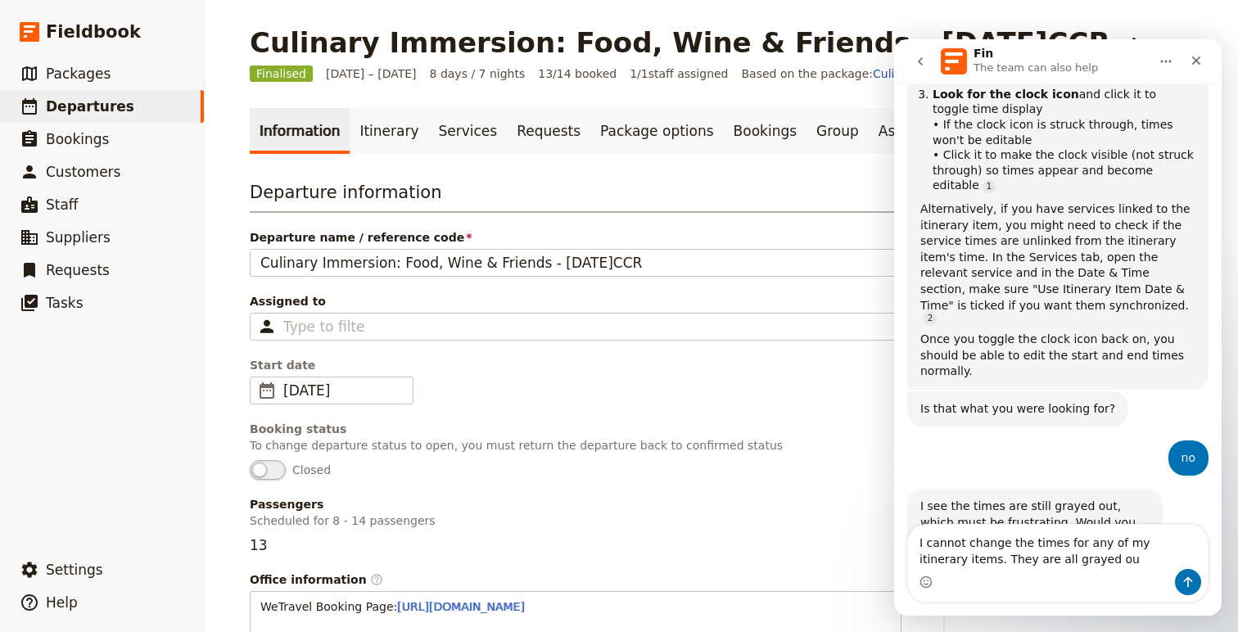
type textarea "I cannot change the times for any of my itinerary items. They are all grayed out"
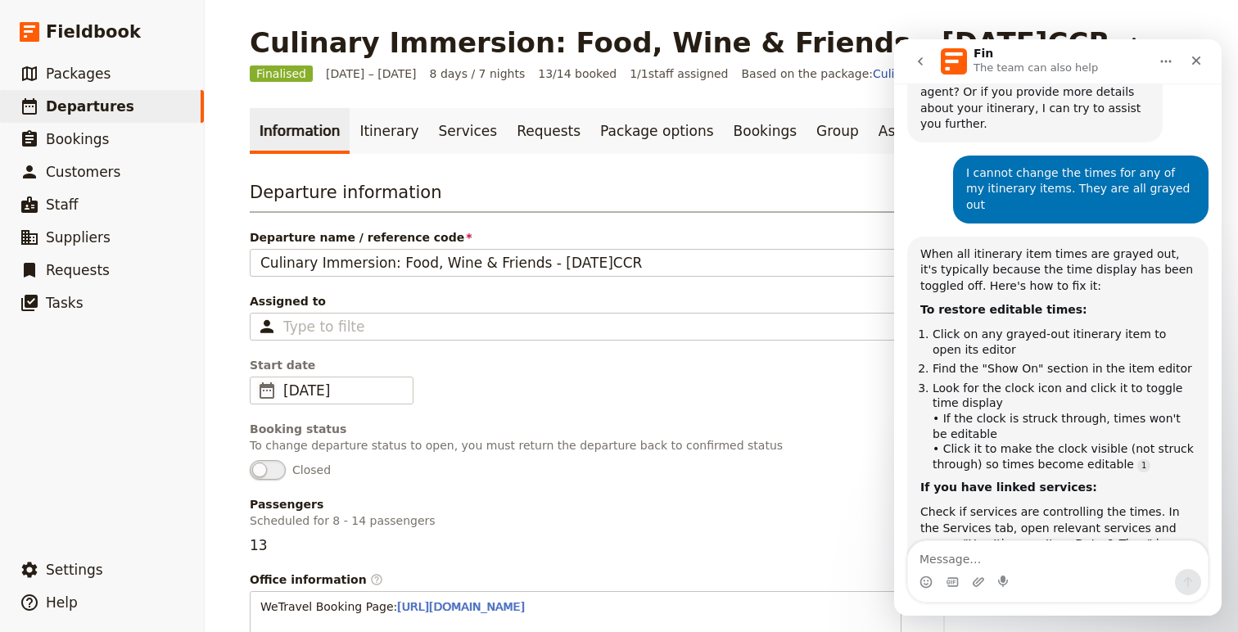
scroll to position [2018, 0]
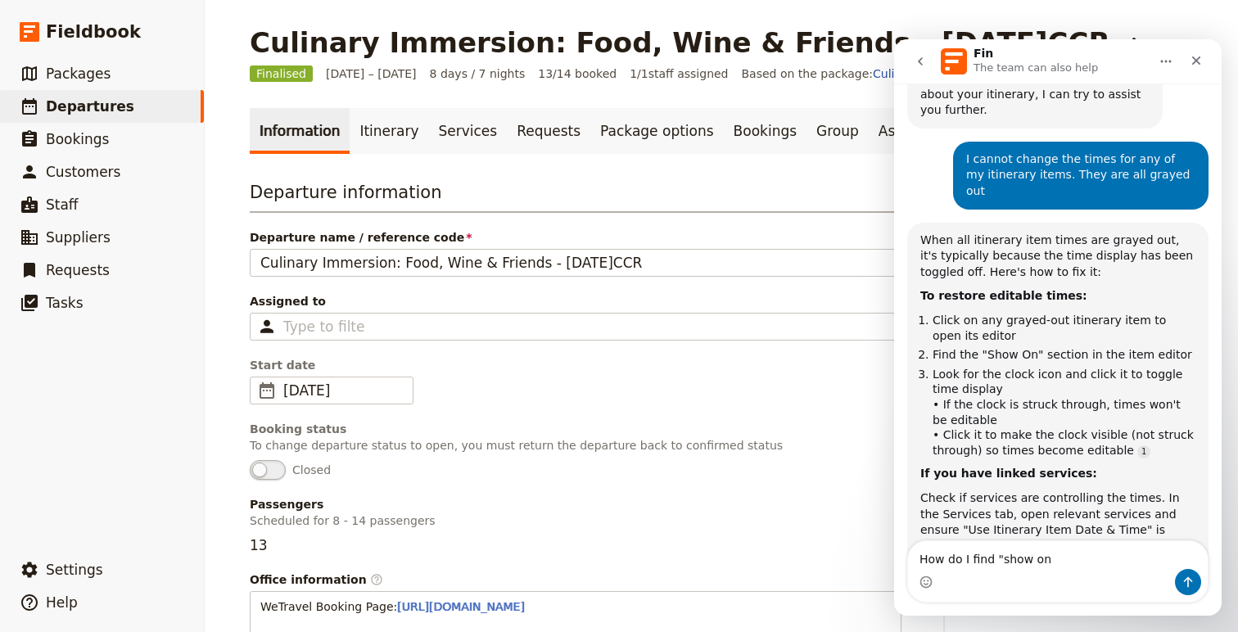
type textarea "How do I find "show on""
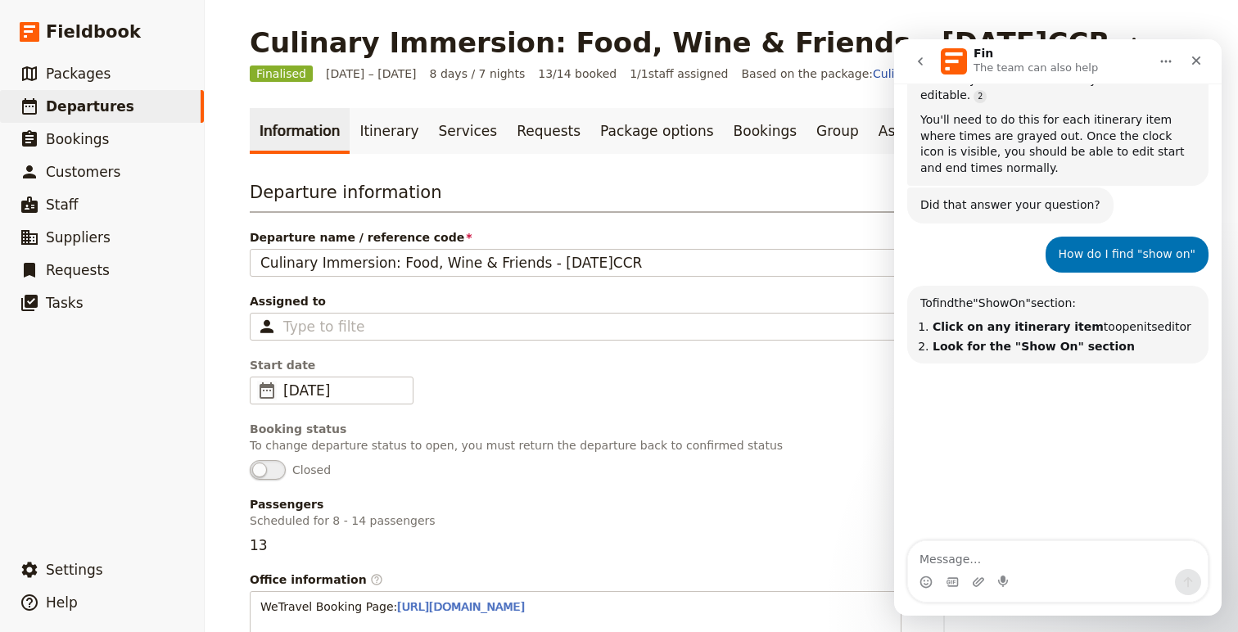
scroll to position [2498, 0]
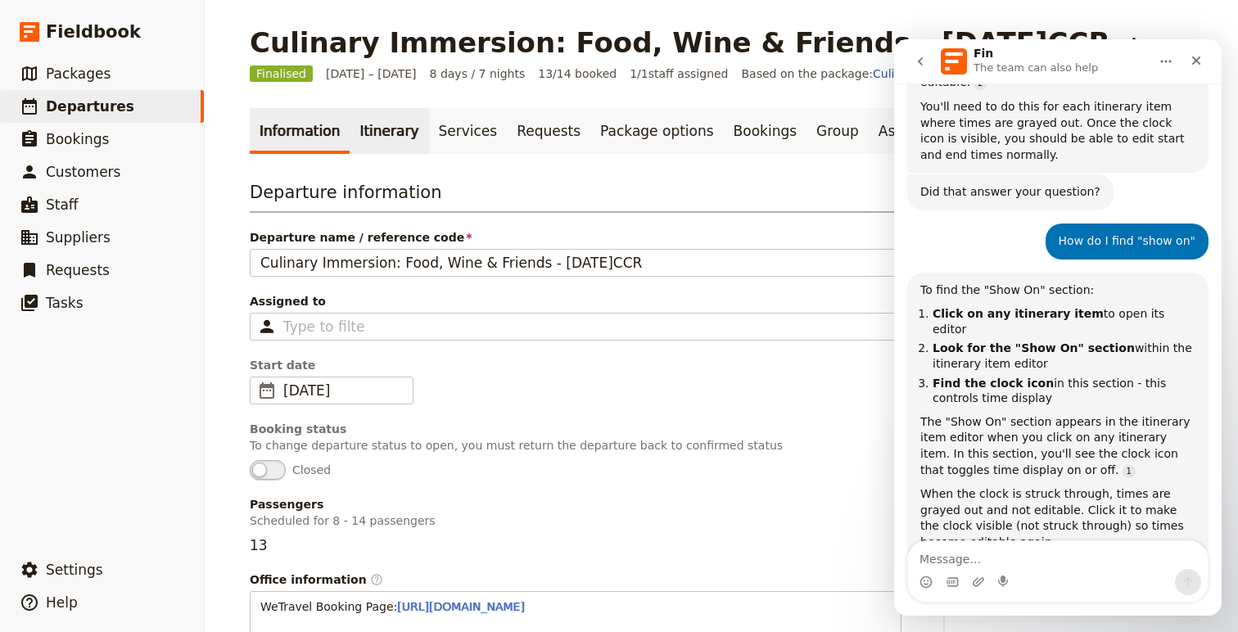
click at [364, 138] on link "Itinerary" at bounding box center [389, 131] width 79 height 46
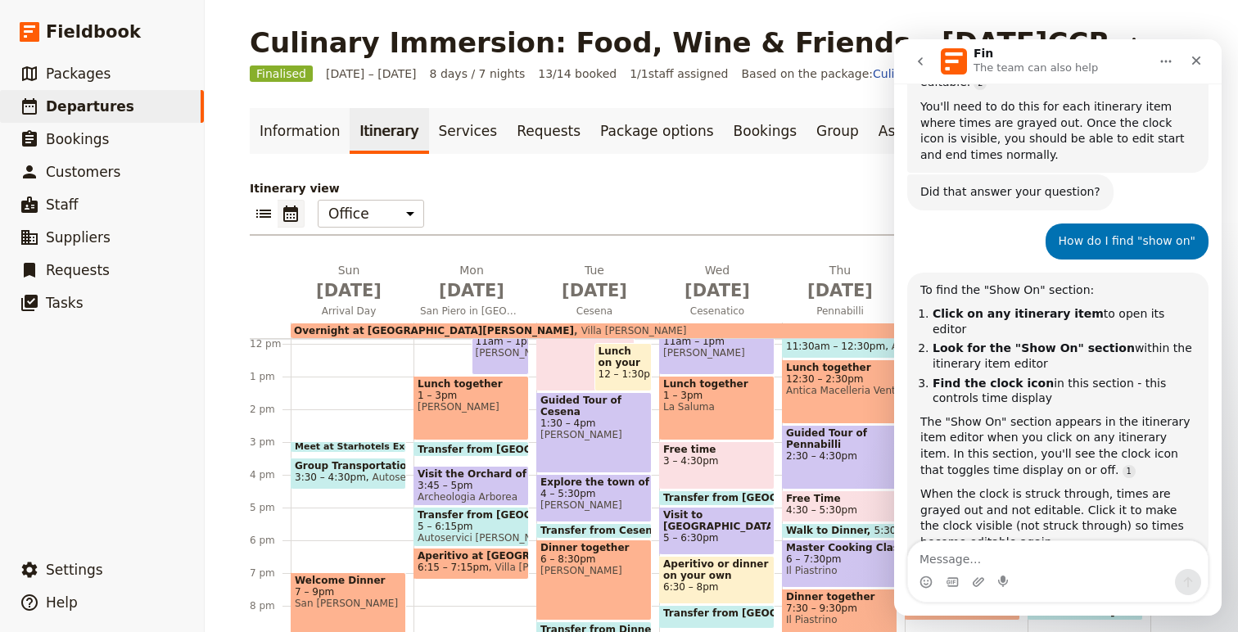
scroll to position [386, 0]
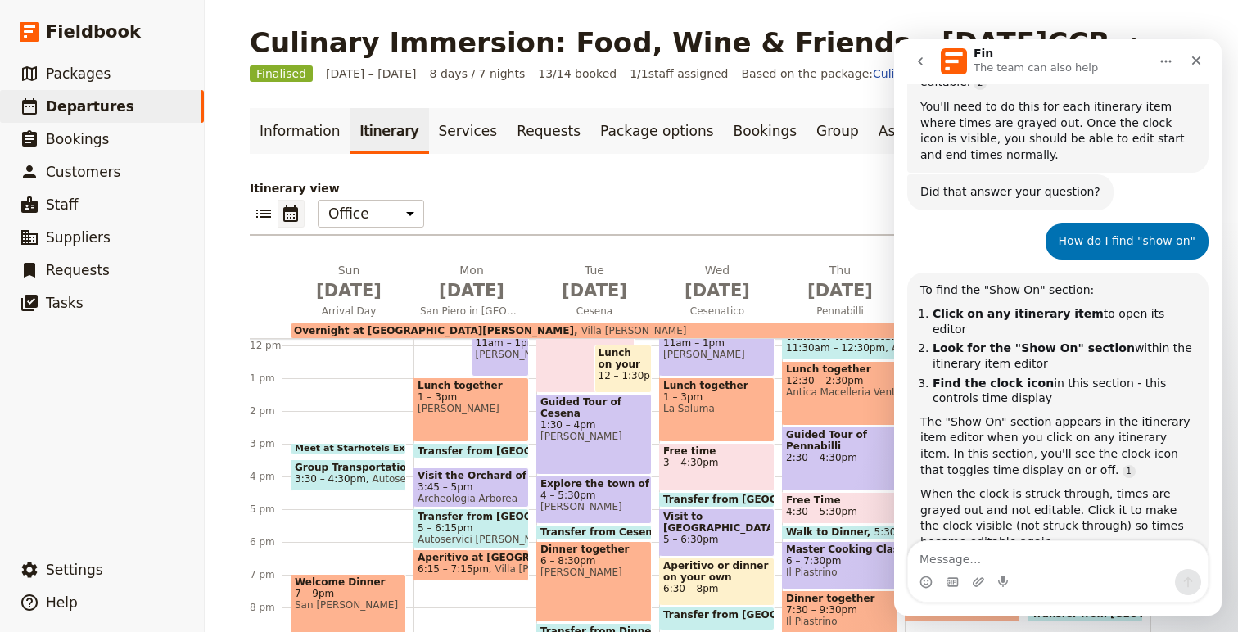
click at [382, 585] on span "Welcome Dinner" at bounding box center [348, 581] width 107 height 11
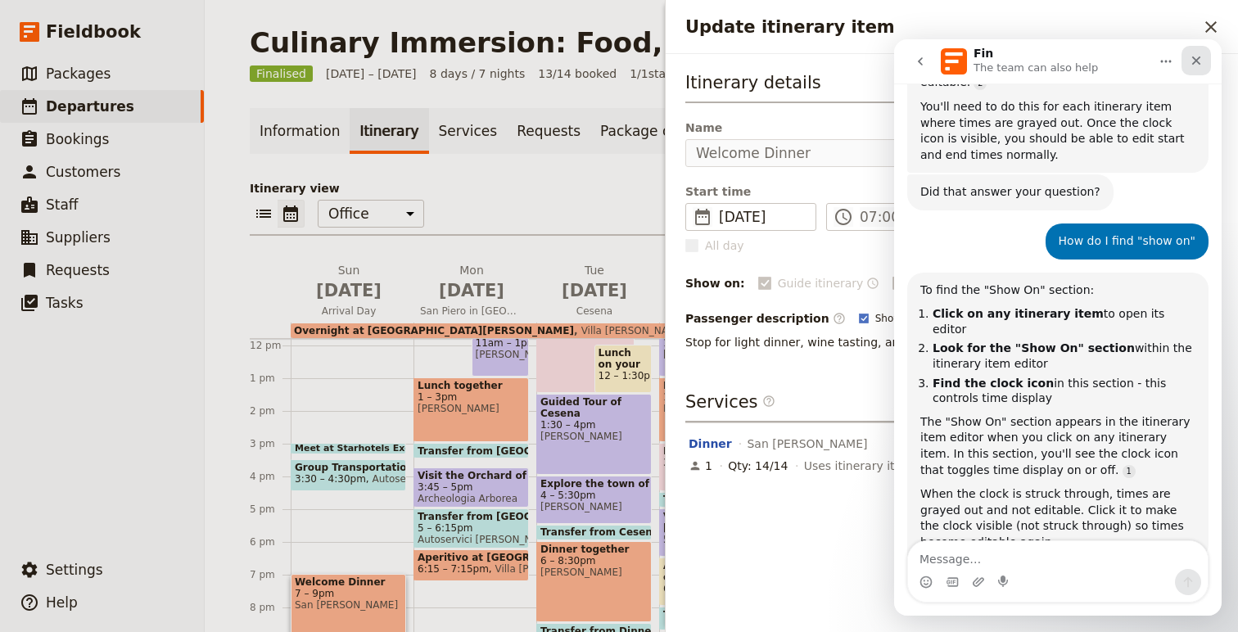
click at [1195, 65] on icon "Close" at bounding box center [1196, 60] width 13 height 13
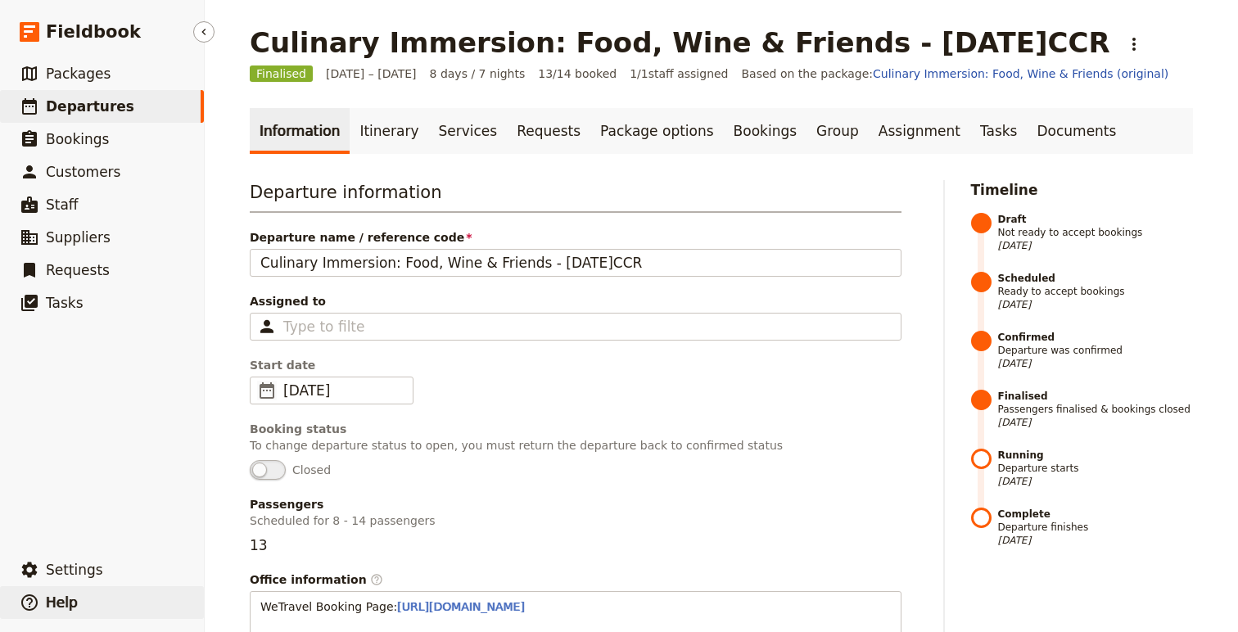
click at [65, 609] on span "Help" at bounding box center [62, 602] width 32 height 16
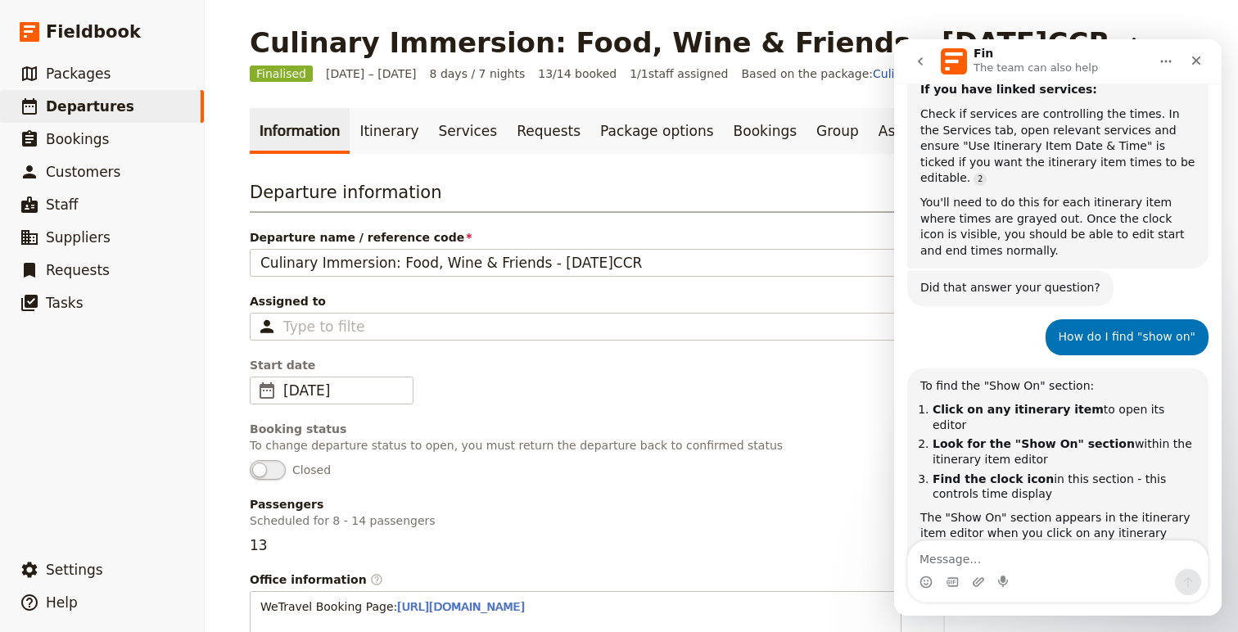
scroll to position [2430, 0]
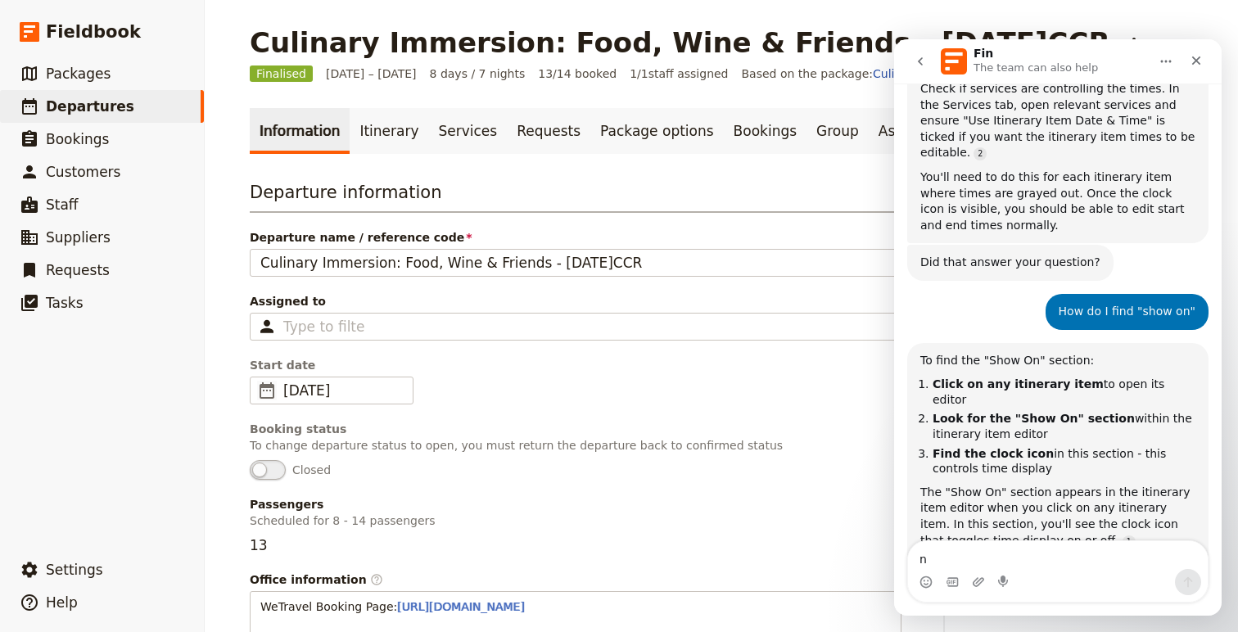
type textarea "no"
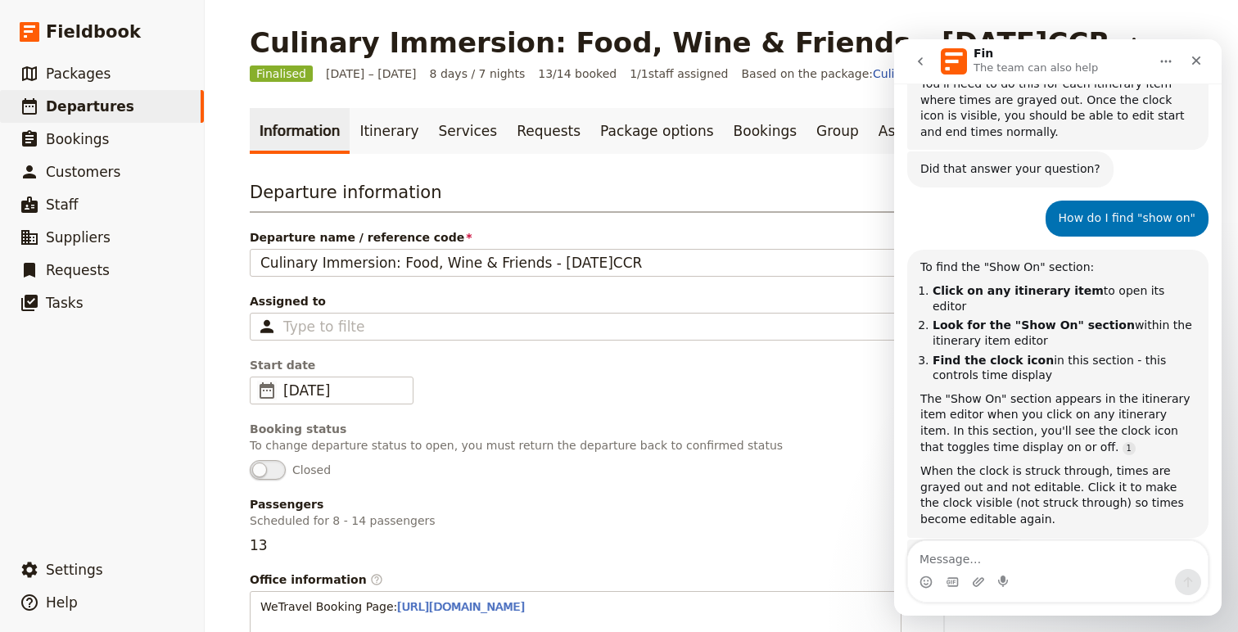
scroll to position [2532, 0]
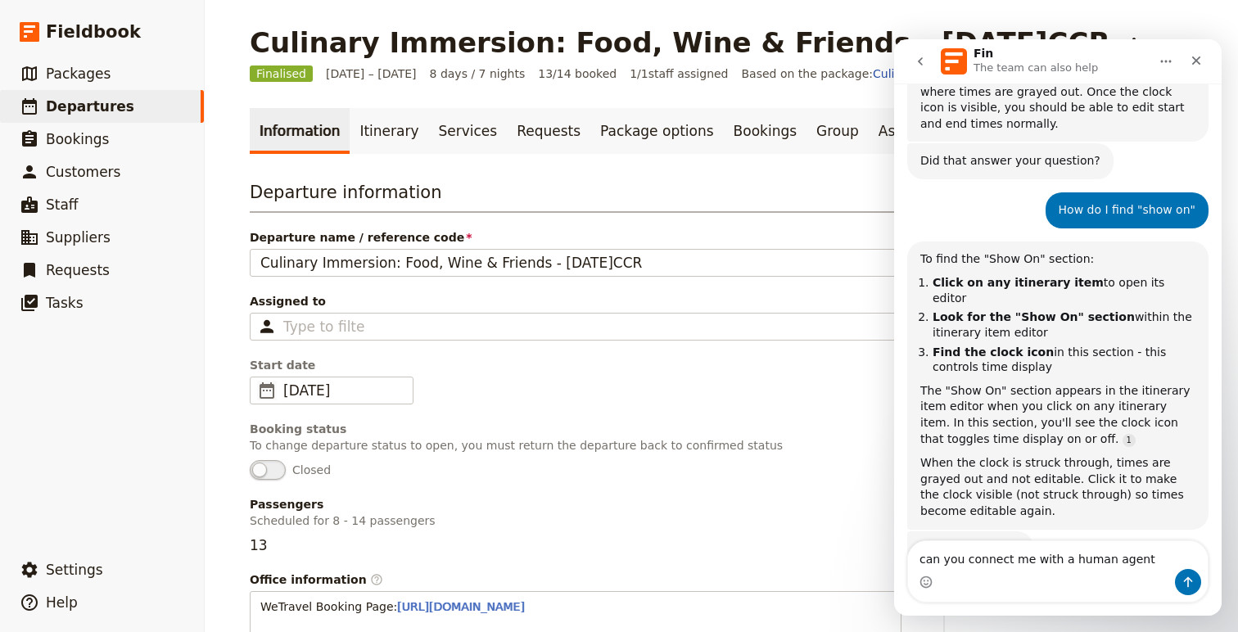
type textarea "can you connect me with a human agent?"
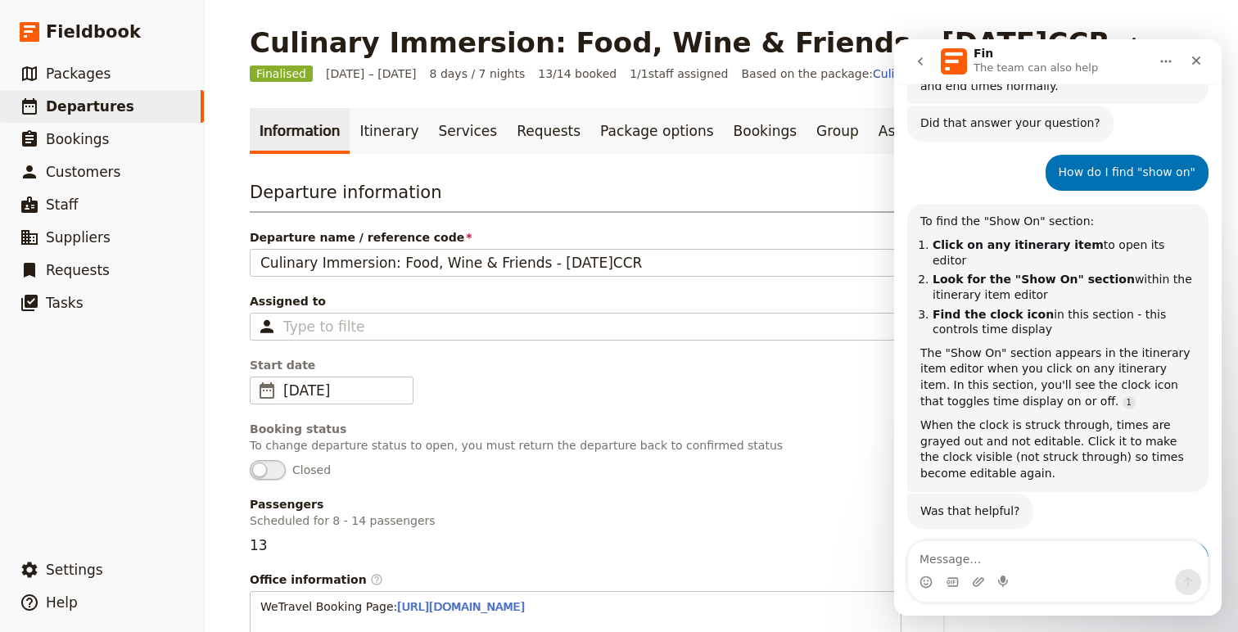
scroll to position [2613, 0]
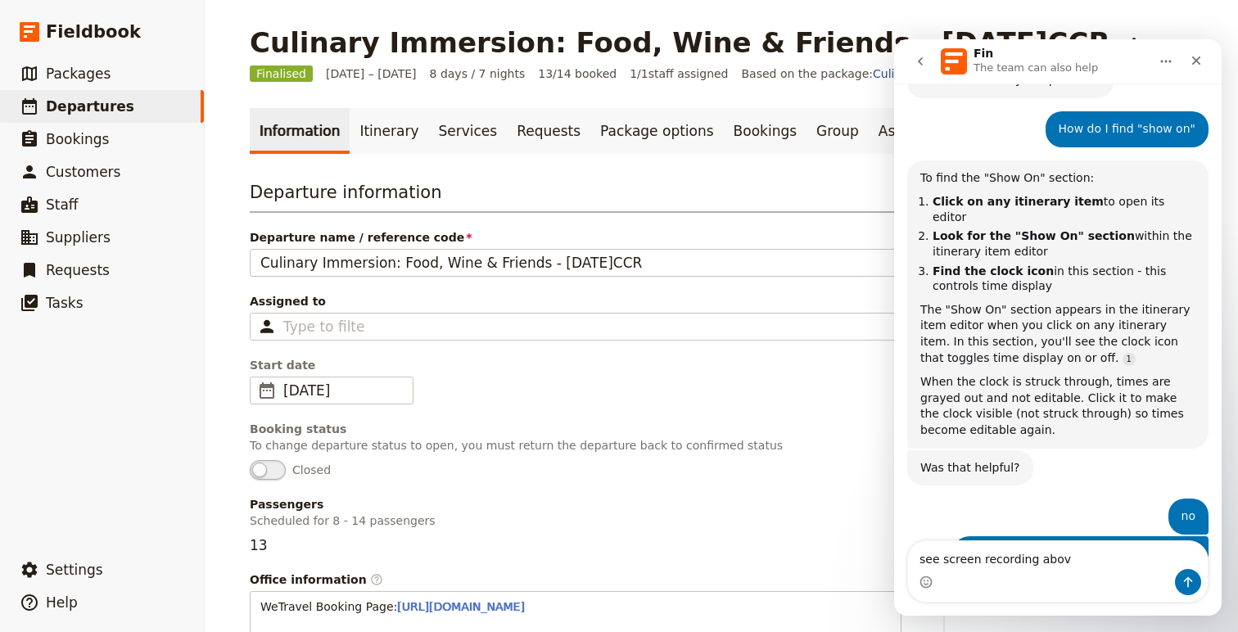
type textarea "see screen recording above"
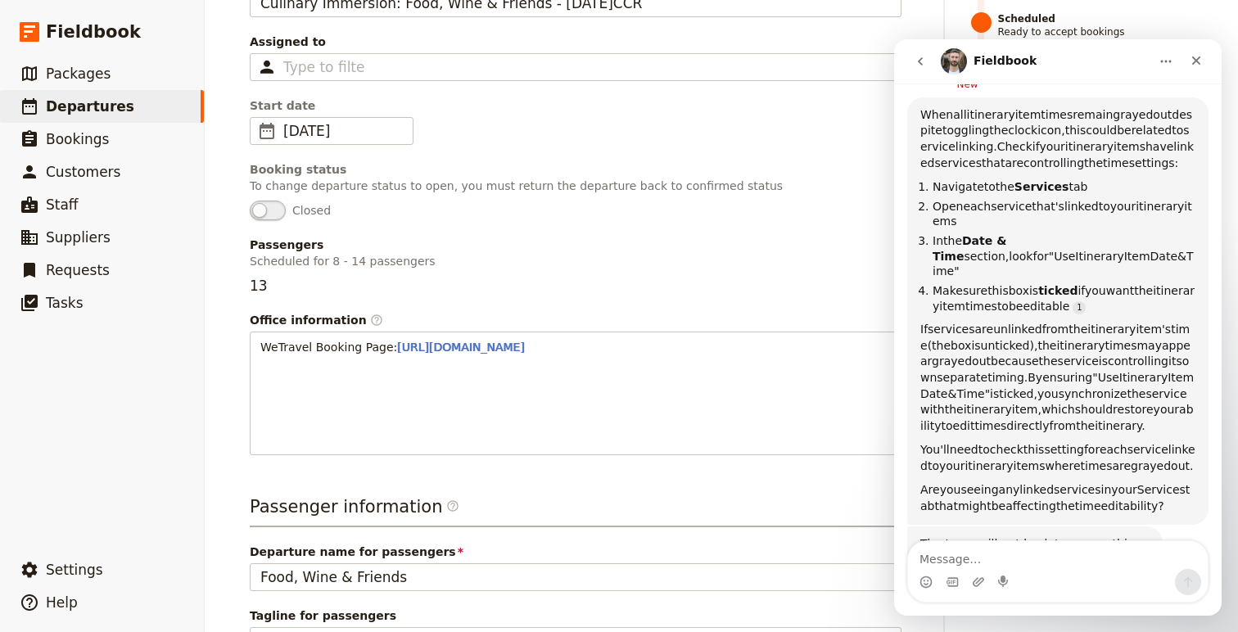
scroll to position [3293, 0]
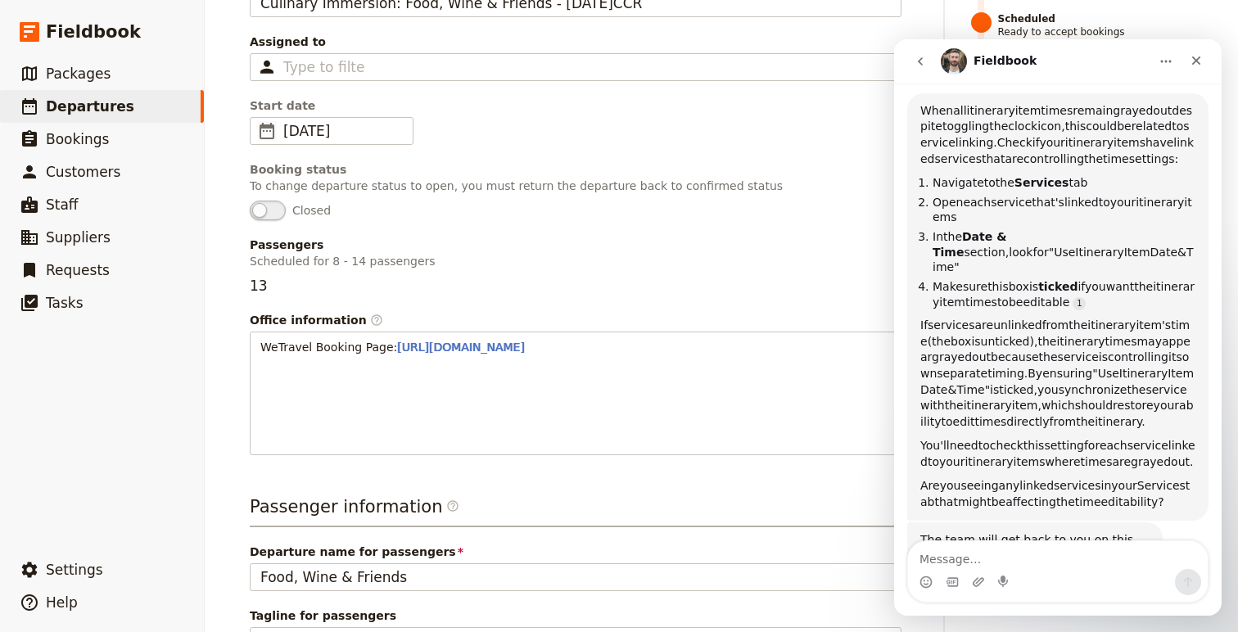
click at [800, 470] on div "Departure information Departure name / reference code Culinary Immersion: Food,…" at bounding box center [576, 524] width 652 height 1207
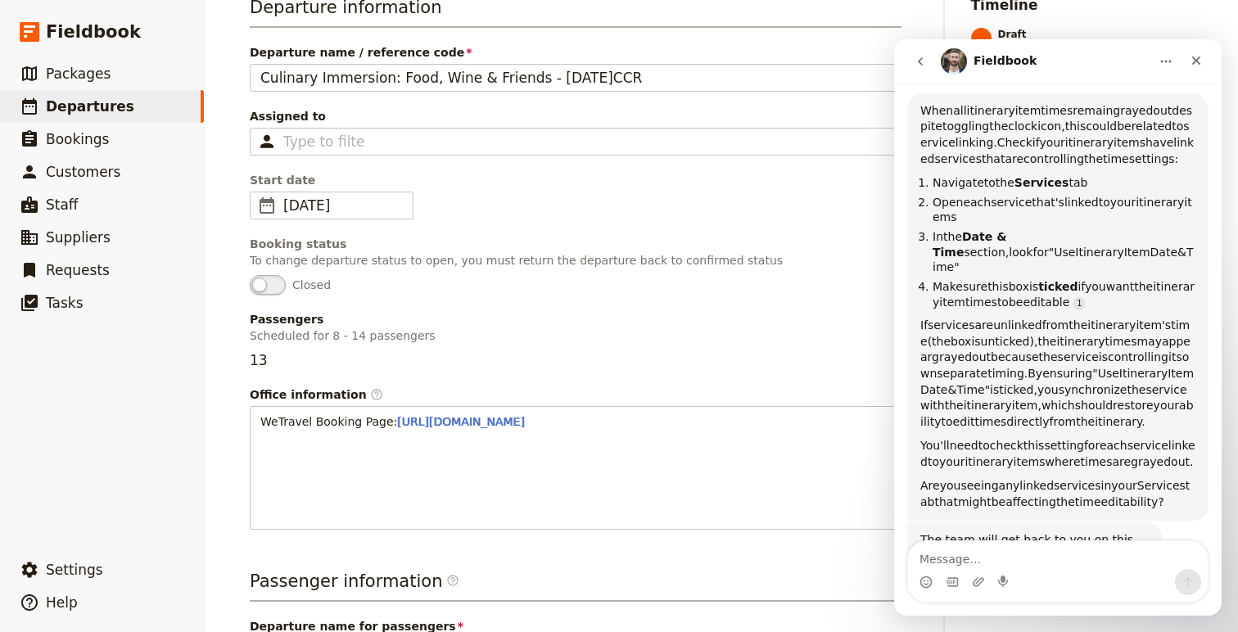
scroll to position [175, 0]
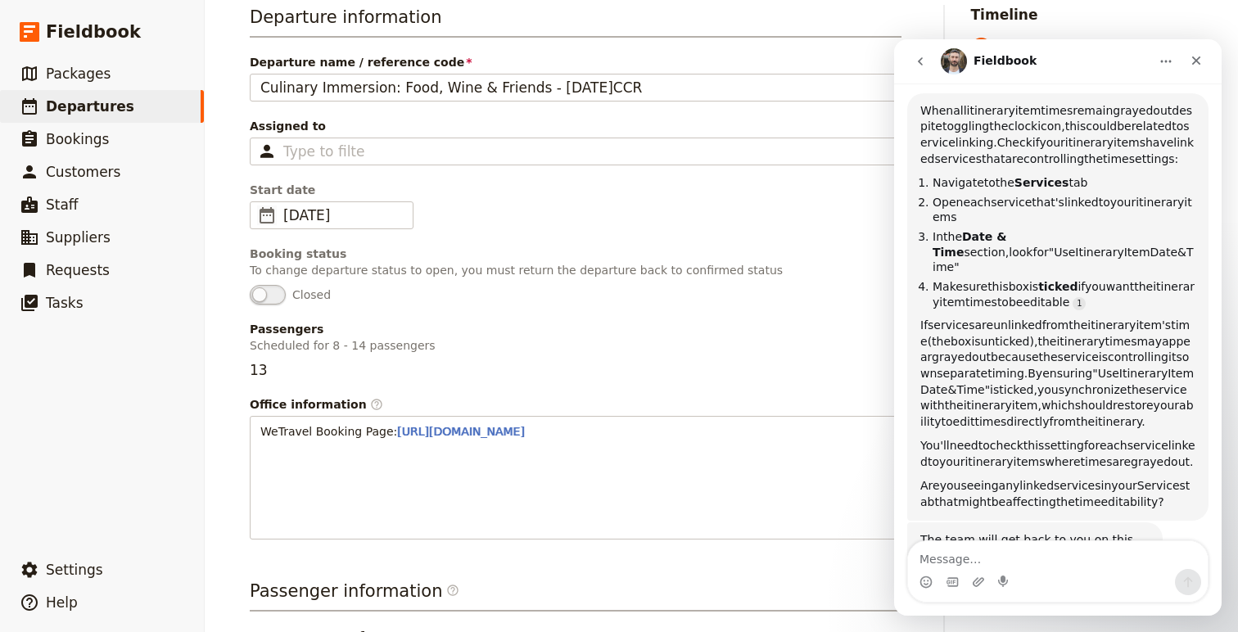
click at [416, 247] on div "Booking status" at bounding box center [576, 254] width 652 height 16
click at [1198, 56] on icon "Close" at bounding box center [1196, 60] width 13 height 13
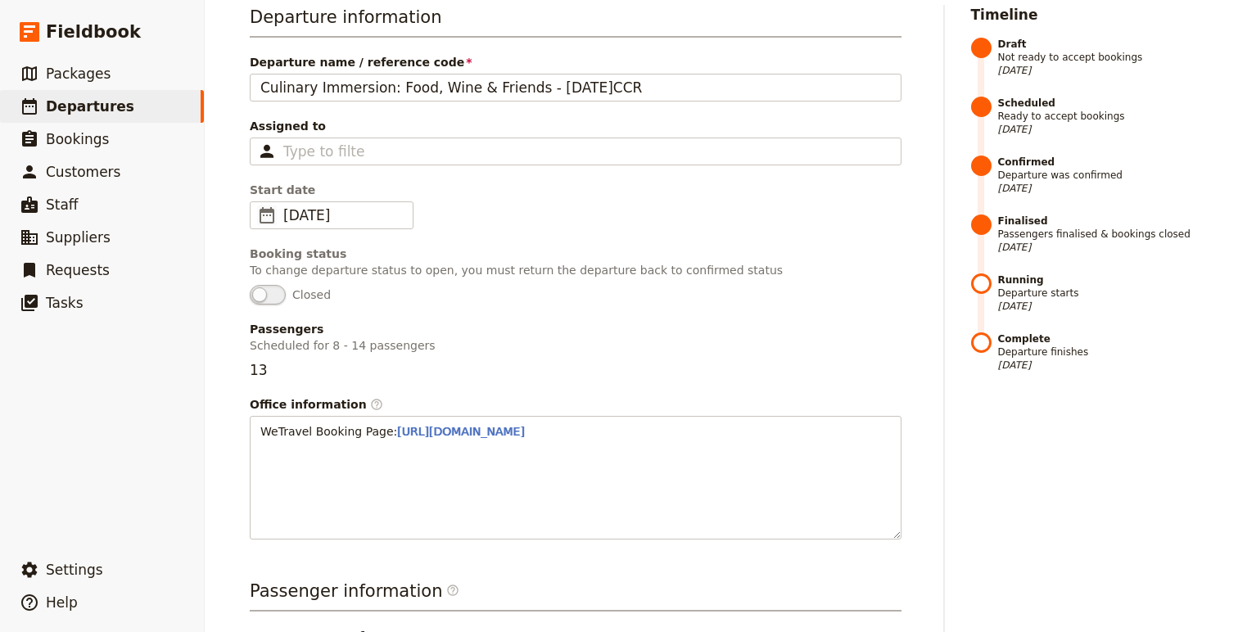
click at [272, 299] on span at bounding box center [268, 295] width 36 height 20
click at [610, 291] on span "Closed" at bounding box center [576, 295] width 652 height 20
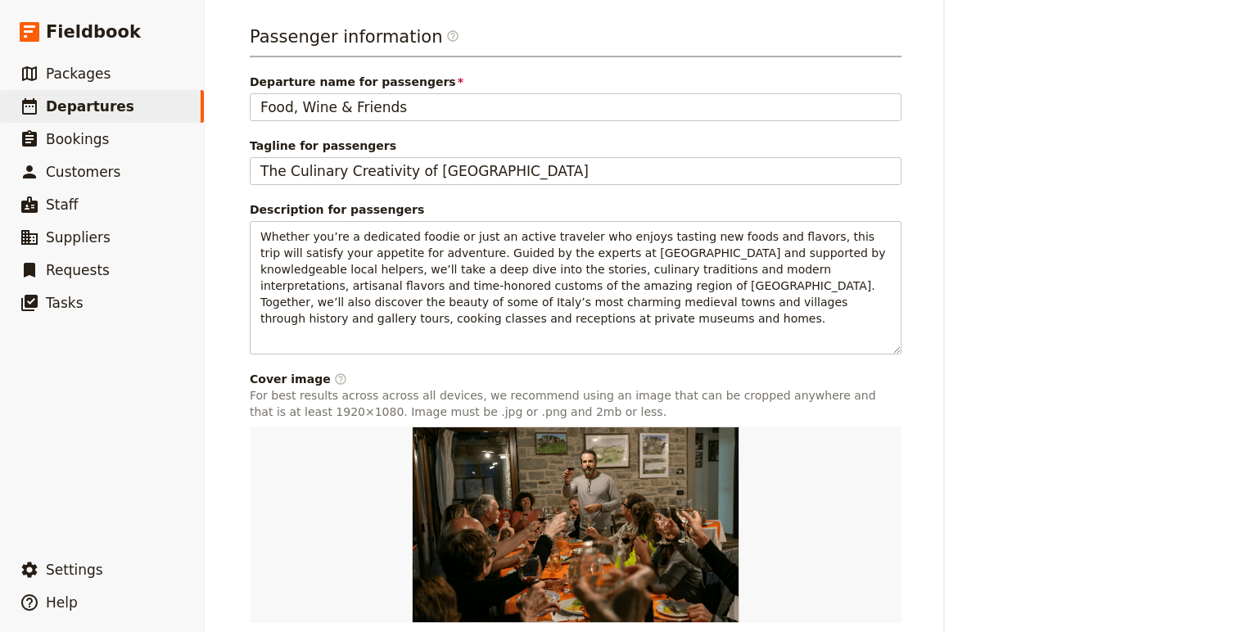
scroll to position [835, 0]
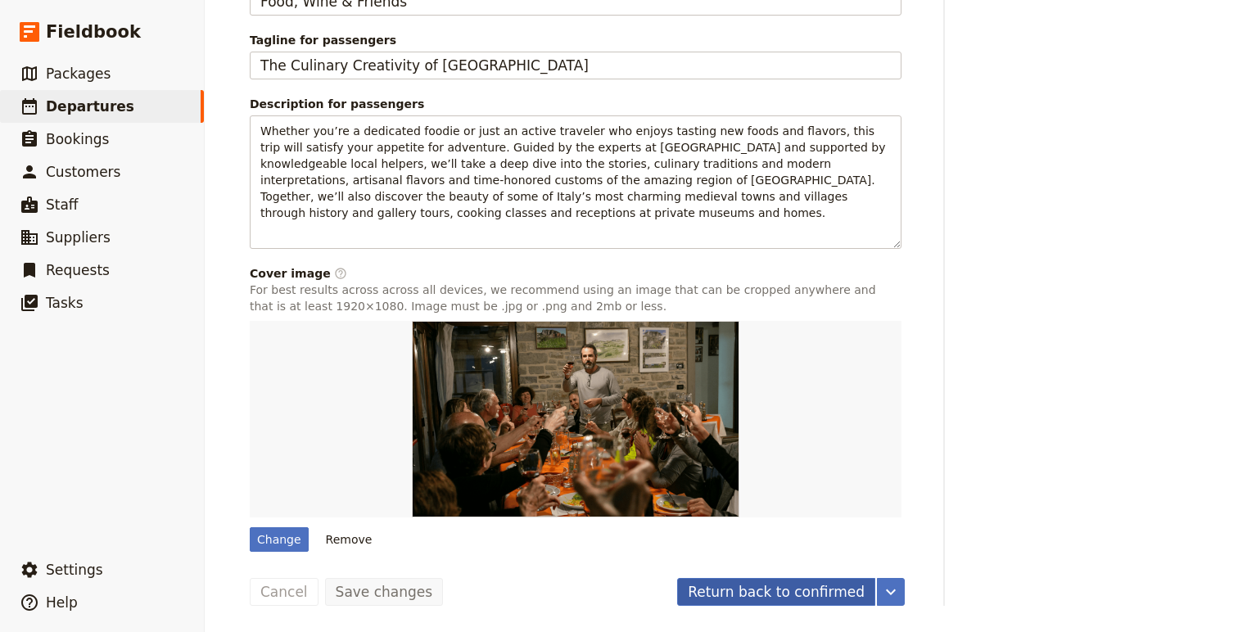
click at [838, 596] on button "Return back to confirmed" at bounding box center [776, 592] width 198 height 28
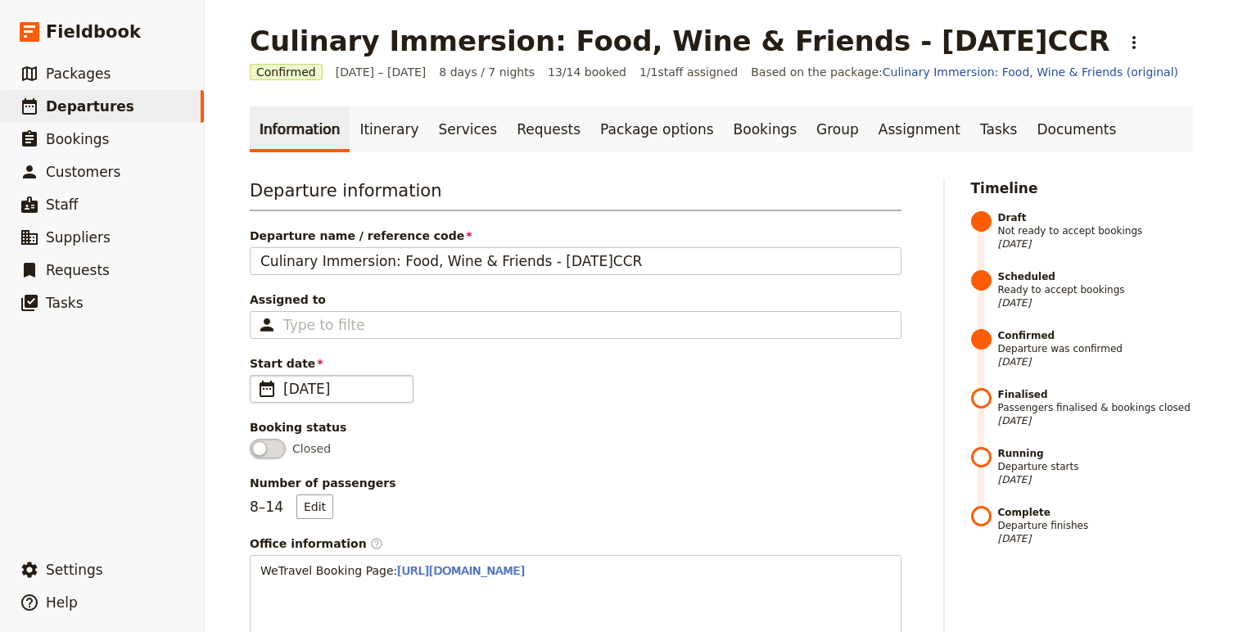
scroll to position [0, 0]
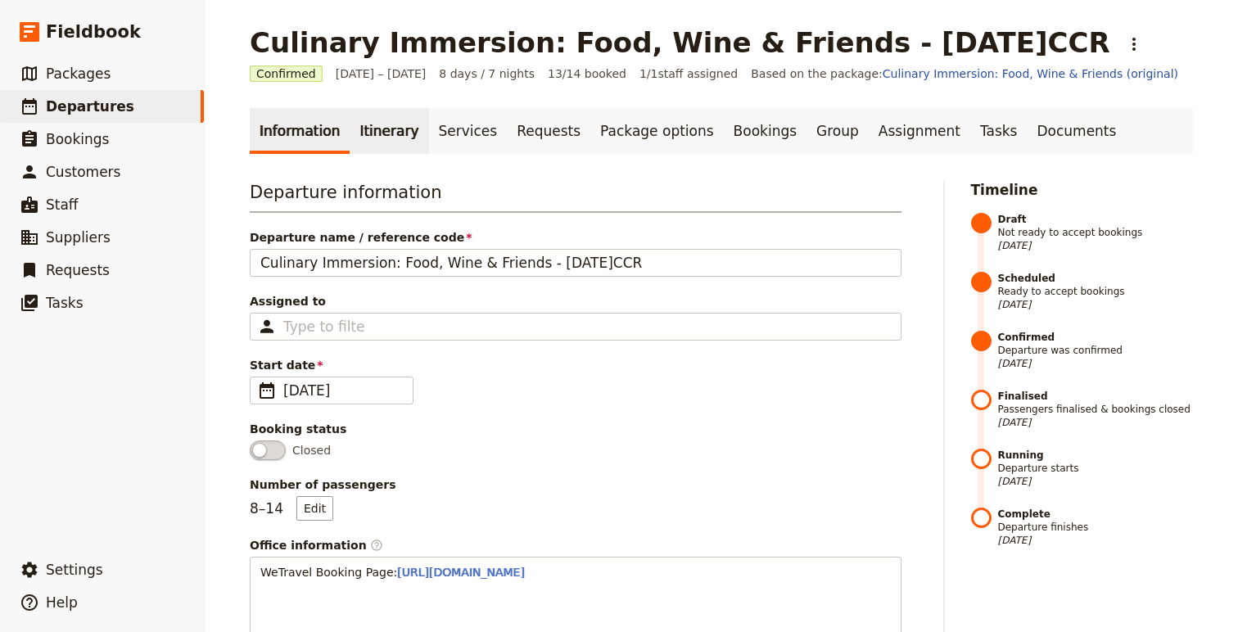
click at [372, 133] on link "Itinerary" at bounding box center [389, 131] width 79 height 46
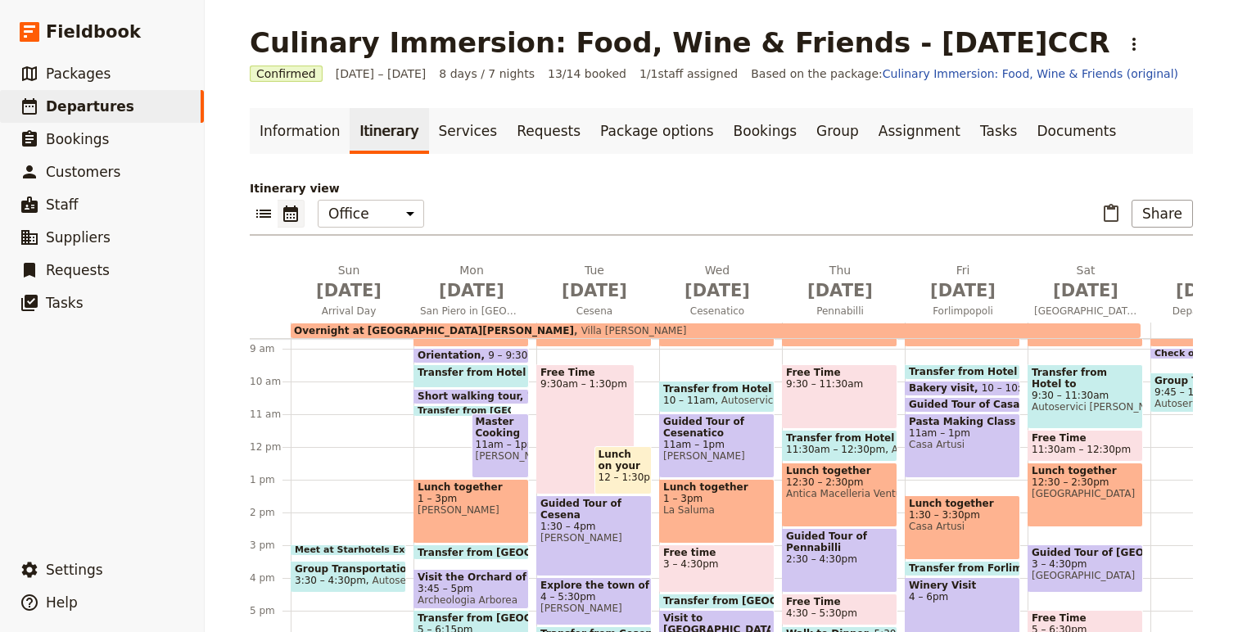
scroll to position [388, 0]
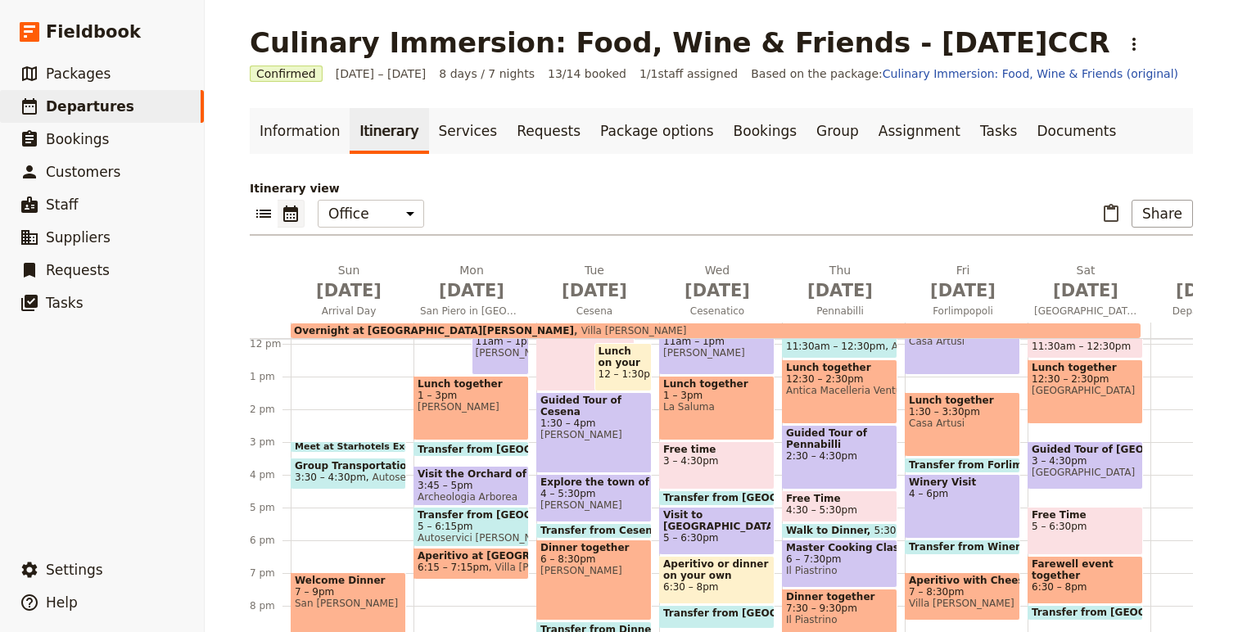
click at [375, 448] on span at bounding box center [348, 448] width 114 height 7
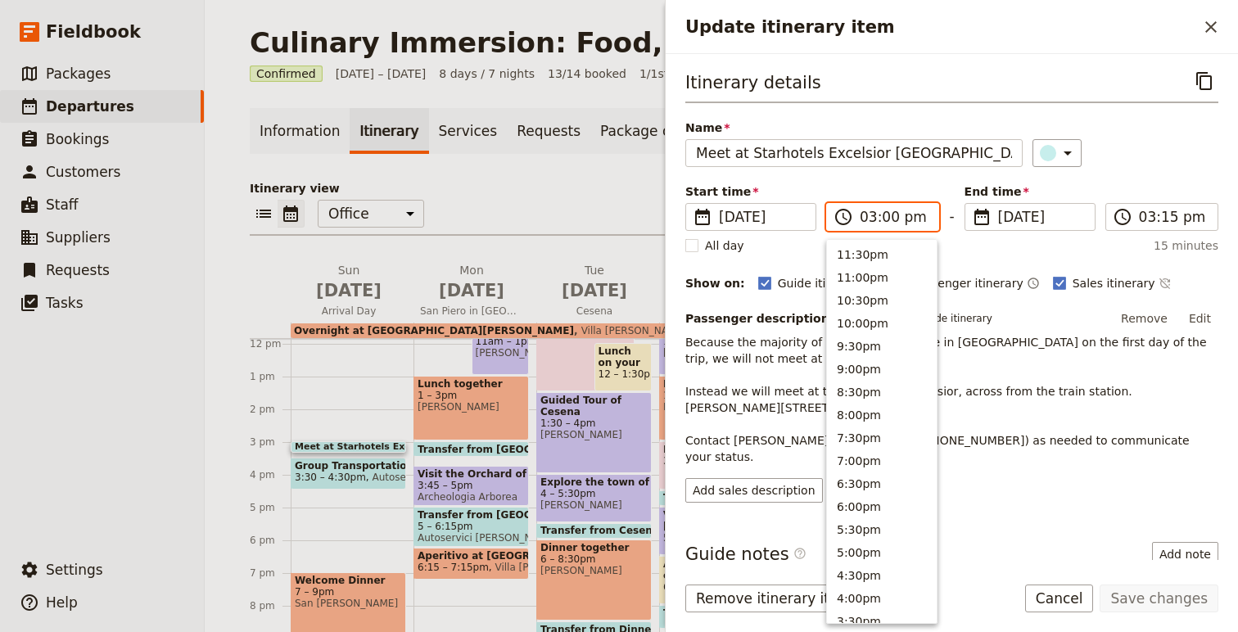
click at [888, 219] on input "03:00 pm" at bounding box center [894, 217] width 69 height 20
click at [887, 210] on input "03:00 pm" at bounding box center [894, 217] width 69 height 20
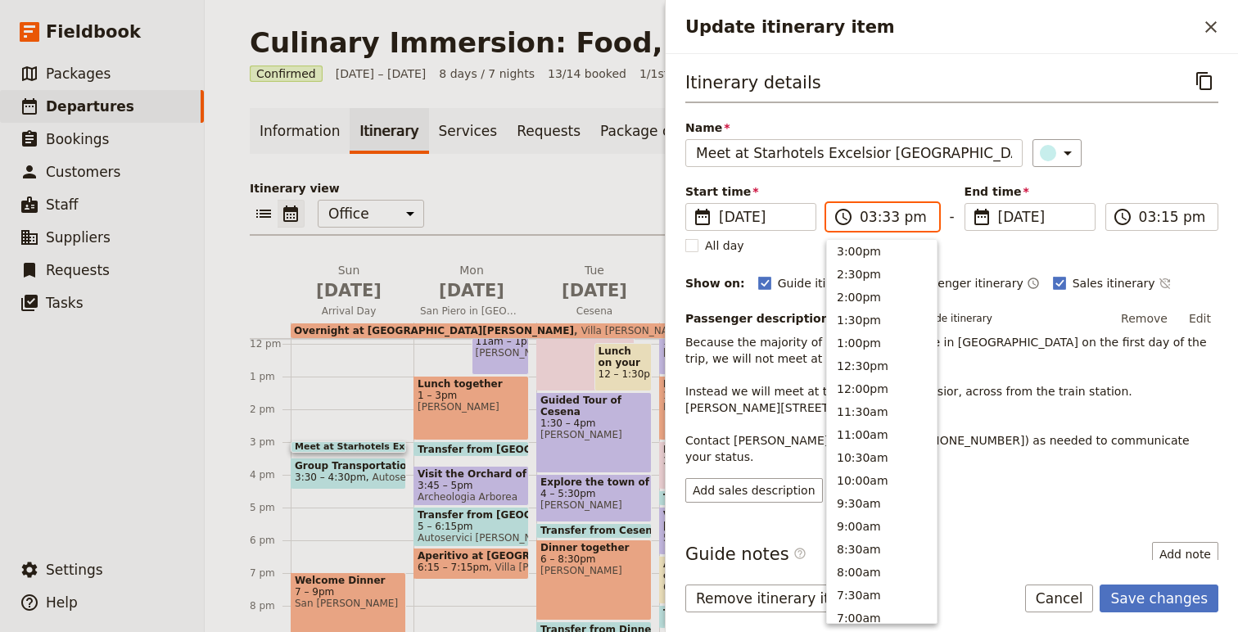
scroll to position [371, 0]
type input "03:30 pm"
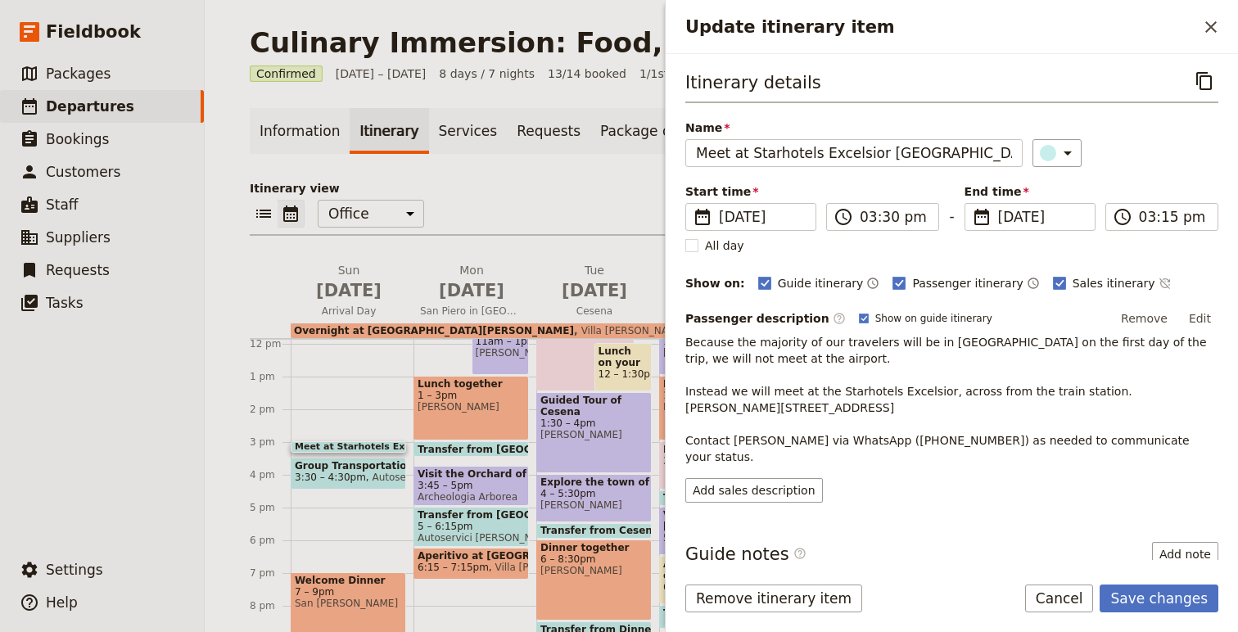
type input "03:30 pm"
click at [1111, 136] on div "Name Meet at Starhotels Excelsior Bologna ​" at bounding box center [951, 143] width 533 height 47
click at [1167, 591] on button "Save changes" at bounding box center [1159, 599] width 119 height 28
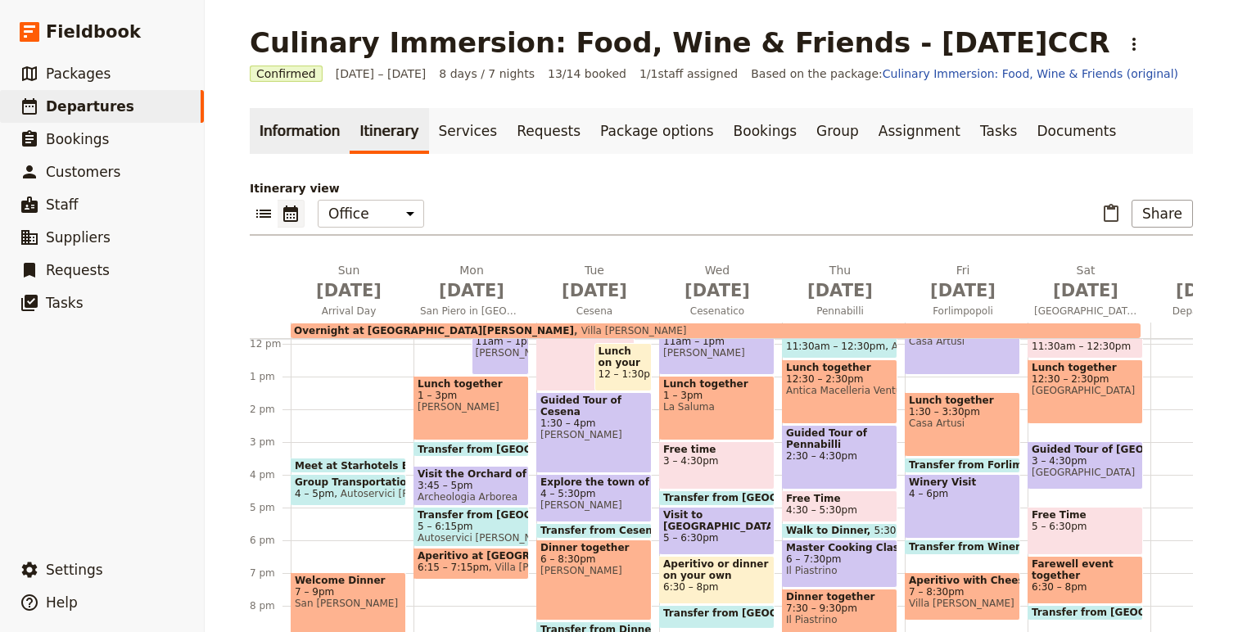
click at [269, 123] on link "Information" at bounding box center [300, 131] width 100 height 46
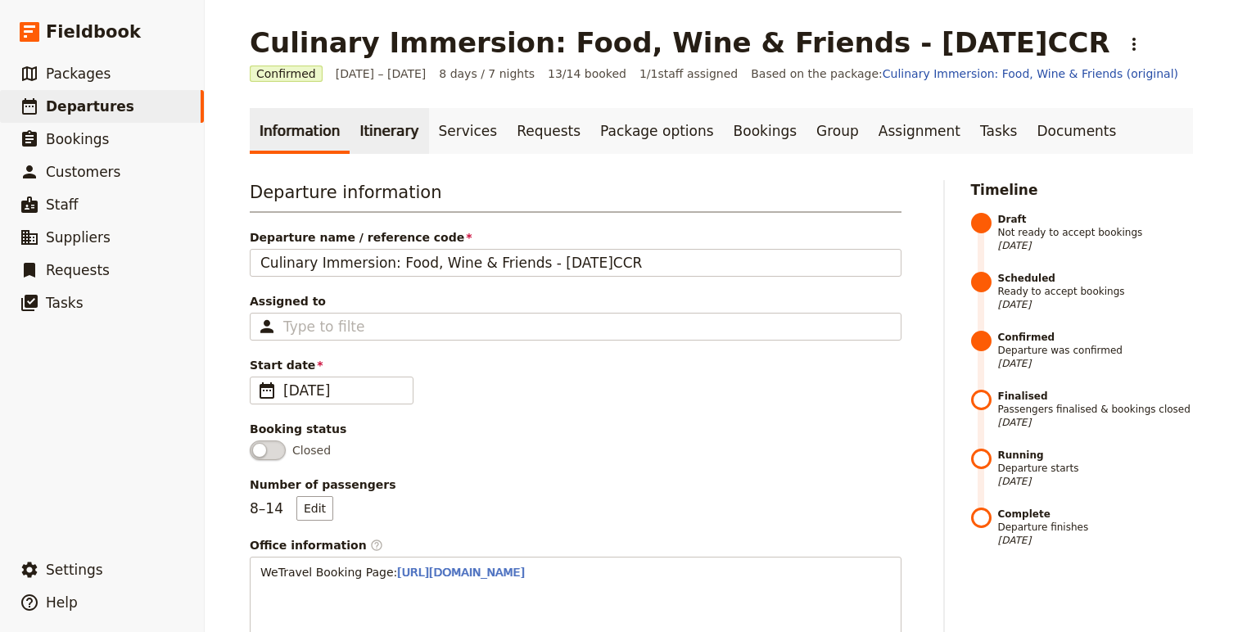
click at [368, 138] on link "Itinerary" at bounding box center [389, 131] width 79 height 46
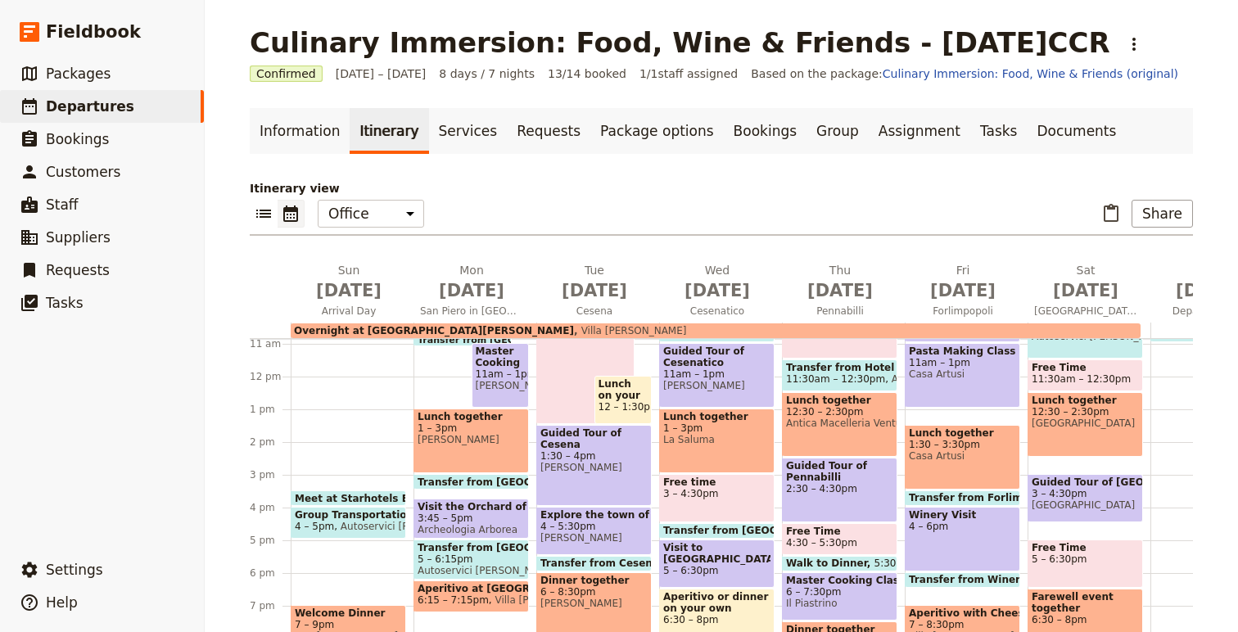
scroll to position [357, 0]
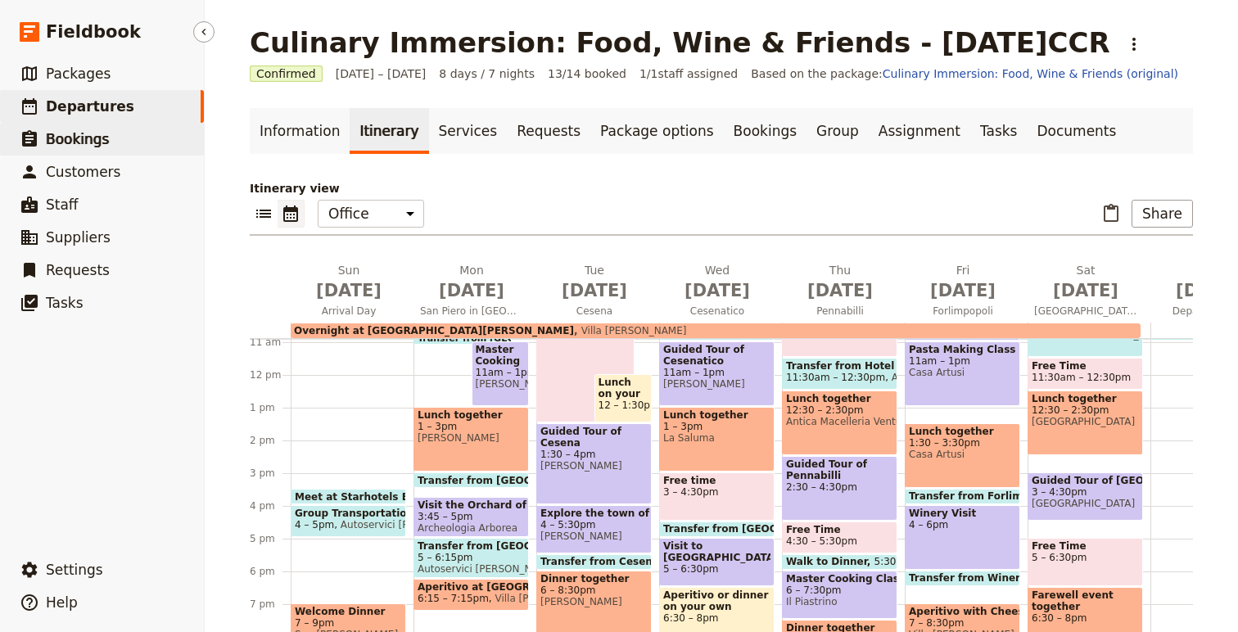
click at [58, 126] on link "​ Bookings" at bounding box center [102, 139] width 204 height 33
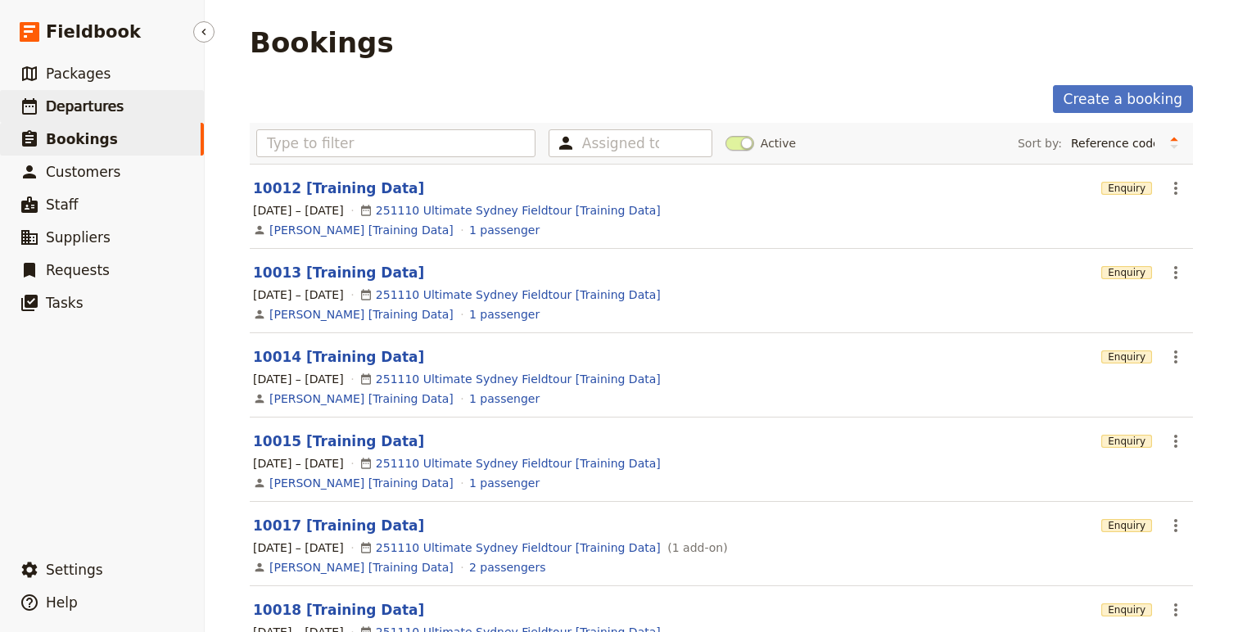
click at [58, 114] on span "Departures" at bounding box center [85, 106] width 78 height 16
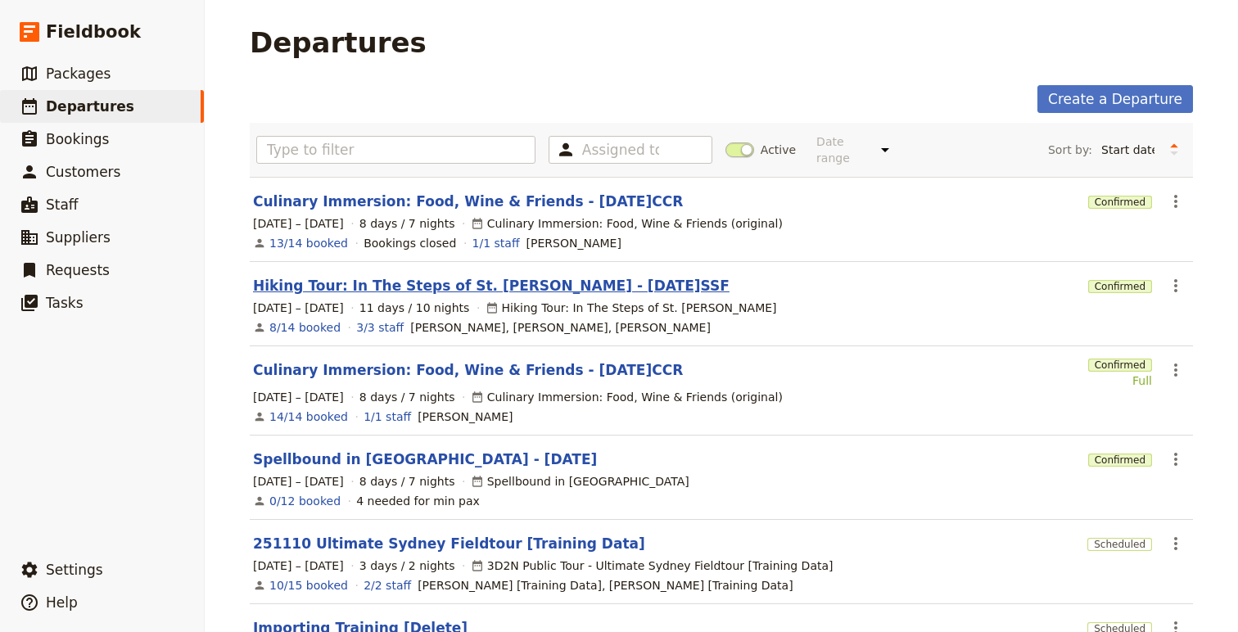
click at [337, 276] on link "Hiking Tour: In The Steps of St. Francis - 2025.10.02.SSF" at bounding box center [491, 286] width 477 height 20
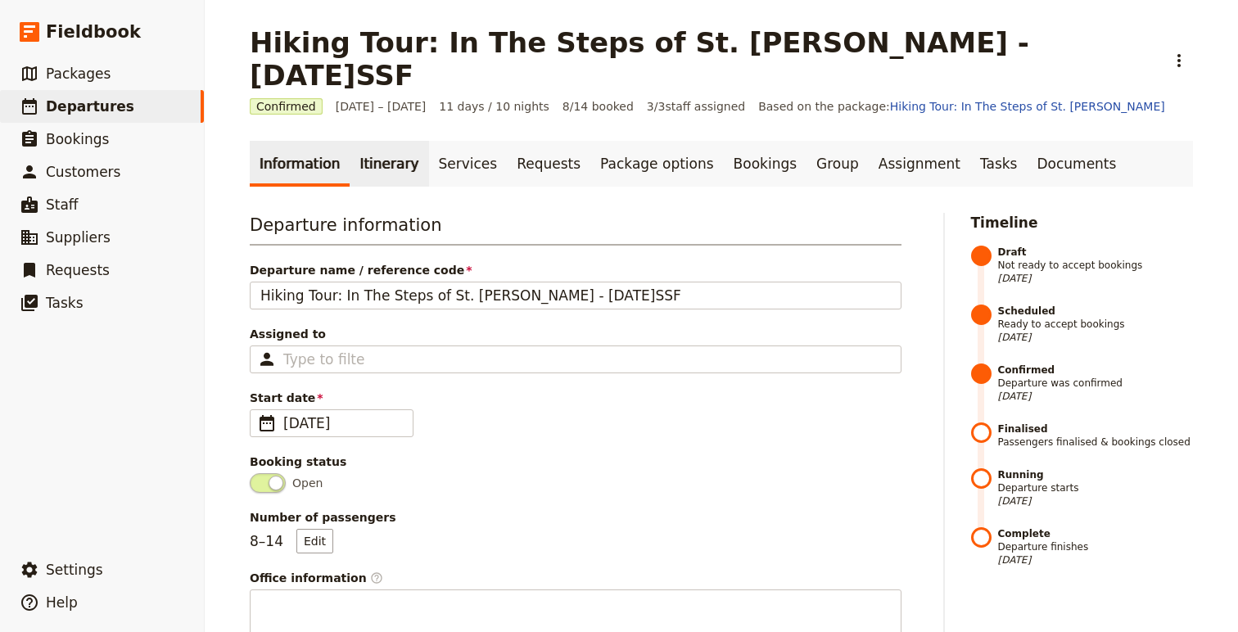
click at [376, 141] on link "Itinerary" at bounding box center [389, 164] width 79 height 46
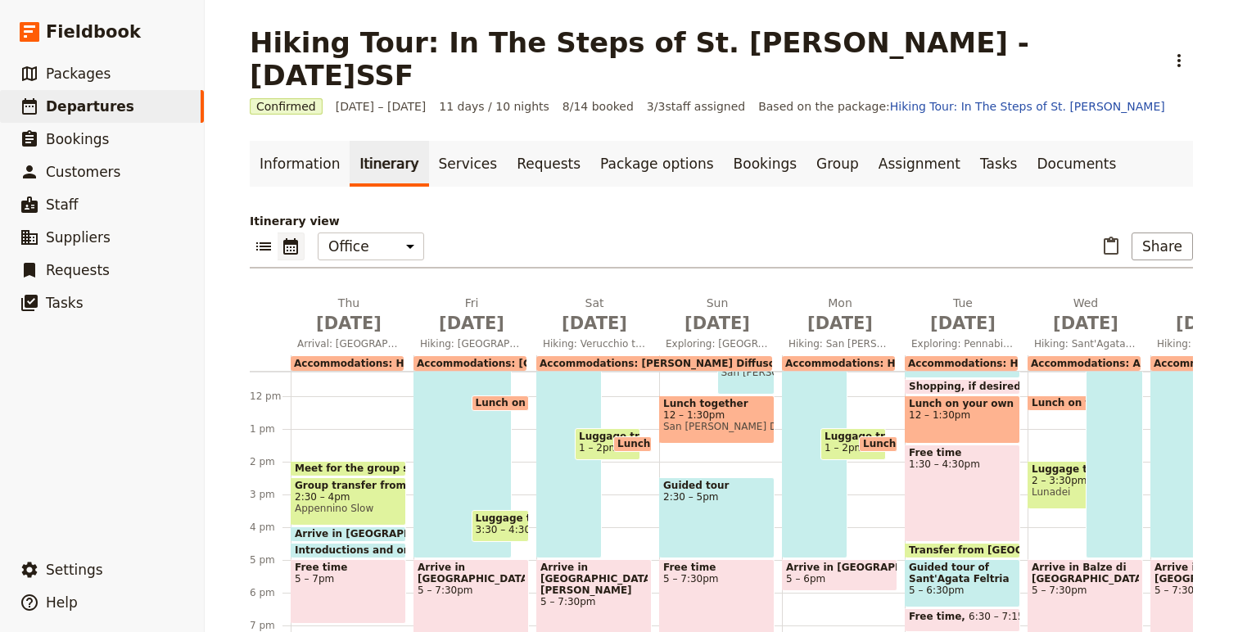
scroll to position [388, 0]
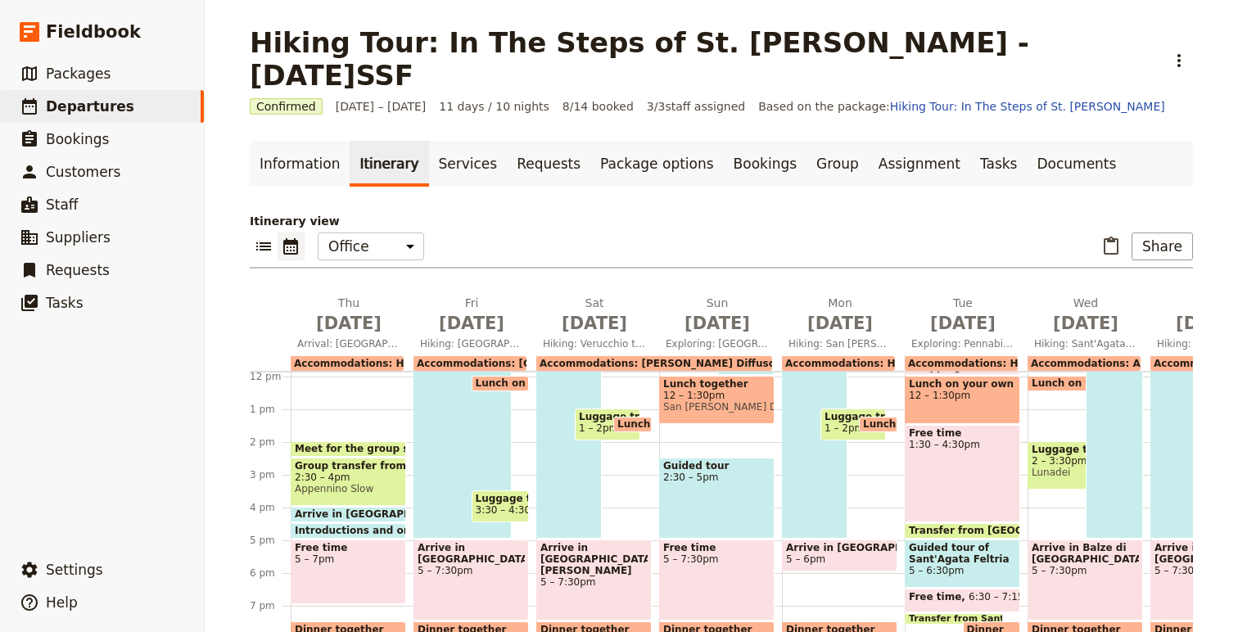
click at [353, 443] on span "Meet for the group shuttle in Bologna" at bounding box center [438, 448] width 287 height 11
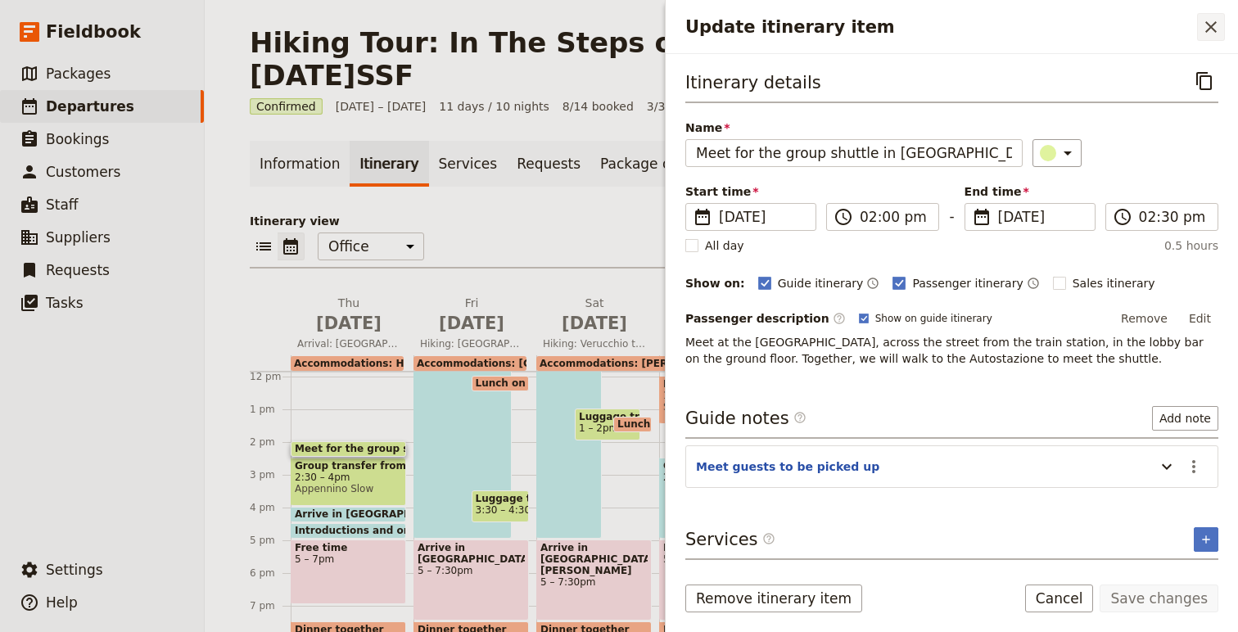
click at [1212, 29] on icon "Close drawer" at bounding box center [1211, 27] width 20 height 20
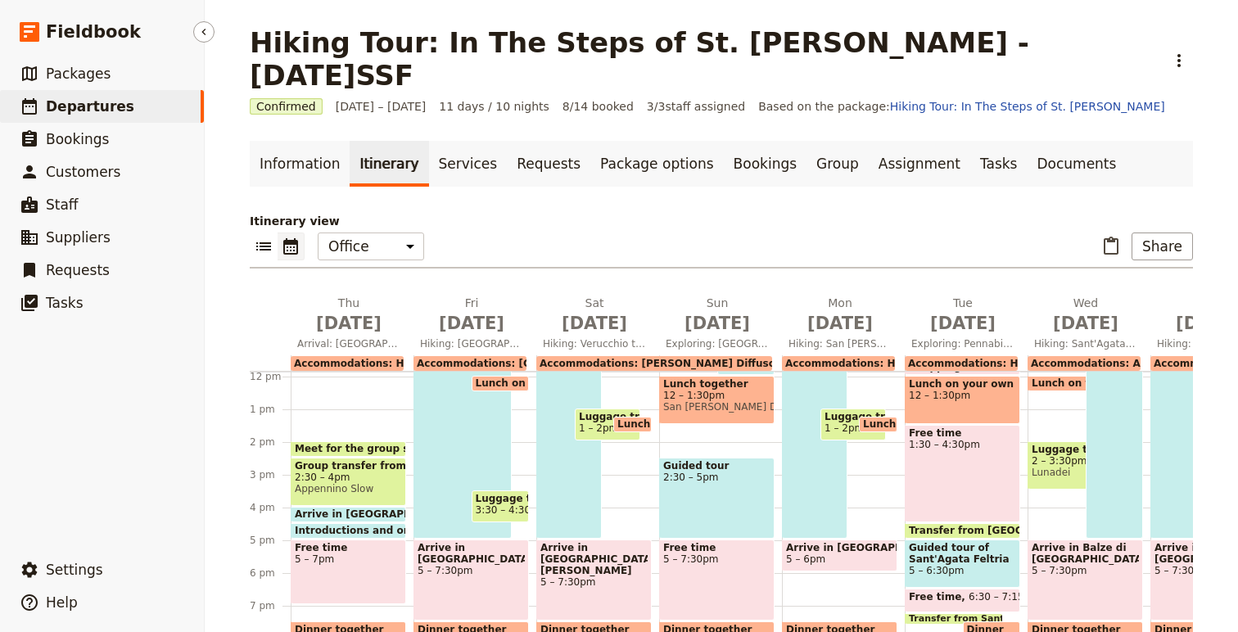
click at [53, 108] on span "Departures" at bounding box center [90, 106] width 88 height 16
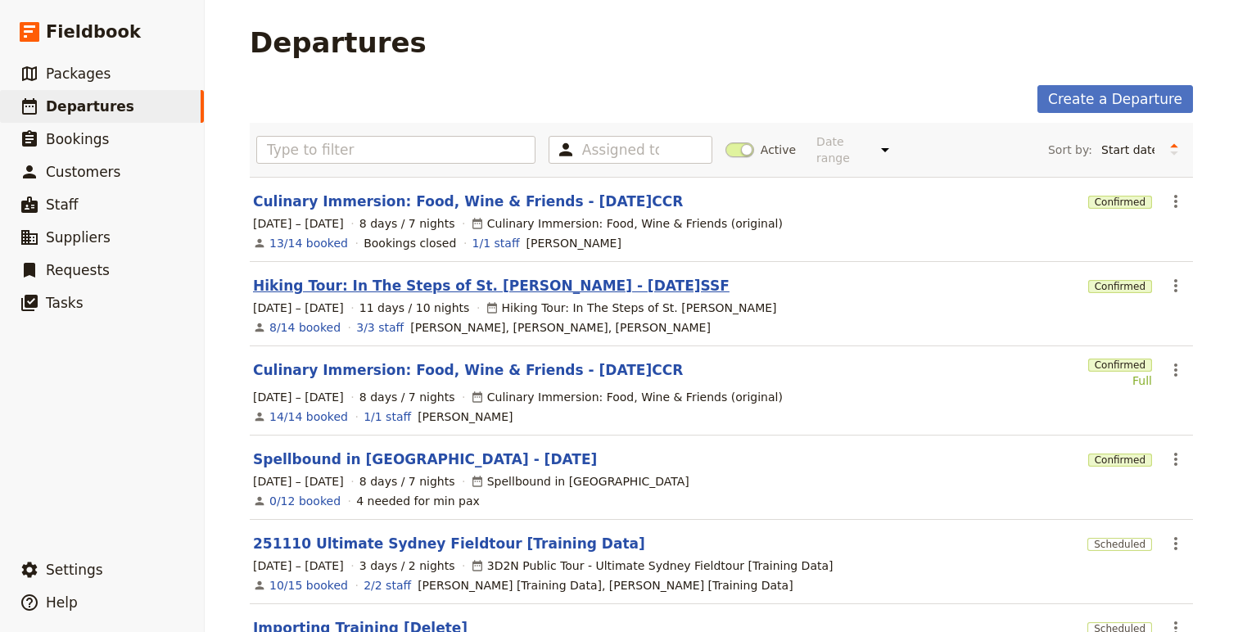
click at [423, 281] on link "Hiking Tour: In The Steps of St. Francis - 2025.10.02.SSF" at bounding box center [491, 286] width 477 height 20
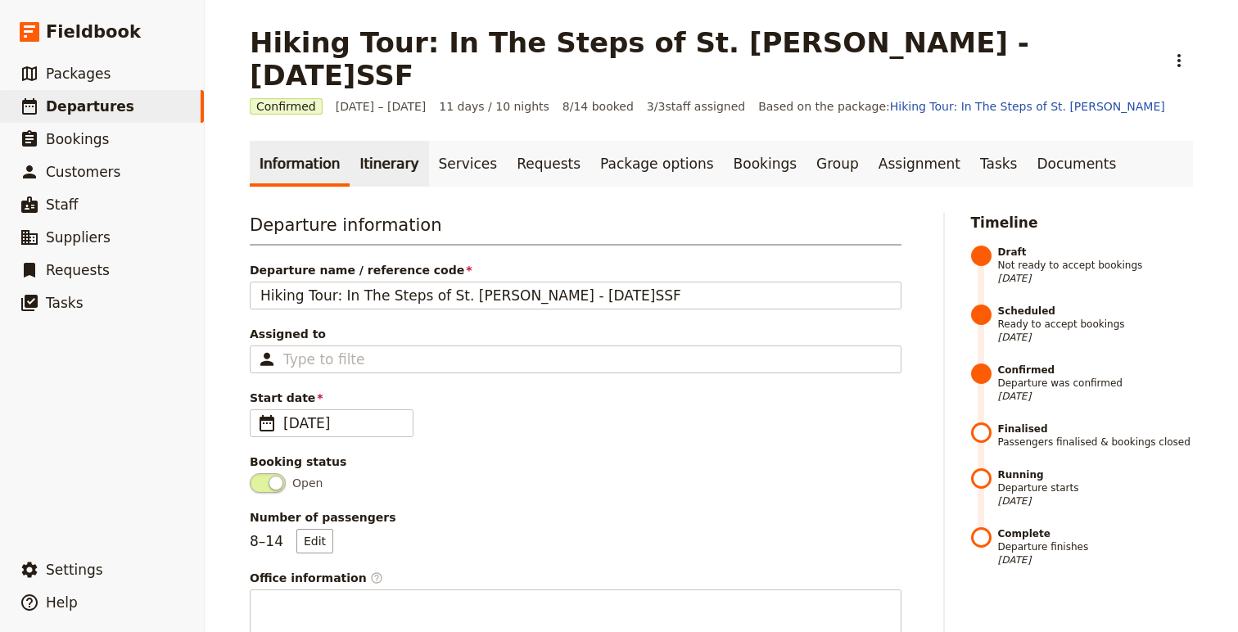
click at [359, 141] on link "Itinerary" at bounding box center [389, 164] width 79 height 46
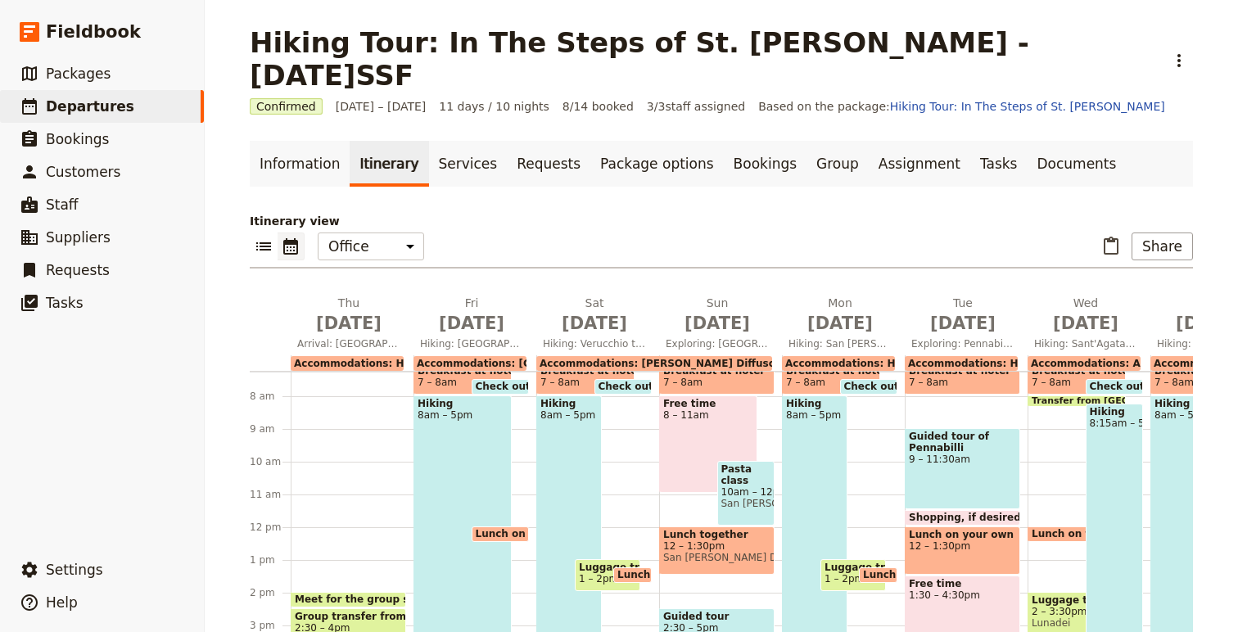
scroll to position [257, 0]
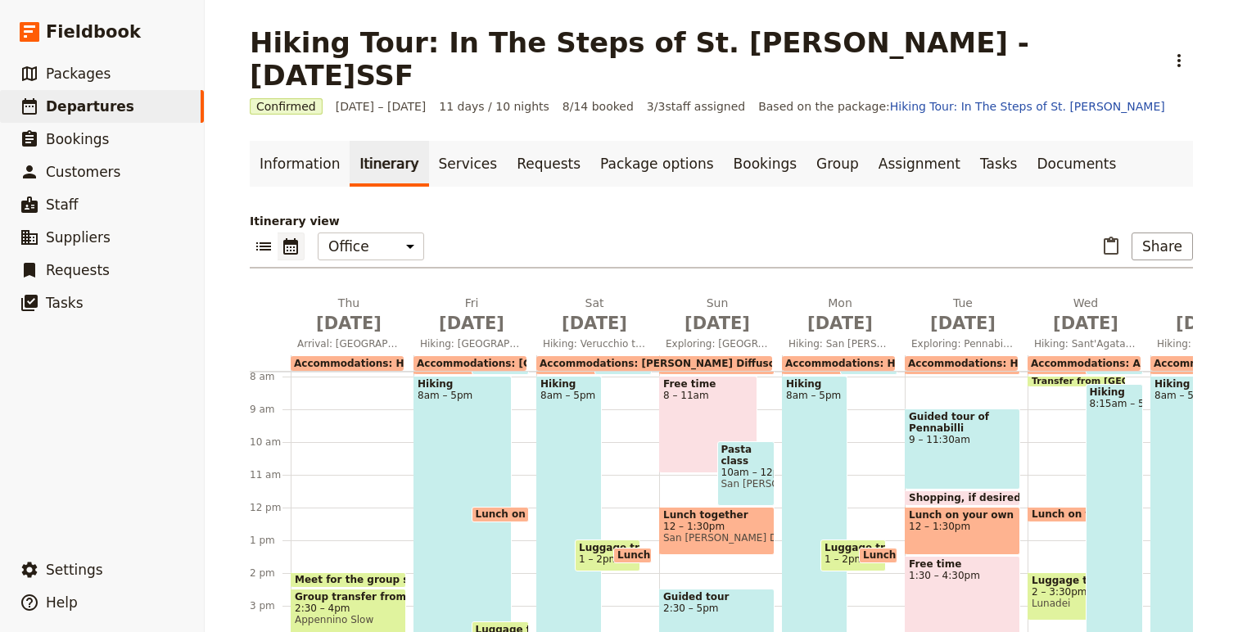
click at [360, 574] on span "Meet for the group shuttle in Bologna" at bounding box center [438, 579] width 287 height 11
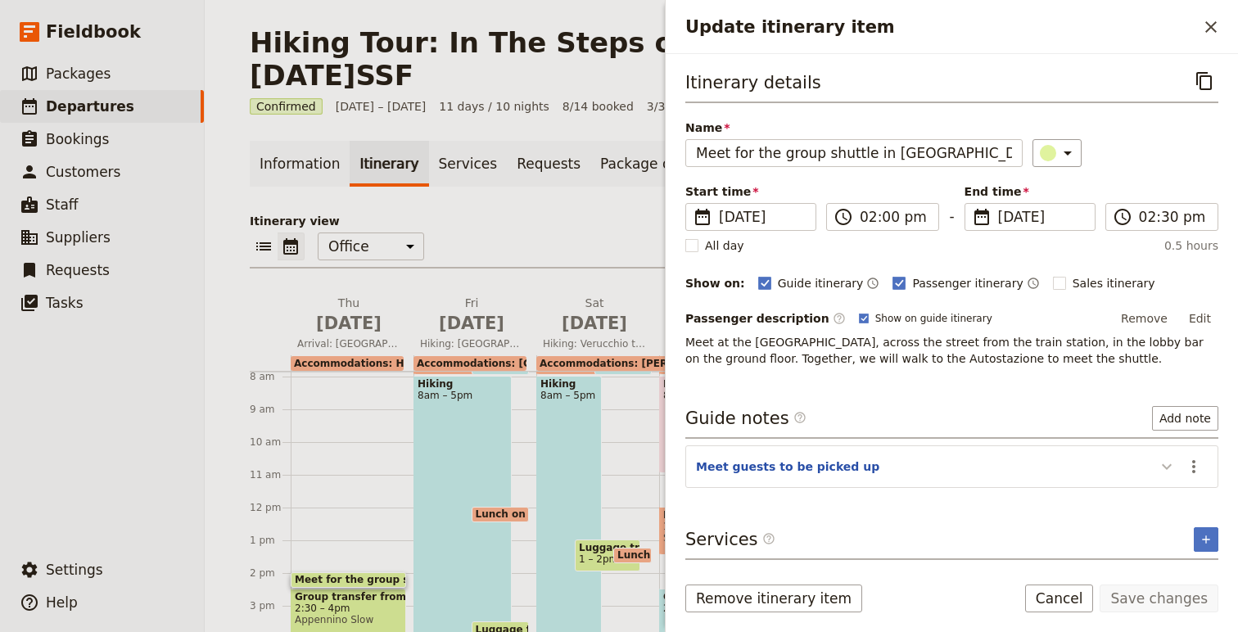
click at [1166, 459] on icon "Update itinerary item" at bounding box center [1167, 467] width 20 height 20
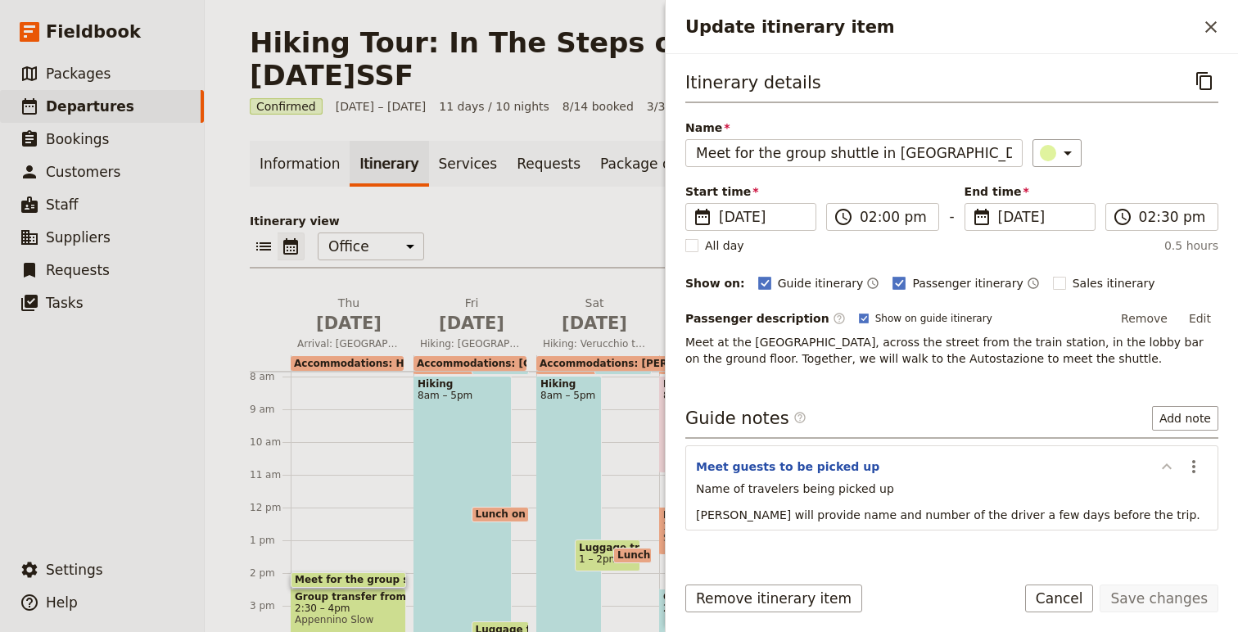
click at [1166, 459] on icon "Update itinerary item" at bounding box center [1167, 467] width 20 height 20
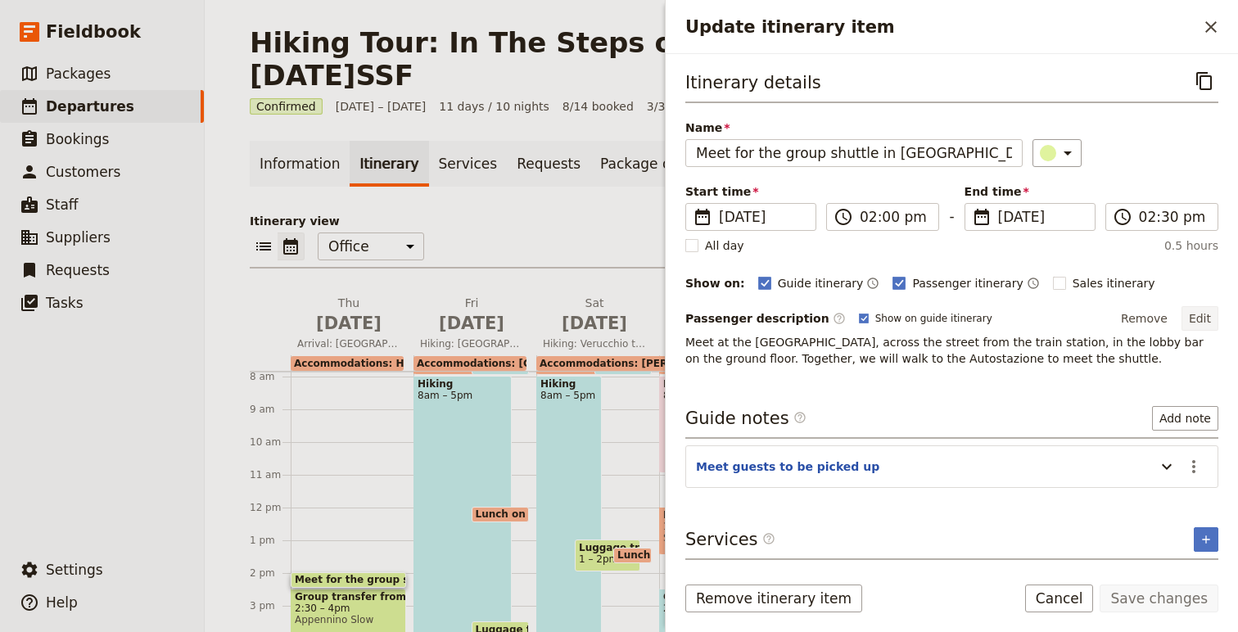
click at [1202, 314] on button "Edit" at bounding box center [1200, 318] width 37 height 25
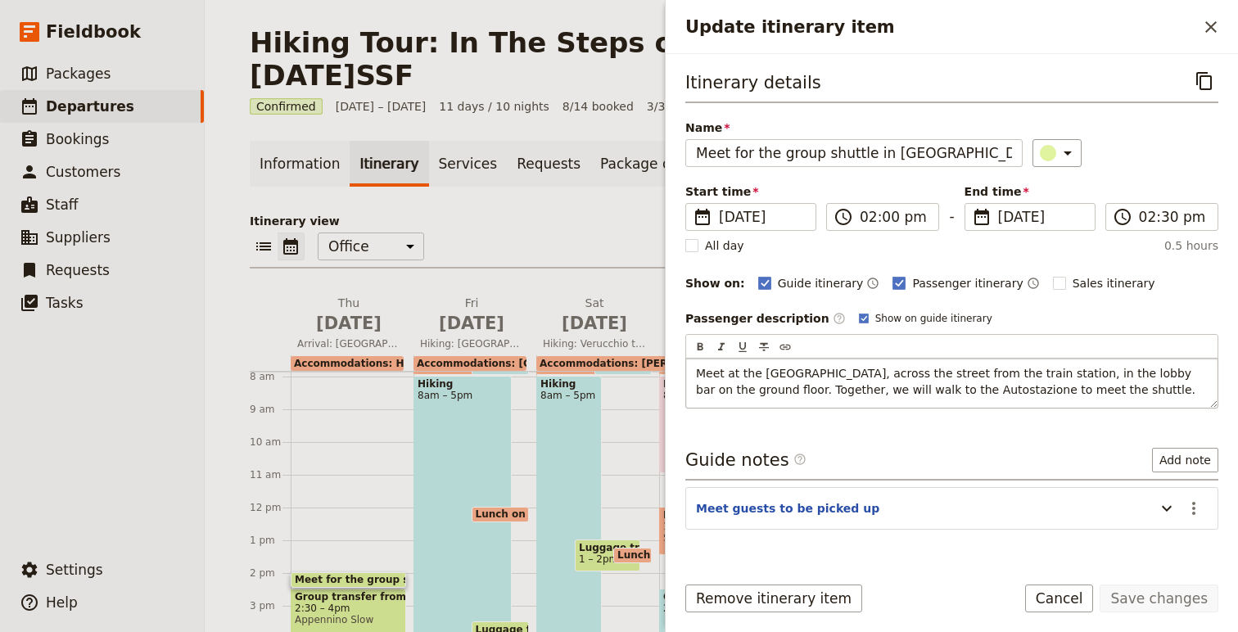
click at [1133, 390] on p "Meet at the Mercure Centrale hotel, across the street from the train station, i…" at bounding box center [952, 381] width 512 height 33
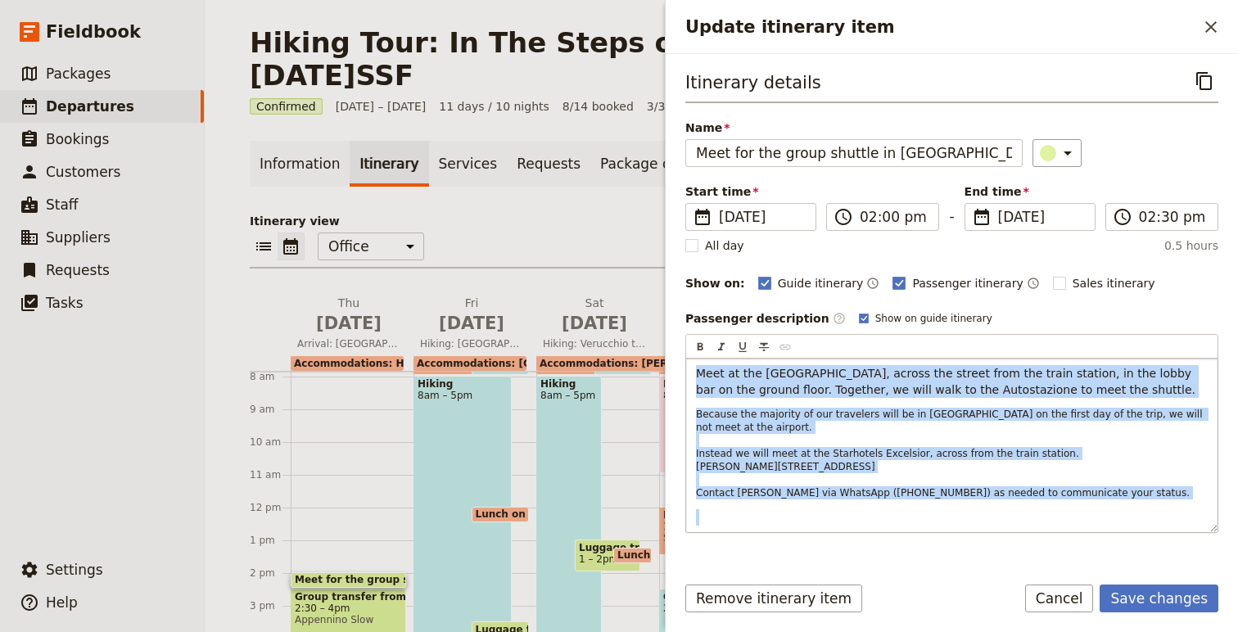
drag, startPoint x: 695, startPoint y: 372, endPoint x: 1099, endPoint y: 529, distance: 433.2
click at [1099, 529] on div "Meet at the Mercure Centrale hotel, across the street from the train station, i…" at bounding box center [951, 446] width 531 height 174
click at [1019, 434] on p "Because the majority of our travelers will be in Bologna on the first day of th…" at bounding box center [952, 454] width 512 height 92
drag, startPoint x: 694, startPoint y: 409, endPoint x: 1174, endPoint y: 472, distance: 484.8
click at [1174, 472] on div "Meet at the Mercure Centrale hotel, across the street from the train station, i…" at bounding box center [951, 446] width 531 height 174
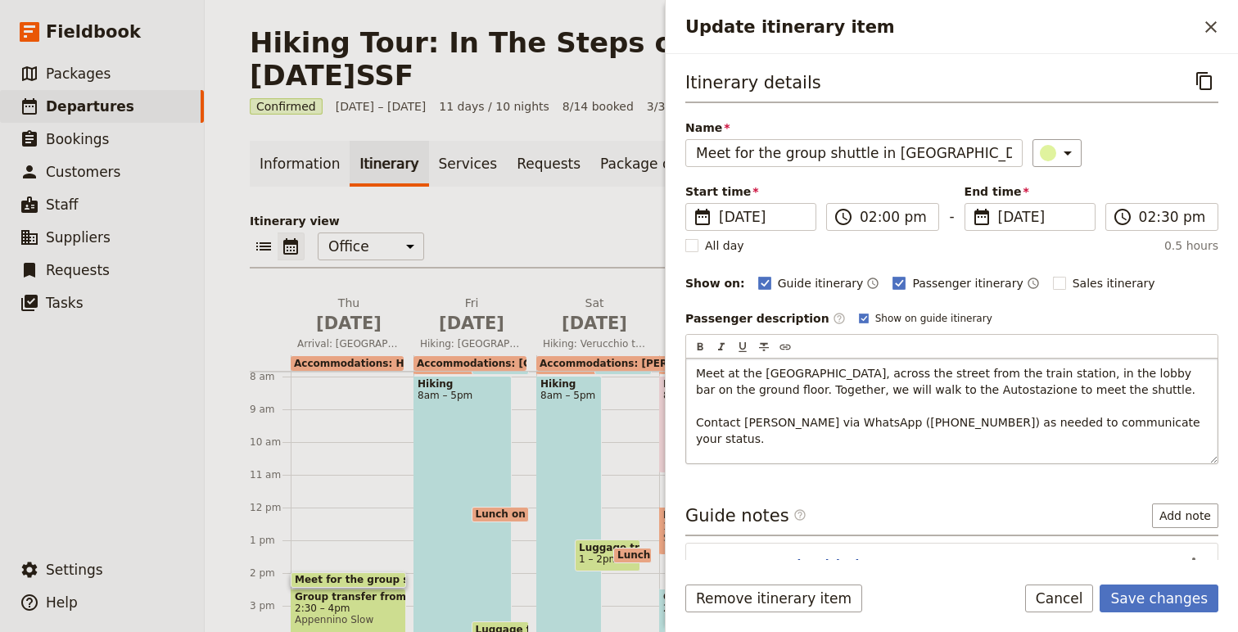
click at [745, 421] on span "Contact Susy Patrito via WhatsApp (‭+39 347 7892462‬) as needed to communicate …" at bounding box center [950, 430] width 508 height 29
drag, startPoint x: 745, startPoint y: 421, endPoint x: 796, endPoint y: 424, distance: 50.9
click at [796, 425] on span "Contact Susy Patrito via WhatsApp (‭+39 347 7892462‬) as needed to communicate …" at bounding box center [950, 430] width 508 height 29
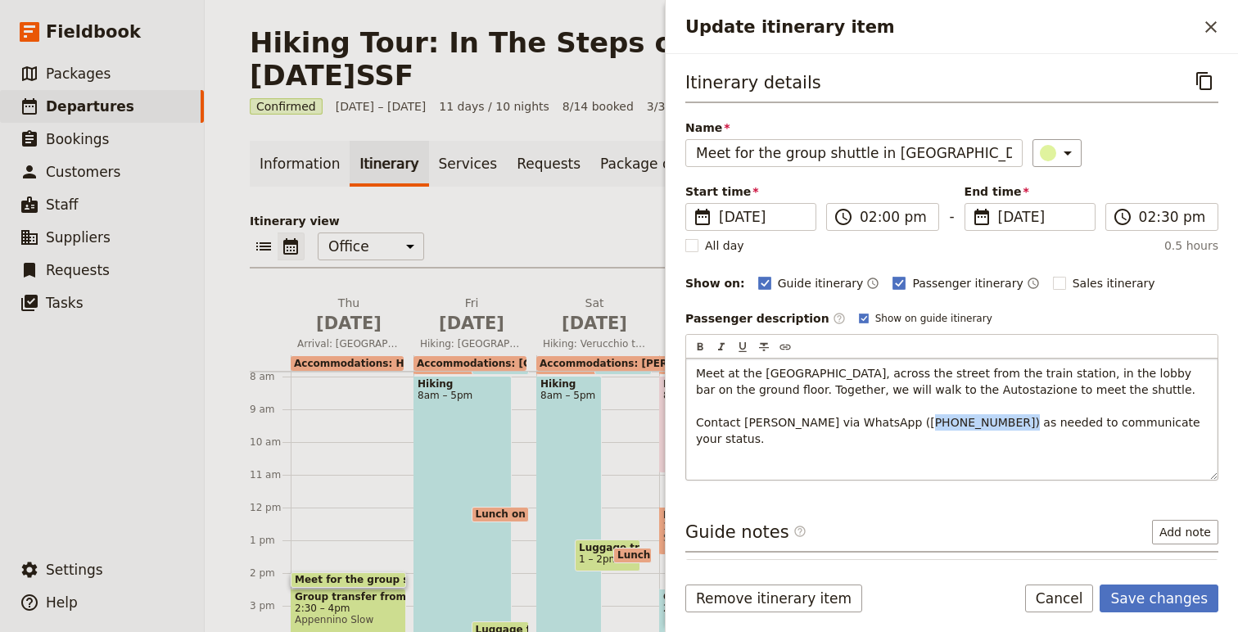
drag, startPoint x: 997, startPoint y: 421, endPoint x: 906, endPoint y: 425, distance: 91.8
click at [906, 425] on span "Contact Karen Draayer via WhatsApp (‭+39 347 7892462‬) as needed to communicate…" at bounding box center [950, 430] width 508 height 29
click at [1014, 421] on span "Contact Karen Draayer via WhatsApp (‭+1-612-735-8258) as needed to communicate …" at bounding box center [950, 430] width 508 height 29
click at [793, 393] on span "Meet at the Mercure Centrale hotel, across the street from the train station, i…" at bounding box center [945, 381] width 499 height 29
drag, startPoint x: 793, startPoint y: 393, endPoint x: 1111, endPoint y: 388, distance: 317.7
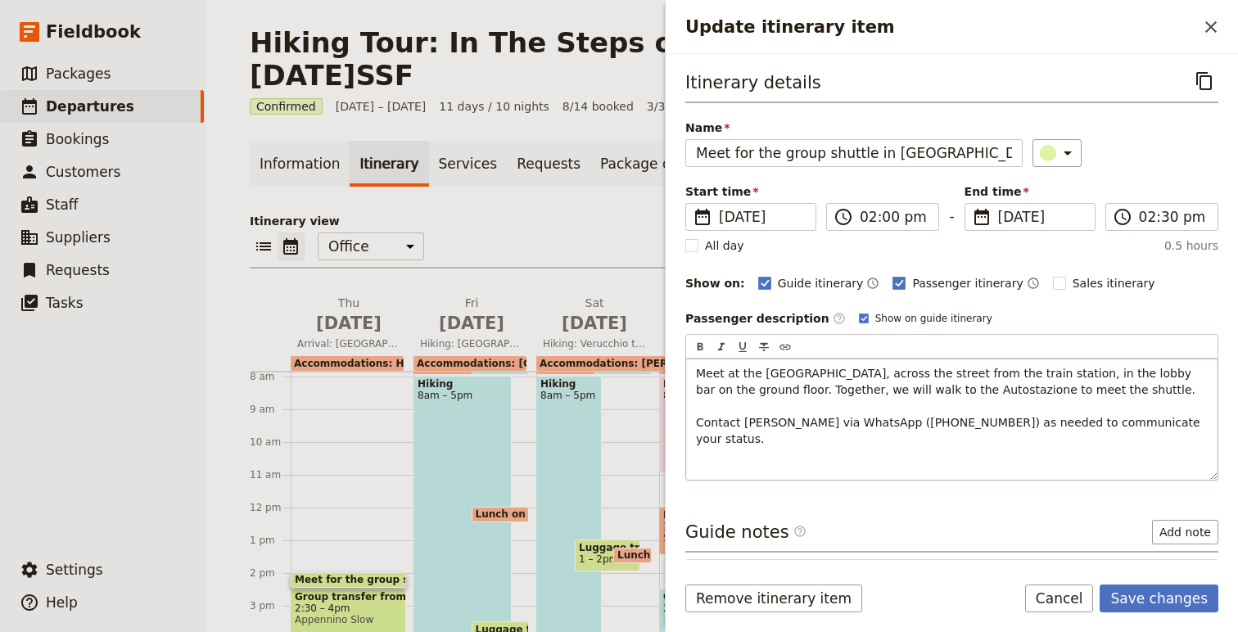
click at [1111, 388] on span "Meet at the Mercure Centrale hotel, across the street from the train station, i…" at bounding box center [945, 381] width 499 height 29
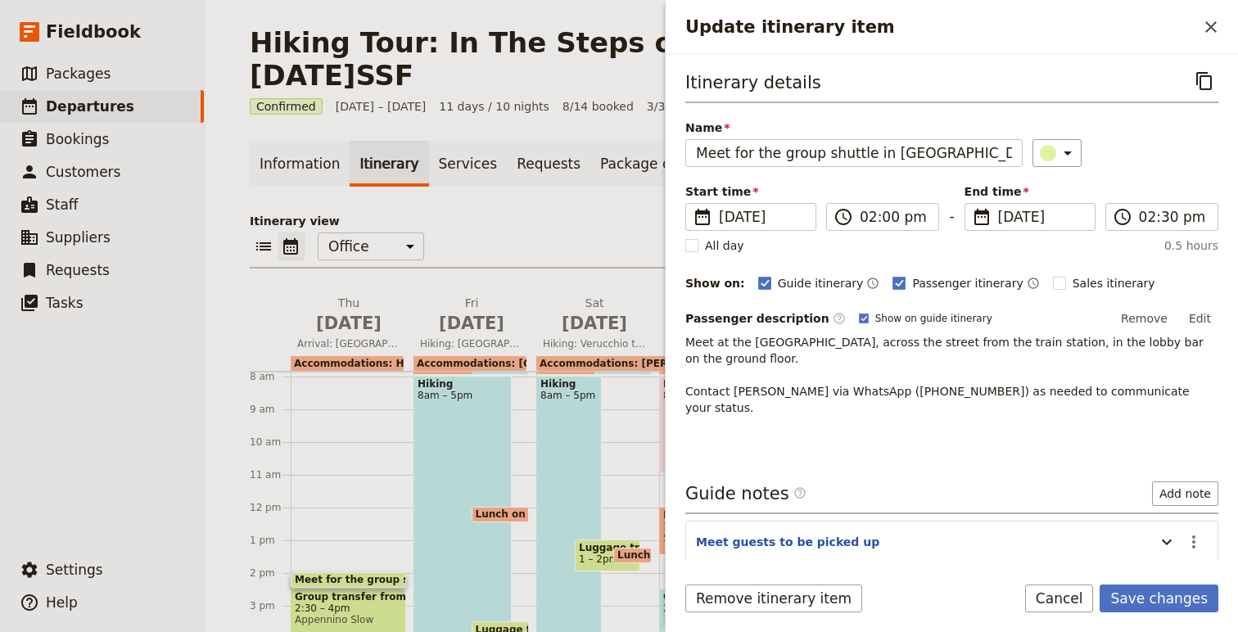
click at [952, 355] on p "Meet at the Mercure Centrale hotel, across the street from the train station, i…" at bounding box center [951, 375] width 533 height 82
click at [829, 352] on p "Meet at the Mercure Centrale hotel, across the street from the train station, i…" at bounding box center [951, 375] width 533 height 82
click at [1201, 323] on button "Edit" at bounding box center [1200, 318] width 37 height 25
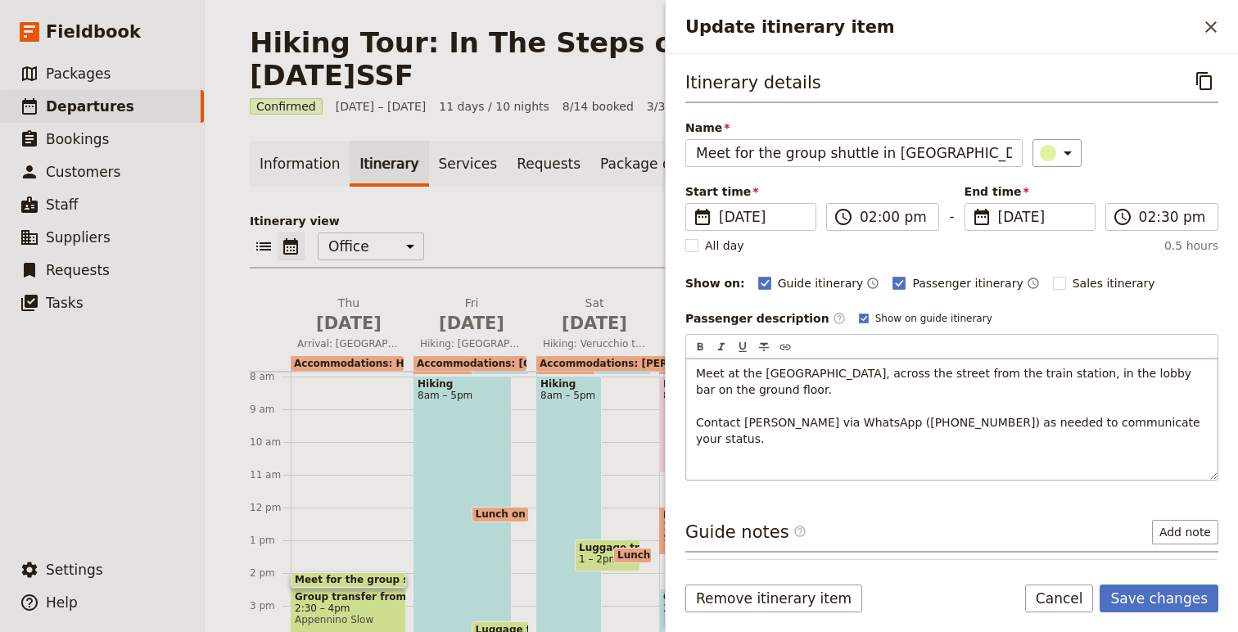
click at [843, 398] on p "Meet at the Mercure Centrale hotel, across the street from the train station, i…" at bounding box center [952, 406] width 512 height 82
click at [842, 398] on p "Meet at the Mercure Centrale hotel, across the street from the train station, i…" at bounding box center [952, 406] width 512 height 82
click at [832, 391] on p "Meet at the Mercure Centrale hotel, across the street from the train station, i…" at bounding box center [952, 406] width 512 height 82
click at [899, 391] on span "Meet at the Mercure Centrale hotel, across the street from the train station, i…" at bounding box center [945, 381] width 499 height 29
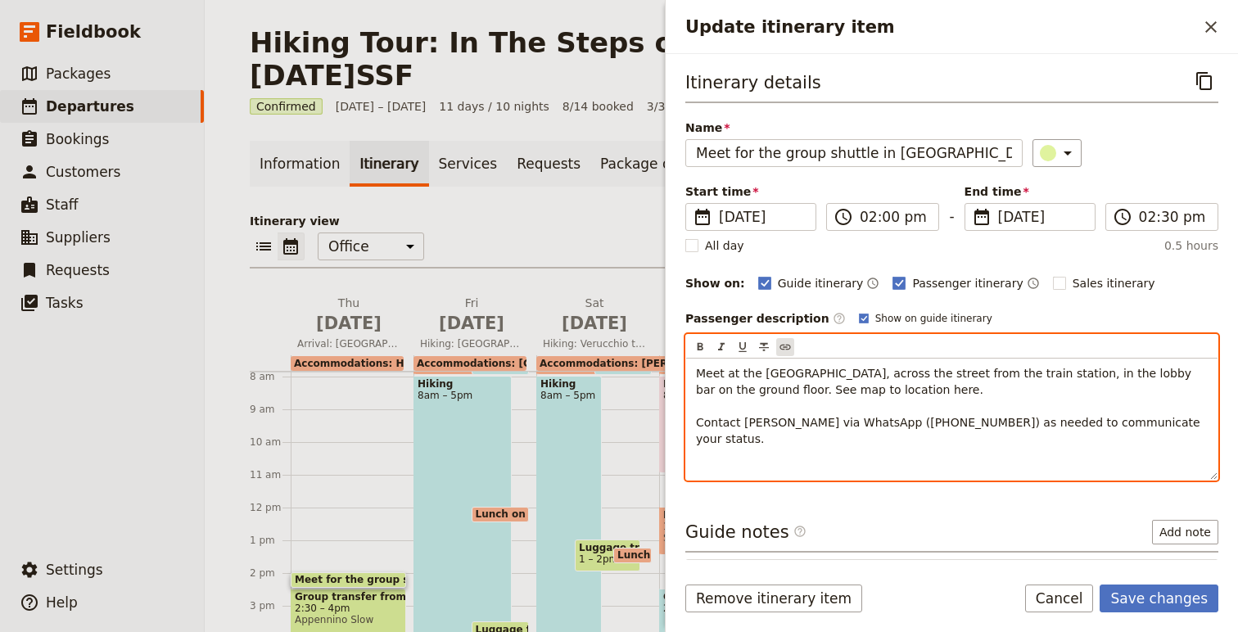
click at [787, 349] on icon "Insert link" at bounding box center [784, 348] width 11 height 6
type input "https://maps.app.goo.gl/djLotgmfCwtqQHQB7"
click at [1081, 415] on icon "Confirm link url changes" at bounding box center [1081, 415] width 13 height 13
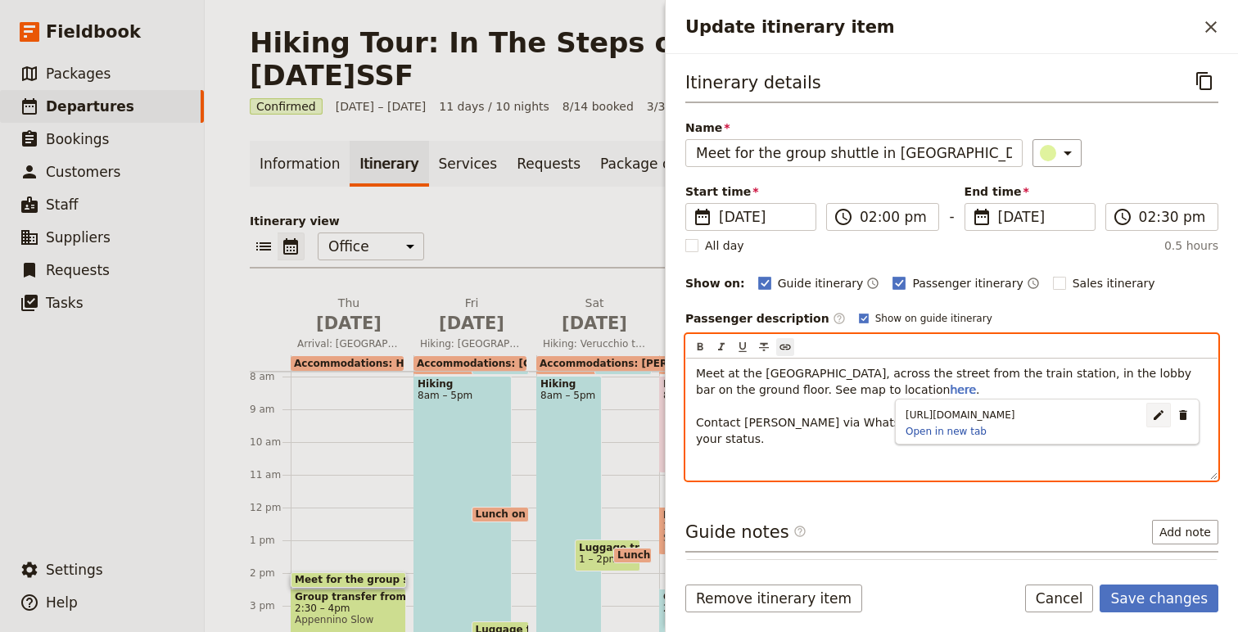
click at [1114, 469] on p "Update itinerary item" at bounding box center [952, 465] width 512 height 16
click at [934, 390] on p "Meet at the Mercure Centrale hotel, across the street from the train station, i…" at bounding box center [952, 406] width 512 height 82
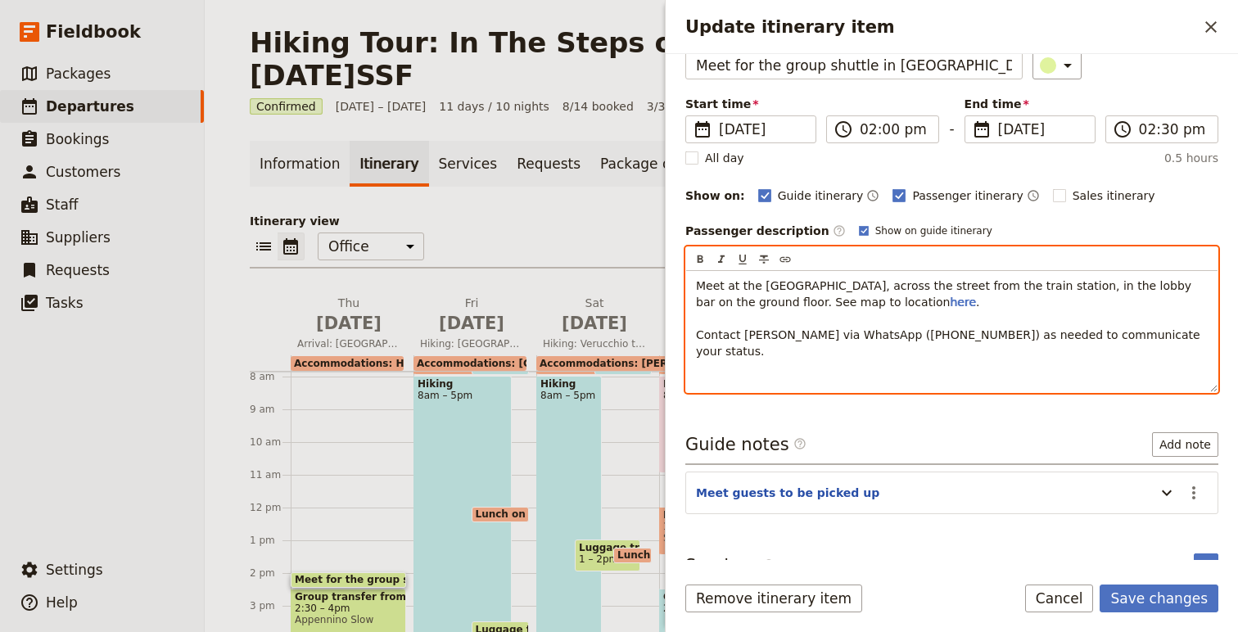
scroll to position [113, 0]
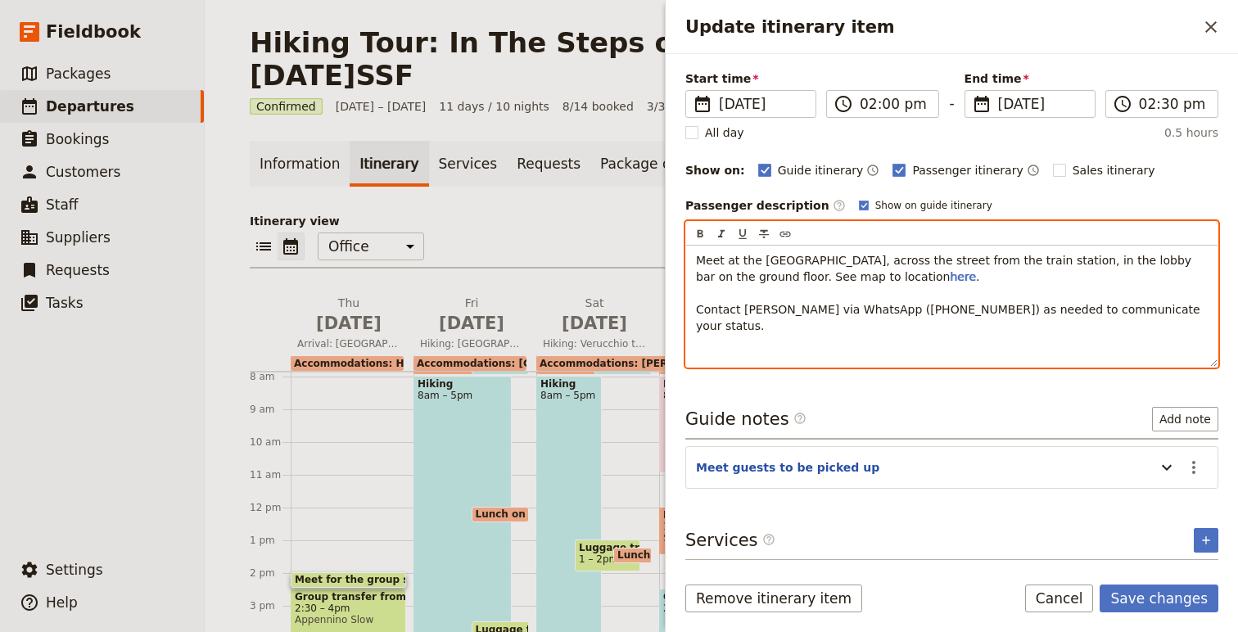
click at [919, 354] on p "Update itinerary item" at bounding box center [952, 352] width 512 height 16
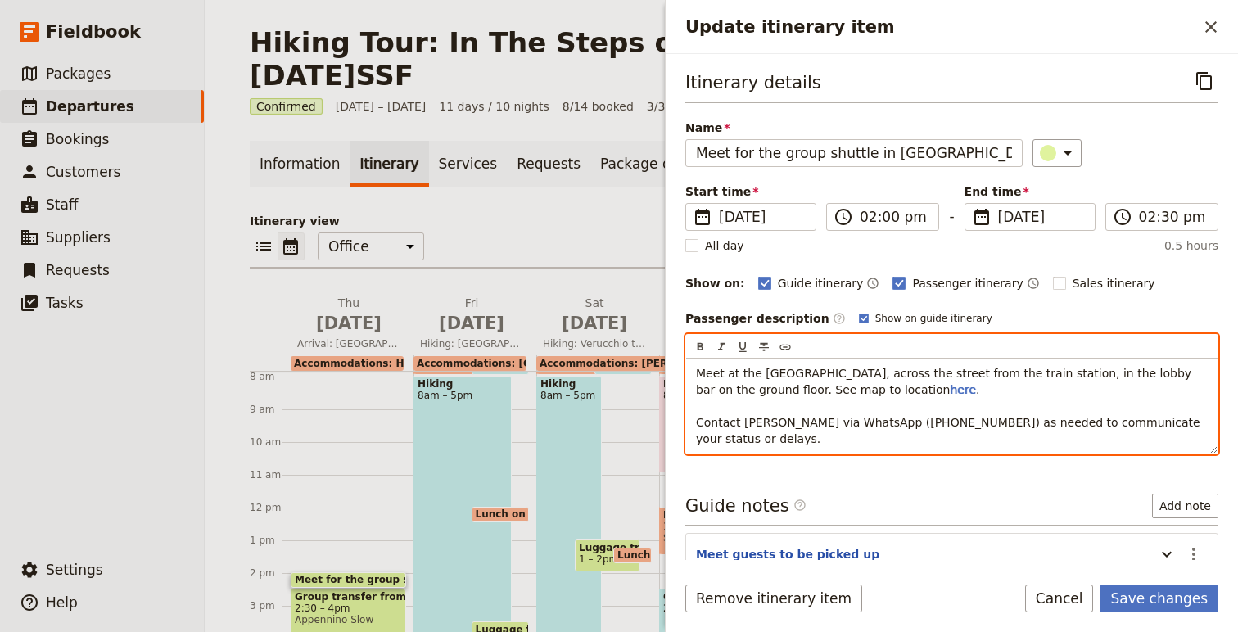
scroll to position [0, 0]
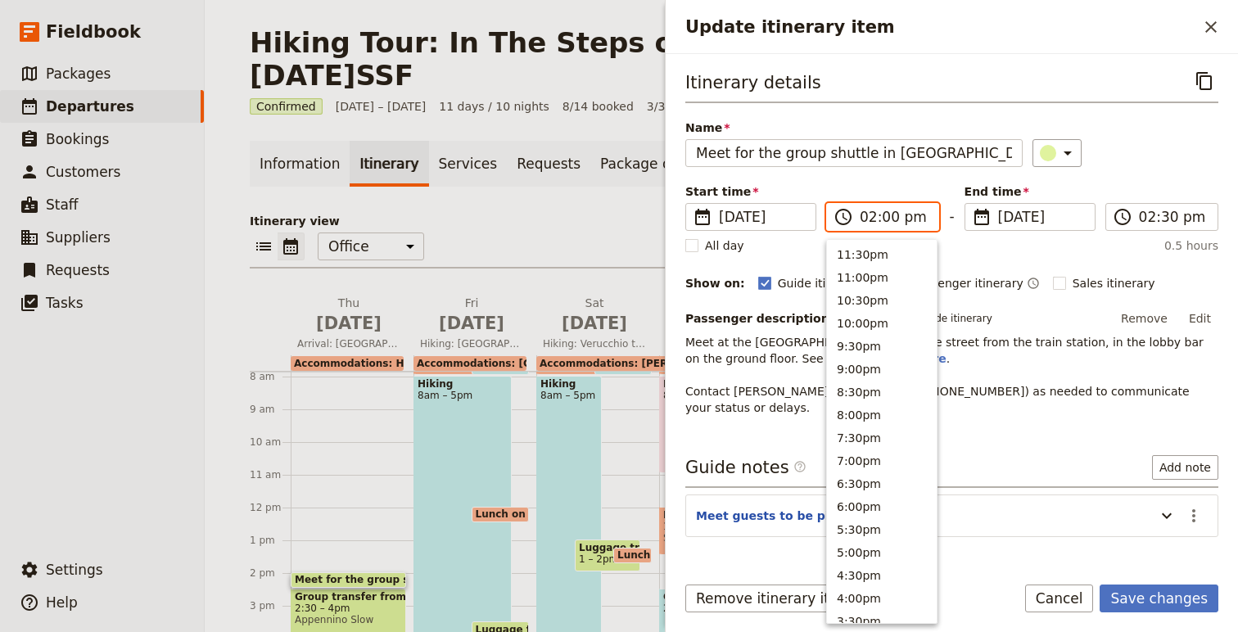
click at [867, 218] on input "02:00 pm" at bounding box center [894, 217] width 69 height 20
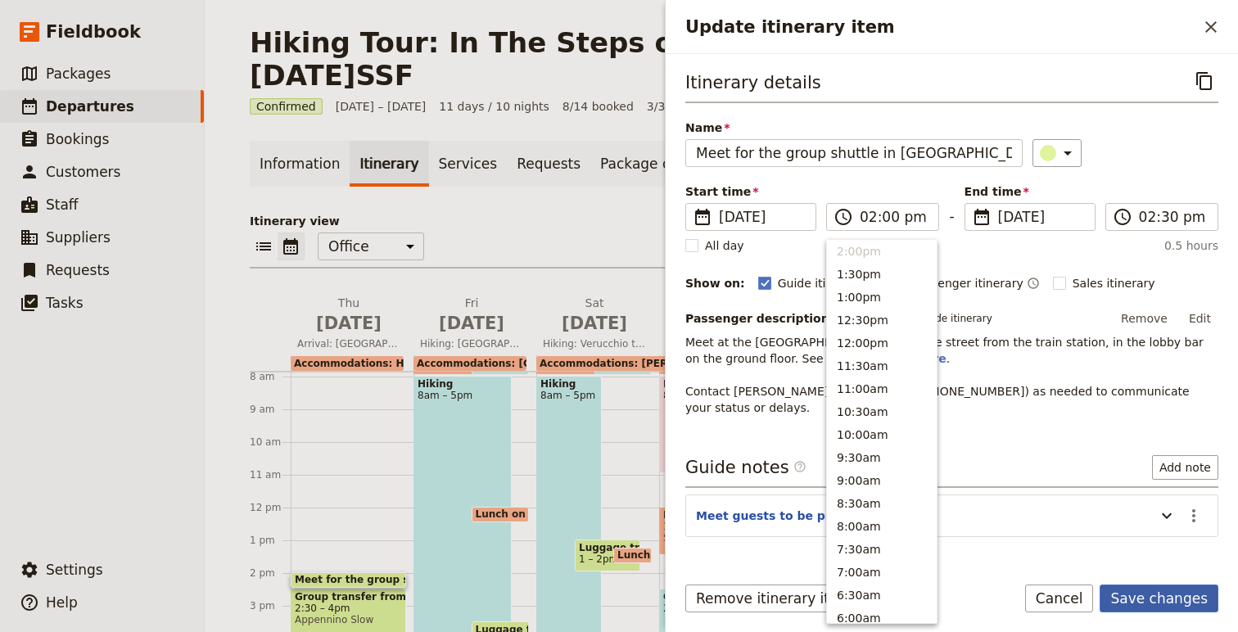
click at [1166, 594] on button "Save changes" at bounding box center [1159, 599] width 119 height 28
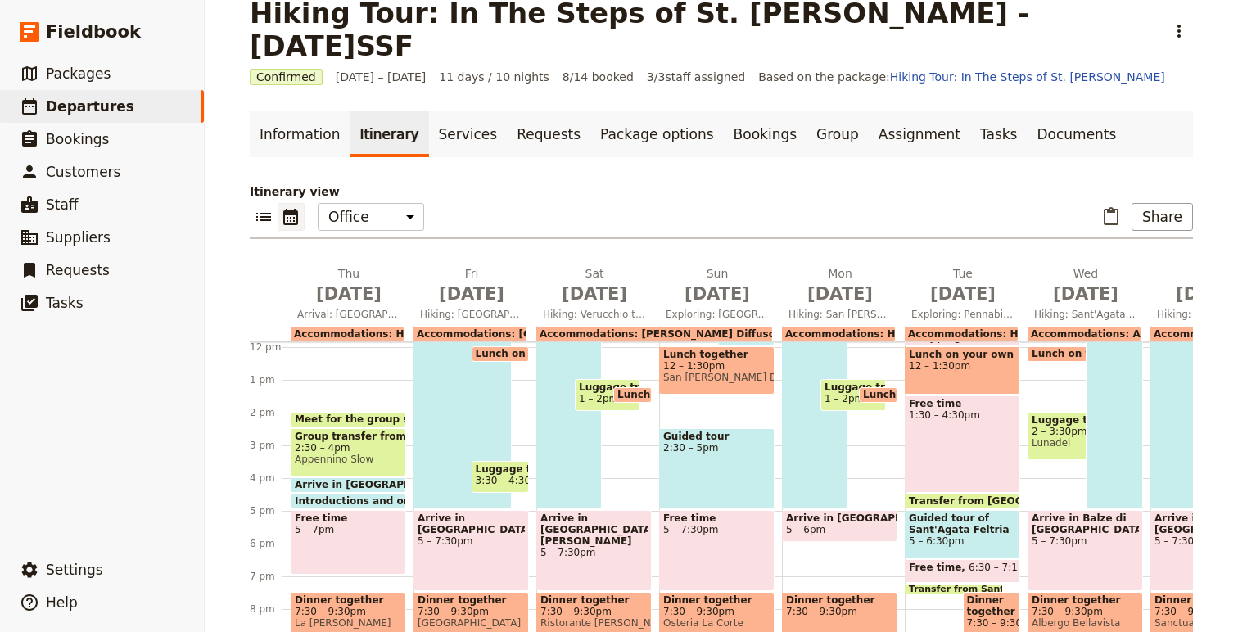
scroll to position [34, 0]
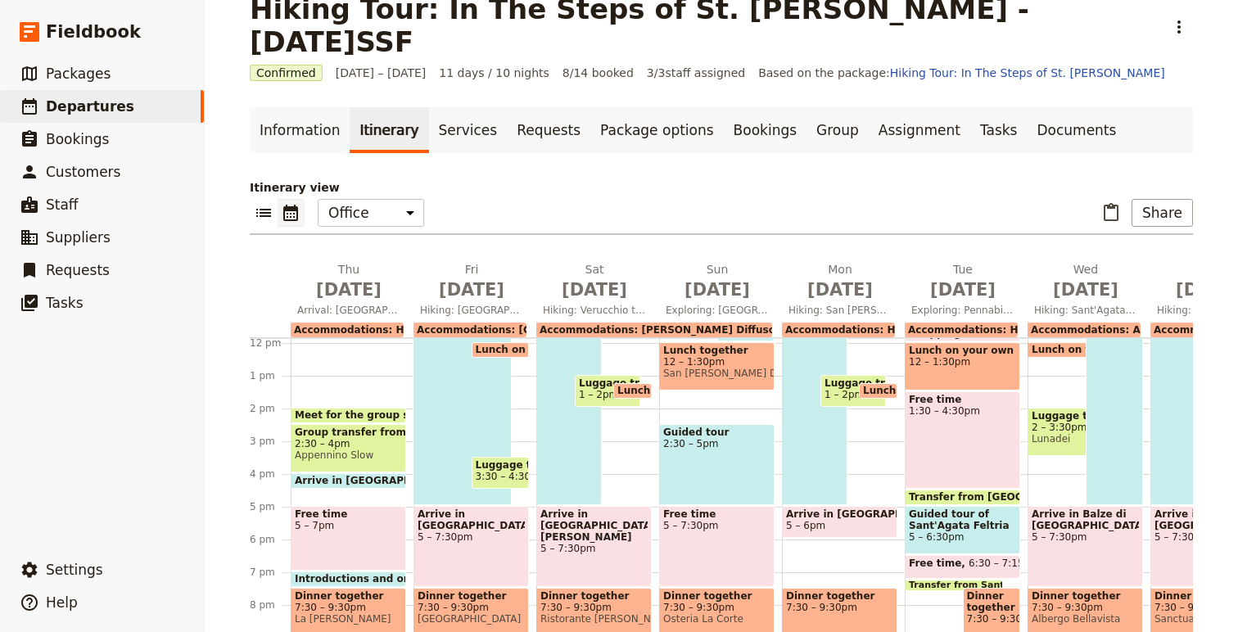
click at [354, 481] on span at bounding box center [348, 484] width 114 height 7
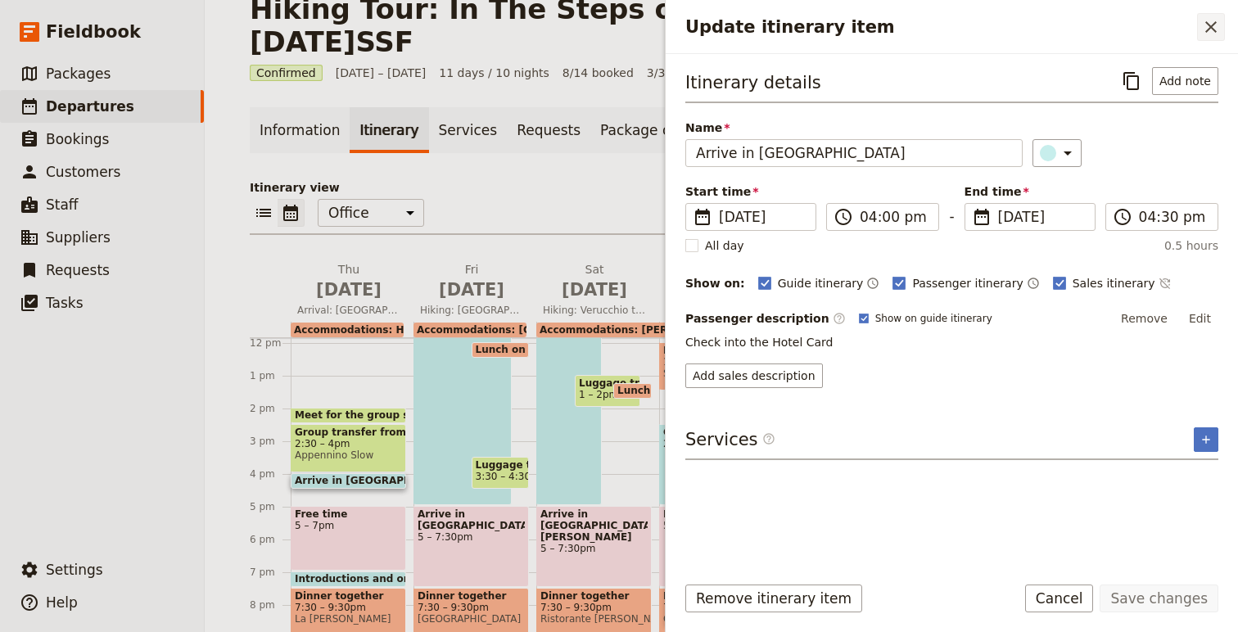
click at [1209, 29] on icon "Close drawer" at bounding box center [1211, 27] width 20 height 20
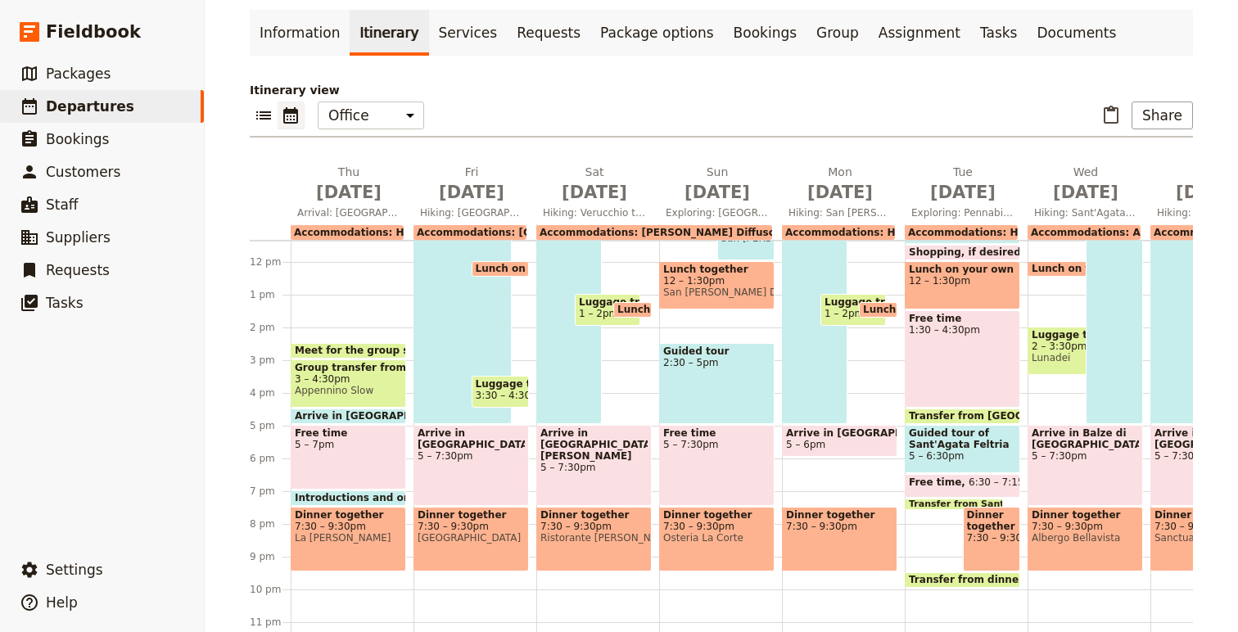
scroll to position [0, 0]
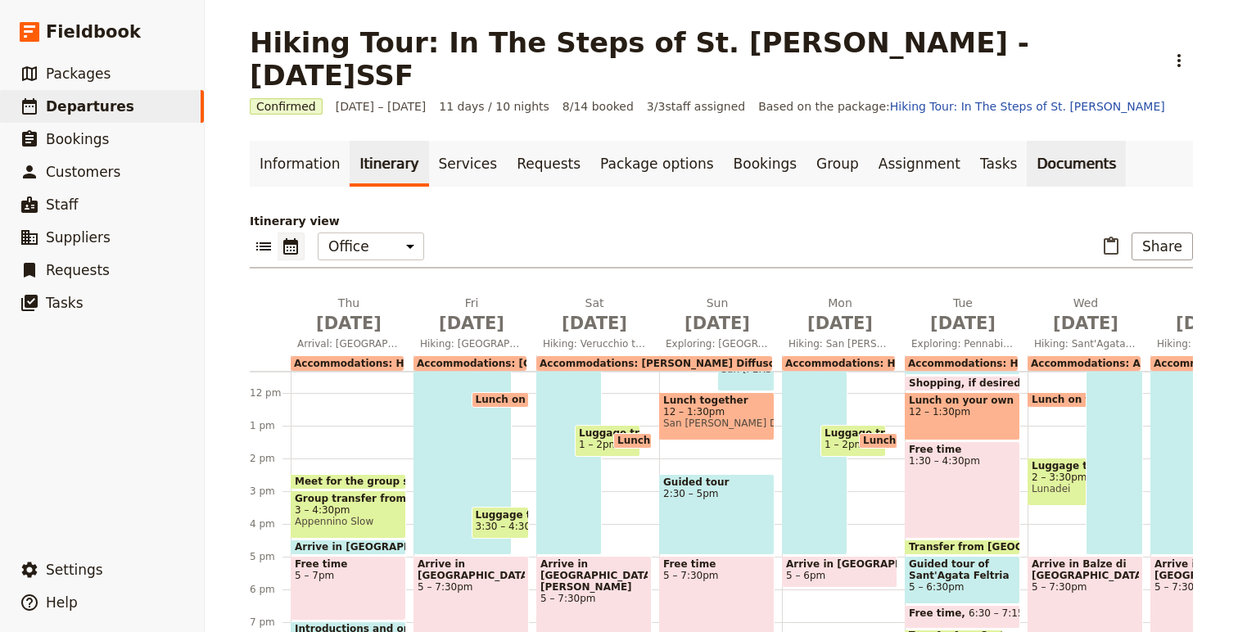
click at [1027, 141] on link "Documents" at bounding box center [1076, 164] width 99 height 46
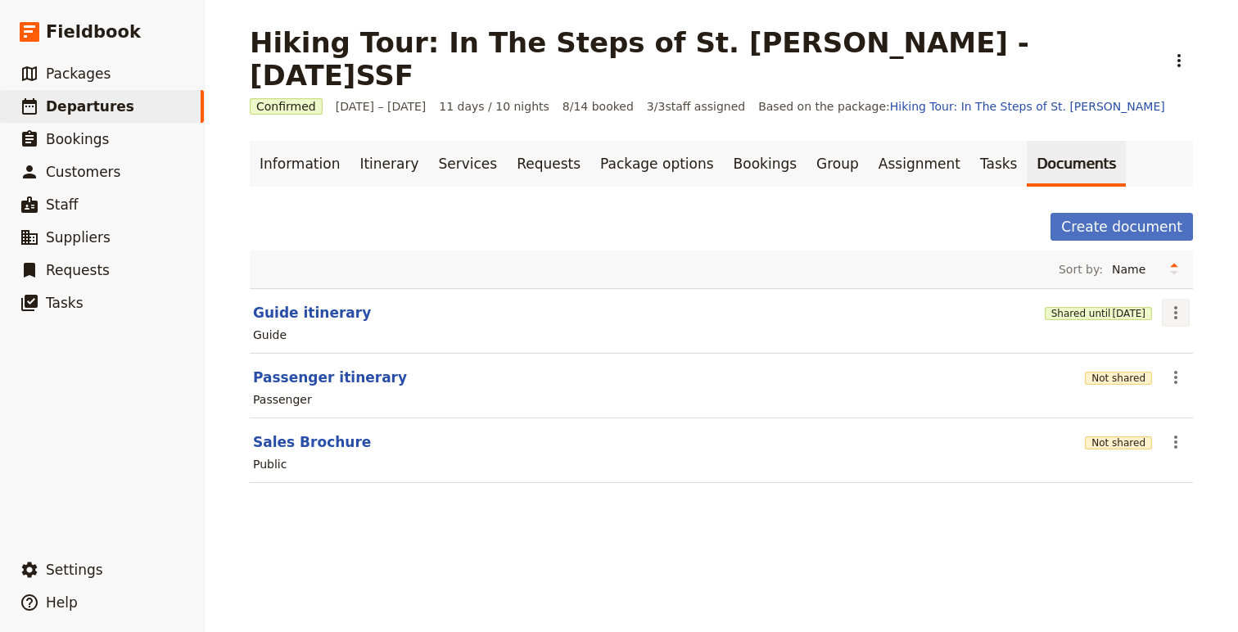
click at [1173, 303] on icon "Actions" at bounding box center [1176, 313] width 20 height 20
click at [1129, 310] on span "Share" at bounding box center [1129, 316] width 99 height 16
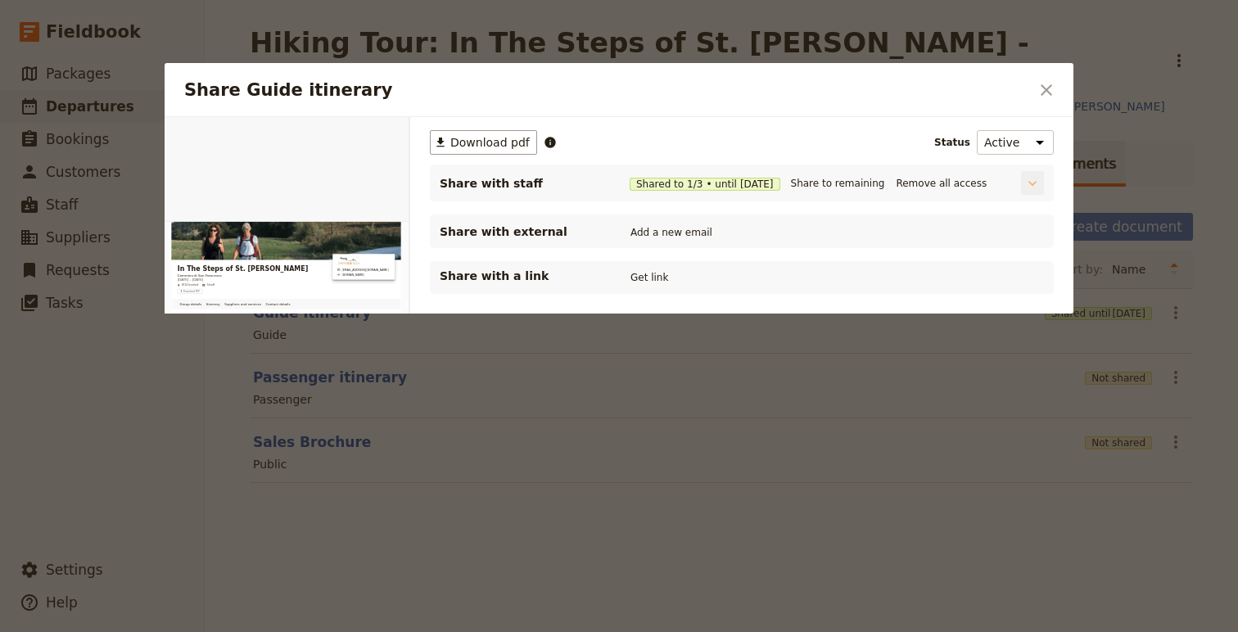
click at [1031, 188] on icon "Share Guide itinerary" at bounding box center [1032, 183] width 16 height 16
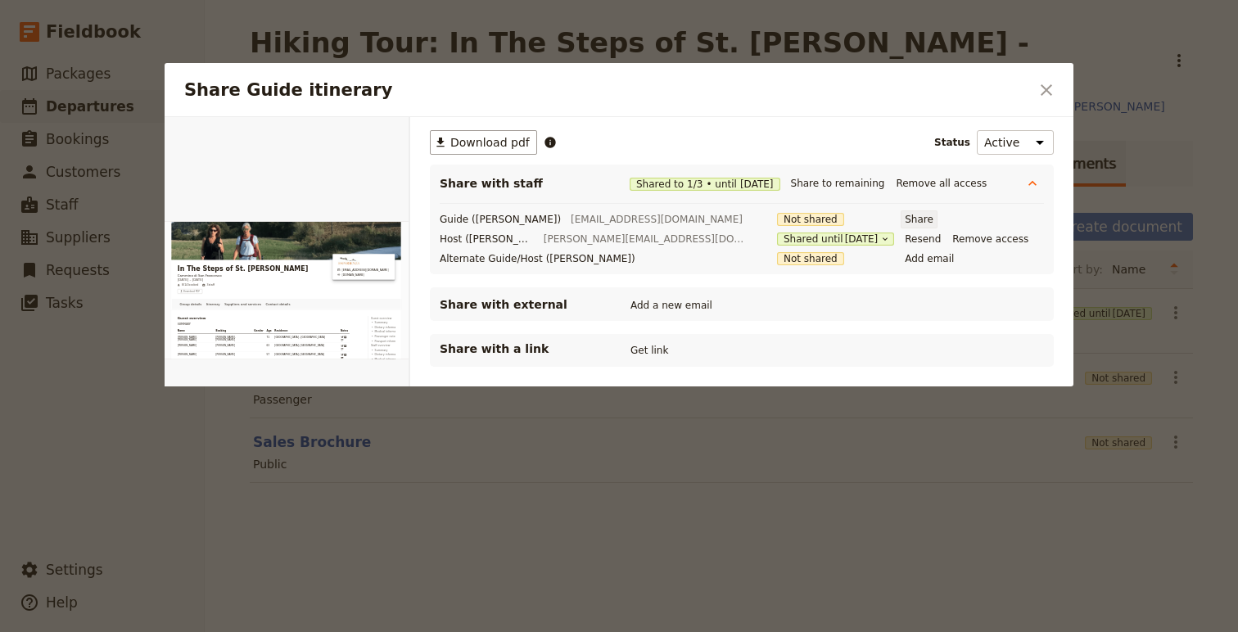
click at [901, 218] on button "Share" at bounding box center [919, 219] width 37 height 18
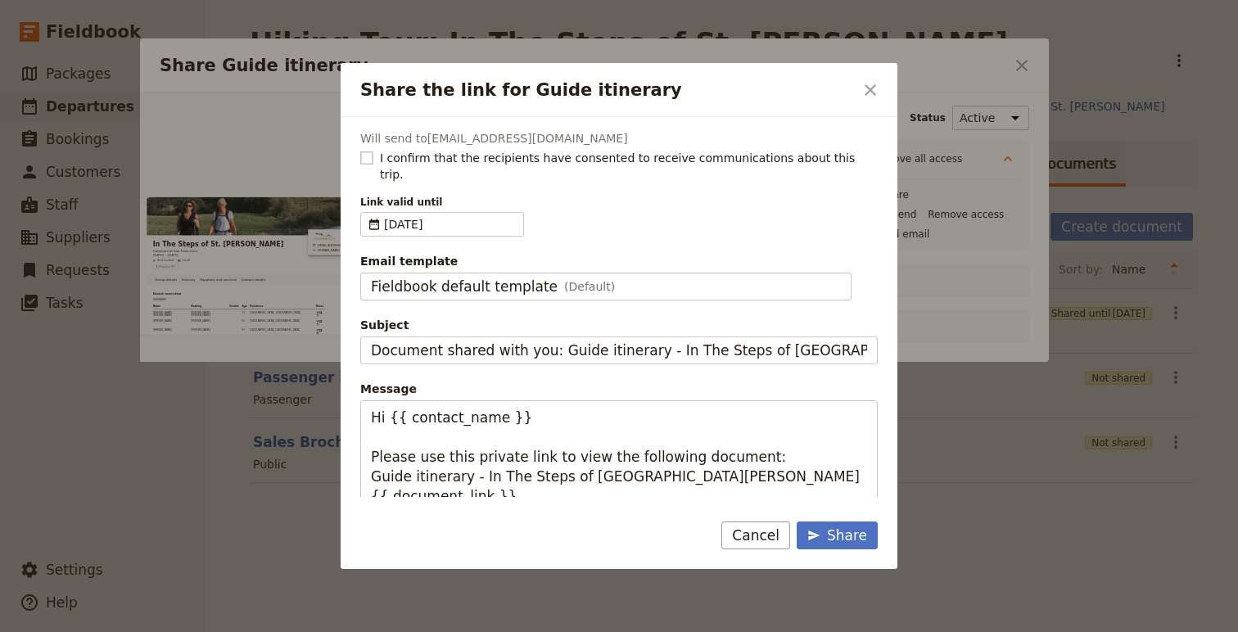
click at [364, 156] on rect "Share the link for Guide itinerary" at bounding box center [366, 158] width 12 height 12
click at [360, 150] on input "I confirm that the recipients have consented to receive communications about th…" at bounding box center [359, 149] width 1 height 1
checkbox input "true"
click at [846, 541] on div "Share" at bounding box center [837, 536] width 60 height 20
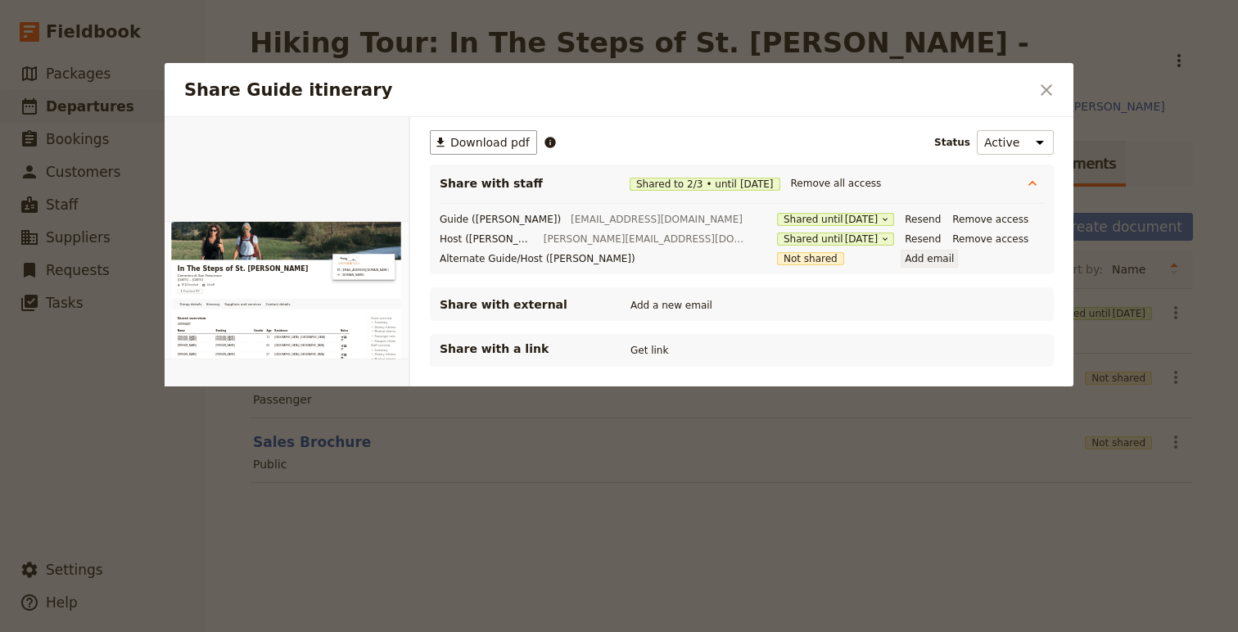
click at [901, 264] on button "Add email" at bounding box center [929, 259] width 57 height 18
click at [1055, 89] on icon "Close dialog" at bounding box center [1047, 90] width 20 height 20
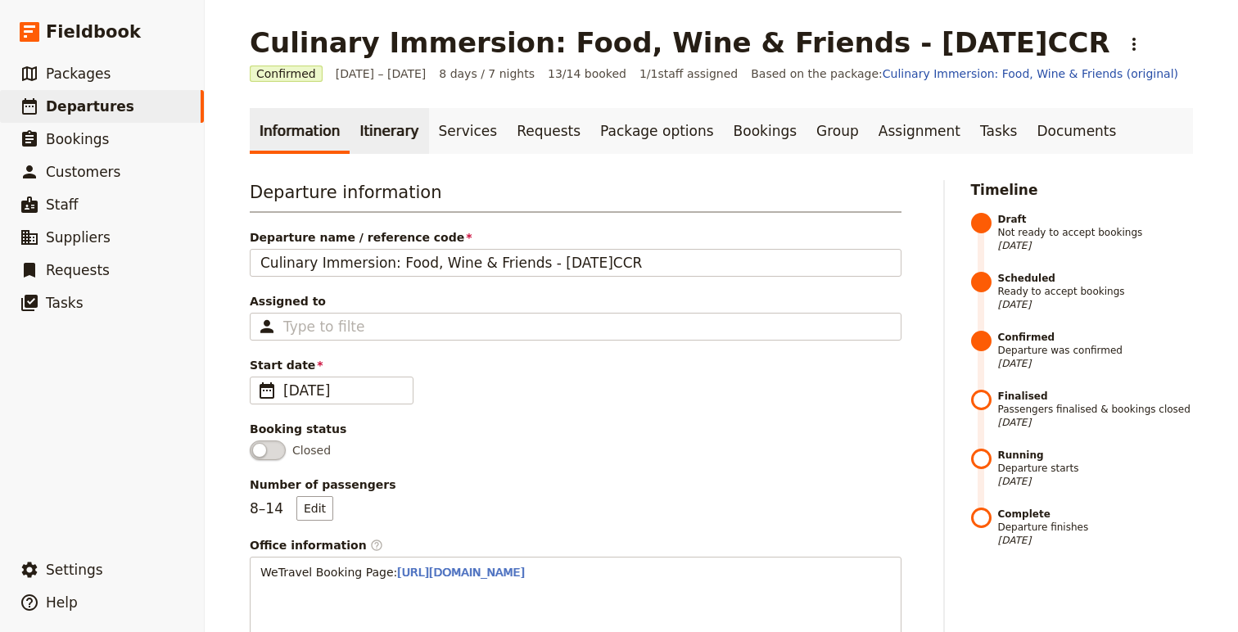
click at [377, 142] on link "Itinerary" at bounding box center [389, 131] width 79 height 46
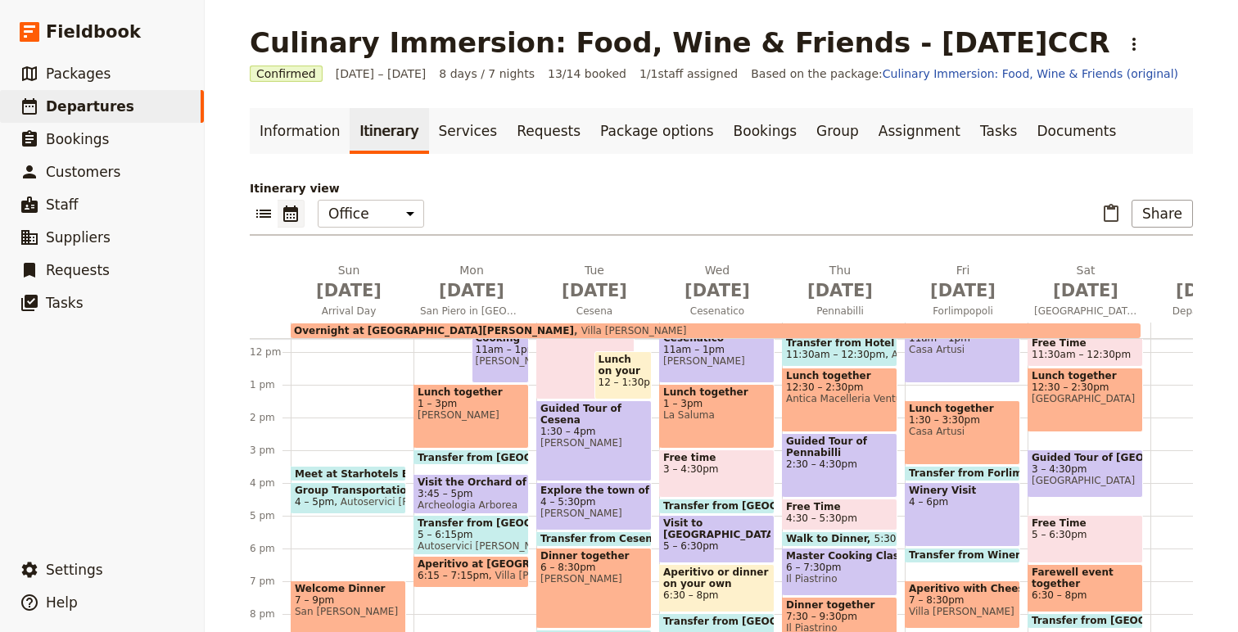
scroll to position [388, 0]
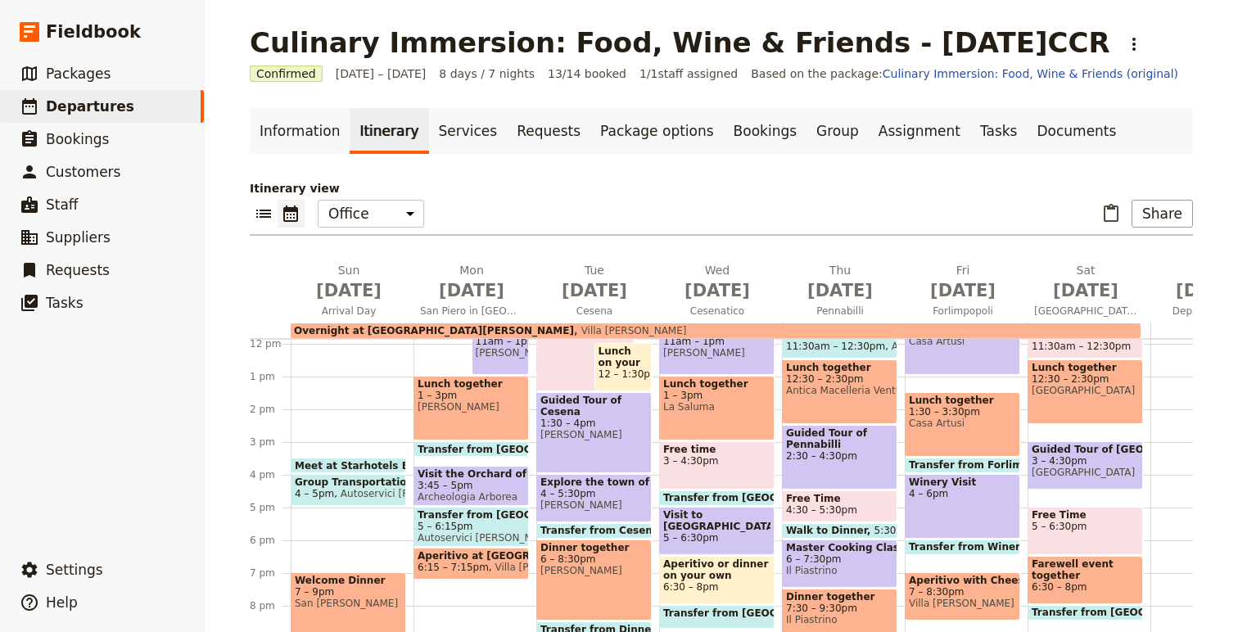
click at [378, 463] on span "Meet at Starhotels Excelsior [GEOGRAPHIC_DATA]" at bounding box center [436, 465] width 282 height 11
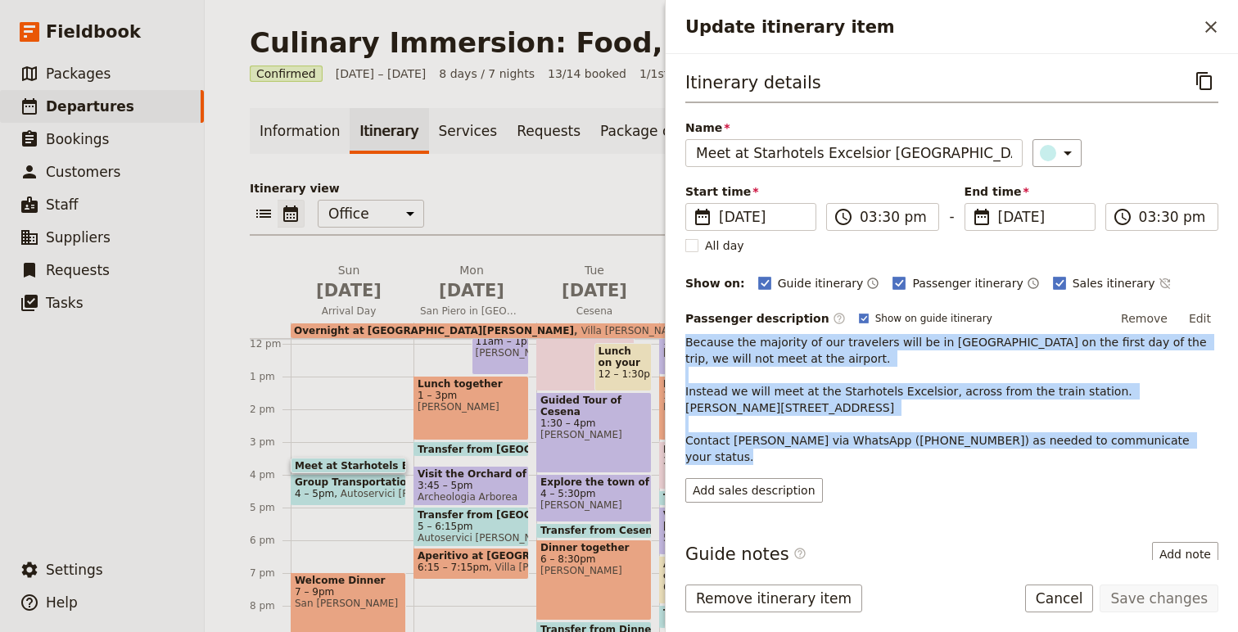
drag, startPoint x: 685, startPoint y: 343, endPoint x: 1193, endPoint y: 449, distance: 519.3
click at [1193, 449] on div "Passenger description ​ Show on guide itinerary Remove Edit Because the majorit…" at bounding box center [951, 404] width 533 height 197
copy span "Because the majority of our travelers will be in Bologna on the first day of th…"
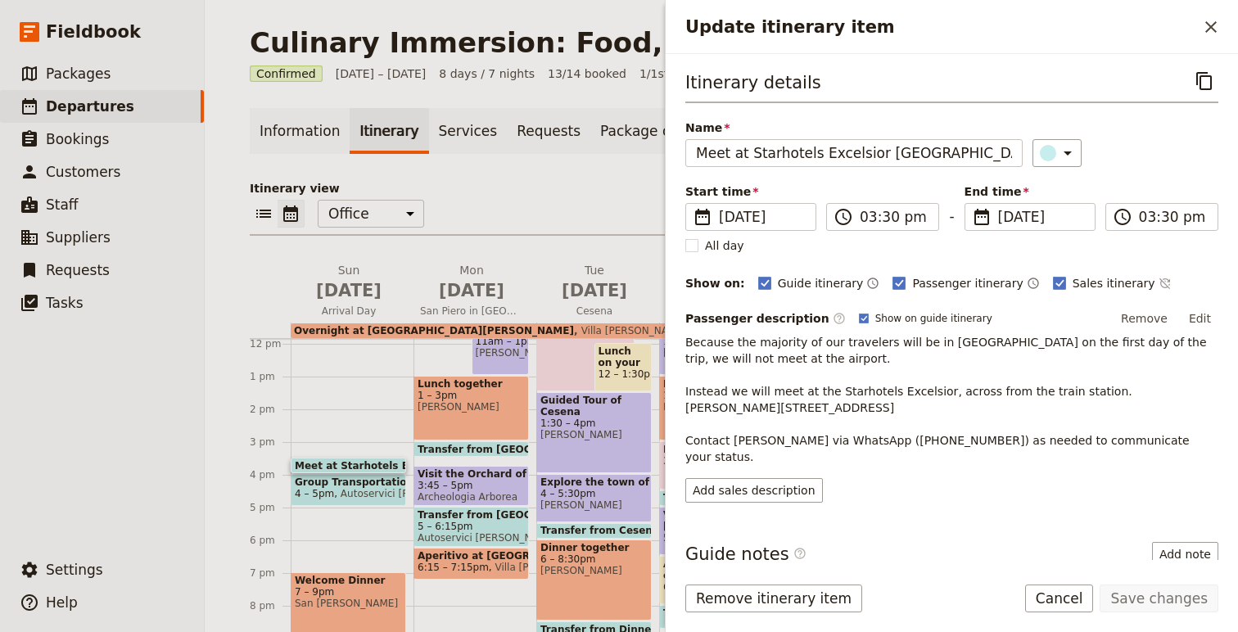
click at [938, 326] on div "Passenger description ​ Show on guide itinerary Remove Edit" at bounding box center [951, 318] width 533 height 25
click at [964, 412] on p "Because the majority of our travelers will be in Bologna on the first day of th…" at bounding box center [951, 399] width 533 height 131
click at [1200, 321] on button "Edit" at bounding box center [1200, 318] width 37 height 25
click at [1204, 319] on button "Edit" at bounding box center [1200, 318] width 37 height 25
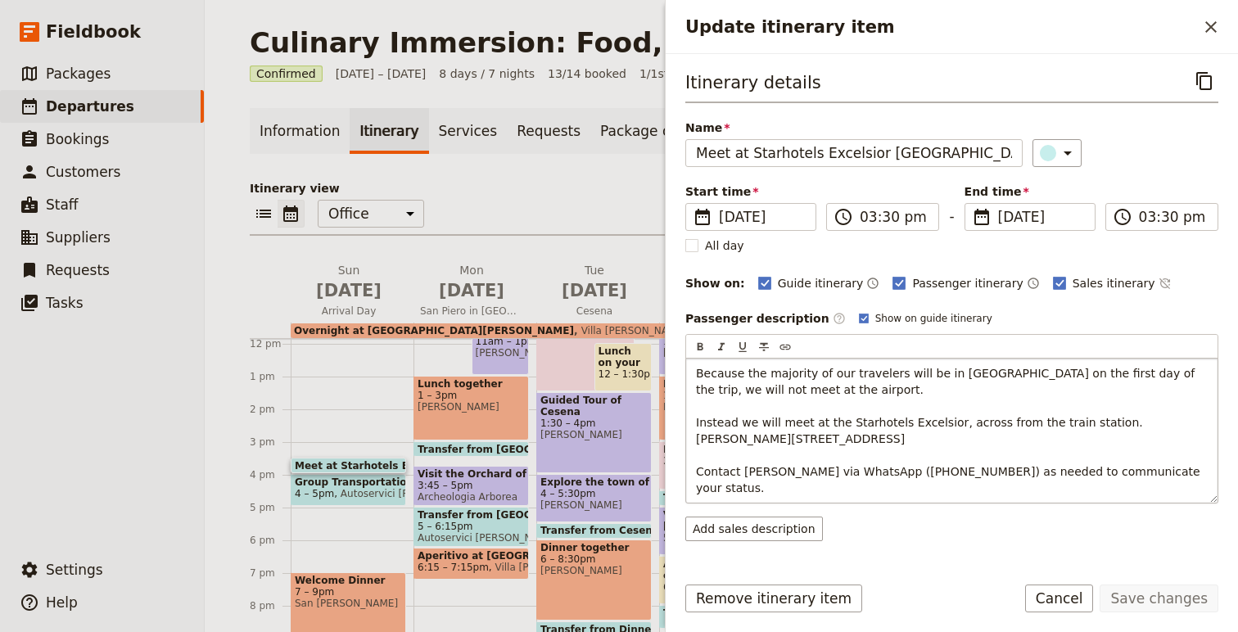
click at [970, 429] on p "Because the majority of our travelers will be in Bologna on the first day of th…" at bounding box center [952, 430] width 512 height 131
click at [965, 436] on p "Because the majority of our travelers will be in Bologna on the first day of th…" at bounding box center [952, 430] width 512 height 131
click at [924, 445] on span "Because the majority of our travelers will be in Bologna on the first day of th…" at bounding box center [947, 406] width 503 height 79
click at [983, 438] on span "here" at bounding box center [977, 438] width 26 height 13
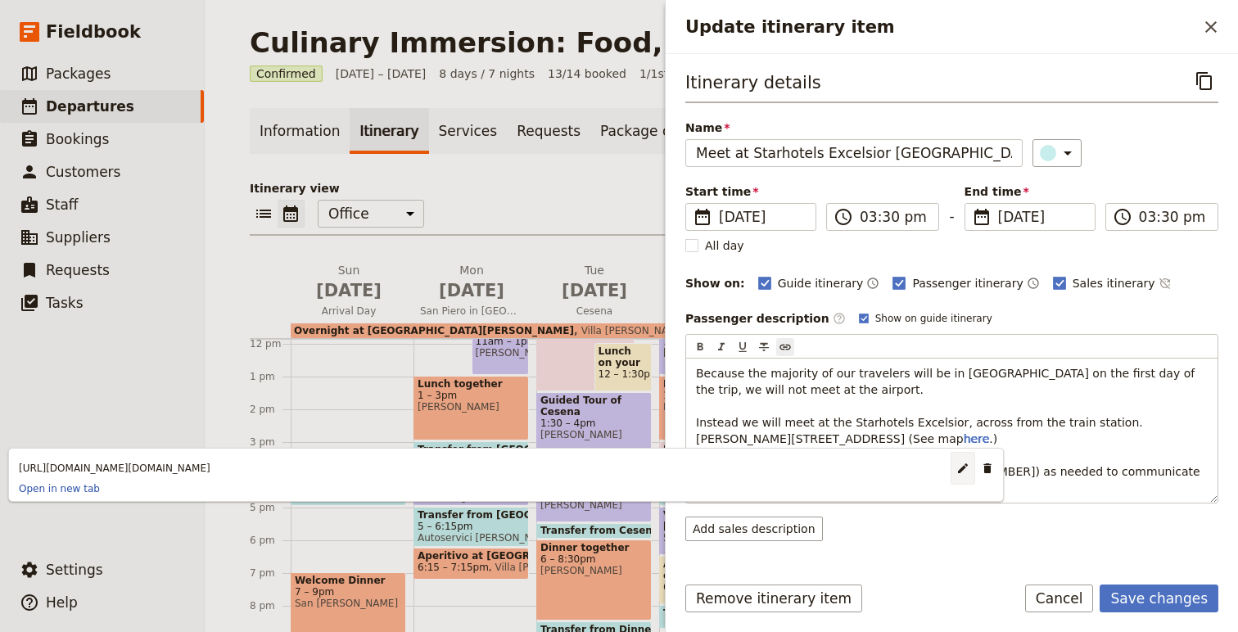
click at [951, 468] on button "​" at bounding box center [963, 468] width 25 height 33
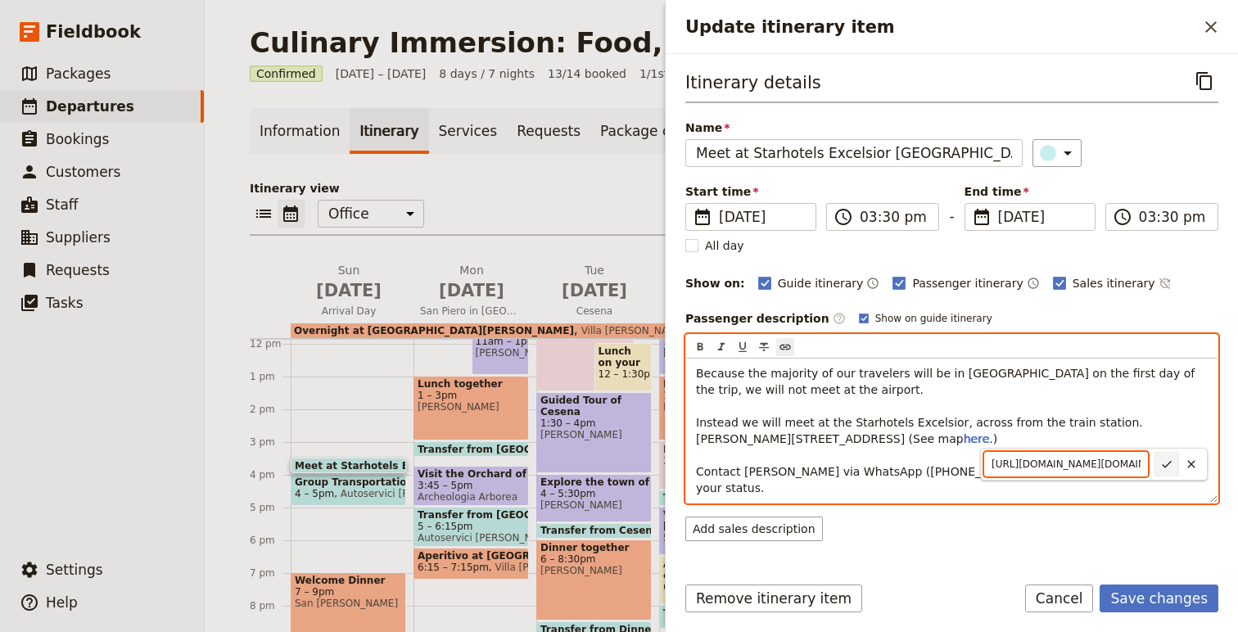
scroll to position [0, 1394]
click at [1075, 468] on input "https://mandrillapp.com/track/click/30233458/maps.app.goo.gl?p=eyJzIjoiRDJnLUZW…" at bounding box center [1066, 464] width 164 height 25
click at [1165, 471] on button "​" at bounding box center [1167, 464] width 25 height 25
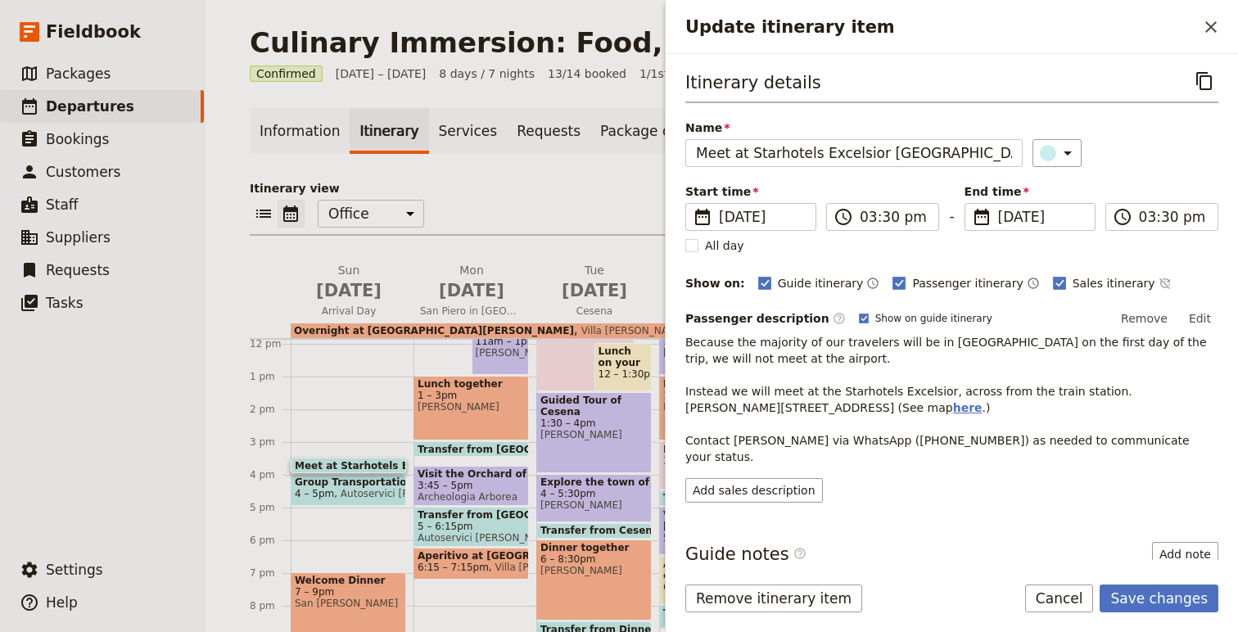
click at [977, 406] on span "here" at bounding box center [967, 407] width 29 height 13
click at [1193, 600] on button "Save changes" at bounding box center [1159, 599] width 119 height 28
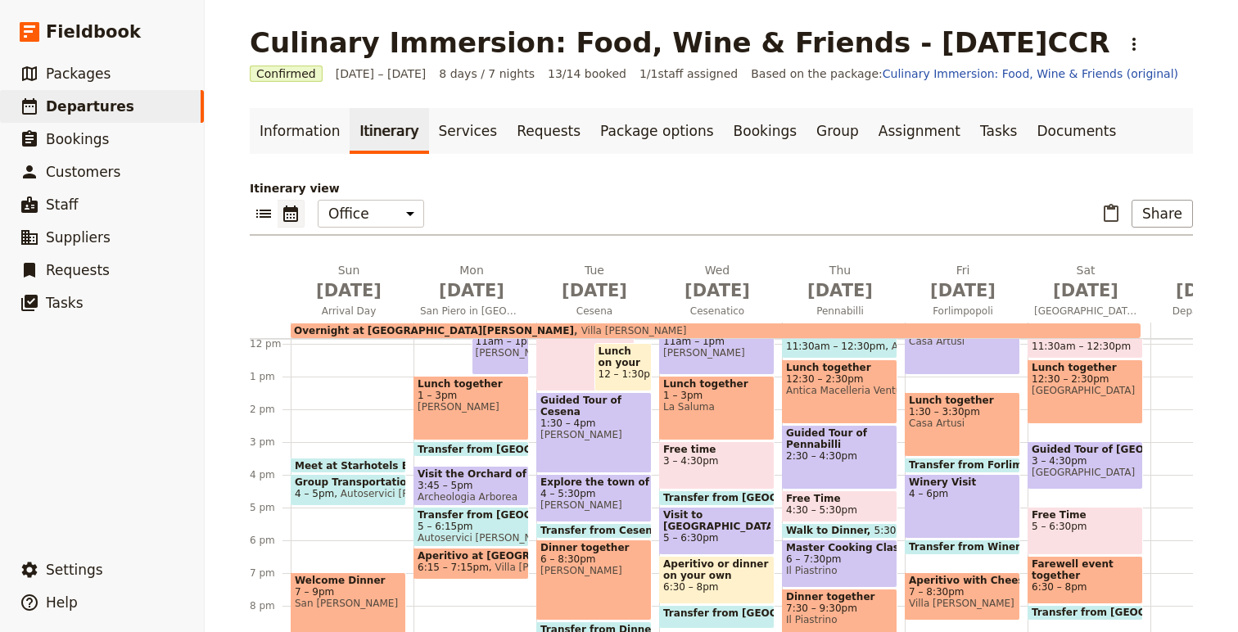
click at [342, 462] on span "Meet at Starhotels Excelsior Bologna" at bounding box center [436, 465] width 282 height 11
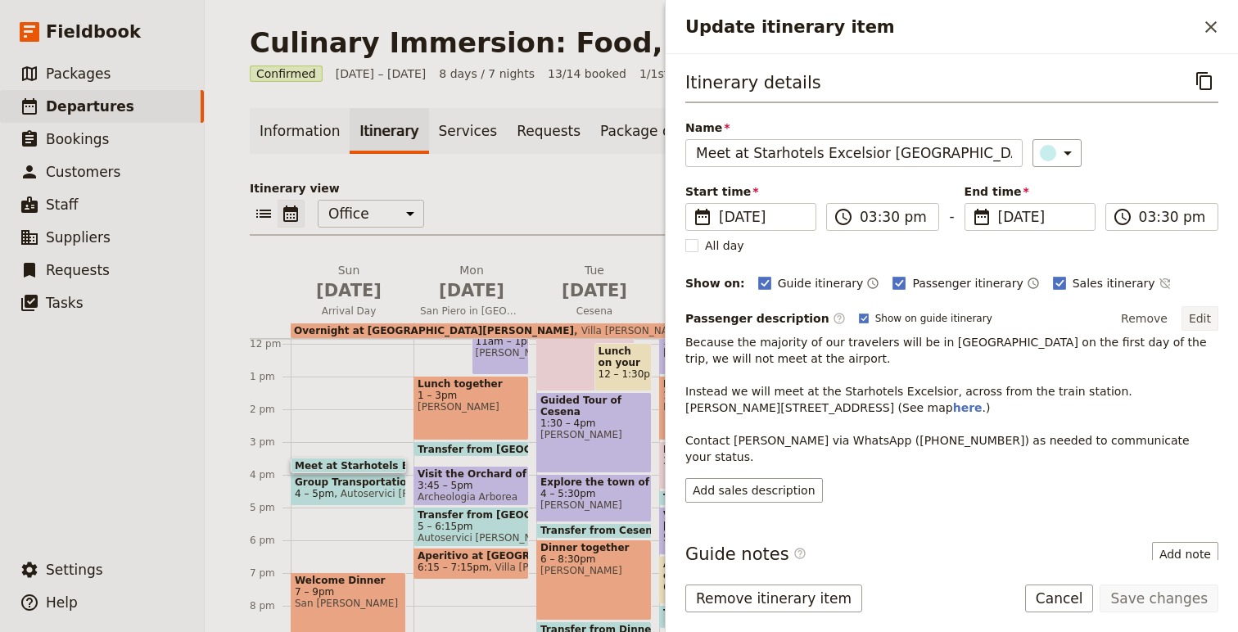
click at [1193, 320] on button "Edit" at bounding box center [1200, 318] width 37 height 25
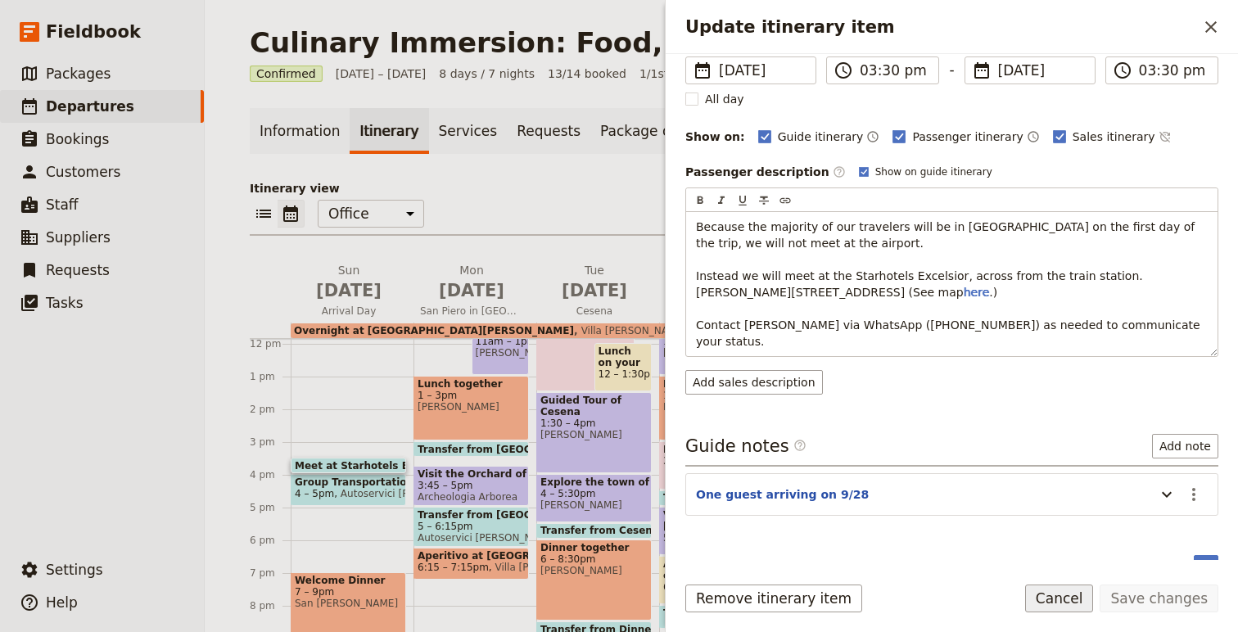
scroll to position [119, 0]
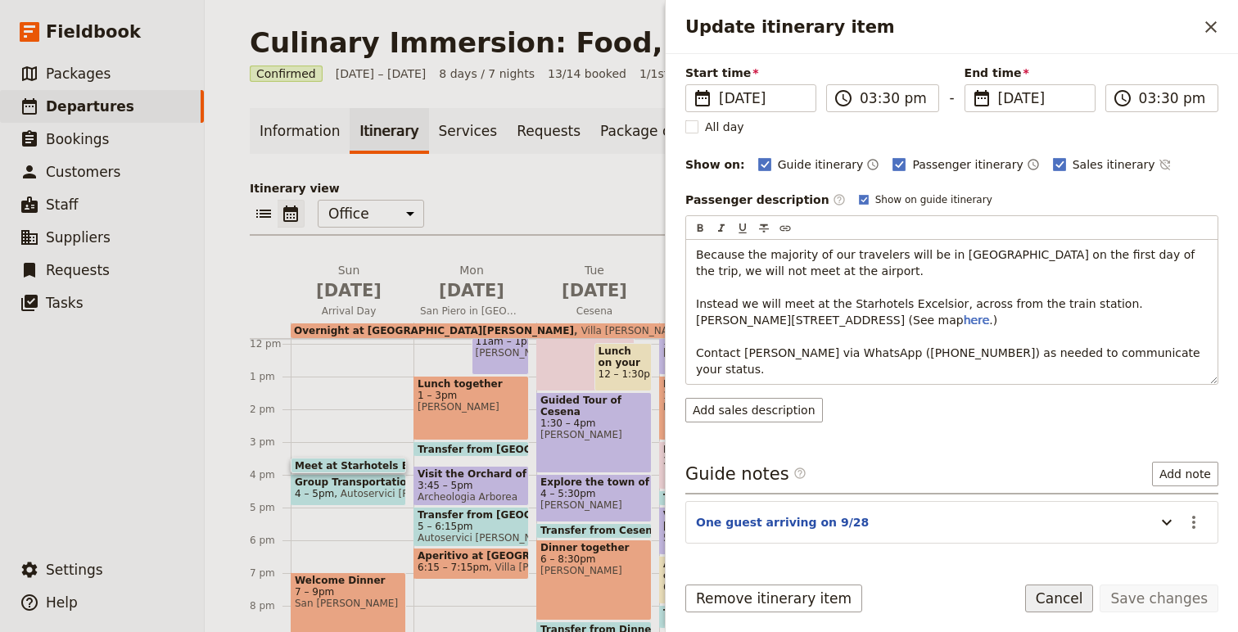
click at [1068, 590] on button "Cancel" at bounding box center [1059, 599] width 69 height 28
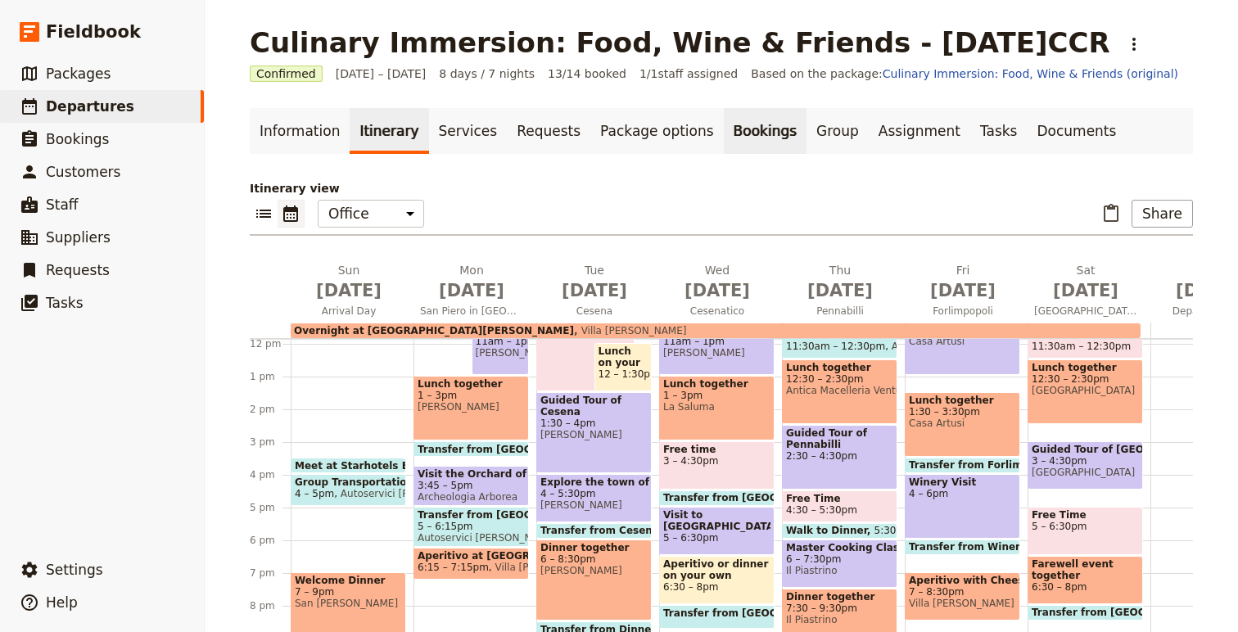
click at [742, 136] on link "Bookings" at bounding box center [765, 131] width 83 height 46
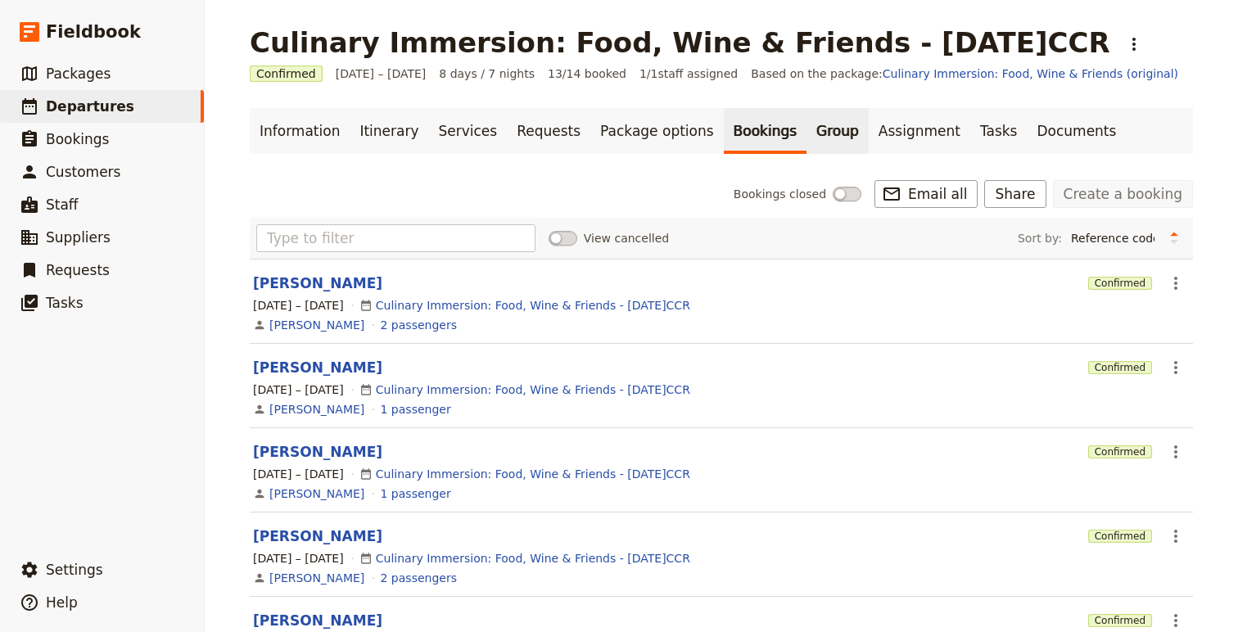
click at [807, 131] on link "Group" at bounding box center [838, 131] width 62 height 46
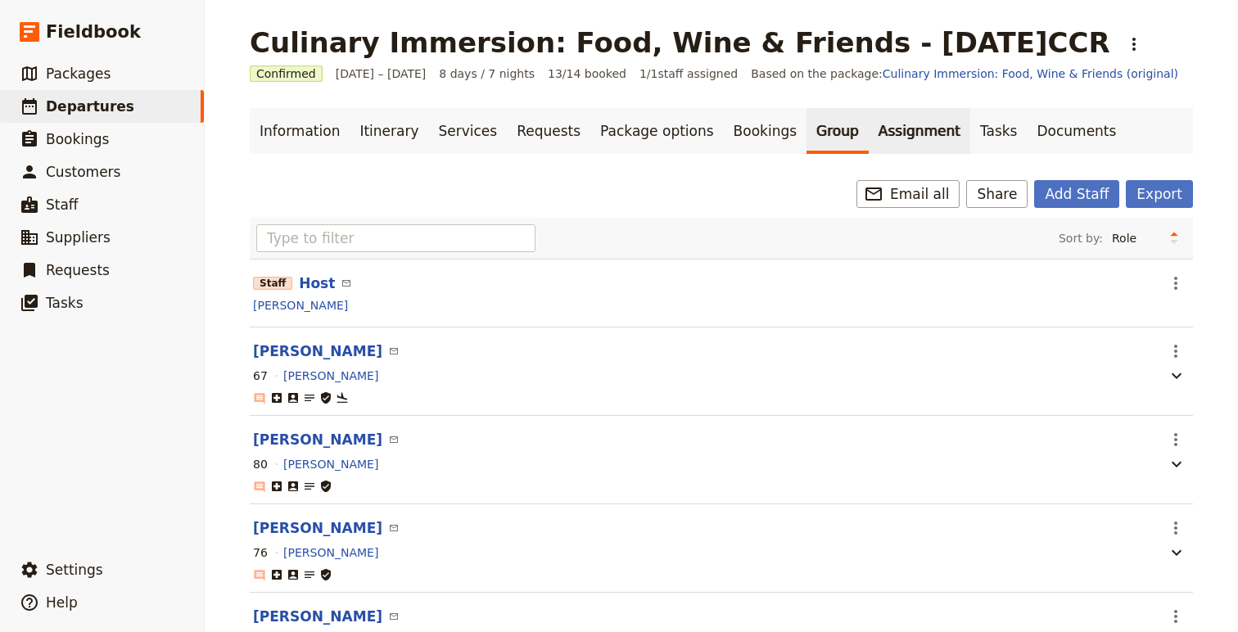
click at [869, 131] on link "Assignment" at bounding box center [920, 131] width 102 height 46
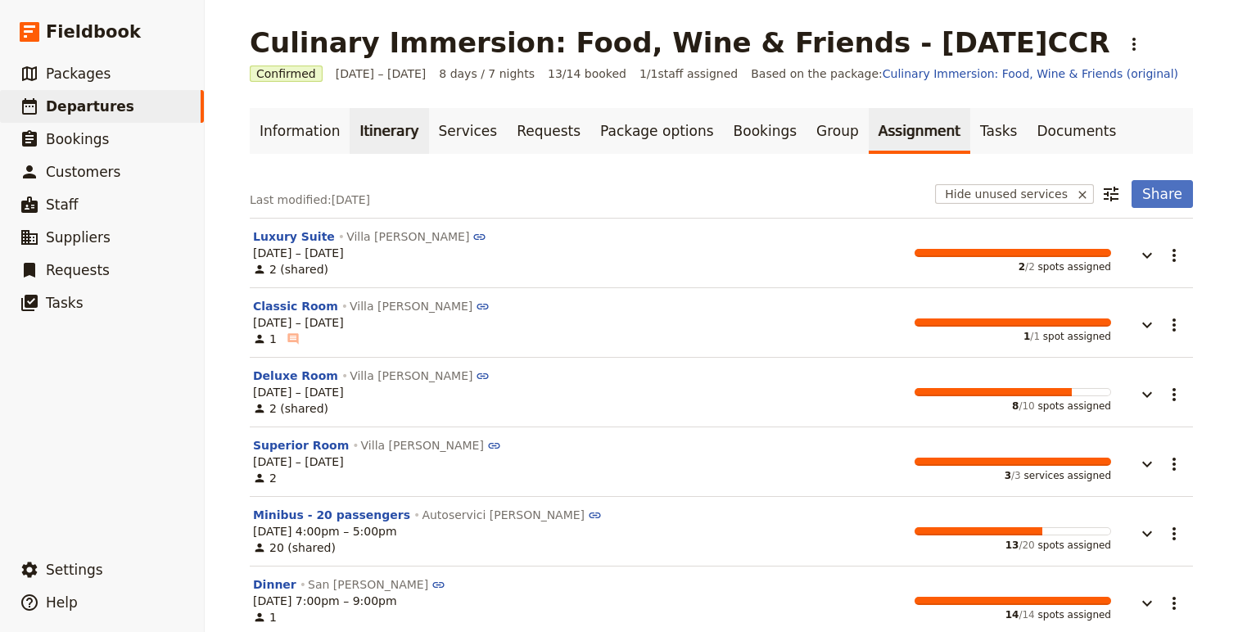
click at [364, 139] on link "Itinerary" at bounding box center [389, 131] width 79 height 46
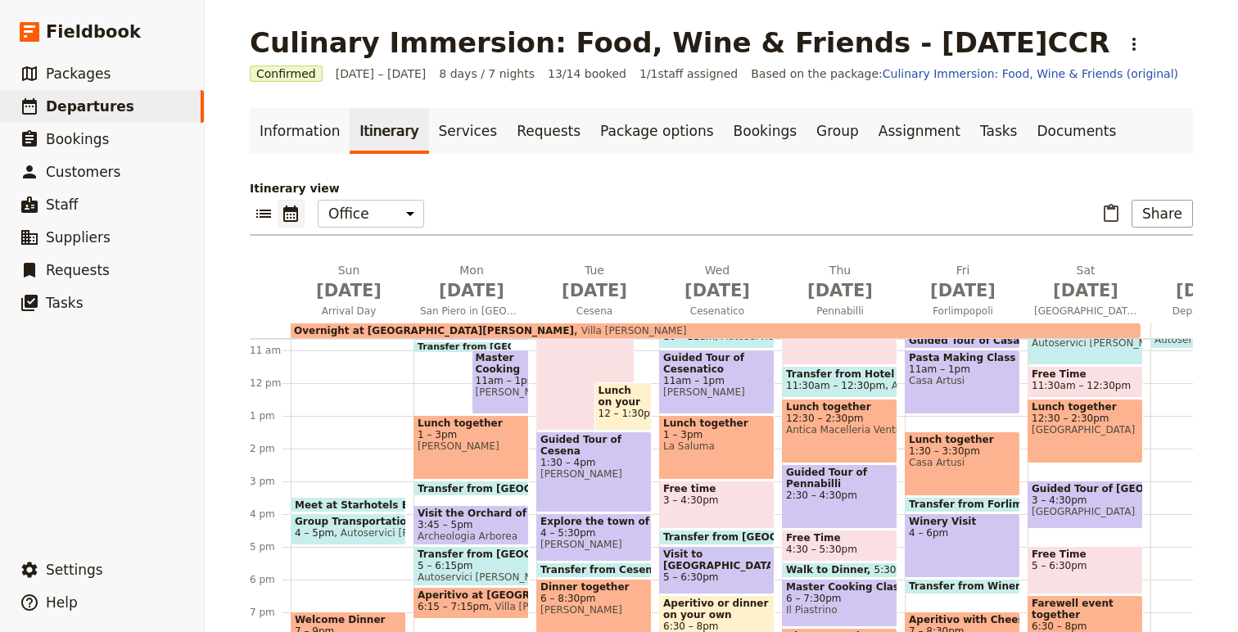
scroll to position [350, 0]
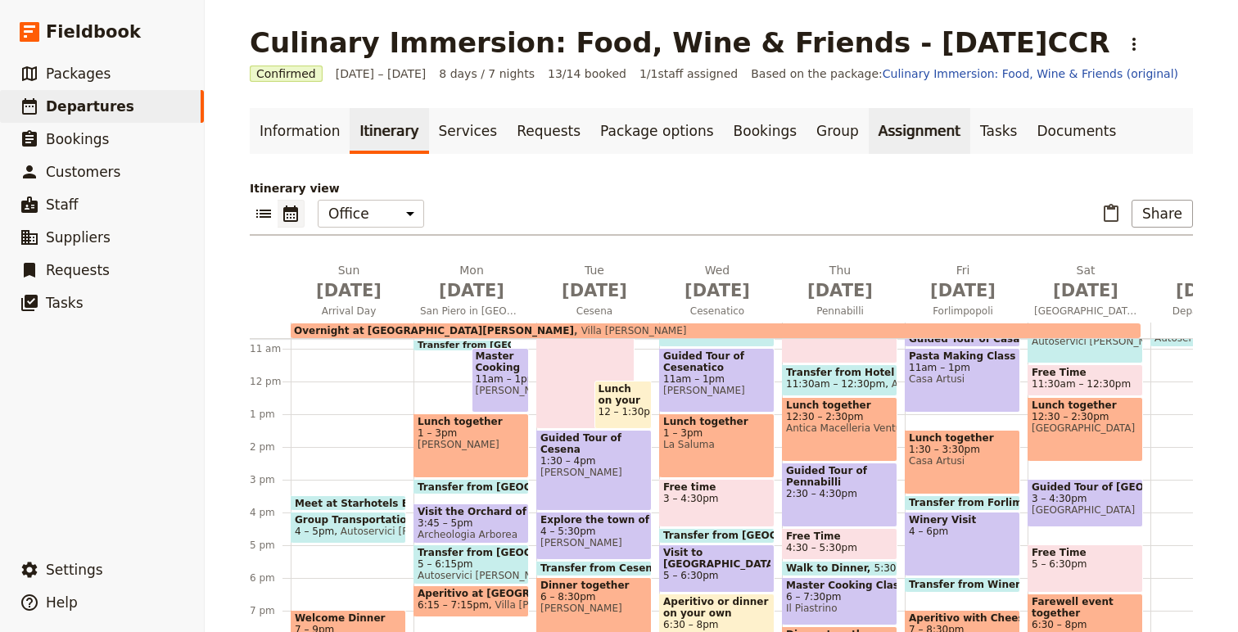
click at [869, 120] on link "Assignment" at bounding box center [920, 131] width 102 height 46
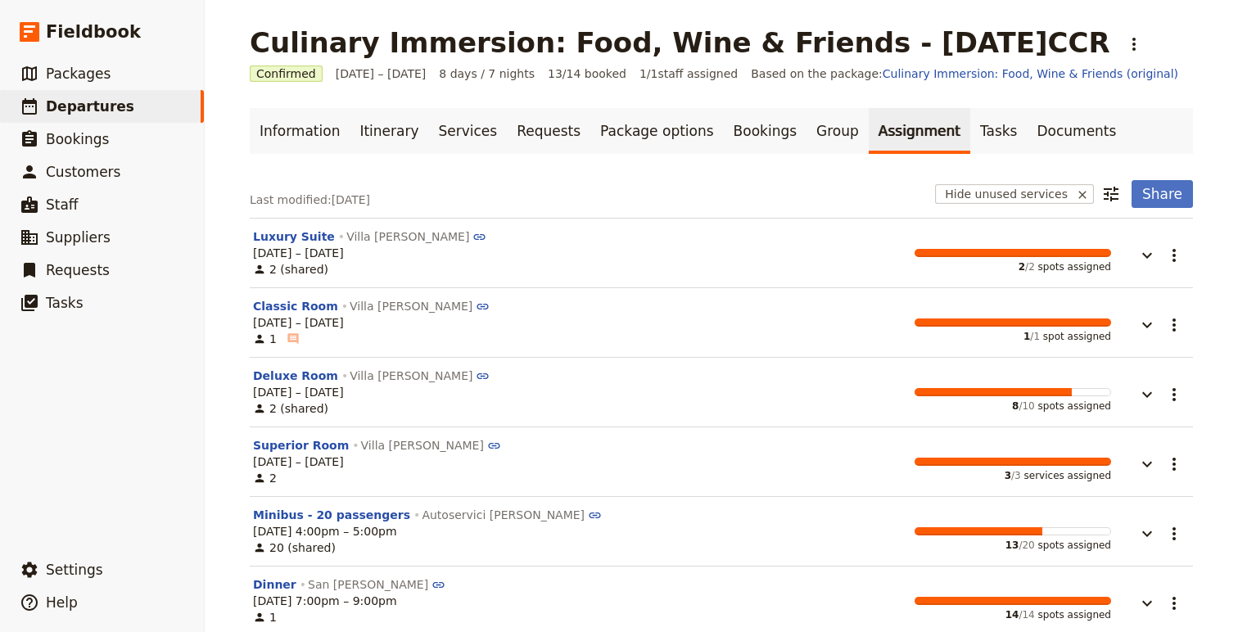
scroll to position [547, 0]
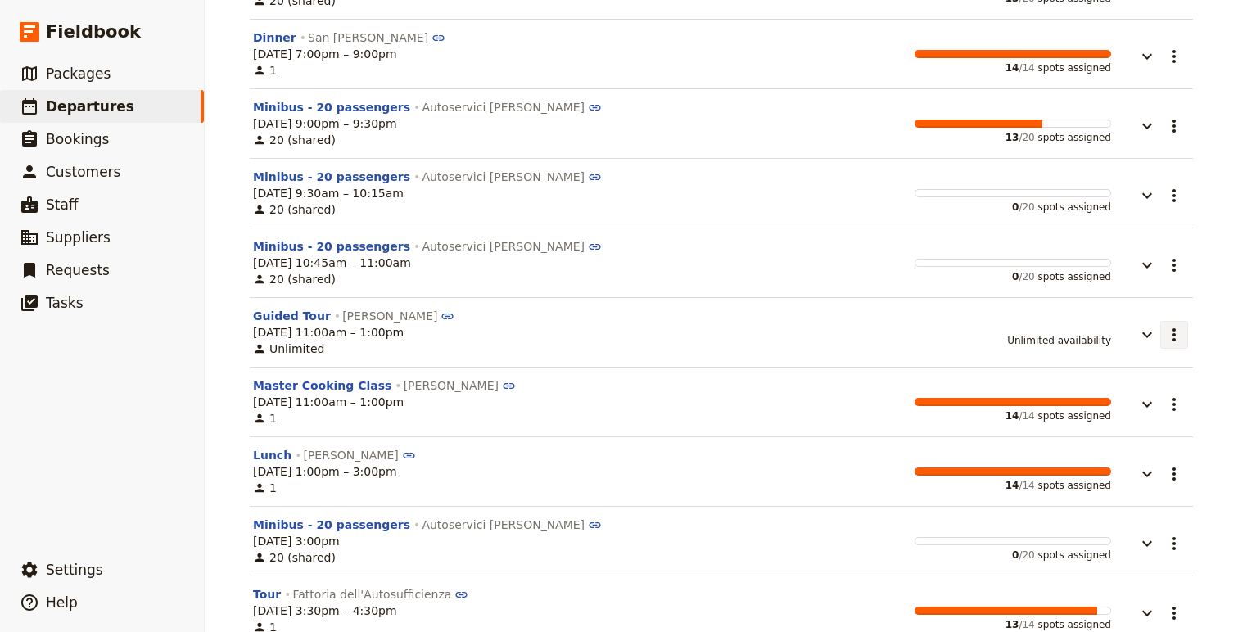
click at [1178, 336] on icon "Actions" at bounding box center [1174, 335] width 20 height 20
click at [273, 316] on button "Guided Tour" at bounding box center [292, 316] width 78 height 16
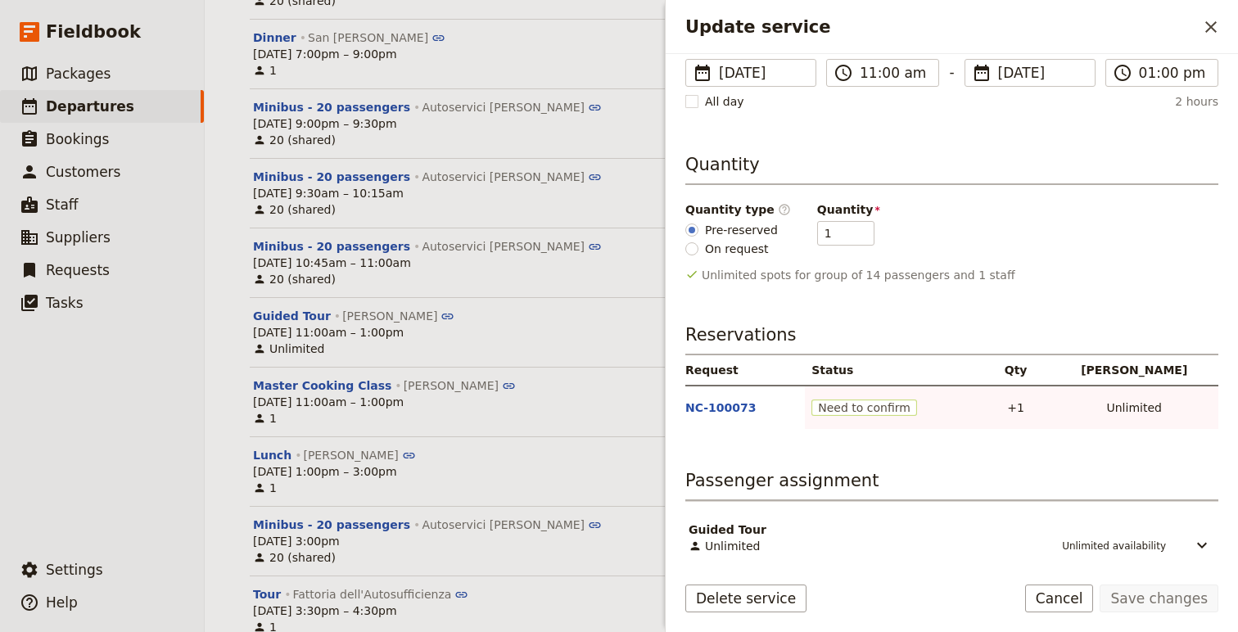
scroll to position [217, 0]
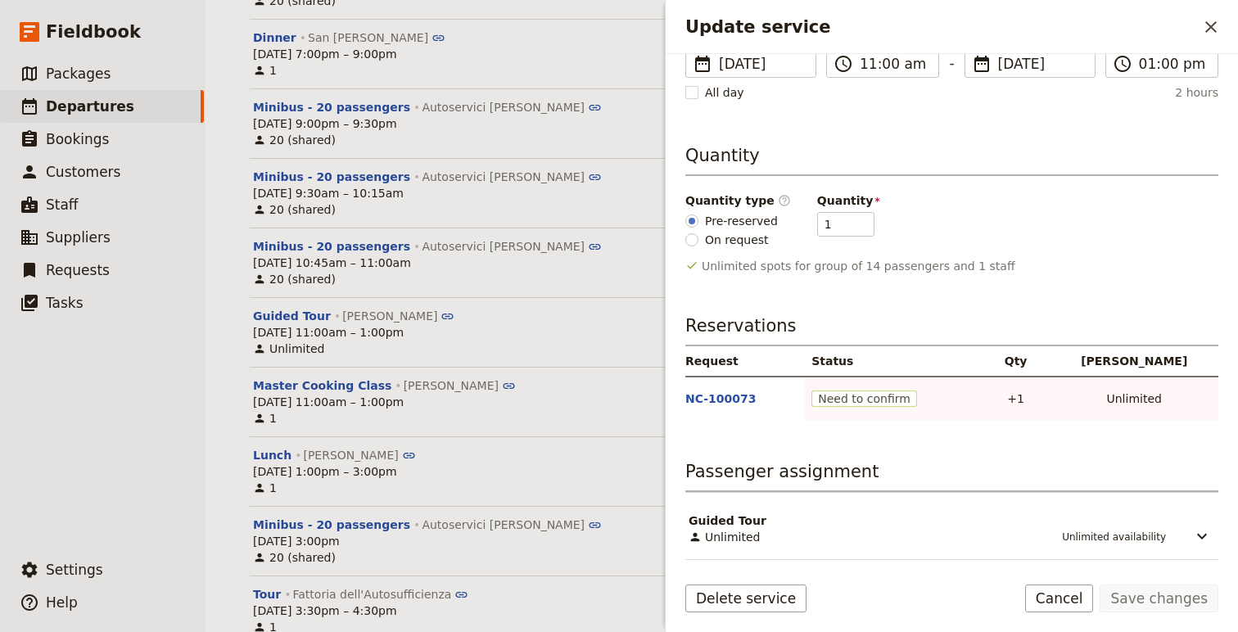
click at [770, 584] on form "Guided Tour Naomi Colley Unlimited Add note Show on guide itinerary Date & time…" at bounding box center [952, 343] width 572 height 578
click at [767, 599] on button "Delete service" at bounding box center [745, 599] width 121 height 28
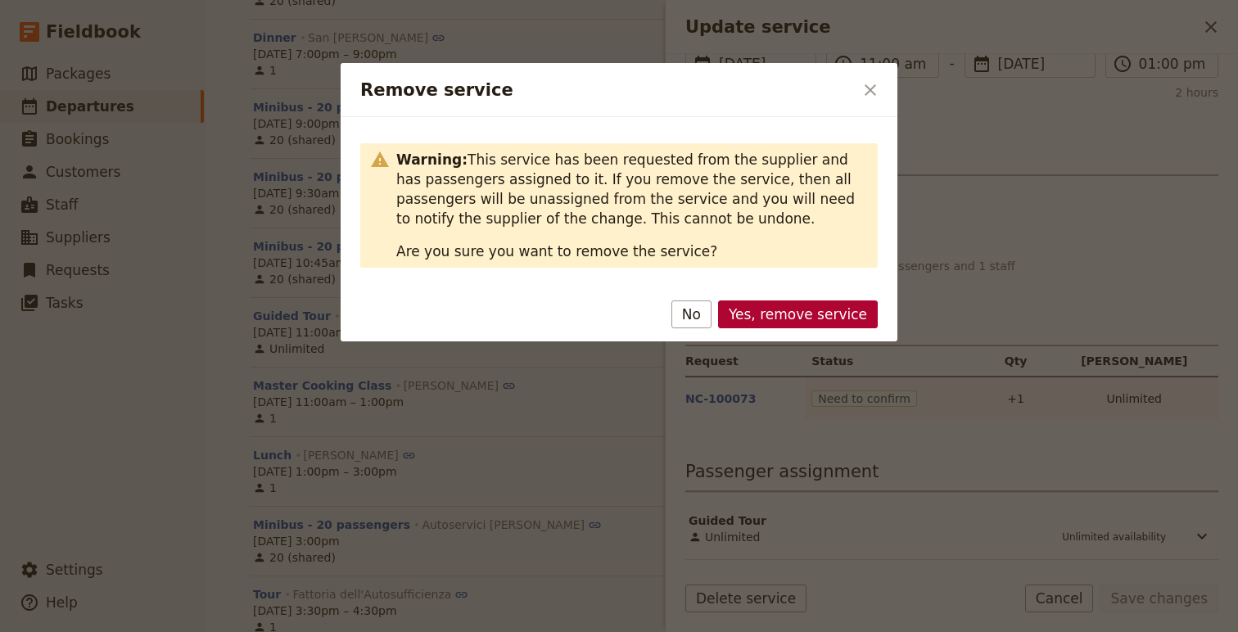
click at [809, 317] on button "Yes, remove service" at bounding box center [798, 314] width 160 height 28
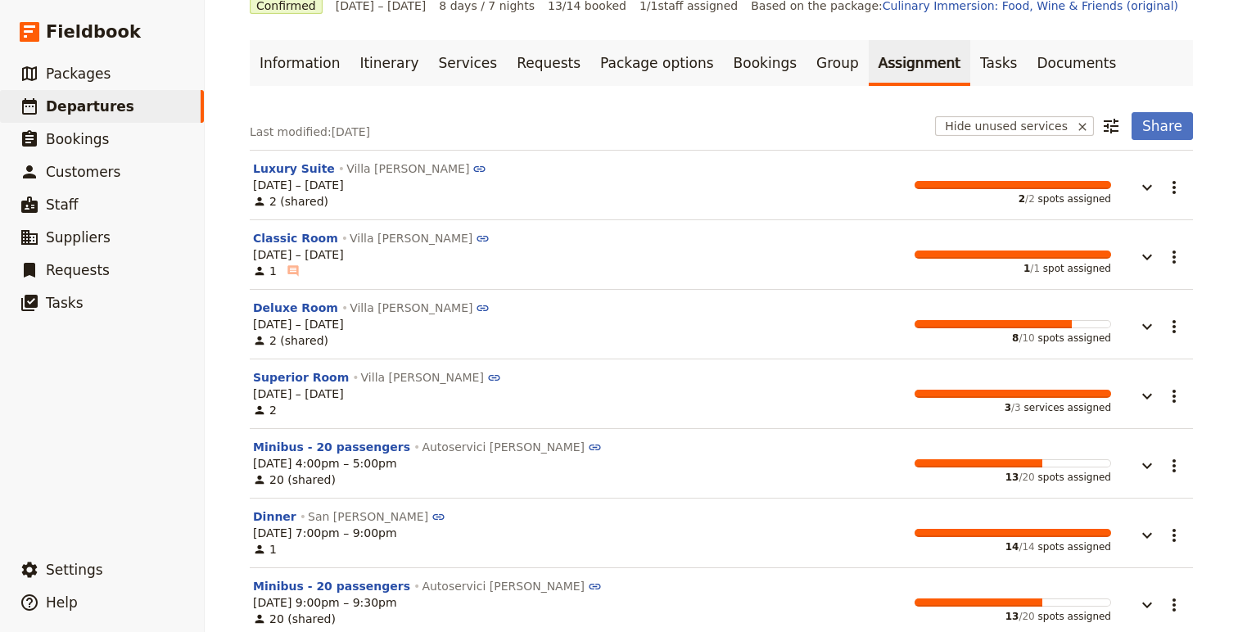
scroll to position [0, 0]
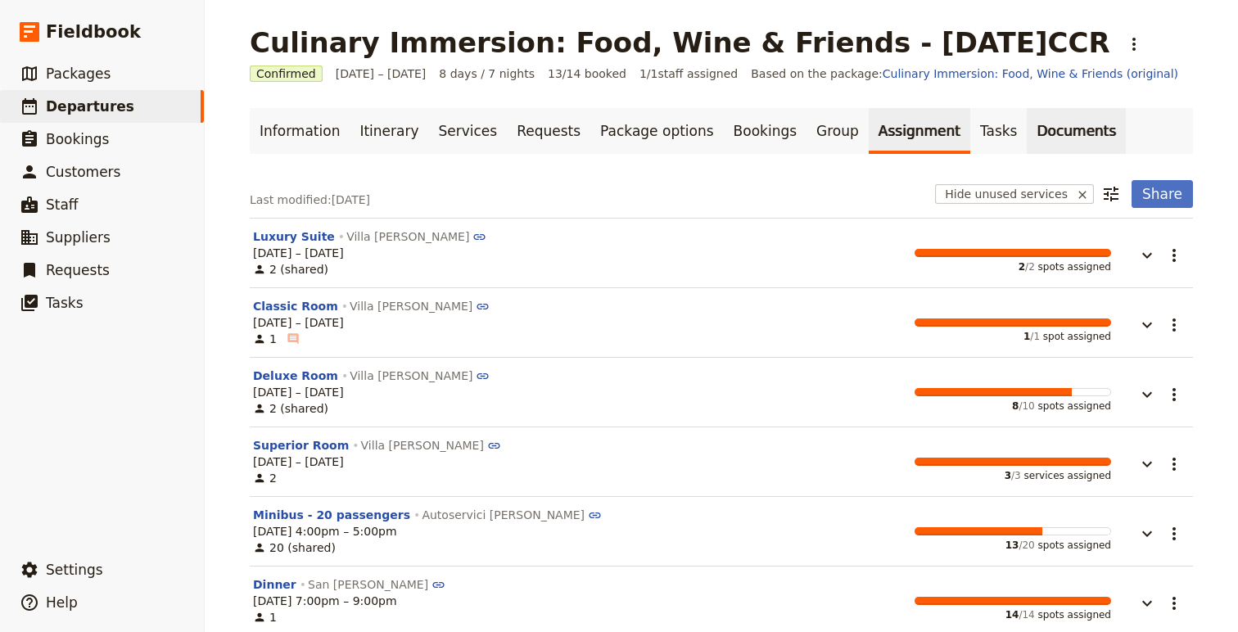
click at [1027, 126] on link "Documents" at bounding box center [1076, 131] width 99 height 46
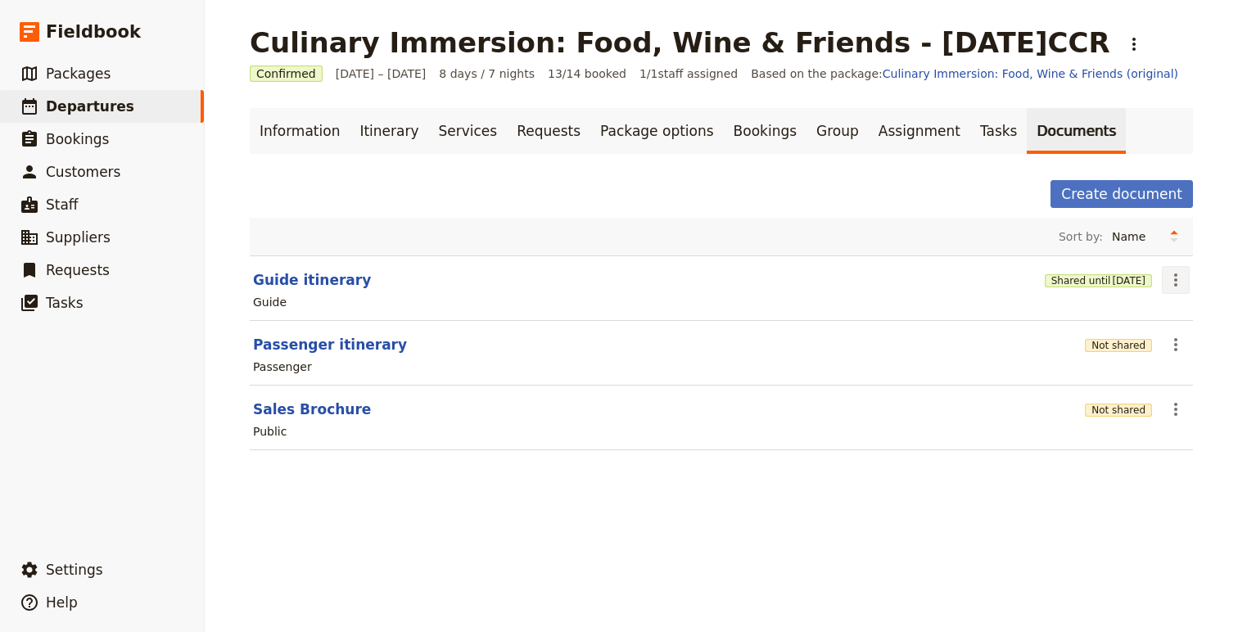
click at [1168, 284] on icon "Actions" at bounding box center [1176, 280] width 20 height 20
click at [1111, 309] on span "Share" at bounding box center [1096, 316] width 33 height 16
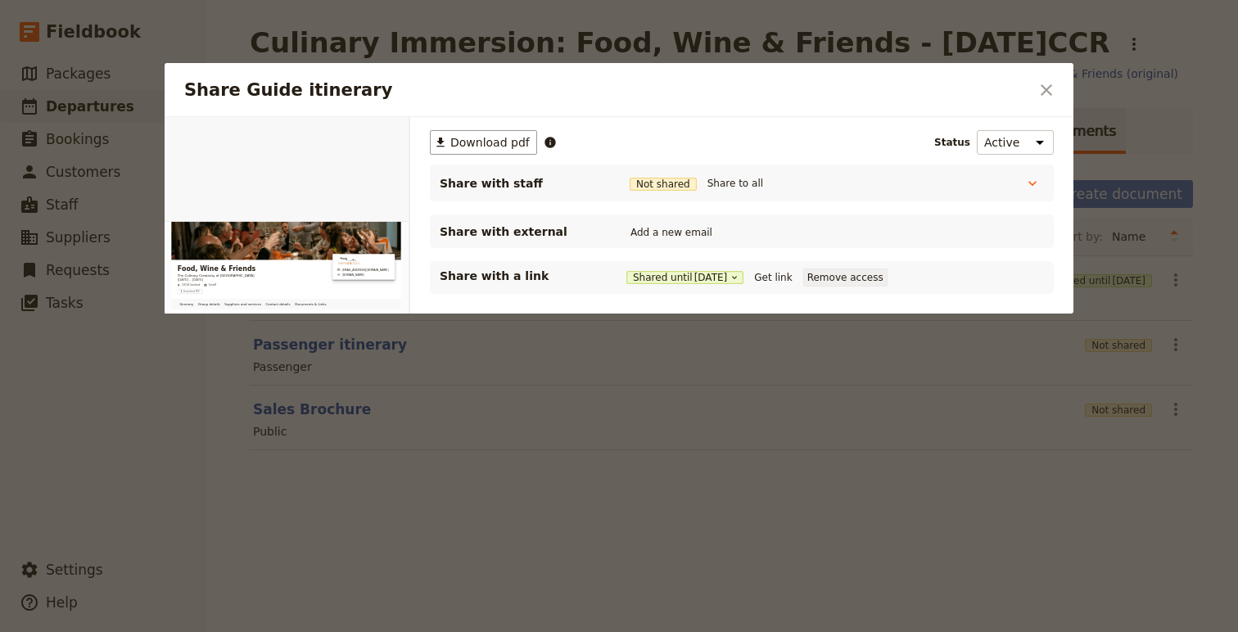
click at [844, 278] on button "Remove access" at bounding box center [845, 278] width 84 height 18
click at [1054, 179] on div "​ Download pdf Status Active Inactive Share with staff Not shared Share to all …" at bounding box center [741, 291] width 663 height 348
click at [1024, 179] on icon "Share Guide itinerary" at bounding box center [1032, 183] width 16 height 16
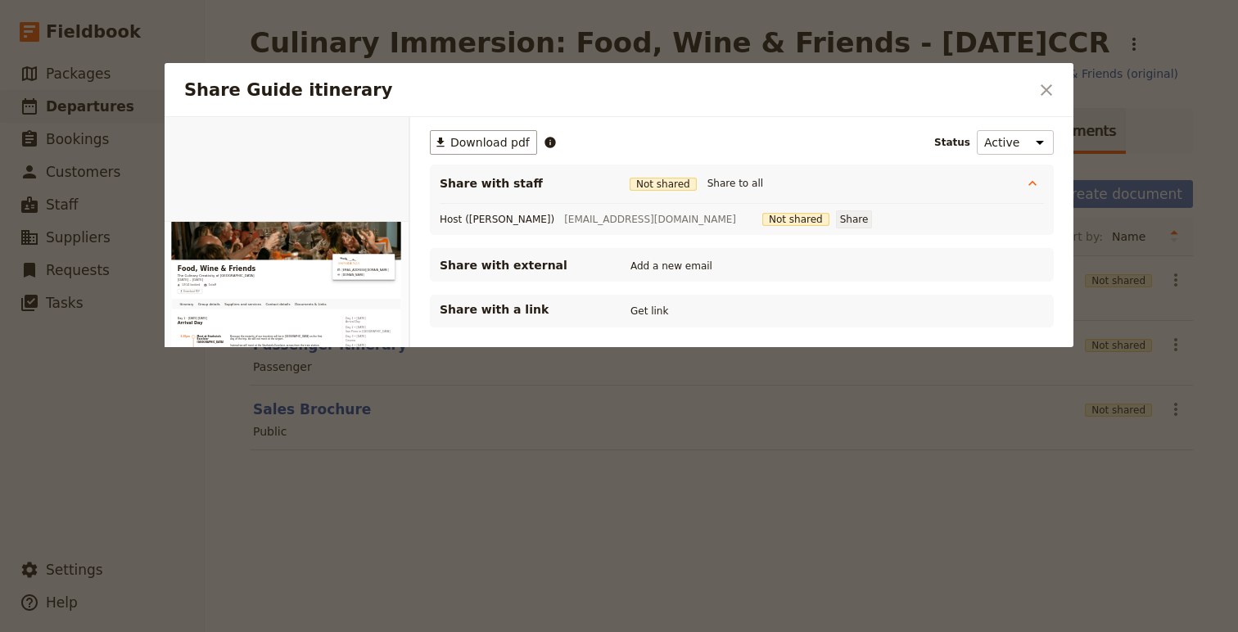
click at [836, 219] on button "Share" at bounding box center [854, 219] width 37 height 18
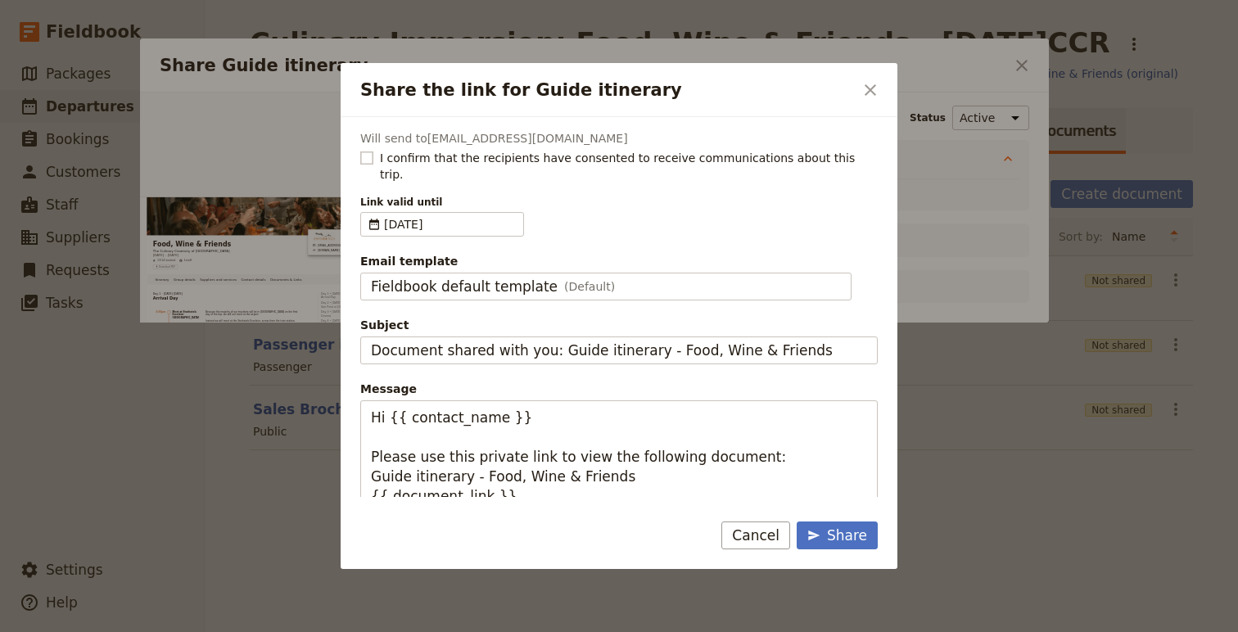
click at [398, 158] on span "I confirm that the recipients have consented to receive communications about th…" at bounding box center [629, 166] width 498 height 33
click at [360, 150] on input "I confirm that the recipients have consented to receive communications about th…" at bounding box center [359, 149] width 1 height 1
checkbox input "true"
click at [838, 529] on div "Share" at bounding box center [837, 536] width 60 height 20
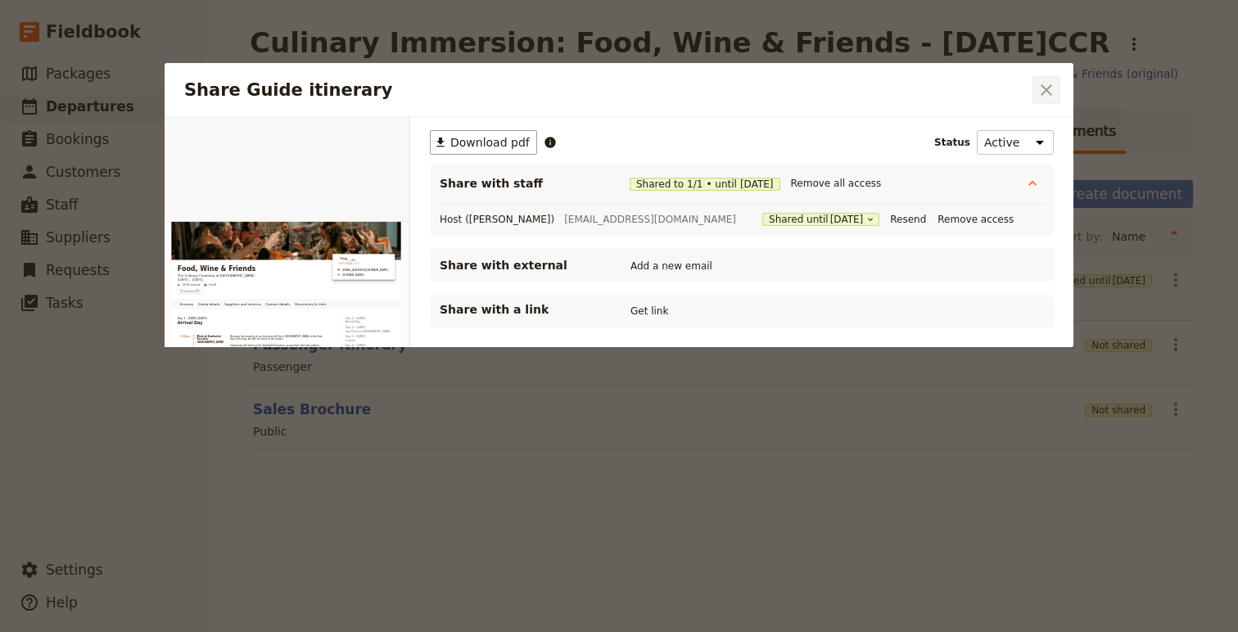
click at [1053, 88] on icon "Close dialog" at bounding box center [1047, 90] width 20 height 20
